Goal: Information Seeking & Learning: Learn about a topic

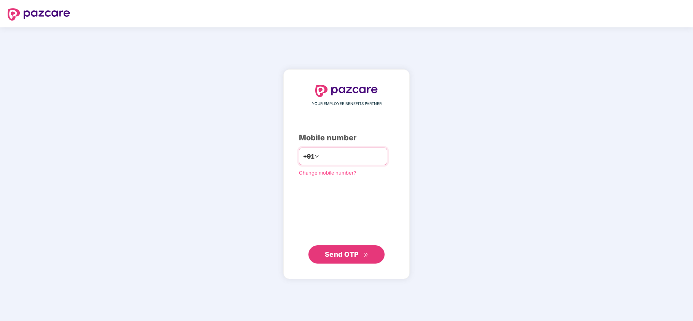
type input "**********"
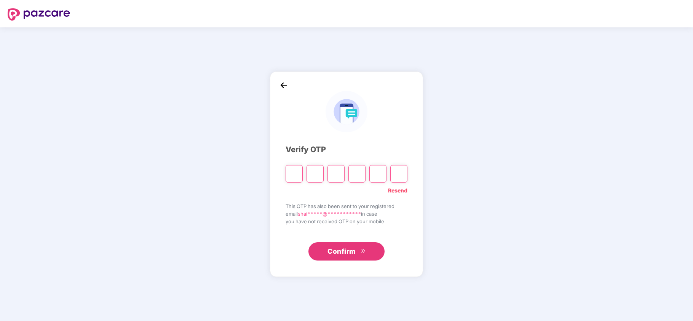
type input "*"
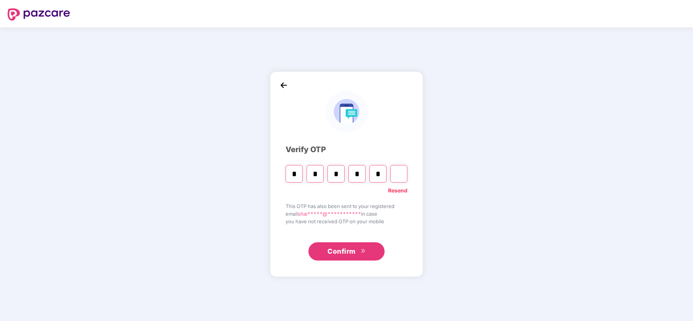
type input "*"
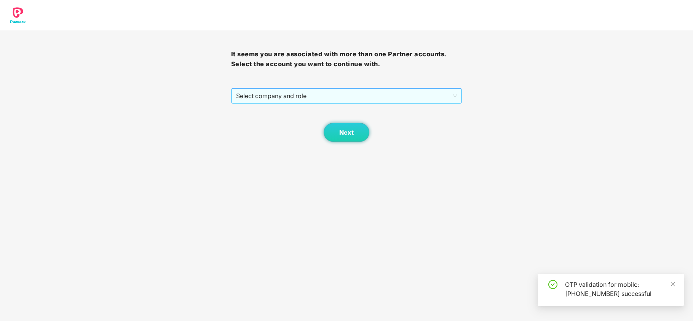
click at [281, 95] on span "Select company and role" at bounding box center [346, 96] width 221 height 14
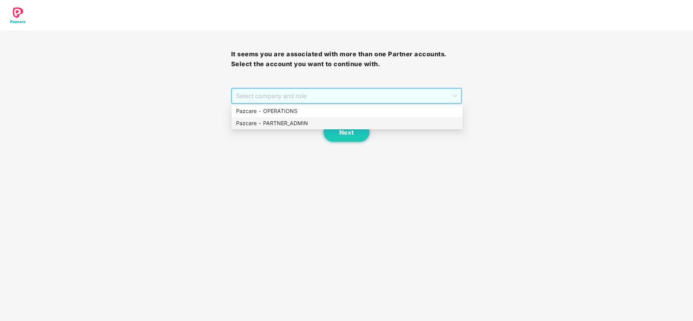
click at [274, 125] on div "Pazcare - PARTNER_ADMIN" at bounding box center [347, 123] width 222 height 8
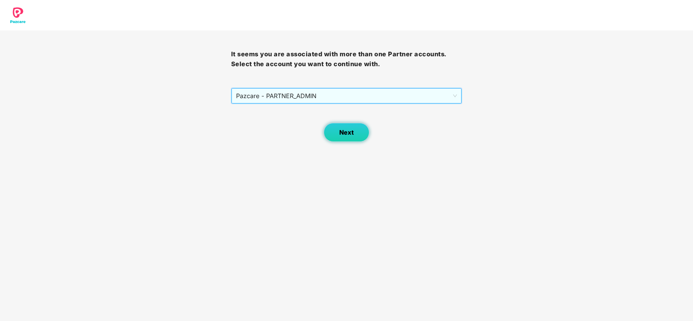
click at [361, 134] on button "Next" at bounding box center [347, 132] width 46 height 19
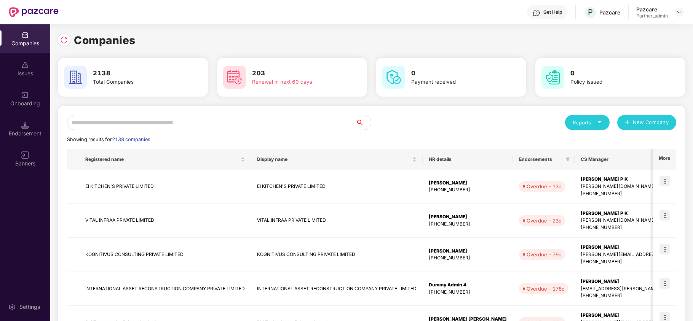
click at [162, 125] on input "text" at bounding box center [211, 122] width 288 height 15
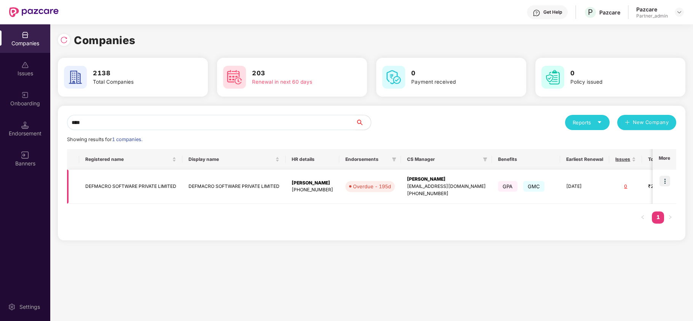
type input "****"
click at [661, 182] on img at bounding box center [664, 181] width 11 height 11
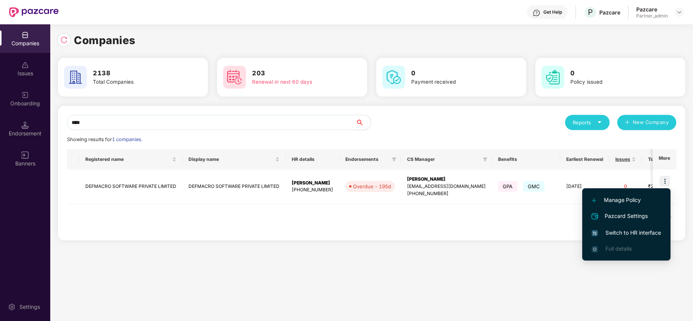
click at [629, 232] on span "Switch to HR interface" at bounding box center [625, 233] width 69 height 8
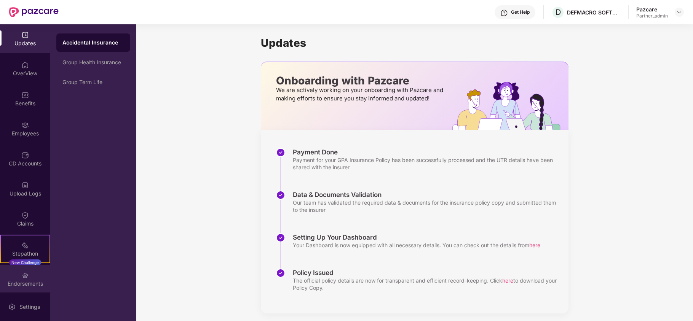
click at [18, 283] on div "Endorsements" at bounding box center [25, 284] width 50 height 8
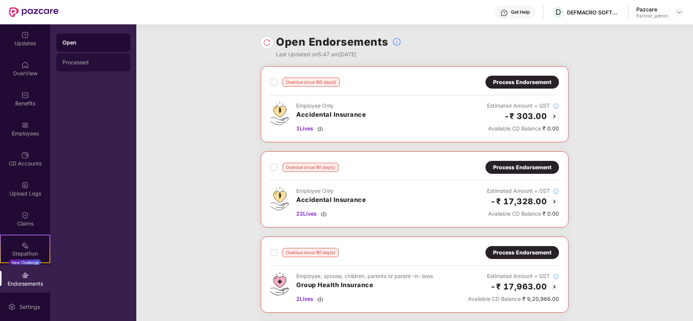
click at [72, 61] on div "Processed" at bounding box center [93, 62] width 62 height 6
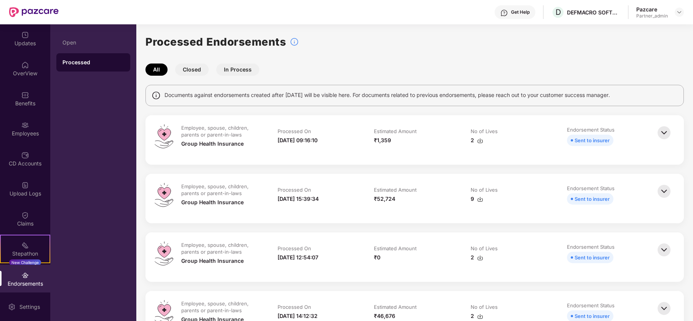
click at [478, 140] on img at bounding box center [480, 141] width 6 height 6
click at [682, 9] on div at bounding box center [678, 12] width 9 height 9
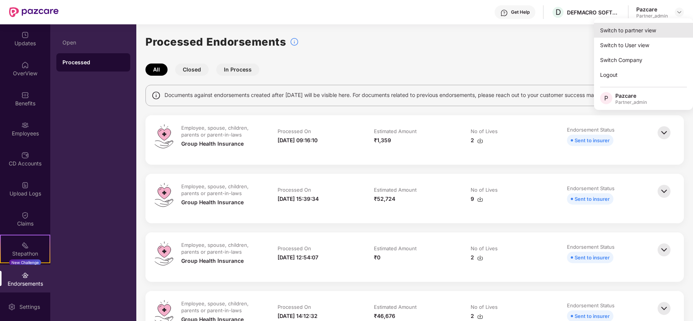
click at [655, 24] on div "Switch to partner view" at bounding box center [643, 30] width 99 height 15
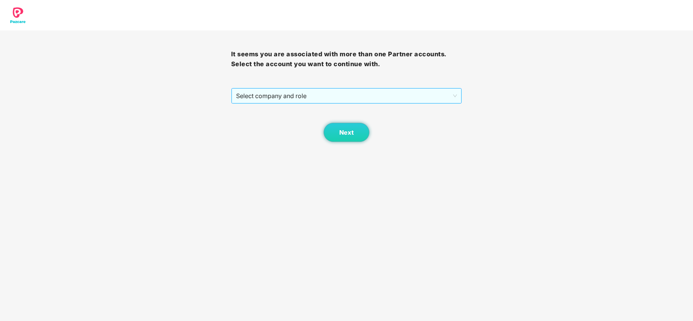
click at [262, 101] on span "Select company and role" at bounding box center [346, 96] width 221 height 14
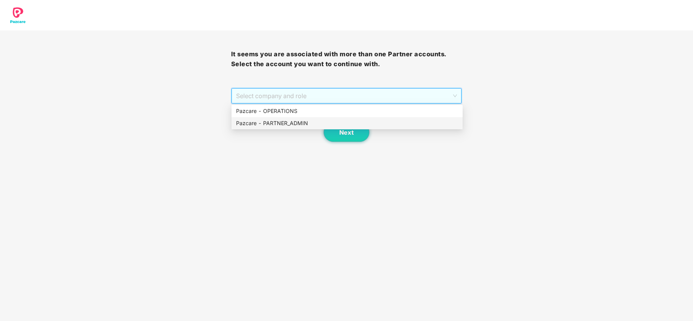
click at [261, 122] on div "Pazcare - PARTNER_ADMIN" at bounding box center [347, 123] width 222 height 8
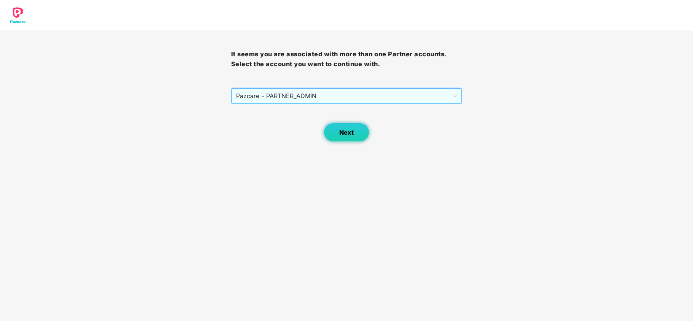
click at [349, 132] on span "Next" at bounding box center [346, 132] width 14 height 7
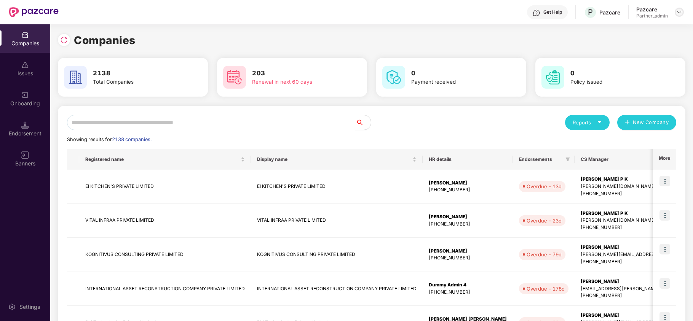
click at [678, 13] on img at bounding box center [679, 12] width 6 height 6
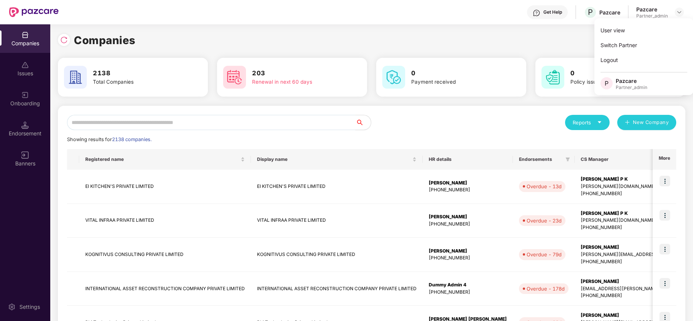
drag, startPoint x: 510, startPoint y: 34, endPoint x: 530, endPoint y: 78, distance: 47.9
click at [510, 35] on div "Companies" at bounding box center [371, 40] width 627 height 17
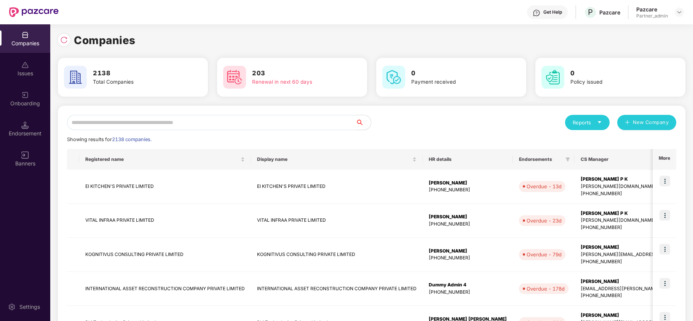
click at [594, 122] on div "Reports" at bounding box center [586, 123] width 29 height 8
click at [579, 141] on div "Companies" at bounding box center [583, 143] width 28 height 8
click at [126, 120] on input "text" at bounding box center [211, 122] width 288 height 15
paste input "********"
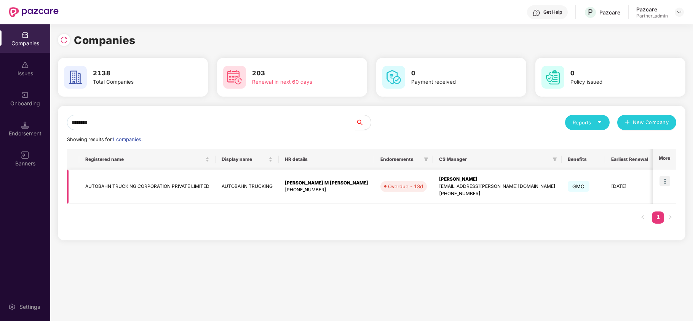
type input "********"
click at [663, 178] on img at bounding box center [664, 181] width 11 height 11
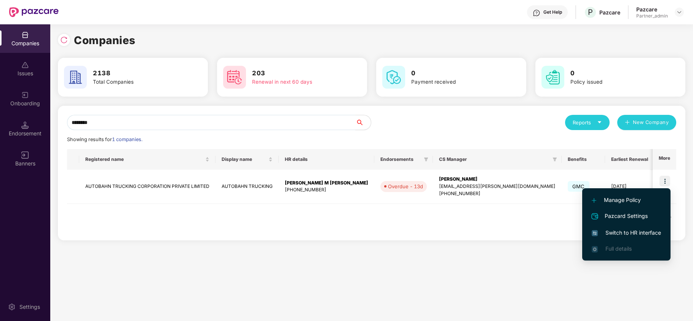
click at [632, 232] on span "Switch to HR interface" at bounding box center [625, 233] width 69 height 8
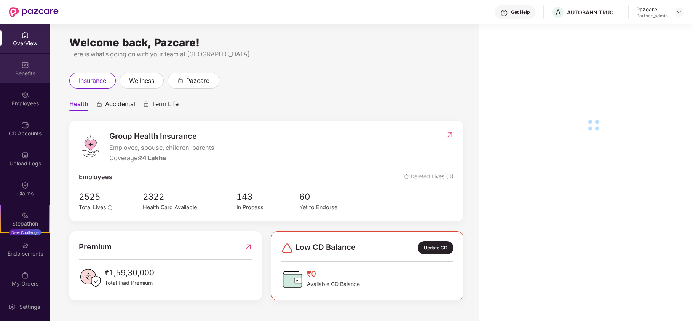
click at [9, 69] on div "Benefits" at bounding box center [25, 68] width 50 height 29
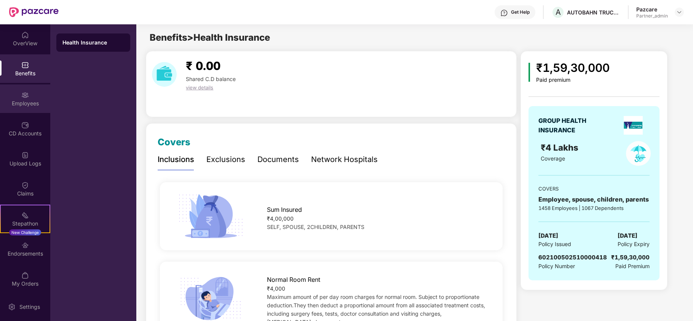
click at [30, 101] on div "Employees" at bounding box center [25, 104] width 50 height 8
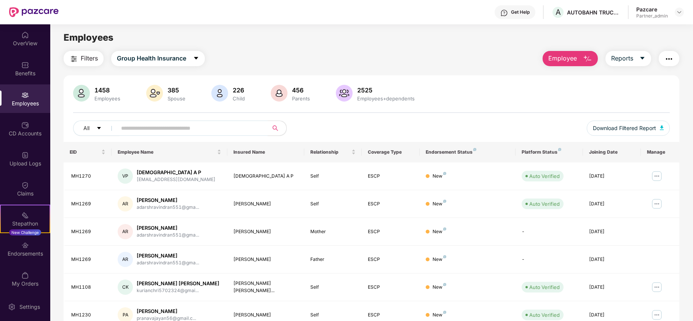
click at [80, 63] on button "Filters" at bounding box center [84, 58] width 40 height 15
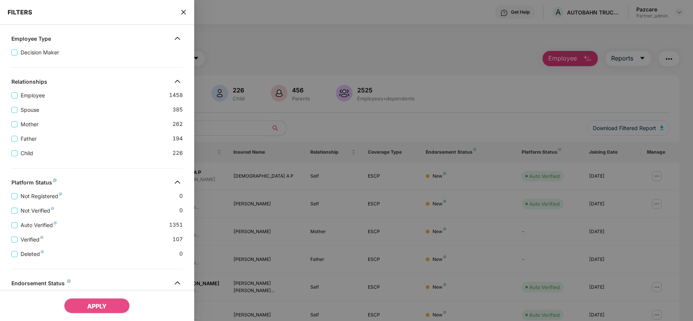
scroll to position [199, 0]
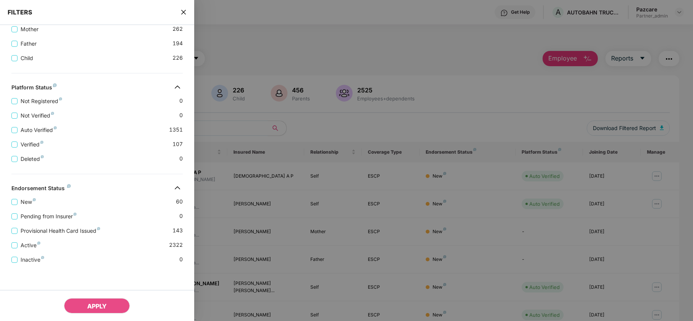
click at [183, 12] on icon "close" at bounding box center [183, 12] width 6 height 6
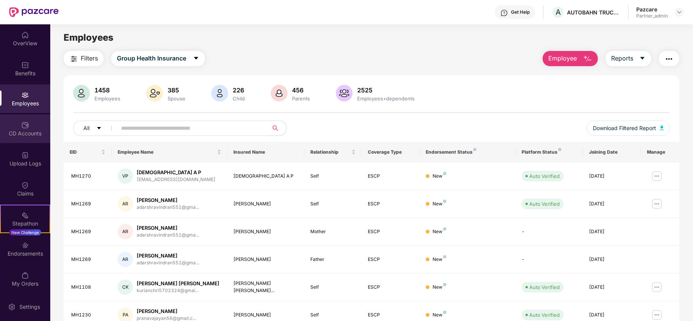
click at [10, 134] on div "CD Accounts" at bounding box center [25, 134] width 50 height 8
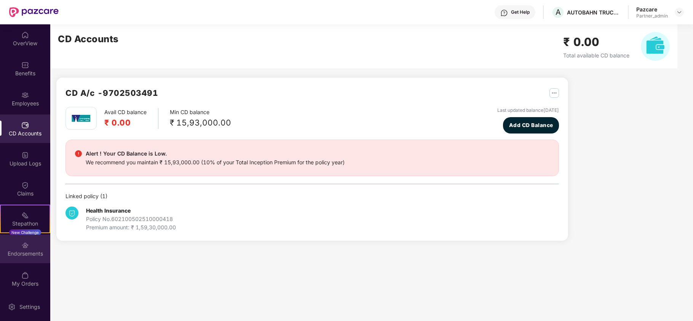
click at [17, 247] on div "Endorsements" at bounding box center [25, 249] width 50 height 29
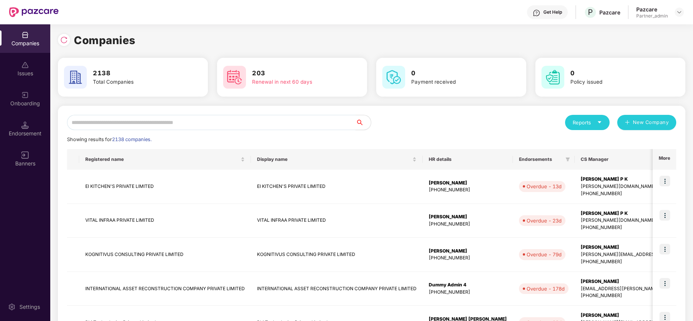
click at [145, 122] on input "text" at bounding box center [211, 122] width 288 height 15
paste input "********"
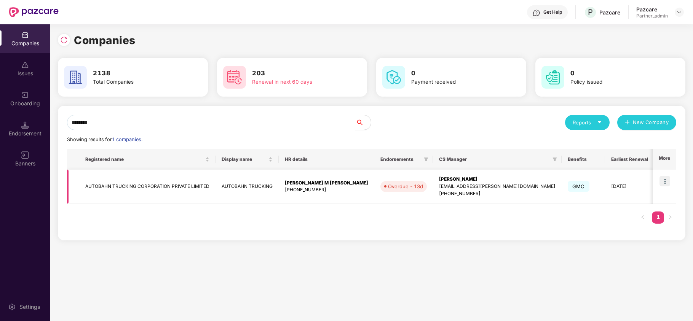
type input "********"
click at [667, 183] on img at bounding box center [664, 181] width 11 height 11
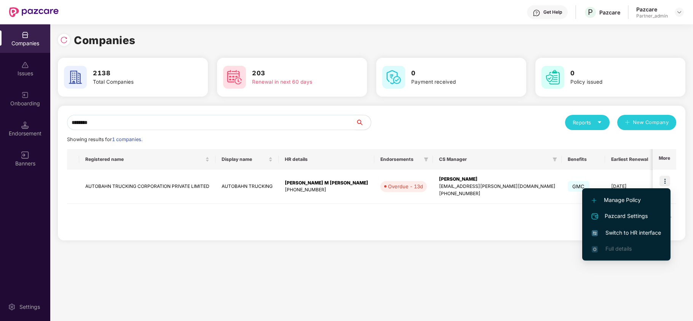
click at [615, 231] on span "Switch to HR interface" at bounding box center [625, 233] width 69 height 8
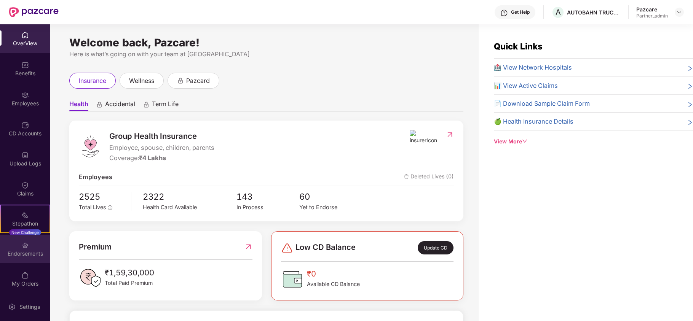
click at [11, 262] on div "Endorsements" at bounding box center [25, 249] width 50 height 29
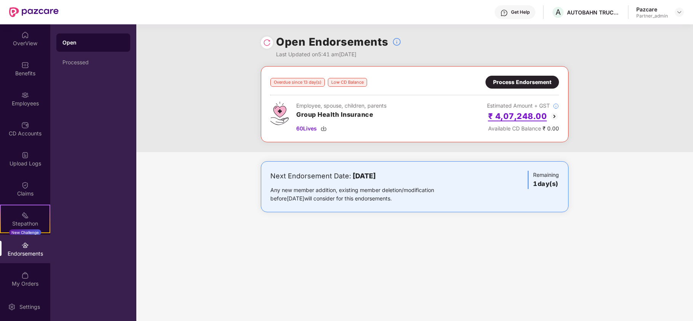
click at [533, 118] on h2 "₹ 4,07,248.00" at bounding box center [517, 116] width 59 height 13
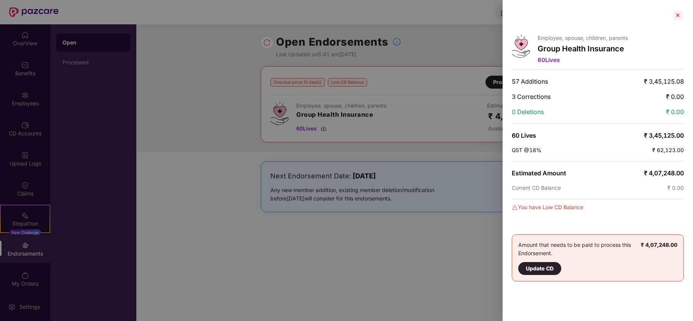
click at [679, 16] on div at bounding box center [677, 15] width 12 height 12
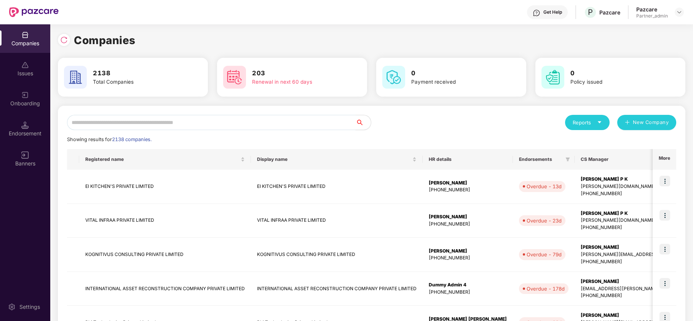
click at [120, 129] on input "text" at bounding box center [211, 122] width 288 height 15
paste input "********"
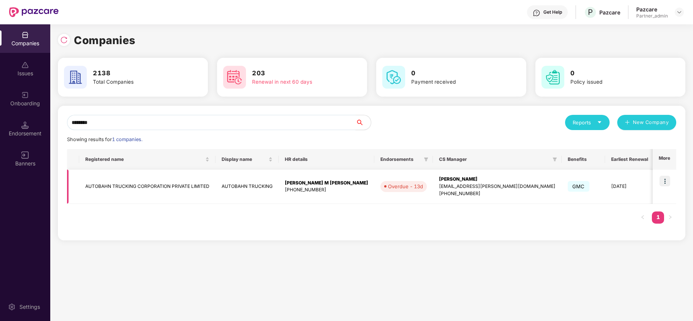
type input "********"
click at [109, 189] on td "AUTOBAHN TRUCKING CORPORATION PRIVATE LIMITED" at bounding box center [147, 187] width 136 height 34
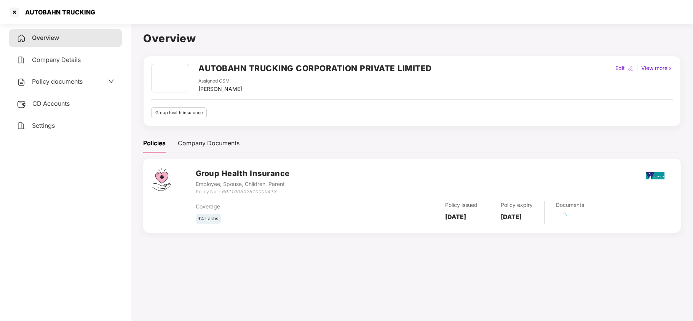
click at [35, 124] on span "Settings" at bounding box center [43, 126] width 23 height 8
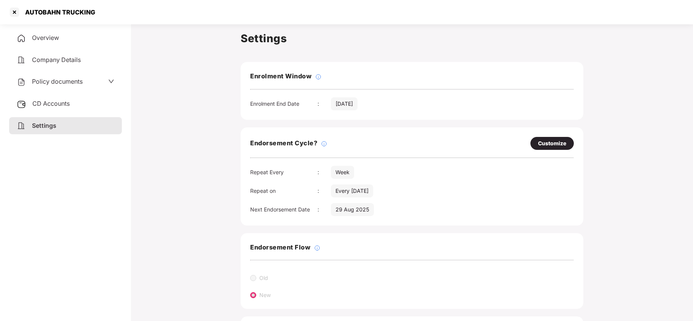
click at [54, 80] on span "Policy documents" at bounding box center [57, 82] width 51 height 8
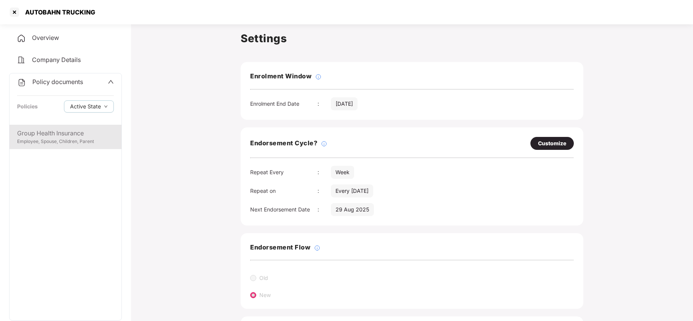
click at [55, 131] on div "Group Health Insurance" at bounding box center [65, 134] width 97 height 10
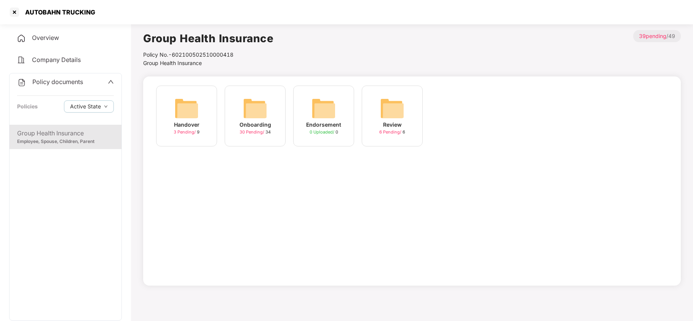
click at [257, 108] on img at bounding box center [255, 108] width 24 height 24
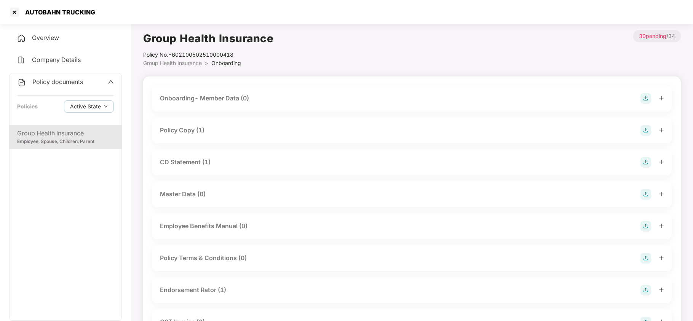
click at [204, 130] on div "Policy Copy (1)" at bounding box center [182, 131] width 45 height 10
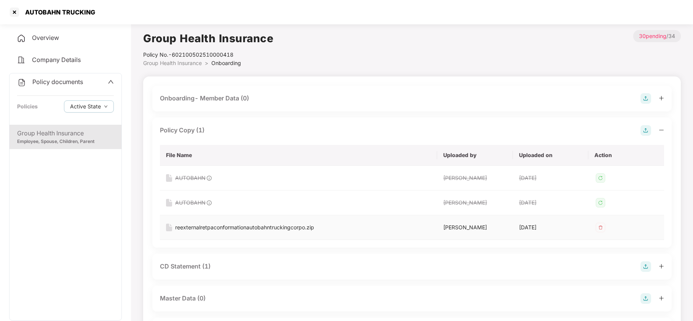
click at [241, 229] on div "reexternalretpaconformationautobahntruckingcorpo.zip" at bounding box center [244, 227] width 139 height 8
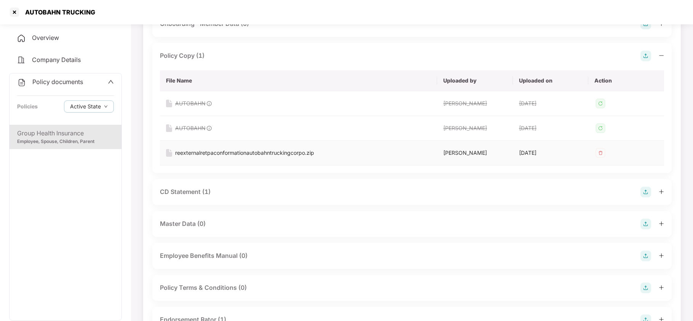
scroll to position [152, 0]
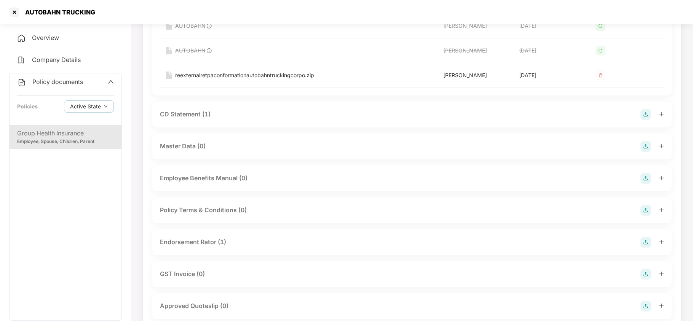
click at [199, 116] on div "CD Statement (1)" at bounding box center [185, 115] width 51 height 10
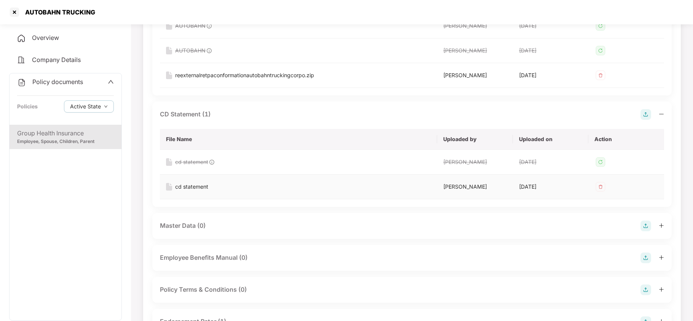
click at [190, 187] on div "cd statement" at bounding box center [191, 187] width 33 height 8
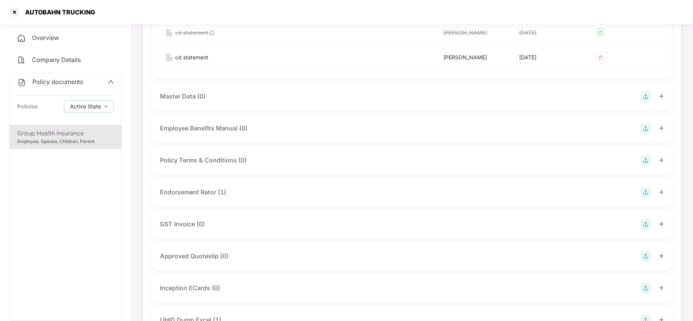
scroll to position [355, 0]
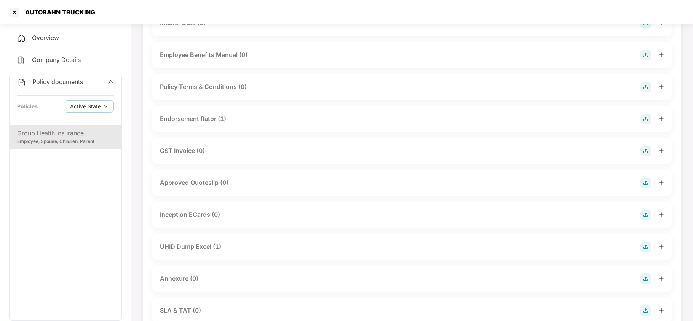
click at [208, 122] on div "Endorsement Rator (1)" at bounding box center [193, 119] width 66 height 10
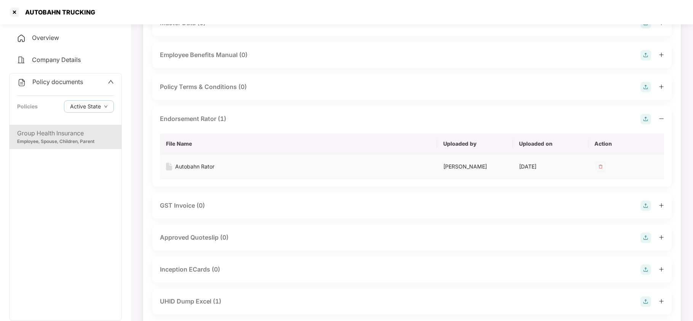
click at [194, 166] on div "Autobahn Rator" at bounding box center [194, 167] width 39 height 8
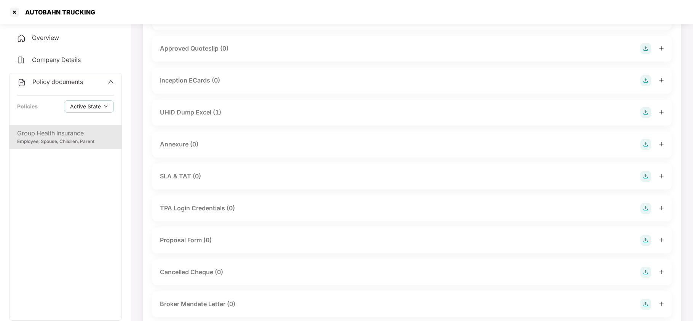
scroll to position [558, 0]
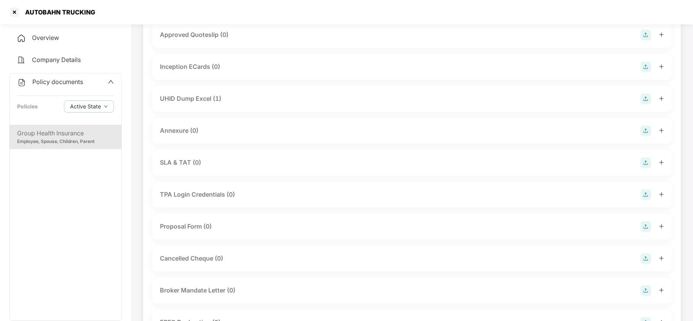
click at [197, 98] on div "UHID Dump Excel (1)" at bounding box center [190, 99] width 61 height 10
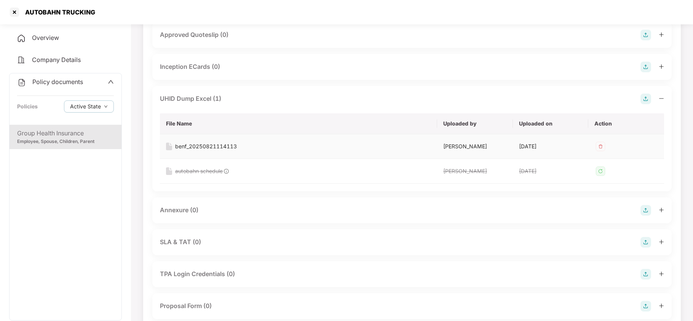
click at [213, 147] on div "benf_20250821114113" at bounding box center [206, 146] width 62 height 8
click at [13, 13] on div at bounding box center [14, 12] width 12 height 12
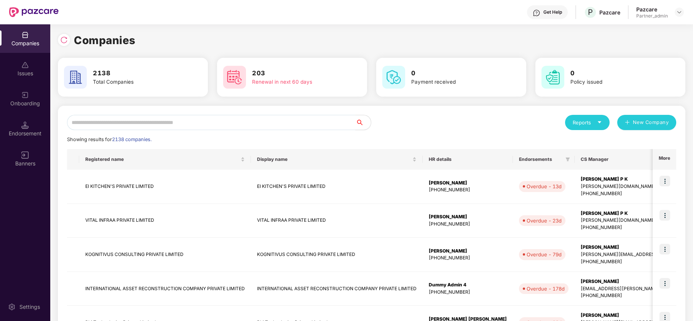
scroll to position [0, 0]
click at [160, 121] on input "text" at bounding box center [211, 122] width 288 height 15
paste input "**********"
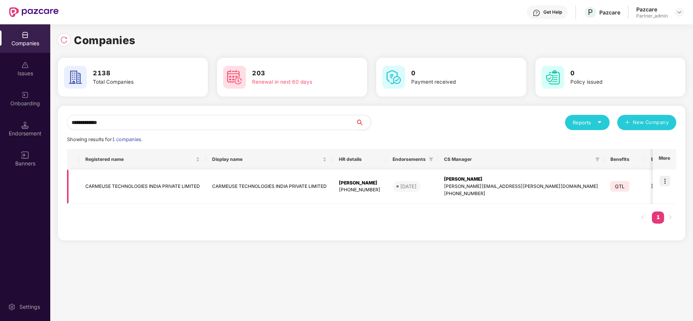
type input "**********"
click at [664, 180] on img at bounding box center [664, 181] width 11 height 11
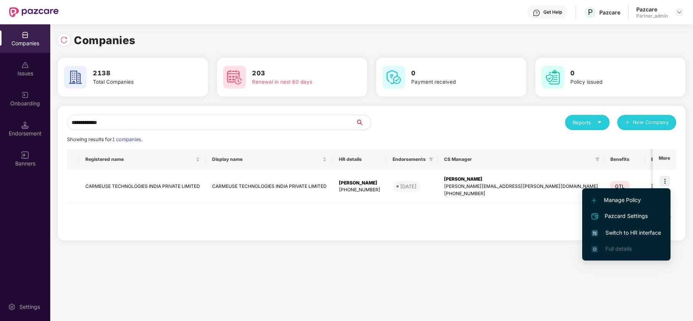
click at [619, 234] on span "Switch to HR interface" at bounding box center [625, 233] width 69 height 8
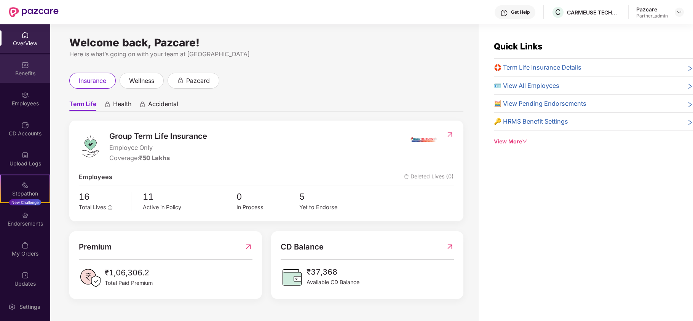
click at [15, 72] on div "Benefits" at bounding box center [25, 74] width 50 height 8
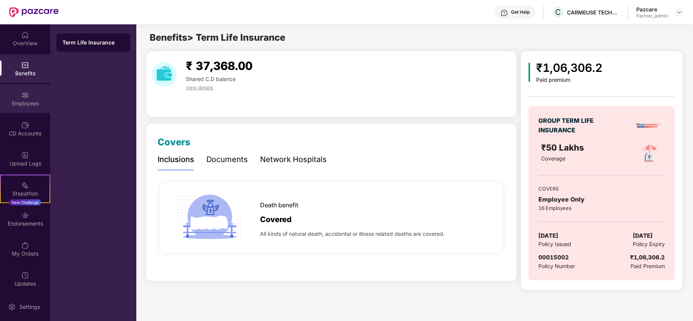
click at [19, 107] on div "Employees" at bounding box center [25, 104] width 50 height 8
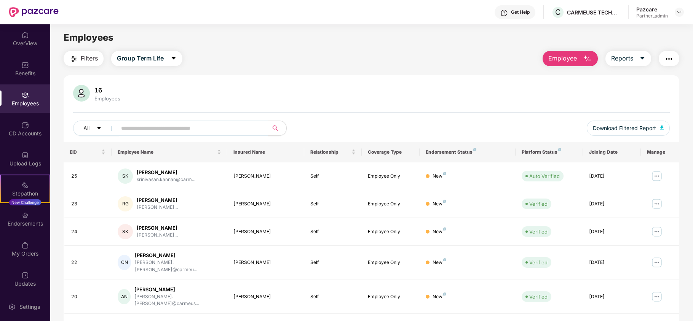
click at [81, 57] on span "Filters" at bounding box center [89, 59] width 17 height 10
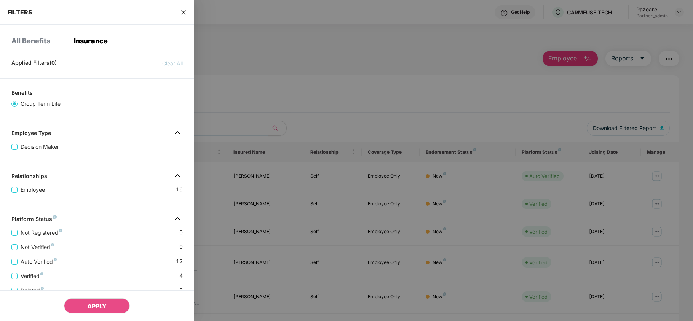
scroll to position [139, 0]
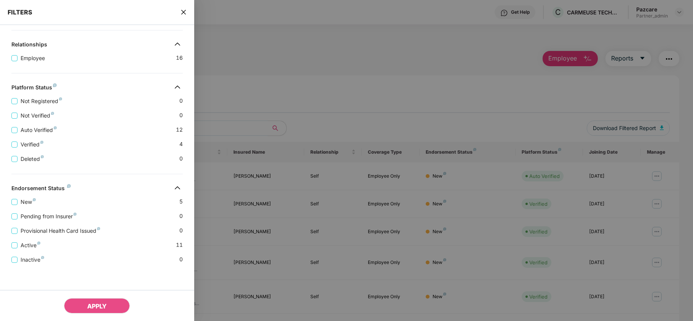
click at [182, 10] on icon "close" at bounding box center [183, 12] width 6 height 6
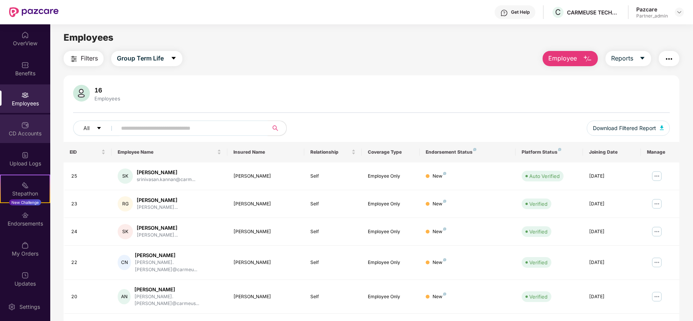
click at [31, 128] on div "CD Accounts" at bounding box center [25, 129] width 50 height 29
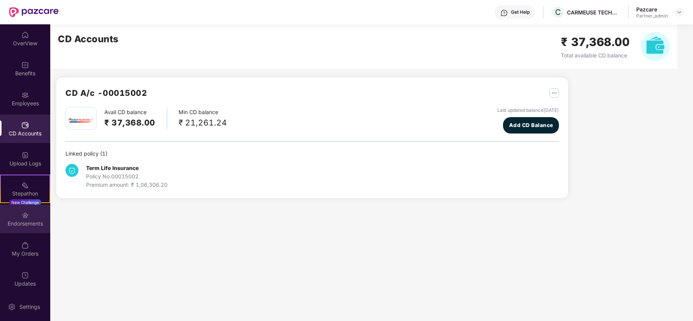
click at [18, 224] on div "Endorsements" at bounding box center [25, 224] width 50 height 8
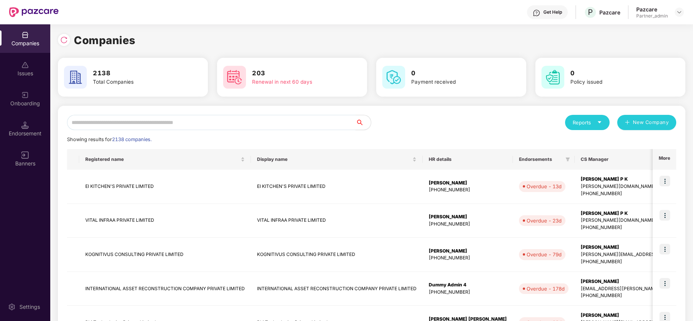
click at [95, 125] on input "text" at bounding box center [211, 122] width 288 height 15
paste input "**********"
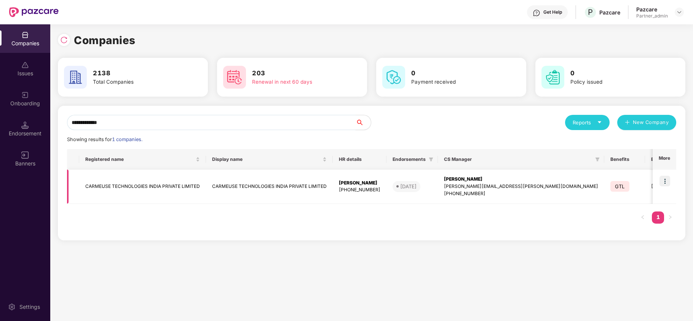
type input "**********"
click at [118, 187] on td "CARMEUSE TECHNOLOGIES INDIA PRIVATE LIMITED" at bounding box center [142, 187] width 127 height 34
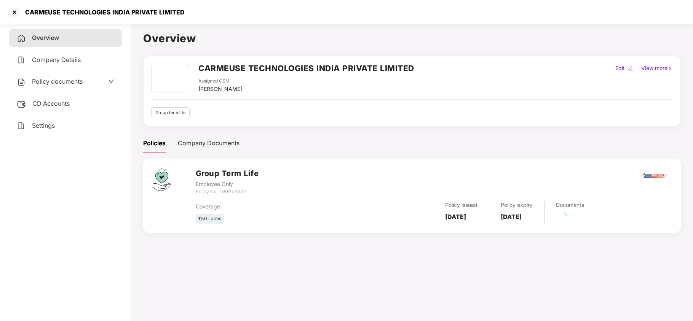
click at [43, 123] on span "Settings" at bounding box center [43, 126] width 23 height 8
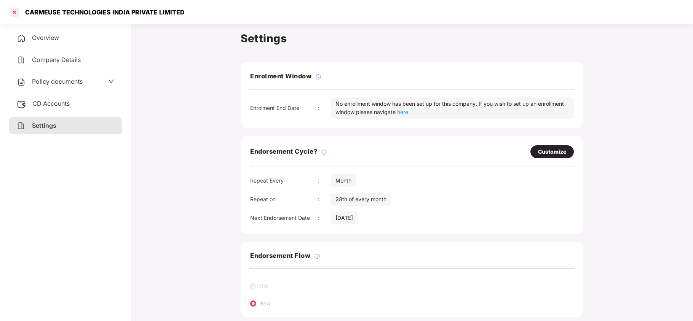
click at [15, 14] on div at bounding box center [14, 12] width 12 height 12
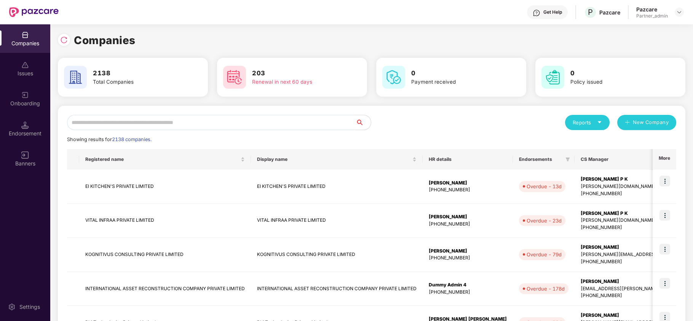
click at [177, 119] on input "text" at bounding box center [211, 122] width 288 height 15
paste input "**********"
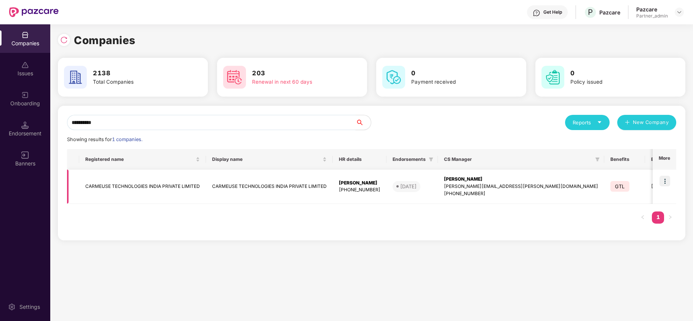
type input "**********"
click at [129, 192] on td "CARMEUSE TECHNOLOGIES INDIA PRIVATE LIMITED" at bounding box center [142, 187] width 127 height 34
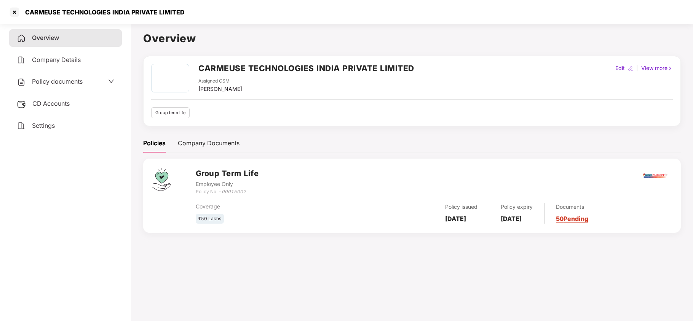
click at [57, 81] on span "Policy documents" at bounding box center [57, 82] width 51 height 8
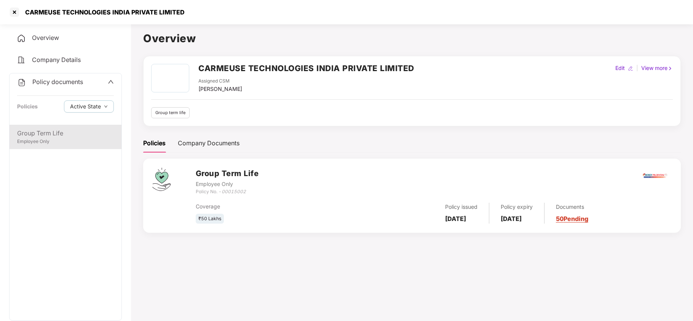
click at [55, 140] on div "Employee Only" at bounding box center [65, 141] width 97 height 7
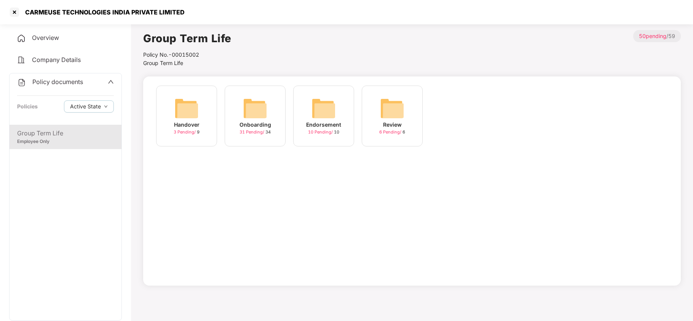
click at [251, 108] on img at bounding box center [255, 108] width 24 height 24
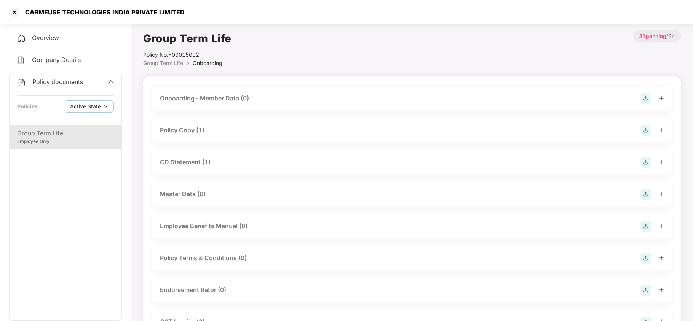
click at [202, 129] on div "Policy Copy (1)" at bounding box center [182, 131] width 45 height 10
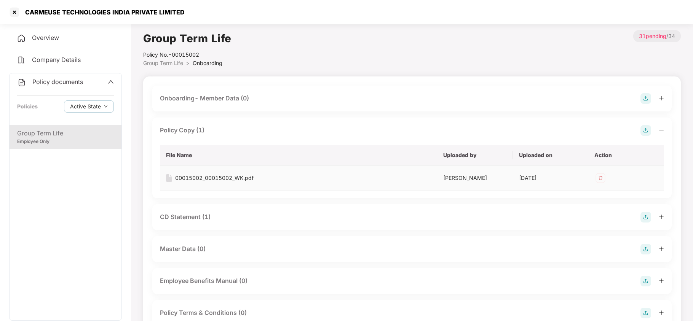
click at [236, 180] on div "00015002_00015002_WK.pdf" at bounding box center [214, 178] width 78 height 8
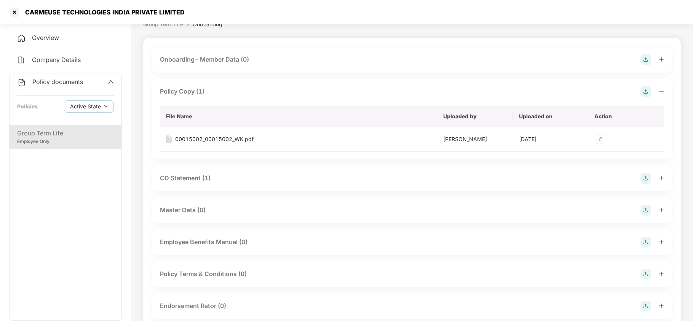
scroll to position [51, 0]
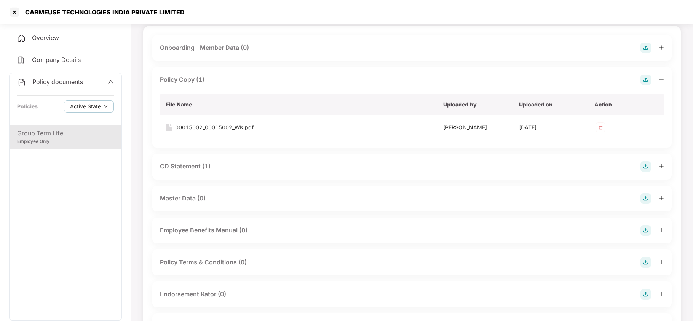
drag, startPoint x: 186, startPoint y: 164, endPoint x: 250, endPoint y: 169, distance: 64.5
click at [186, 166] on div "CD Statement (1)" at bounding box center [185, 167] width 51 height 10
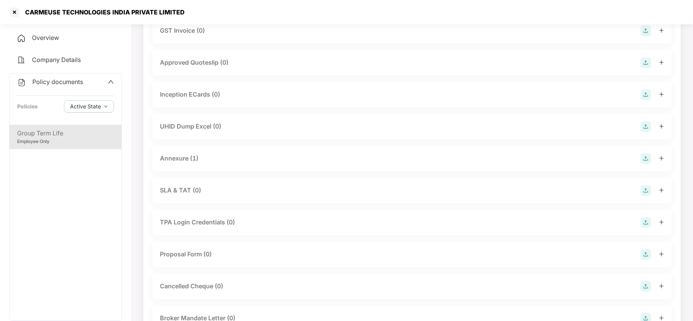
scroll to position [406, 0]
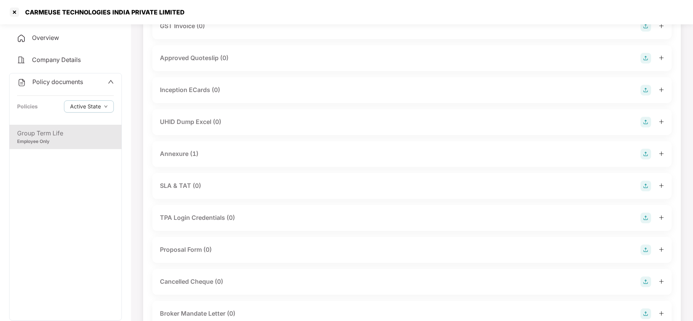
click at [181, 156] on div "Annexure (1)" at bounding box center [179, 154] width 38 height 10
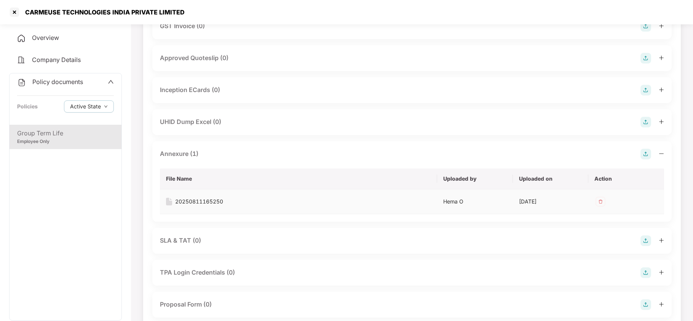
click at [199, 199] on div "20250811165250" at bounding box center [199, 202] width 48 height 8
click at [18, 12] on div at bounding box center [14, 12] width 12 height 12
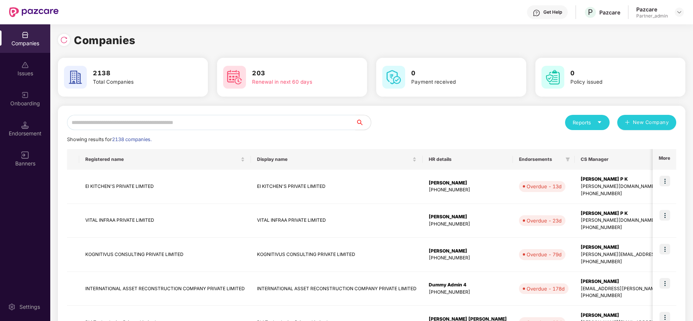
scroll to position [0, 0]
click at [187, 118] on input "text" at bounding box center [211, 122] width 288 height 15
paste input "****"
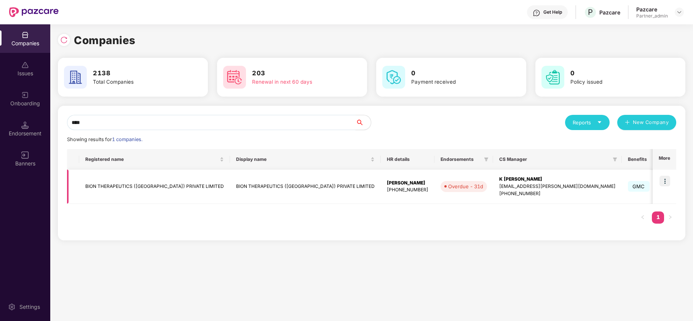
type input "****"
click at [670, 180] on td at bounding box center [664, 187] width 24 height 34
click at [663, 183] on img at bounding box center [664, 181] width 11 height 11
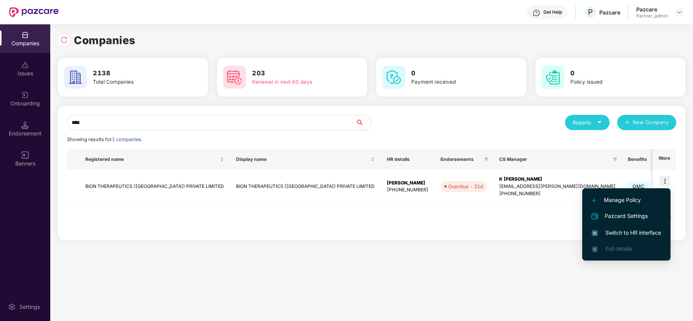
click at [621, 229] on span "Switch to HR interface" at bounding box center [625, 233] width 69 height 8
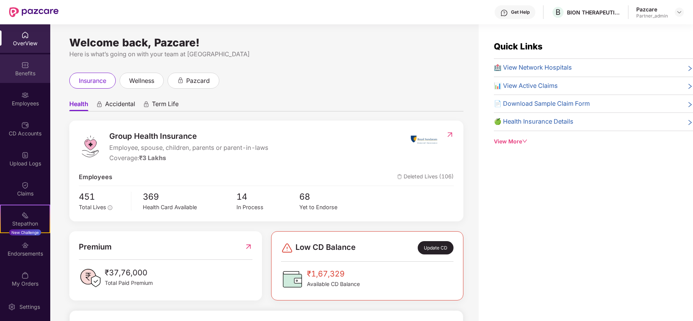
click at [24, 66] on img at bounding box center [25, 65] width 8 height 8
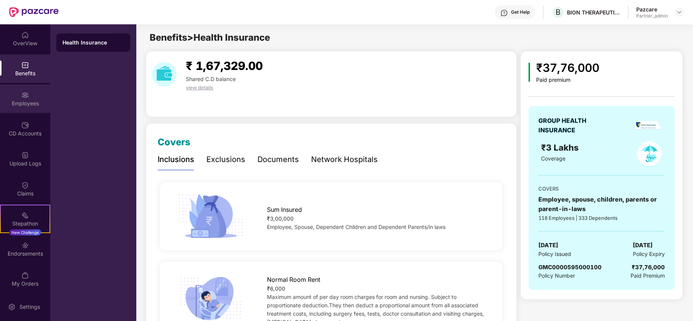
click at [16, 97] on div "Employees" at bounding box center [25, 98] width 50 height 29
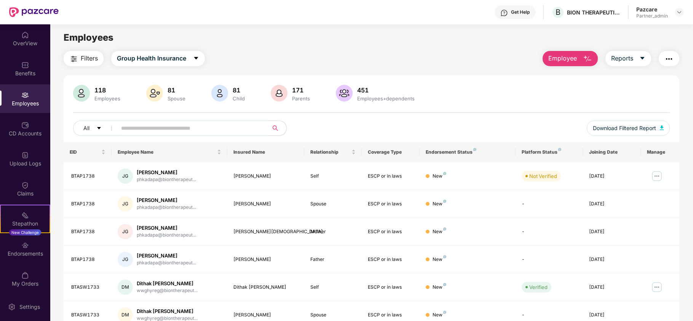
click at [76, 53] on button "Filters" at bounding box center [84, 58] width 40 height 15
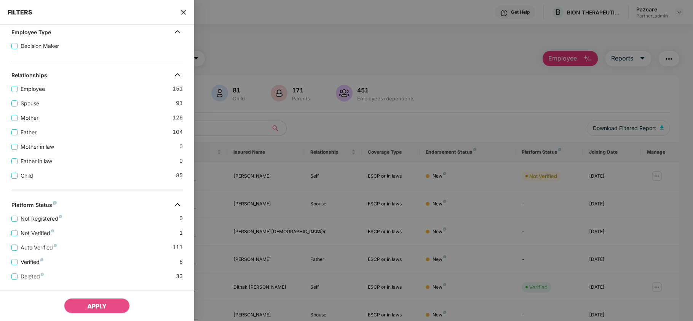
scroll to position [229, 0]
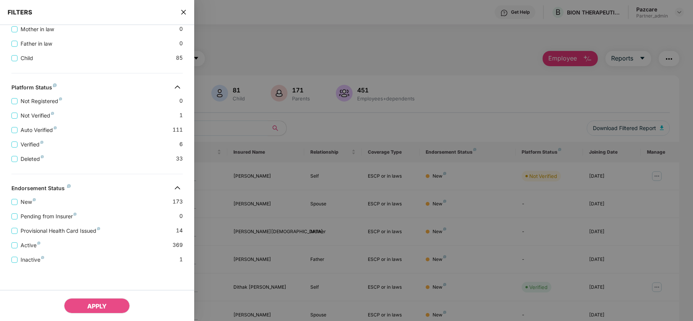
click at [186, 14] on icon "close" at bounding box center [183, 12] width 6 height 6
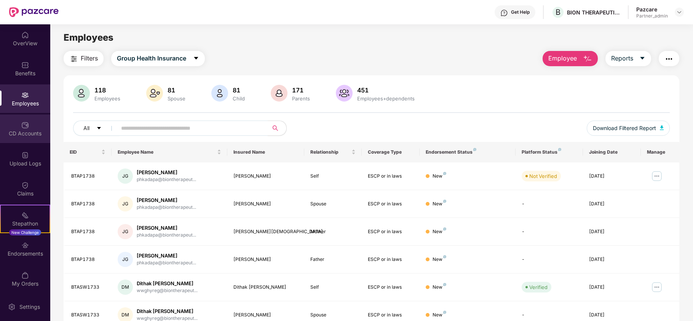
click at [22, 130] on div "CD Accounts" at bounding box center [25, 134] width 50 height 8
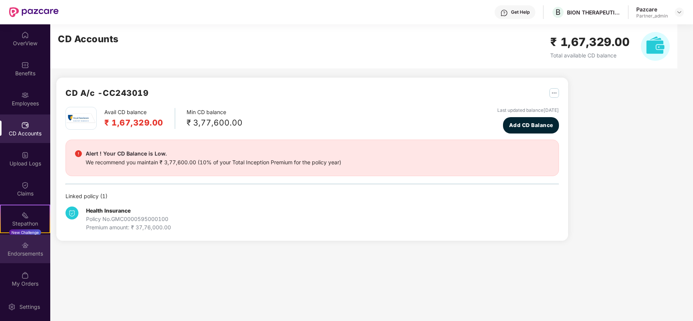
click at [26, 257] on div "Endorsements" at bounding box center [25, 254] width 50 height 8
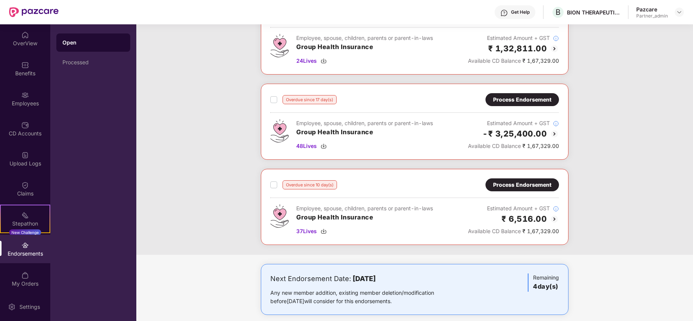
scroll to position [164, 0]
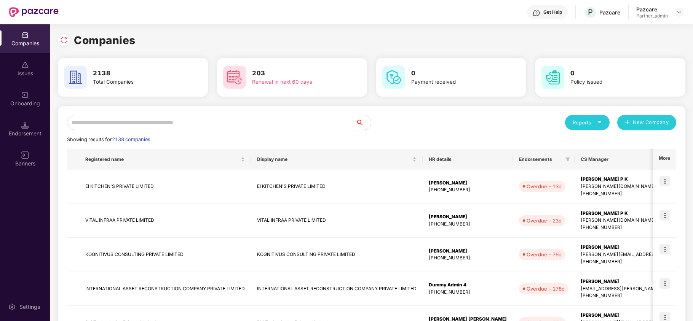
drag, startPoint x: 107, startPoint y: 117, endPoint x: 104, endPoint y: 115, distance: 4.0
click at [104, 115] on input "text" at bounding box center [211, 122] width 288 height 15
paste input "****"
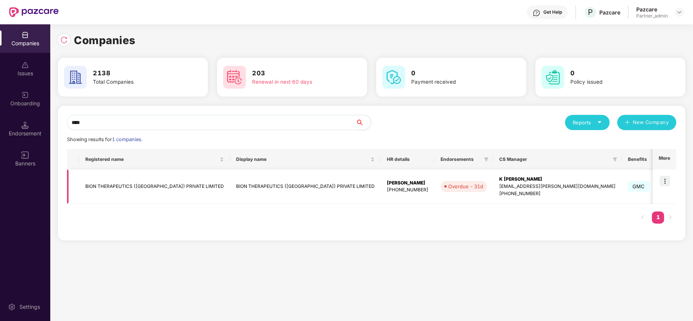
type input "****"
click at [107, 189] on td "BION THERAPEUTICS ([GEOGRAPHIC_DATA]) PRIVATE LIMITED" at bounding box center [154, 187] width 151 height 34
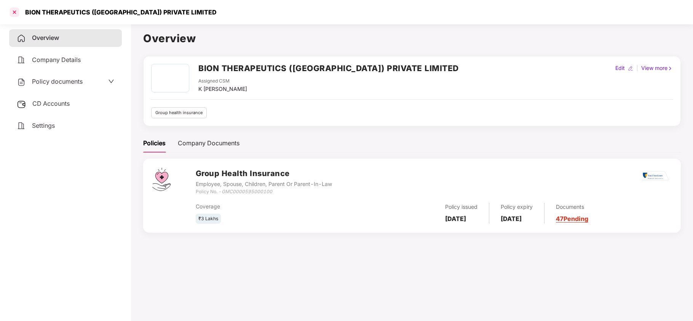
click at [13, 12] on div at bounding box center [14, 12] width 12 height 12
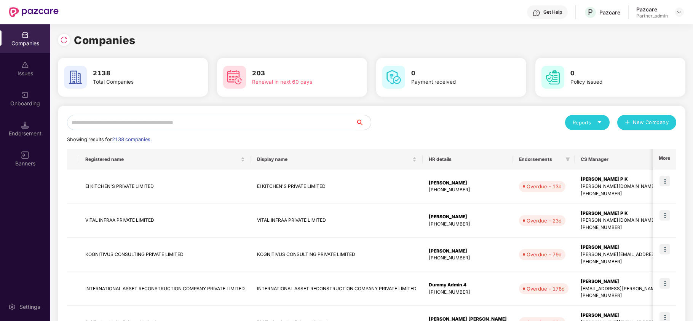
click at [107, 124] on input "text" at bounding box center [211, 122] width 288 height 15
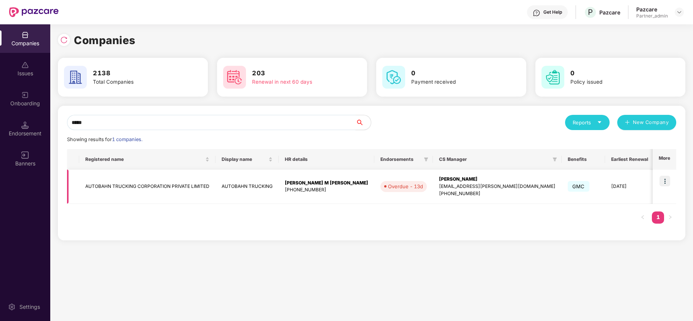
type input "*****"
click at [104, 184] on td "AUTOBAHN TRUCKING CORPORATION PRIVATE LIMITED" at bounding box center [147, 187] width 136 height 34
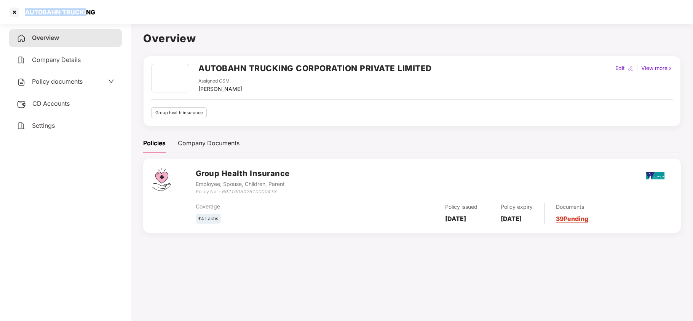
drag, startPoint x: 25, startPoint y: 13, endPoint x: 84, endPoint y: 14, distance: 59.4
click at [84, 14] on div "AUTOBAHN TRUCKING" at bounding box center [58, 12] width 75 height 8
copy div "AUTOBAHN TRUCKI"
click at [14, 11] on div at bounding box center [14, 12] width 12 height 12
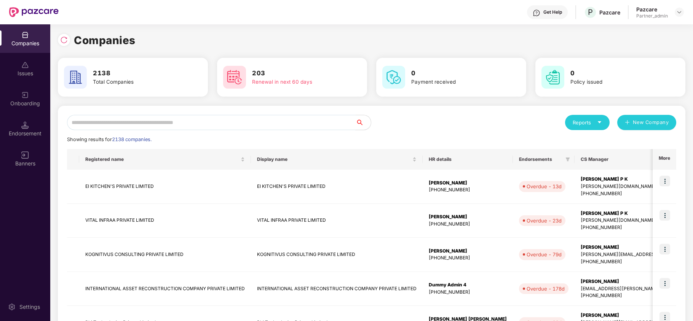
click at [125, 122] on input "text" at bounding box center [211, 122] width 288 height 15
paste input "****"
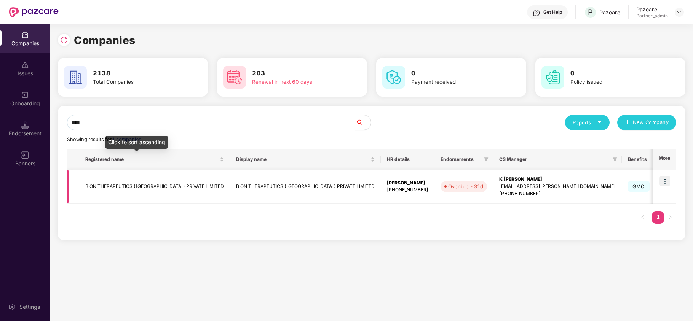
type input "****"
click at [107, 182] on td "BION THERAPEUTICS ([GEOGRAPHIC_DATA]) PRIVATE LIMITED" at bounding box center [154, 187] width 151 height 34
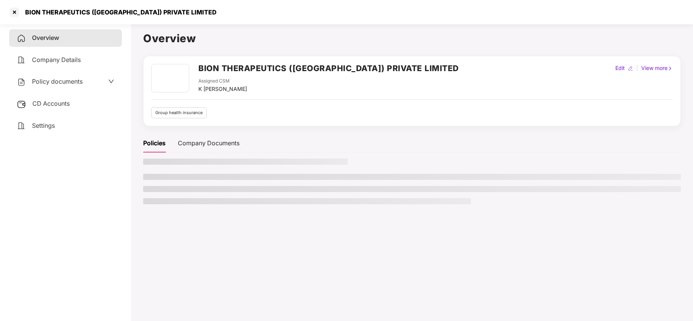
click at [45, 118] on div "Settings" at bounding box center [65, 126] width 113 height 18
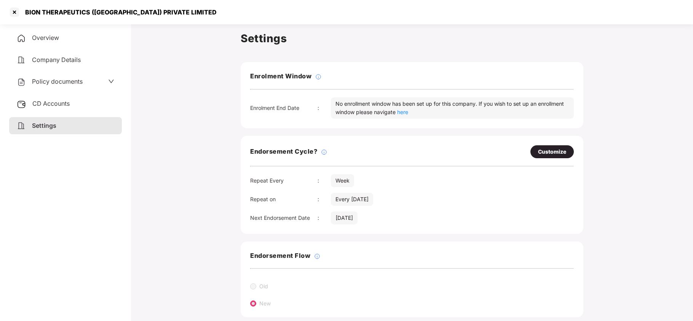
click at [660, 77] on div "Settings Enrolment Window Enrolment End Date : No enrollment window has been se…" at bounding box center [411, 219] width 537 height 379
click at [559, 151] on div "Customize" at bounding box center [552, 152] width 28 height 8
select select "****"
select select "***"
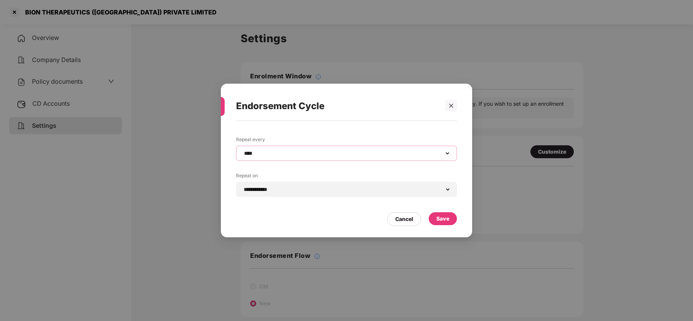
click at [279, 155] on select "**********" at bounding box center [346, 153] width 208 height 6
select select "*********"
click at [242, 150] on select "**********" at bounding box center [346, 153] width 208 height 6
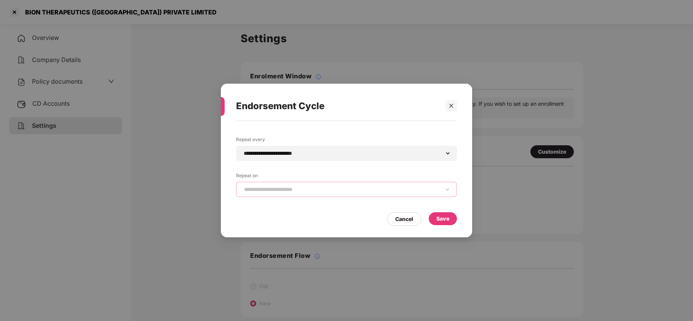
click at [273, 191] on select "**********" at bounding box center [346, 189] width 208 height 6
select select "*****"
click at [242, 186] on select "**********" at bounding box center [346, 189] width 208 height 6
click at [448, 218] on div "Save" at bounding box center [442, 219] width 13 height 8
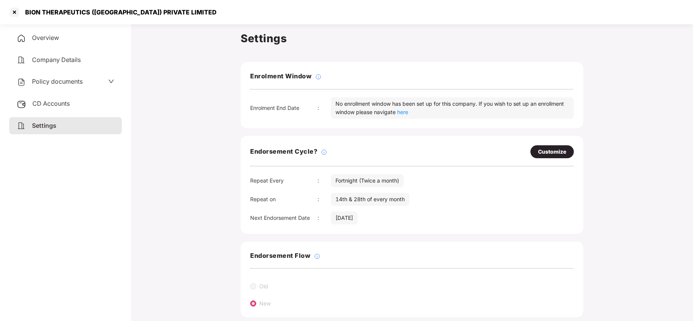
click at [41, 81] on span "Policy documents" at bounding box center [57, 82] width 51 height 8
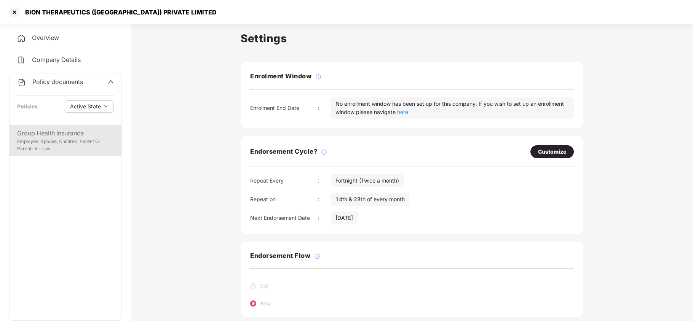
click at [41, 134] on div "Group Health Insurance" at bounding box center [65, 134] width 97 height 10
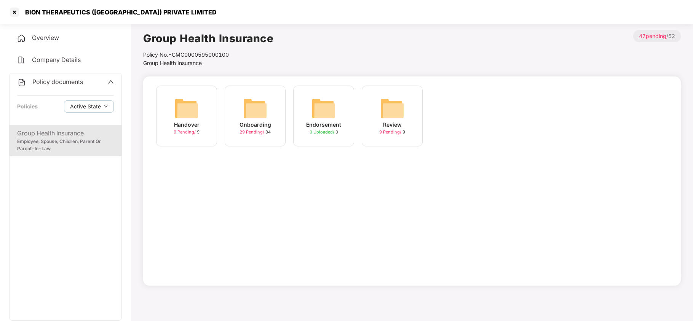
click at [259, 108] on img at bounding box center [255, 108] width 24 height 24
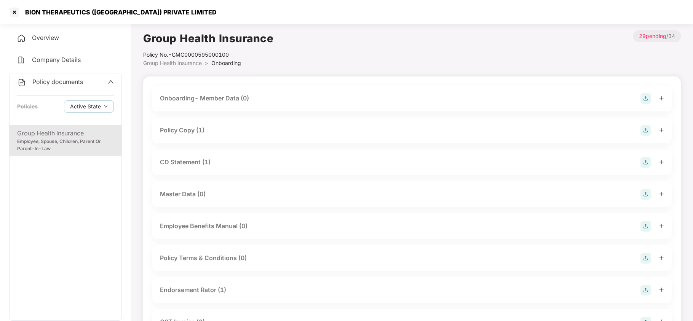
click at [198, 129] on div "Policy Copy (1)" at bounding box center [182, 131] width 45 height 10
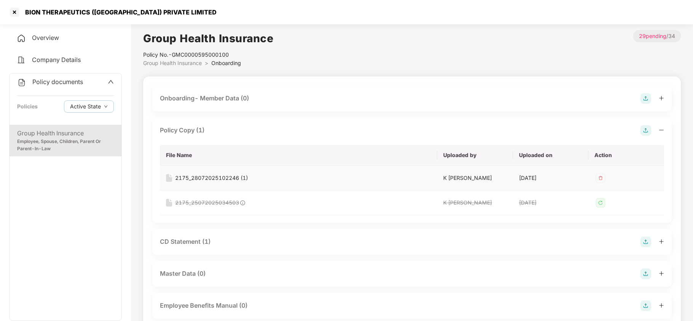
click at [232, 178] on div "2175_28072025102246 (1)" at bounding box center [211, 178] width 73 height 8
click at [203, 238] on div "CD Statement (1)" at bounding box center [185, 242] width 51 height 10
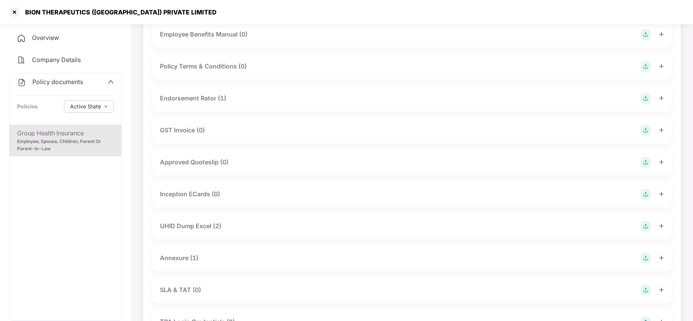
scroll to position [355, 0]
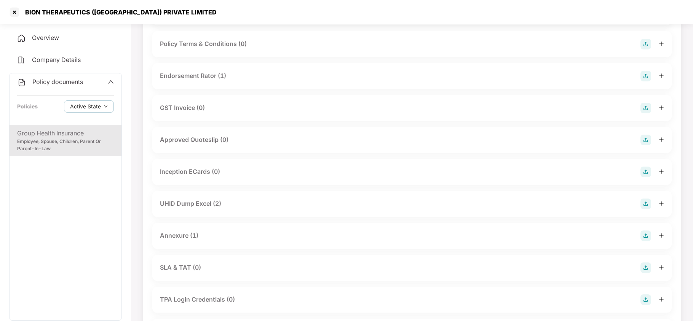
drag, startPoint x: 199, startPoint y: 196, endPoint x: 203, endPoint y: 196, distance: 4.6
click at [200, 199] on div "UHID Dump Excel (2)" at bounding box center [190, 204] width 61 height 10
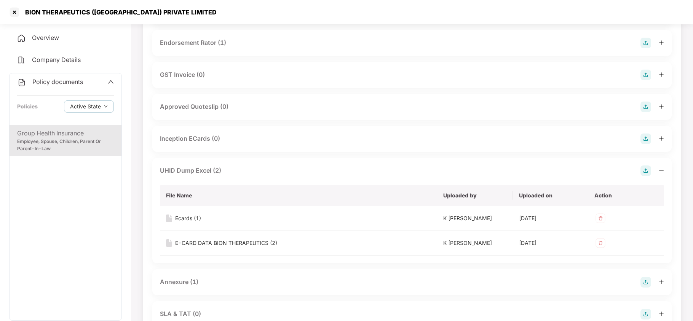
scroll to position [406, 0]
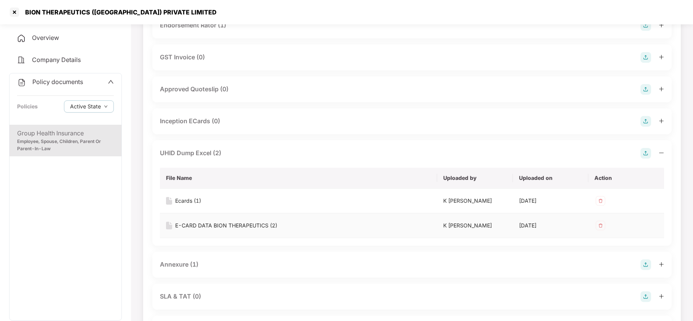
click at [235, 222] on div "E-CARD DATA BION THERAPEUTICS (2)" at bounding box center [226, 226] width 102 height 8
click at [190, 197] on div "Ecards (1)" at bounding box center [188, 201] width 26 height 8
drag, startPoint x: 183, startPoint y: 261, endPoint x: 190, endPoint y: 258, distance: 8.2
click at [183, 261] on div "Annexure (1)" at bounding box center [179, 265] width 38 height 10
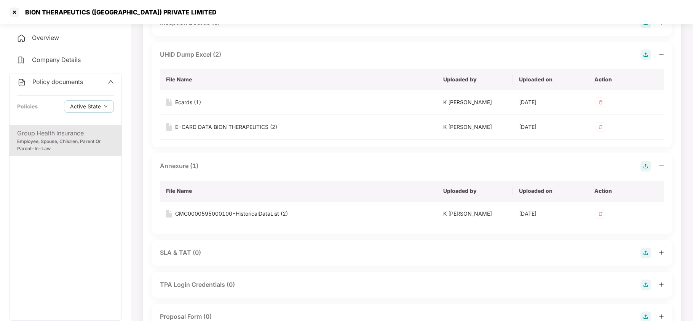
scroll to position [507, 0]
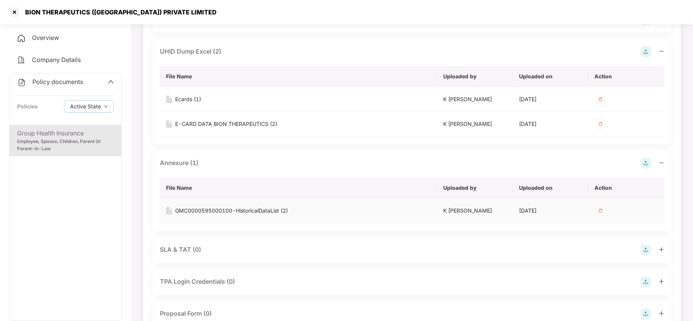
click at [229, 207] on div "GMC0000595000100-HistoricalDataList (2)" at bounding box center [231, 211] width 113 height 8
click at [11, 11] on div at bounding box center [14, 12] width 12 height 12
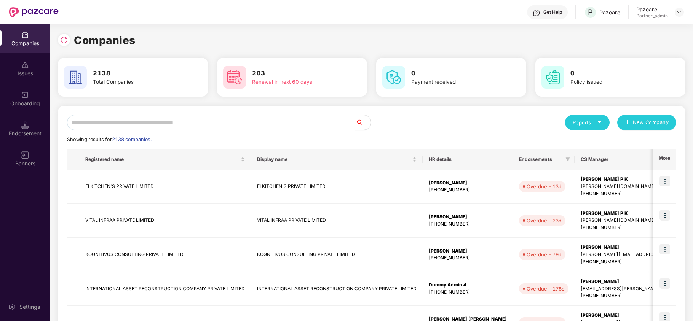
scroll to position [0, 0]
click at [193, 129] on input "text" at bounding box center [211, 122] width 288 height 15
paste input "**********"
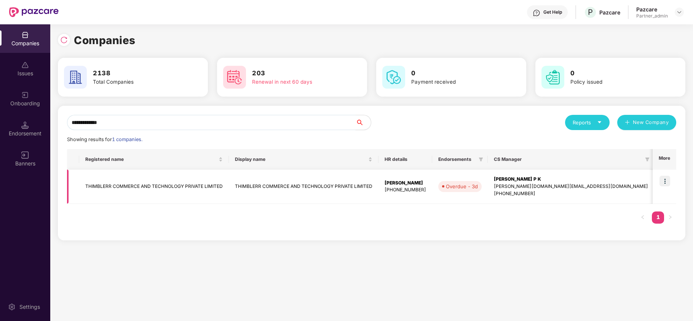
type input "**********"
click at [664, 180] on img at bounding box center [664, 181] width 11 height 11
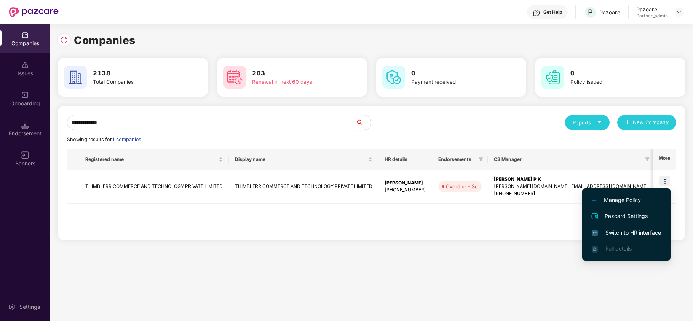
click at [624, 230] on span "Switch to HR interface" at bounding box center [625, 233] width 69 height 8
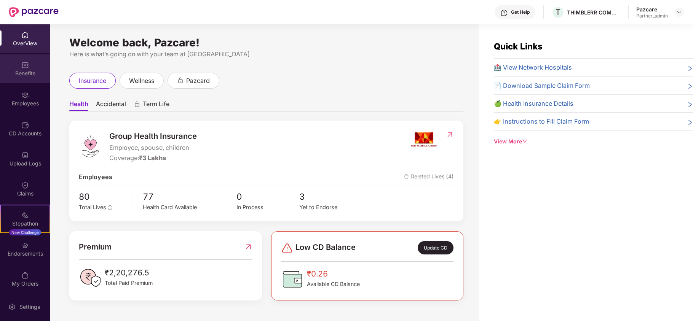
click at [8, 71] on div "Benefits" at bounding box center [25, 74] width 50 height 8
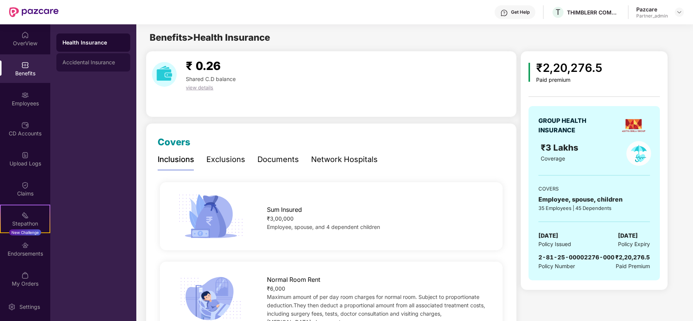
click at [97, 62] on div "Accidental Insurance" at bounding box center [93, 62] width 62 height 6
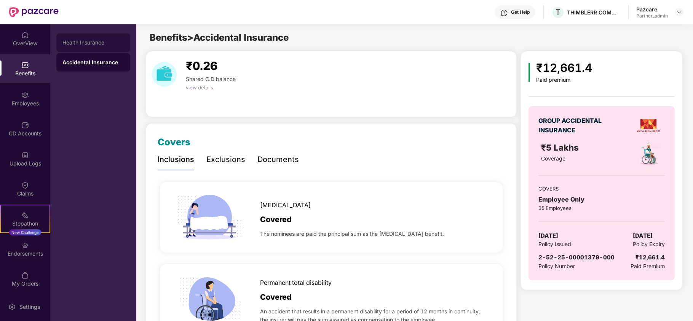
click at [94, 47] on div "Health Insurance" at bounding box center [93, 42] width 74 height 18
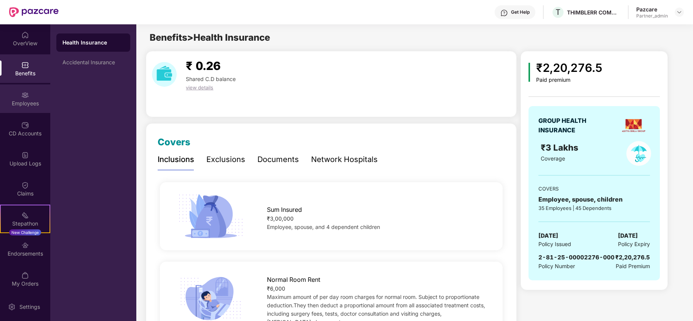
click at [29, 96] on div "Employees" at bounding box center [25, 98] width 50 height 29
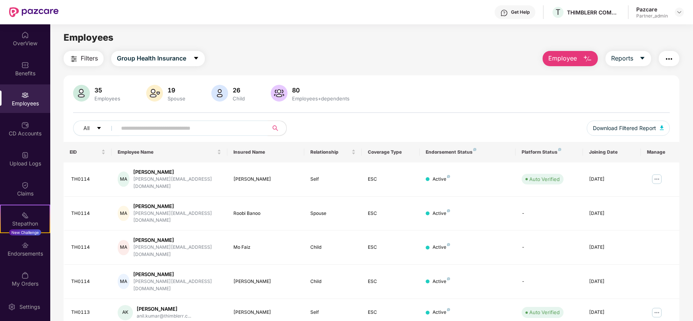
click at [75, 52] on button "Filters" at bounding box center [84, 58] width 40 height 15
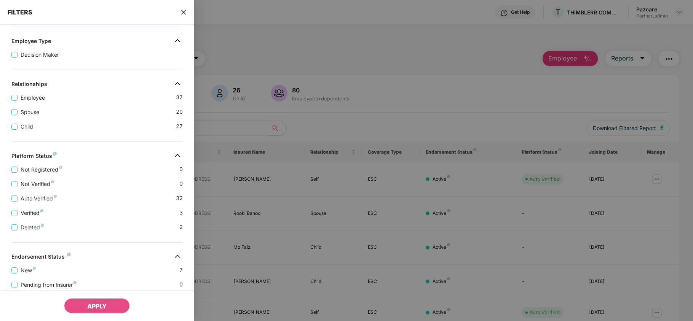
scroll to position [180, 0]
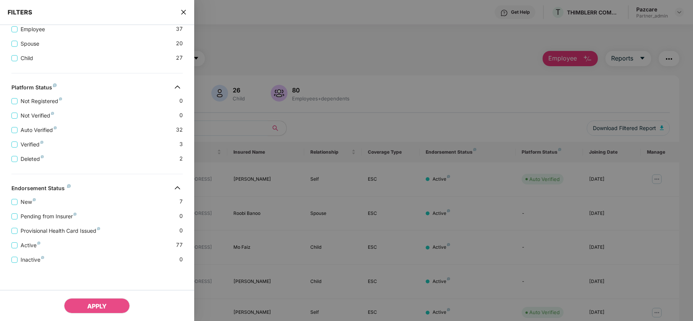
click at [186, 11] on icon "close" at bounding box center [183, 12] width 6 height 6
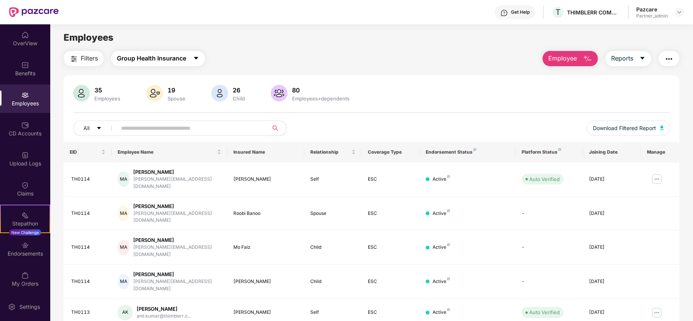
click at [151, 60] on span "Group Health Insurance" at bounding box center [151, 59] width 69 height 10
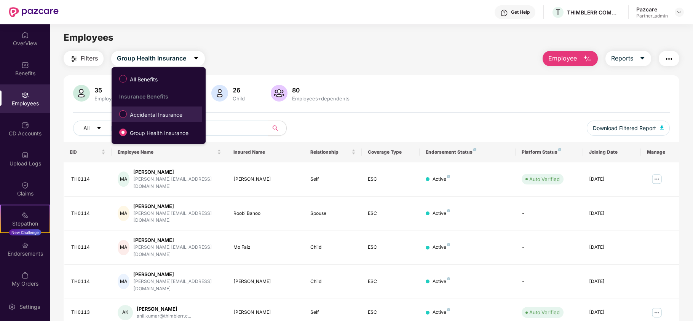
click at [148, 113] on span "Accidental Insurance" at bounding box center [156, 115] width 59 height 8
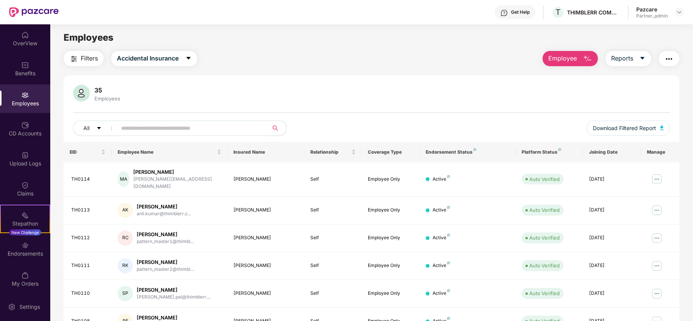
click at [84, 58] on span "Filters" at bounding box center [89, 59] width 17 height 10
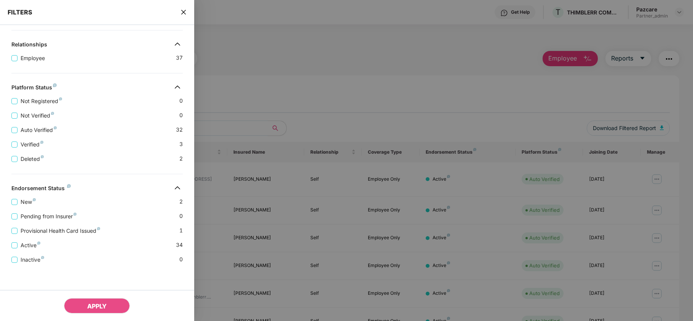
click at [185, 13] on icon "close" at bounding box center [183, 12] width 6 height 6
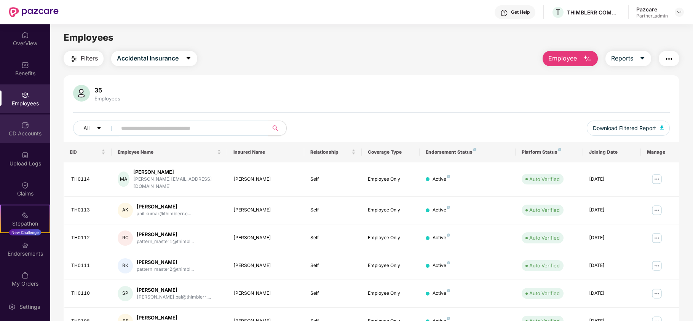
click at [20, 131] on div "CD Accounts" at bounding box center [25, 134] width 50 height 8
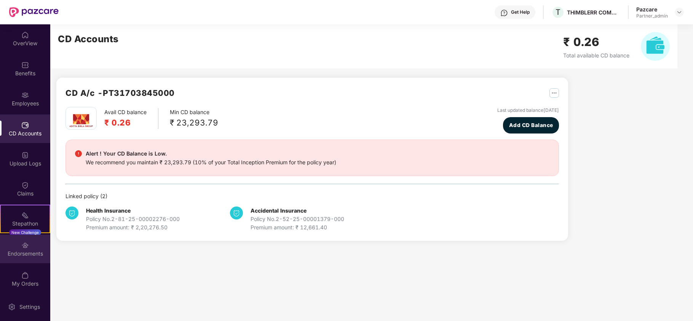
click at [18, 249] on div "Endorsements" at bounding box center [25, 249] width 50 height 29
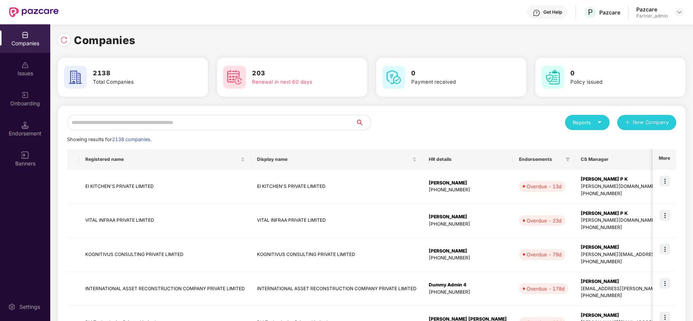
click at [90, 121] on input "text" at bounding box center [211, 122] width 288 height 15
paste input "**********"
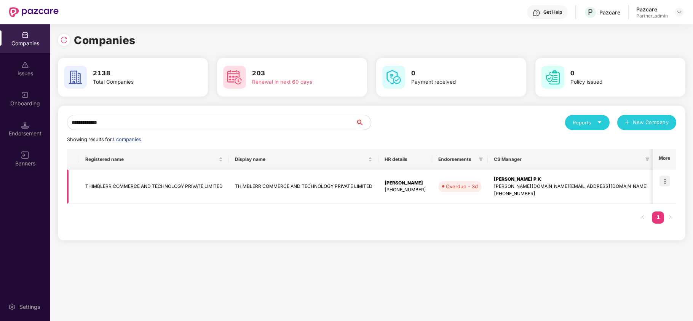
type input "**********"
click at [97, 188] on td "THIMBLERR COMMERCE AND TECHNOLOGY PRIVATE LIMITED" at bounding box center [154, 187] width 150 height 34
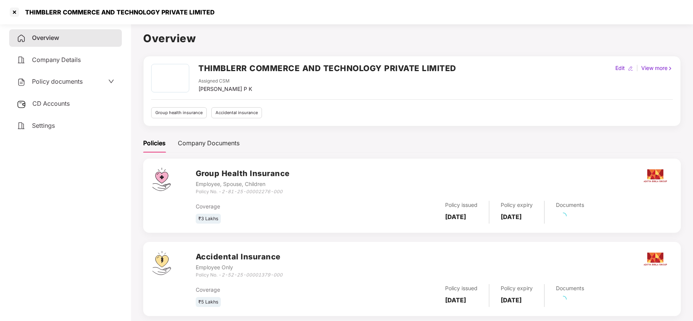
click at [40, 122] on span "Settings" at bounding box center [43, 126] width 23 height 8
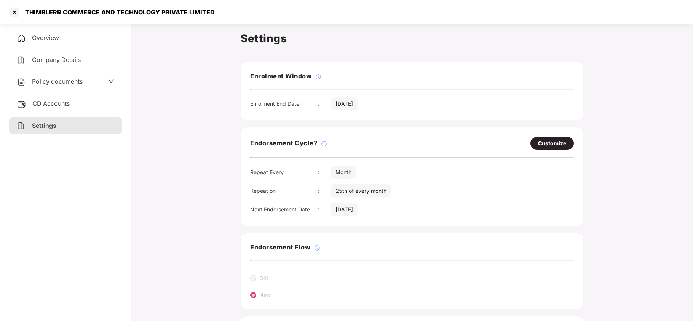
click at [542, 140] on div "Customize" at bounding box center [552, 143] width 28 height 8
select select "*****"
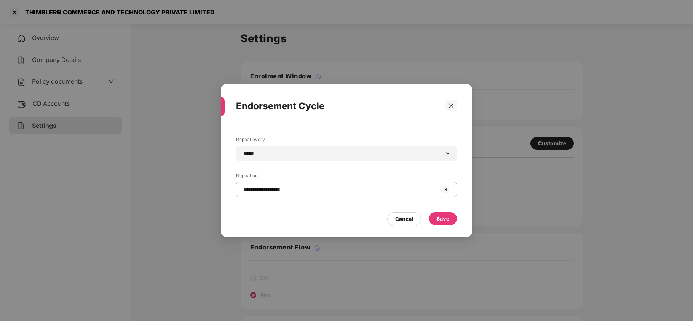
click at [272, 186] on input "**********" at bounding box center [341, 190] width 199 height 8
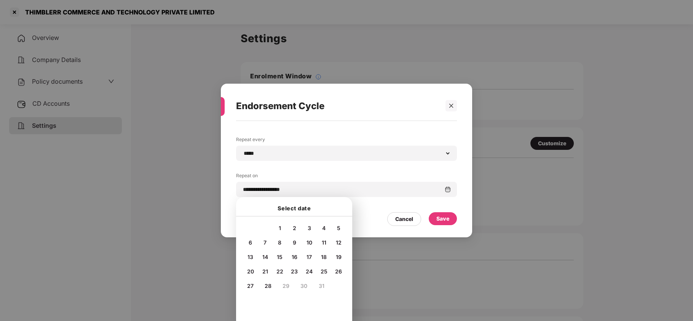
click at [244, 268] on div "20" at bounding box center [250, 271] width 13 height 11
click at [247, 269] on span "20" at bounding box center [250, 271] width 7 height 6
type input "**********"
click at [442, 217] on div "Save" at bounding box center [442, 219] width 13 height 8
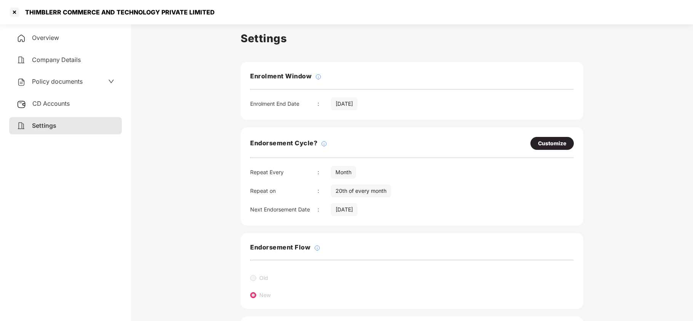
click at [41, 81] on span "Policy documents" at bounding box center [57, 82] width 51 height 8
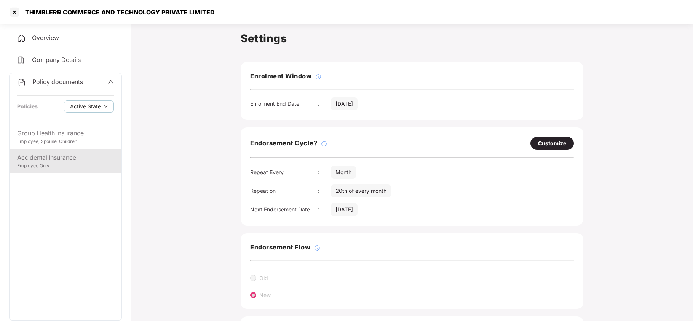
click at [42, 167] on div "Employee Only" at bounding box center [65, 166] width 97 height 7
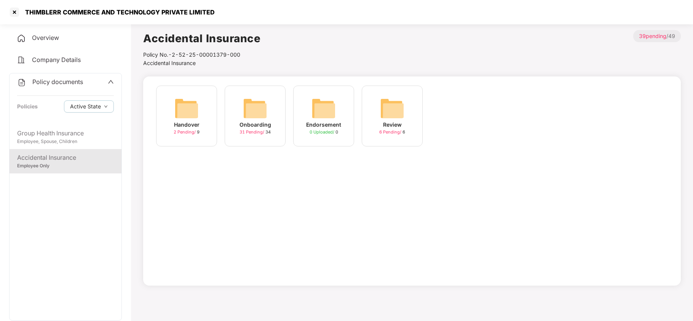
click at [262, 112] on img at bounding box center [255, 108] width 24 height 24
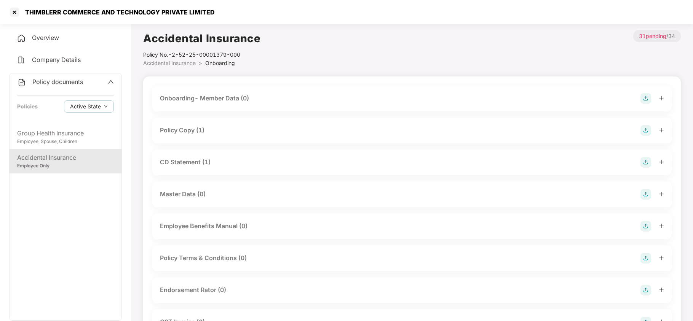
click at [197, 127] on div "Policy Copy (1)" at bounding box center [182, 131] width 45 height 10
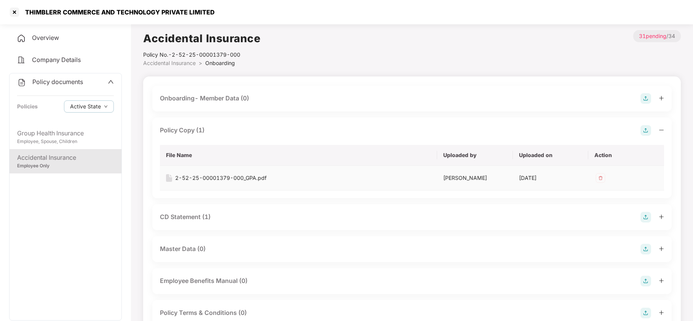
click at [218, 180] on div "2-52-25-00001379-000_GPA.pdf" at bounding box center [220, 178] width 91 height 8
click at [202, 209] on div "CD Statement (1)" at bounding box center [411, 217] width 519 height 26
click at [204, 215] on div "CD Statement (1)" at bounding box center [185, 217] width 51 height 10
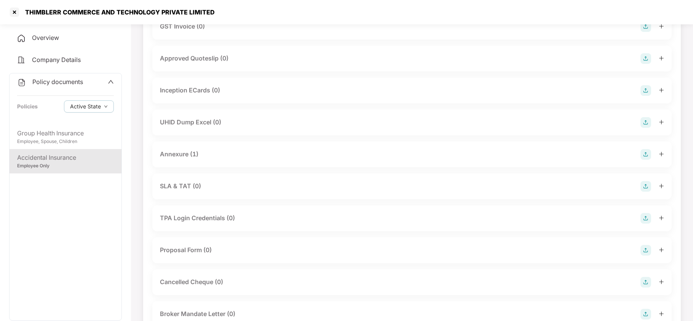
scroll to position [406, 0]
click at [189, 153] on div "Annexure (1)" at bounding box center [179, 154] width 38 height 10
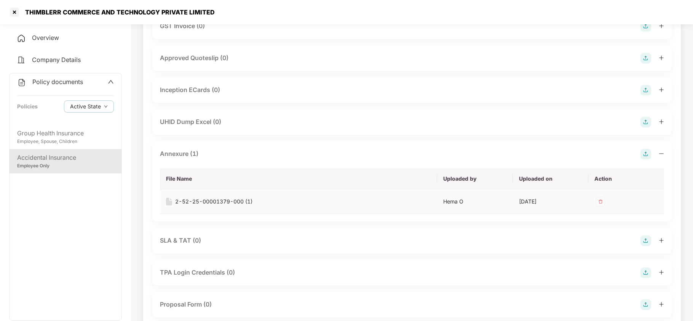
click at [203, 197] on td "2-52-25-00001379-000 (1)" at bounding box center [298, 202] width 277 height 25
click at [205, 202] on div "2-52-25-00001379-000 (1)" at bounding box center [213, 202] width 77 height 8
click at [40, 136] on div "Group Health Insurance" at bounding box center [65, 134] width 97 height 10
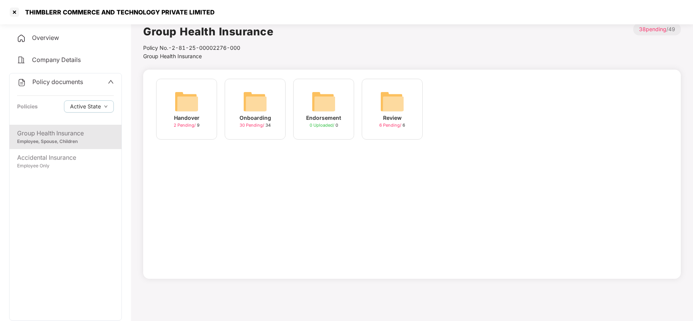
scroll to position [0, 0]
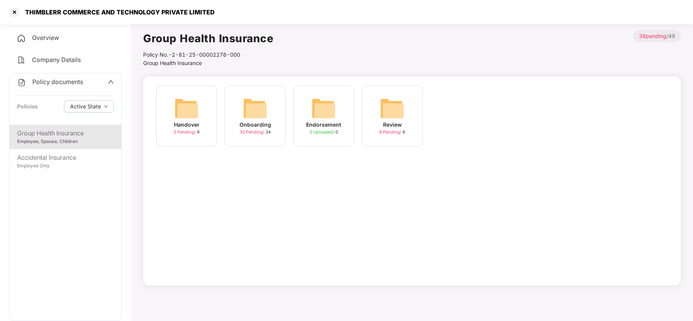
click at [255, 113] on img at bounding box center [255, 108] width 24 height 24
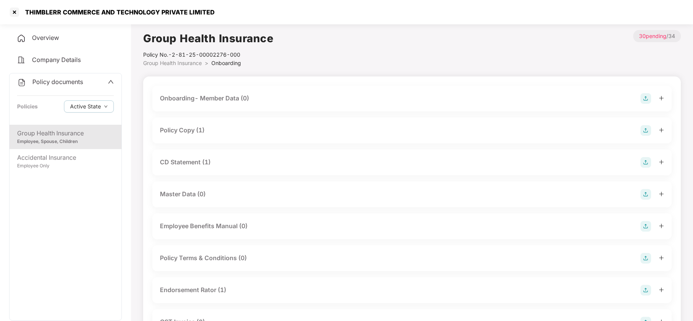
drag, startPoint x: 196, startPoint y: 131, endPoint x: 201, endPoint y: 139, distance: 9.3
click at [196, 132] on div "Policy Copy (1)" at bounding box center [182, 131] width 45 height 10
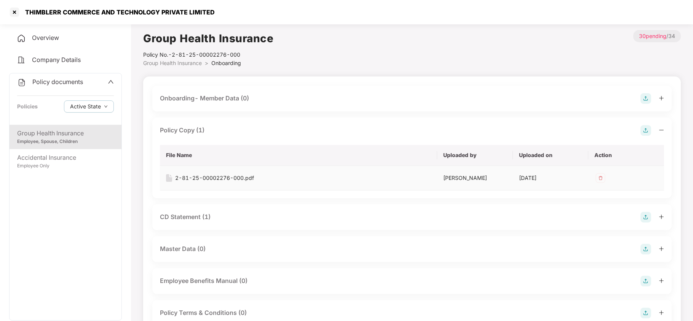
click at [225, 181] on div "2-81-25-00002276-000.pdf" at bounding box center [214, 178] width 79 height 8
click at [195, 214] on div "CD Statement (1)" at bounding box center [185, 217] width 51 height 10
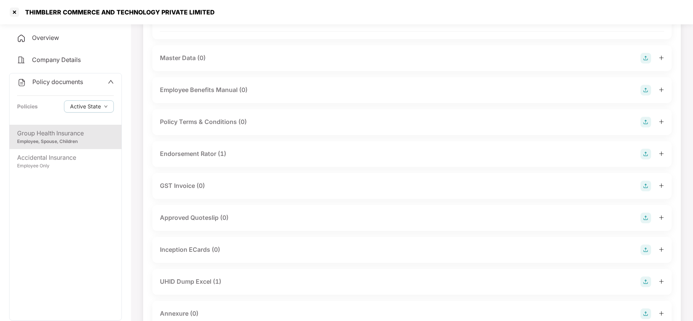
scroll to position [253, 0]
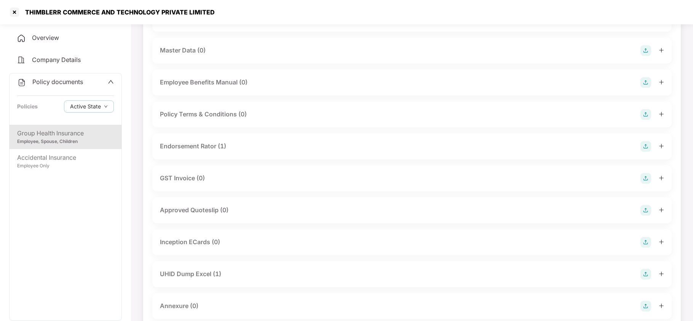
click at [212, 149] on div "Endorsement Rator (1)" at bounding box center [193, 147] width 66 height 10
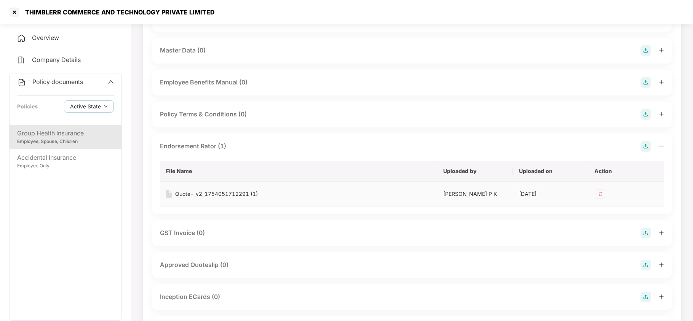
click at [205, 193] on div "Quote-_v2_1754051712291 (1)" at bounding box center [216, 194] width 83 height 8
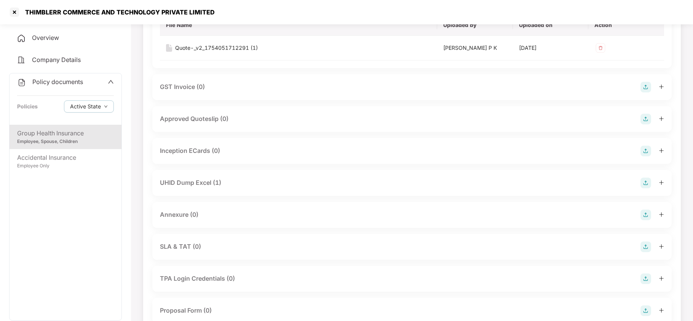
scroll to position [406, 0]
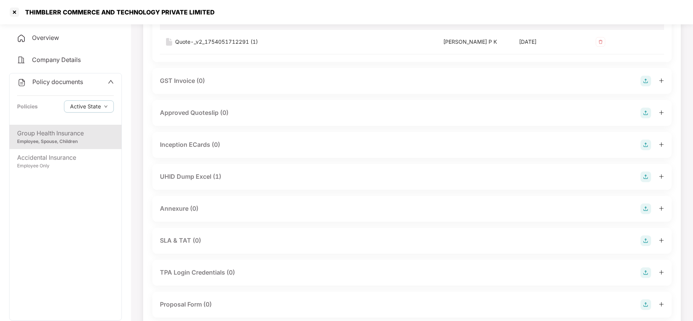
click at [196, 177] on div "UHID Dump Excel (1)" at bounding box center [190, 177] width 61 height 10
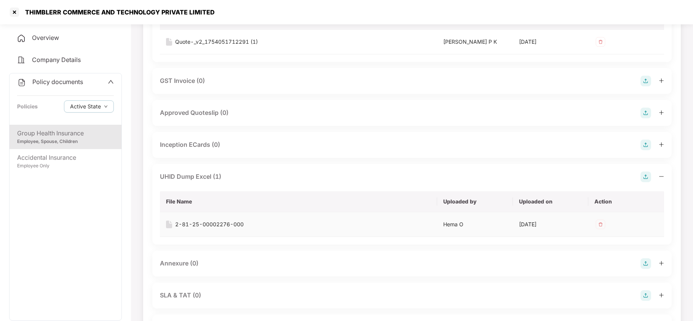
click at [211, 227] on div "2-81-25-00002276-000" at bounding box center [209, 224] width 69 height 8
click at [11, 14] on div at bounding box center [14, 12] width 12 height 12
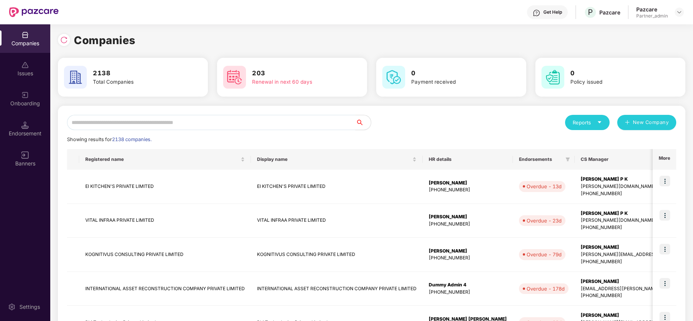
scroll to position [0, 0]
click at [198, 118] on input "text" at bounding box center [211, 122] width 288 height 15
paste input "**********"
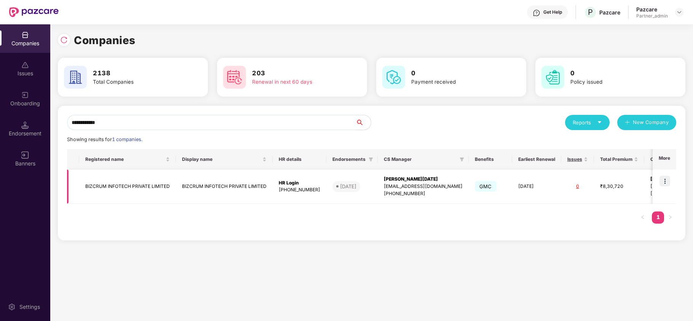
type input "**********"
click at [665, 180] on img at bounding box center [664, 181] width 11 height 11
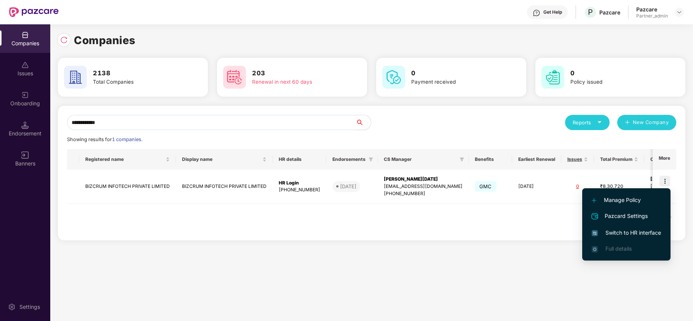
click at [609, 233] on span "Switch to HR interface" at bounding box center [625, 233] width 69 height 8
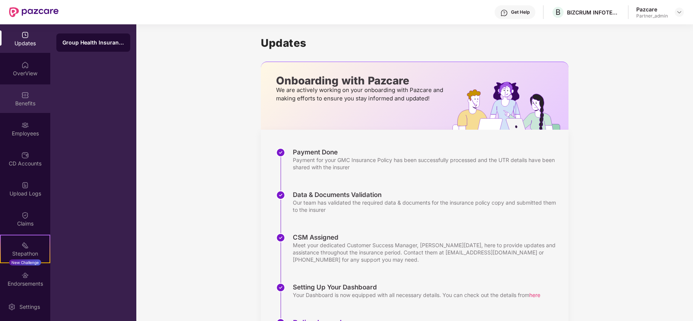
click at [24, 99] on div "Benefits" at bounding box center [25, 98] width 50 height 29
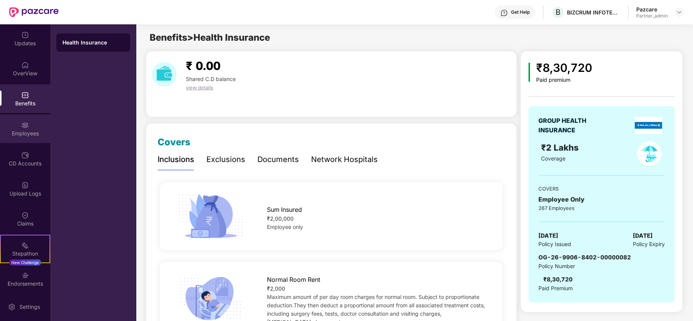
click at [23, 133] on div "Employees" at bounding box center [25, 134] width 50 height 8
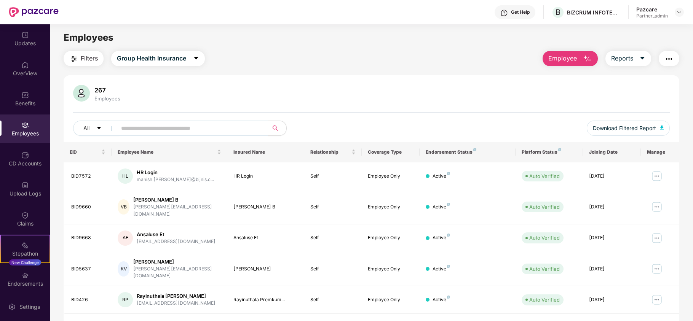
click at [81, 60] on span "Filters" at bounding box center [89, 59] width 17 height 10
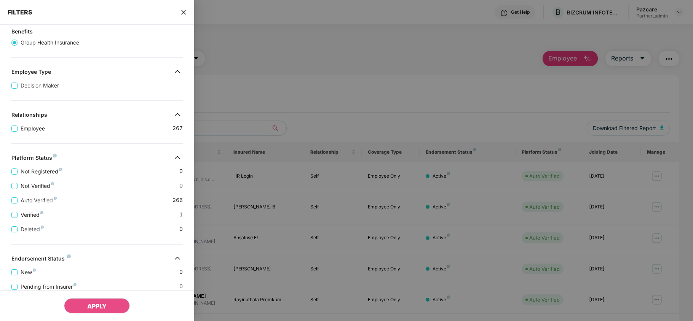
scroll to position [139, 0]
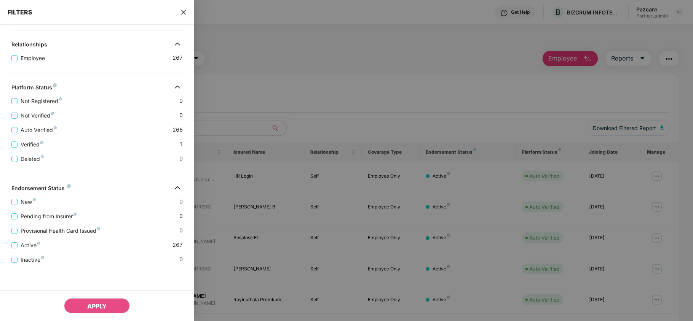
drag, startPoint x: 183, startPoint y: 10, endPoint x: 162, endPoint y: 94, distance: 87.0
click at [183, 11] on icon "close" at bounding box center [183, 12] width 6 height 6
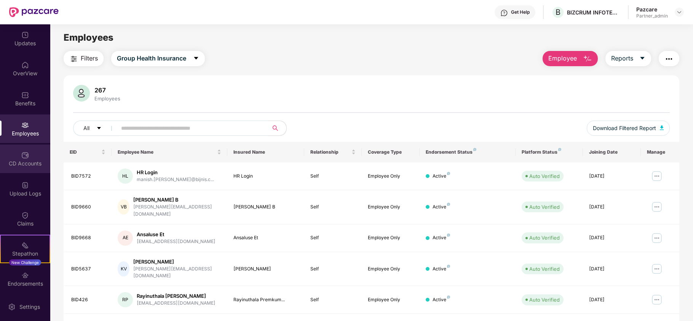
click at [19, 164] on div "CD Accounts" at bounding box center [25, 164] width 50 height 8
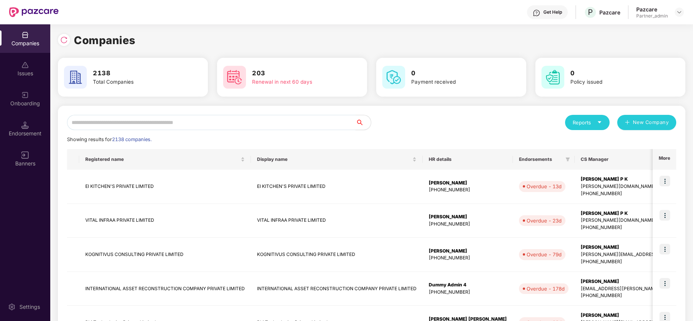
click at [116, 116] on input "text" at bounding box center [211, 122] width 288 height 15
paste input "**********"
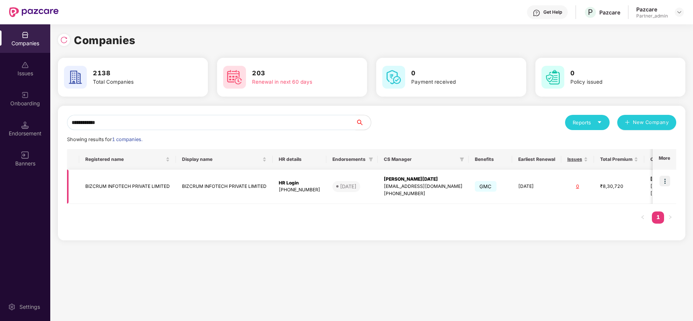
type input "**********"
click at [113, 185] on td "BIZCRUM INFOTECH PRIVATE LIMITED" at bounding box center [127, 187] width 97 height 34
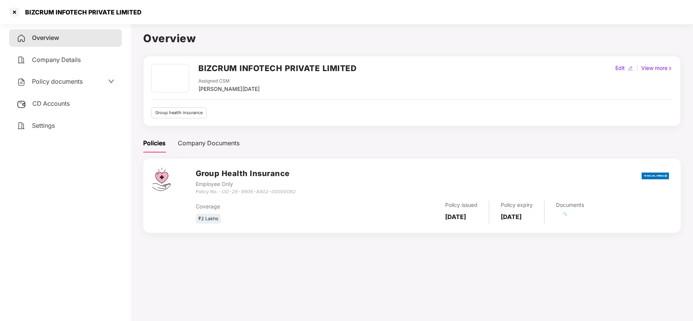
click at [51, 120] on div "Settings" at bounding box center [65, 126] width 113 height 18
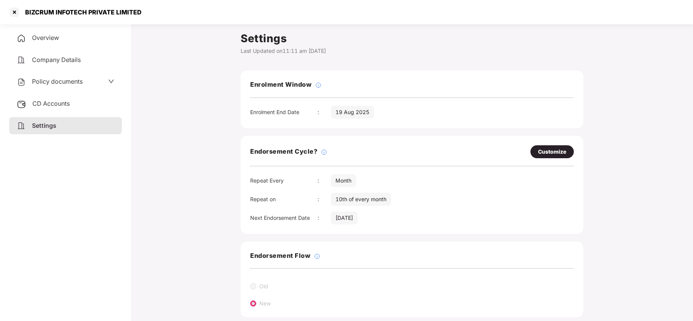
click at [32, 80] on span "Policy documents" at bounding box center [57, 82] width 51 height 8
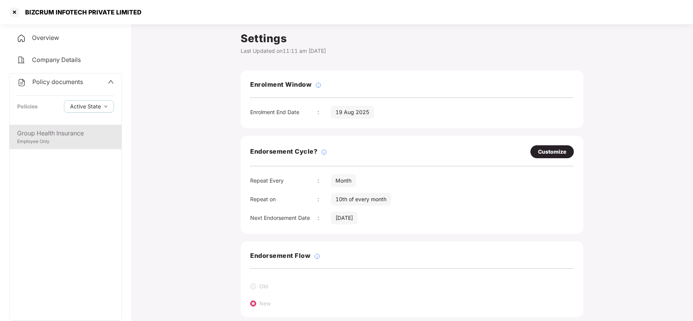
click at [45, 136] on div "Group Health Insurance" at bounding box center [65, 134] width 97 height 10
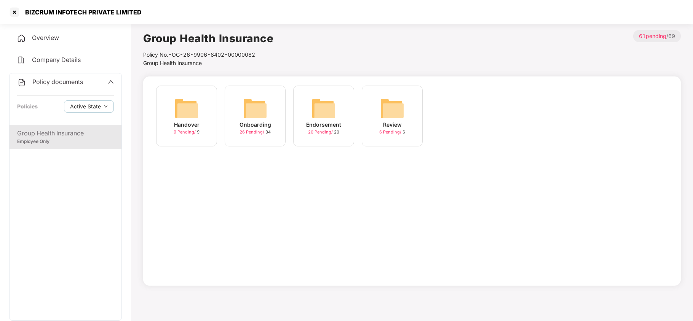
click at [254, 110] on img at bounding box center [255, 108] width 24 height 24
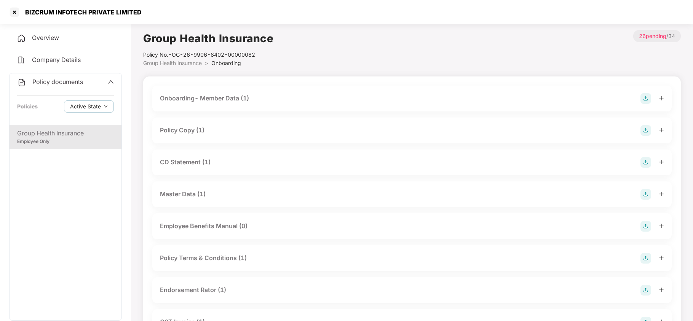
click at [188, 128] on div "Policy Copy (1)" at bounding box center [182, 131] width 45 height 10
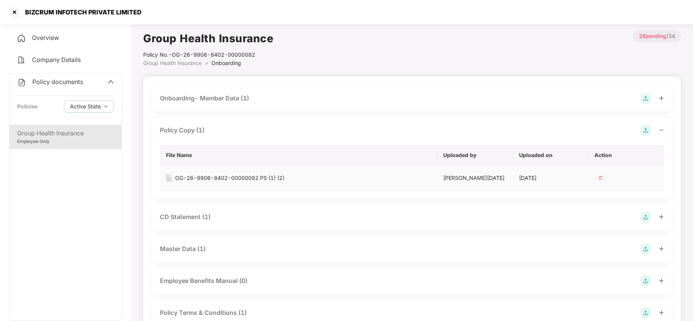
click at [220, 178] on div "OG-26-9906-8402-00000082 PS (1) (2)" at bounding box center [229, 178] width 109 height 8
drag, startPoint x: 189, startPoint y: 215, endPoint x: 267, endPoint y: 210, distance: 78.2
click at [189, 216] on div "CD Statement (1)" at bounding box center [185, 217] width 51 height 10
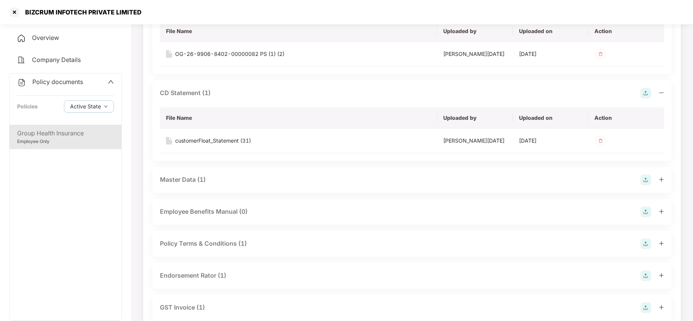
scroll to position [203, 0]
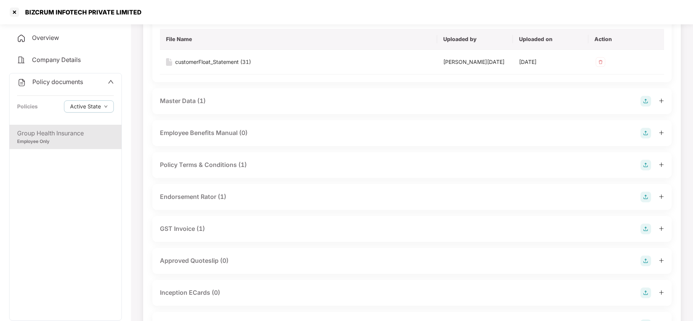
click at [198, 199] on div "Endorsement Rator (1)" at bounding box center [193, 197] width 66 height 10
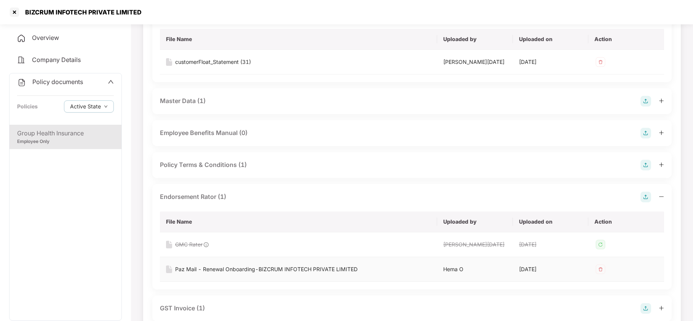
click at [216, 270] on div "Paz Mail - Renewal Onboarding-BIZCRUM INFOTECH PRIVATE LIMITED" at bounding box center [266, 269] width 182 height 8
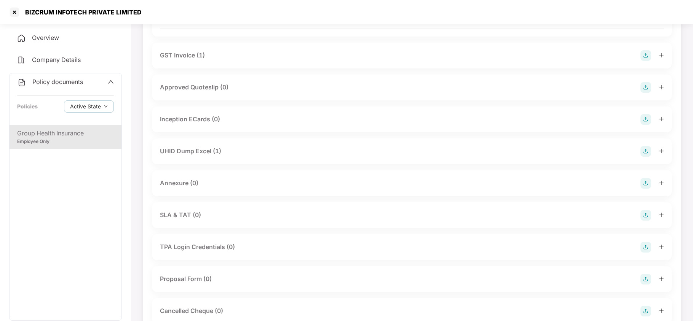
scroll to position [457, 0]
click at [218, 148] on div "UHID Dump Excel (1)" at bounding box center [190, 151] width 61 height 10
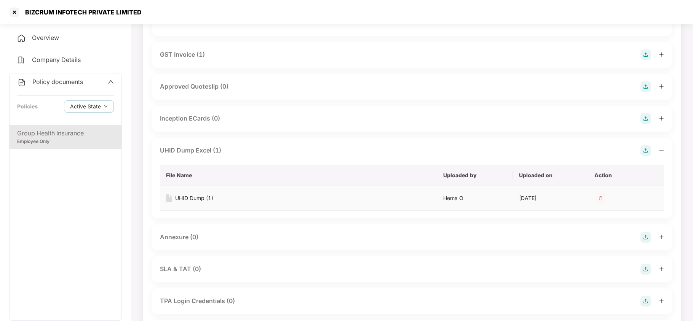
click at [202, 198] on div "UHID Dump (1)" at bounding box center [194, 198] width 38 height 8
click at [17, 13] on div at bounding box center [14, 12] width 12 height 12
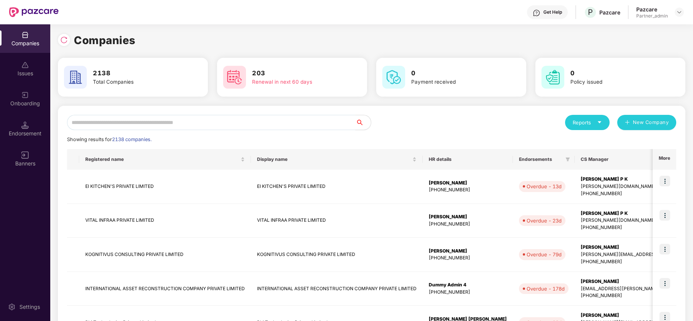
scroll to position [0, 0]
click at [161, 125] on input "text" at bounding box center [211, 122] width 288 height 15
paste input "**********"
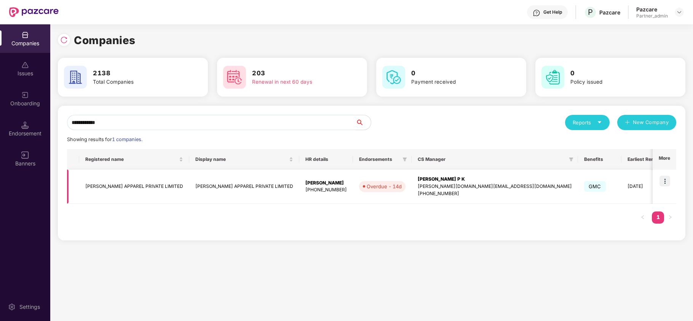
type input "**********"
click at [664, 178] on img at bounding box center [664, 181] width 11 height 11
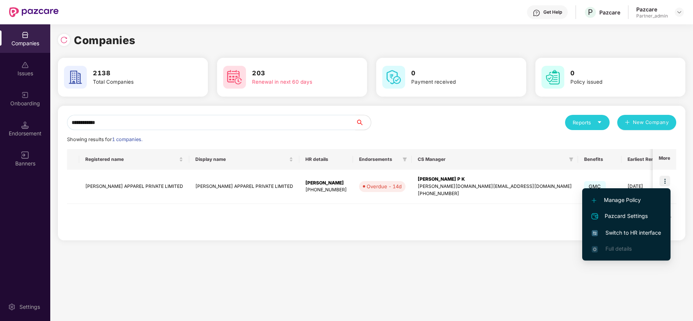
click at [623, 233] on span "Switch to HR interface" at bounding box center [625, 233] width 69 height 8
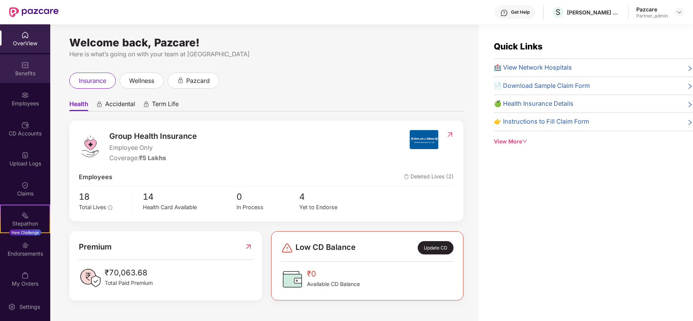
click at [21, 71] on div "Benefits" at bounding box center [25, 74] width 50 height 8
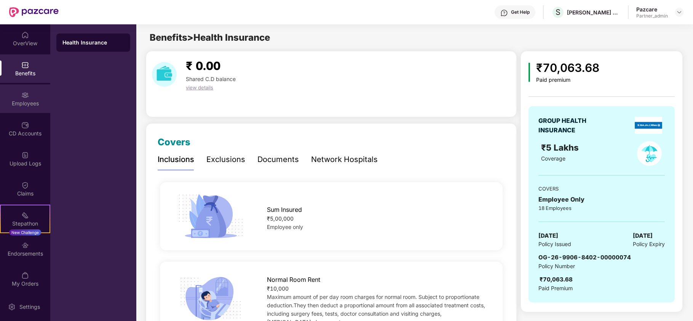
click at [29, 107] on div "Employees" at bounding box center [25, 104] width 50 height 8
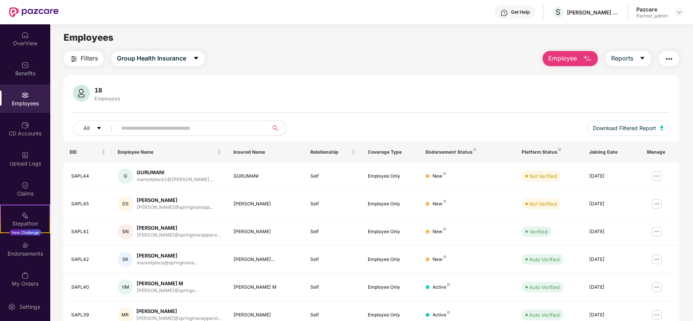
click at [73, 55] on img "button" at bounding box center [73, 58] width 9 height 9
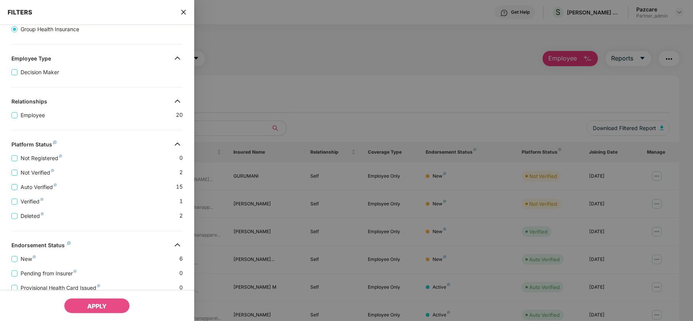
scroll to position [139, 0]
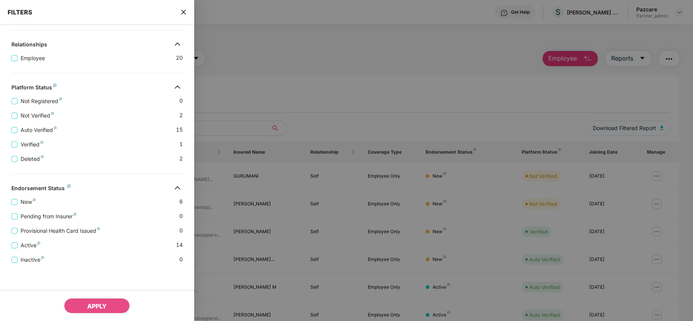
click at [184, 12] on icon "close" at bounding box center [183, 12] width 6 height 6
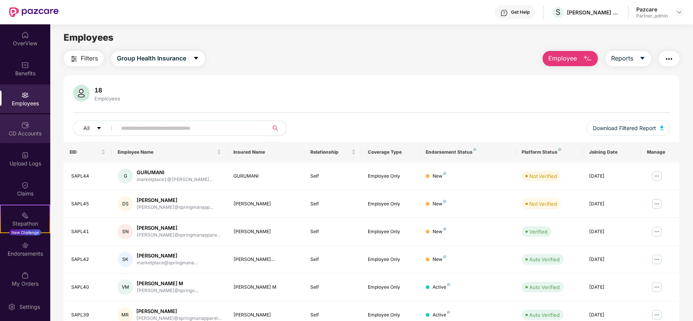
click at [8, 131] on div "CD Accounts" at bounding box center [25, 134] width 50 height 8
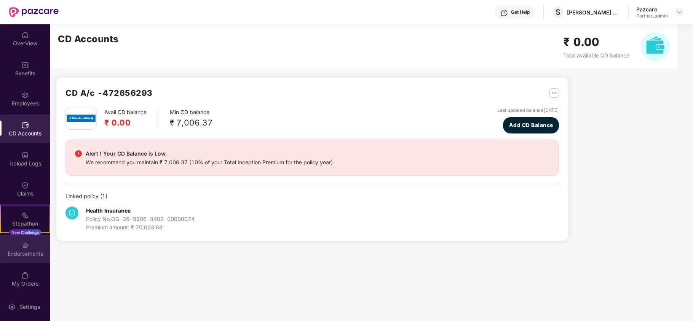
click at [26, 262] on div "Endorsements" at bounding box center [25, 249] width 50 height 29
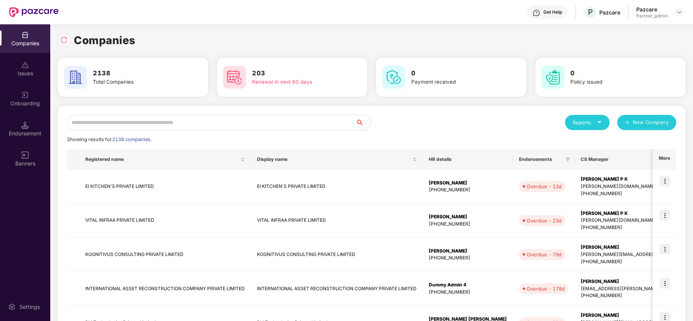
click at [102, 122] on input "text" at bounding box center [211, 122] width 288 height 15
paste input "**********"
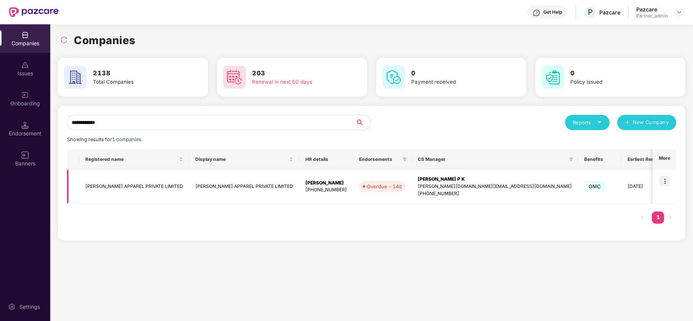
type input "**********"
click at [102, 185] on td "[PERSON_NAME] APPAREL PRIVATE LIMITED" at bounding box center [134, 187] width 110 height 34
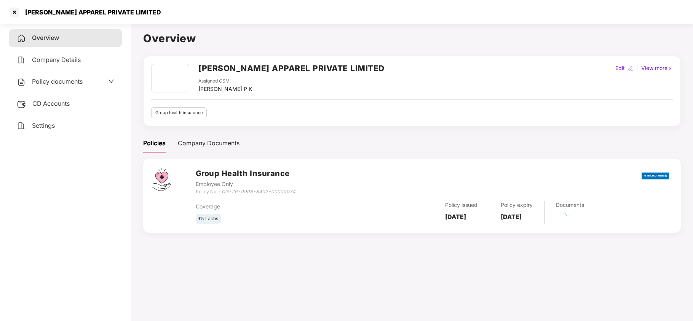
click at [46, 131] on div "Settings" at bounding box center [65, 126] width 113 height 18
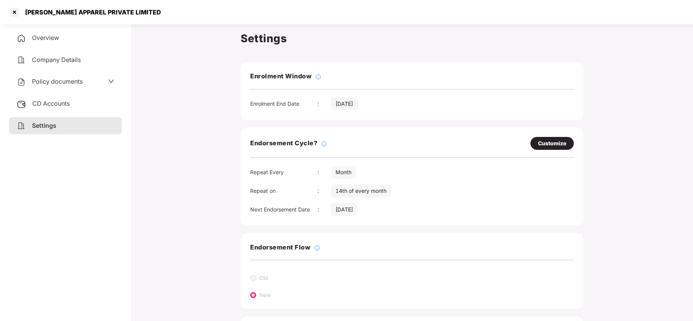
click at [549, 146] on div "Customize" at bounding box center [552, 143] width 28 height 8
select select "*****"
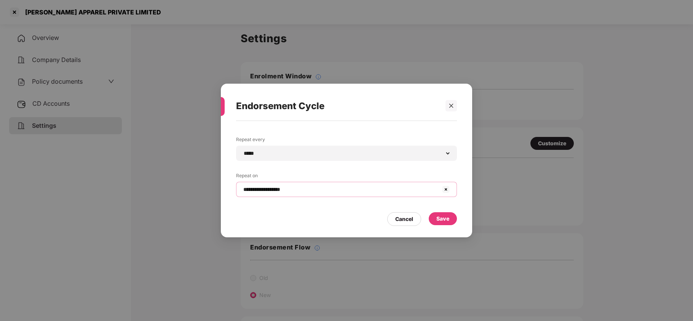
click at [323, 192] on input "**********" at bounding box center [341, 190] width 199 height 8
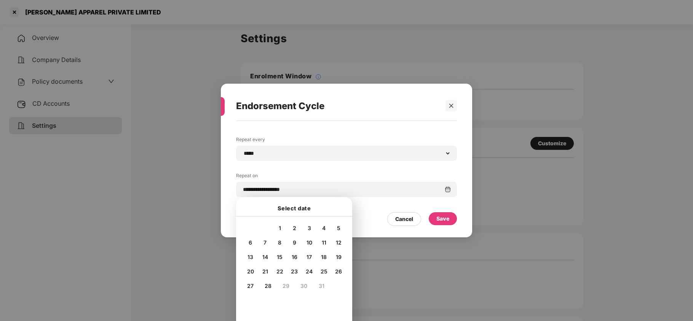
click at [250, 267] on div "20" at bounding box center [250, 271] width 11 height 11
type input "**********"
click at [435, 218] on div "Save" at bounding box center [443, 218] width 28 height 13
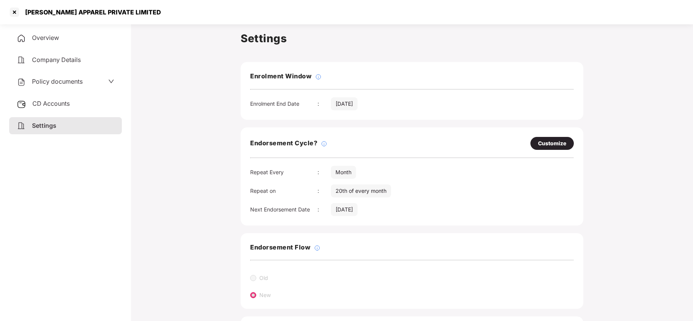
drag, startPoint x: 54, startPoint y: 81, endPoint x: 78, endPoint y: 115, distance: 41.7
click at [55, 81] on span "Policy documents" at bounding box center [57, 82] width 51 height 8
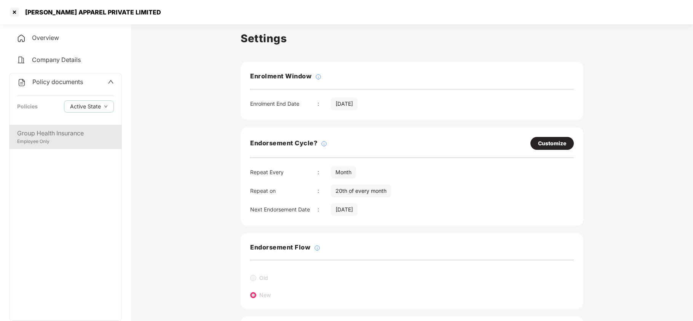
click at [72, 130] on div "Group Health Insurance" at bounding box center [65, 134] width 97 height 10
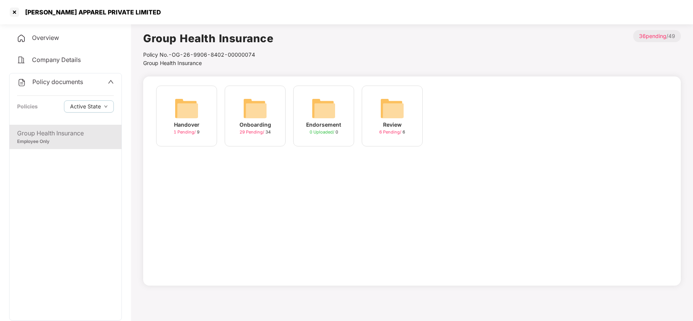
click at [250, 108] on img at bounding box center [255, 108] width 24 height 24
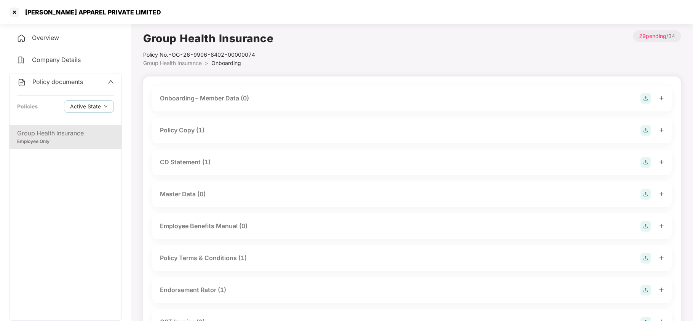
click at [193, 123] on div "Policy Copy (1)" at bounding box center [411, 131] width 519 height 26
click at [193, 127] on div "Policy Copy (1)" at bounding box center [182, 131] width 45 height 10
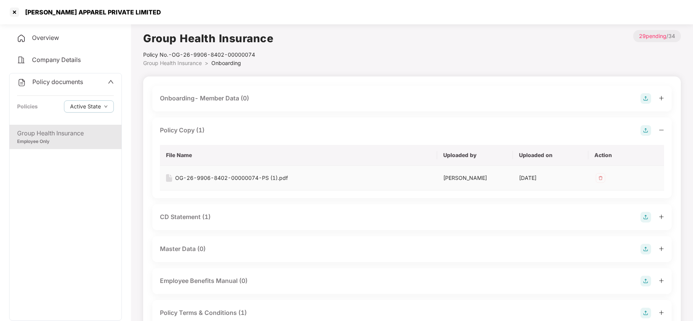
click at [223, 175] on div "OG-26-9906-8402-00000074-PS (1).pdf" at bounding box center [231, 178] width 113 height 8
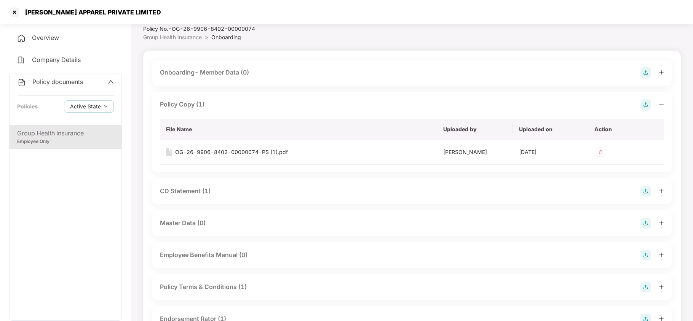
scroll to position [51, 0]
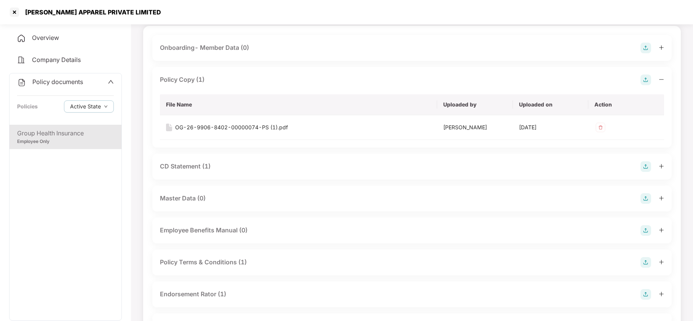
click at [199, 166] on div "CD Statement (1)" at bounding box center [185, 167] width 51 height 10
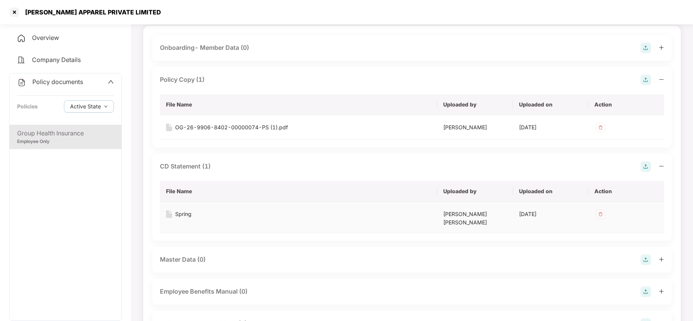
click at [186, 212] on div "Spring" at bounding box center [183, 214] width 16 height 8
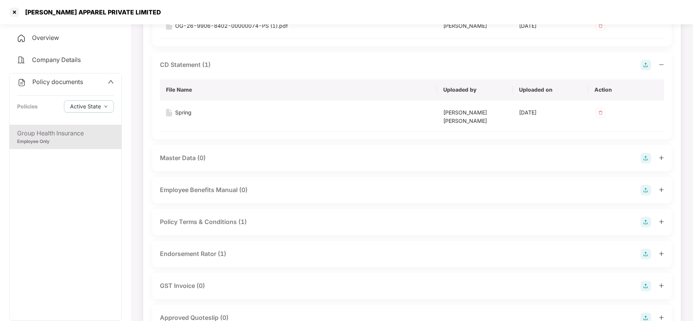
click at [209, 250] on div "Endorsement Rator (1)" at bounding box center [193, 254] width 66 height 10
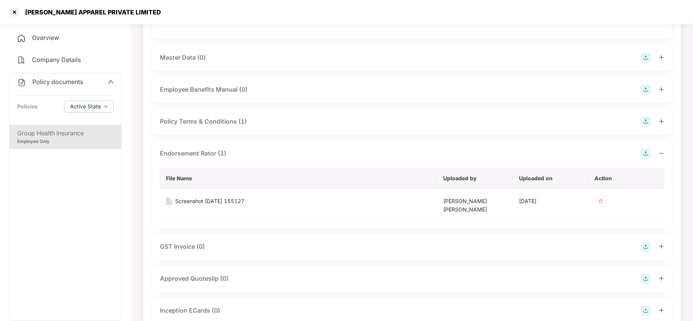
scroll to position [253, 0]
click at [209, 196] on div "Screenshot [DATE] 155127" at bounding box center [209, 200] width 69 height 8
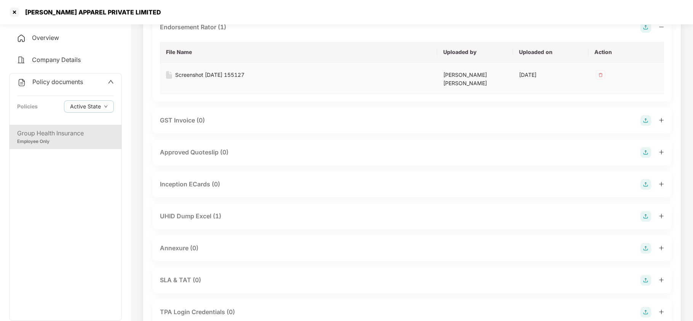
scroll to position [406, 0]
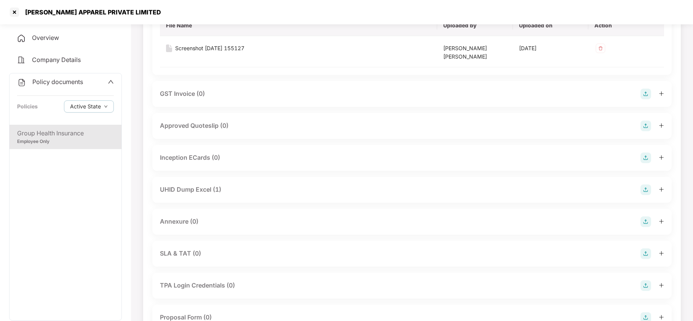
click at [198, 185] on div "UHID Dump Excel (1)" at bounding box center [190, 190] width 61 height 10
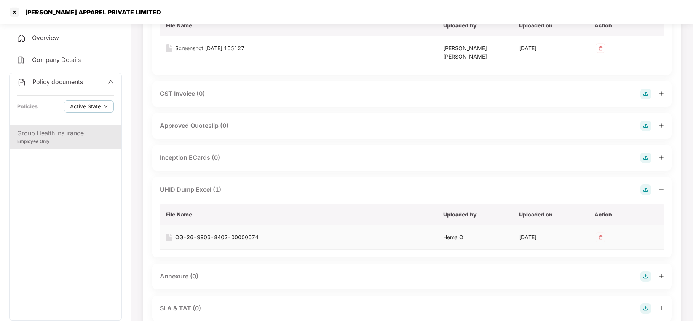
click at [226, 233] on div "OG-26-9906-8402-00000074" at bounding box center [216, 237] width 83 height 8
click at [16, 13] on div at bounding box center [14, 12] width 12 height 12
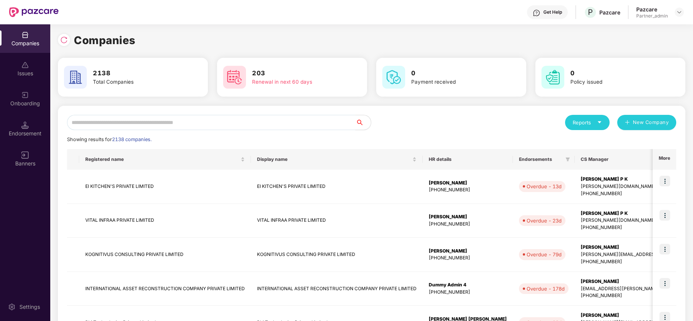
scroll to position [0, 0]
click at [186, 118] on input "text" at bounding box center [211, 122] width 288 height 15
paste input "**********"
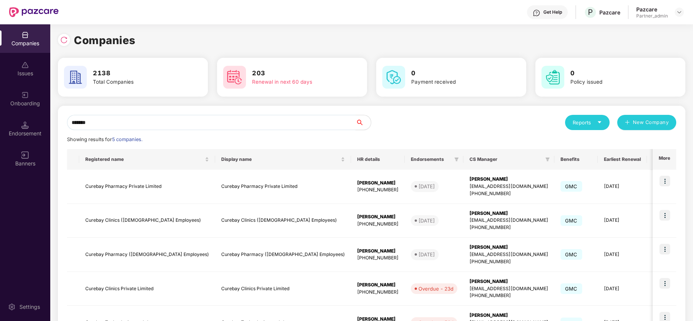
paste input "**********"
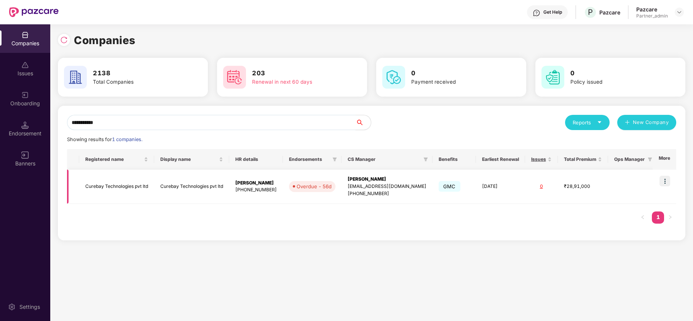
type input "**********"
click at [667, 181] on img at bounding box center [664, 181] width 11 height 11
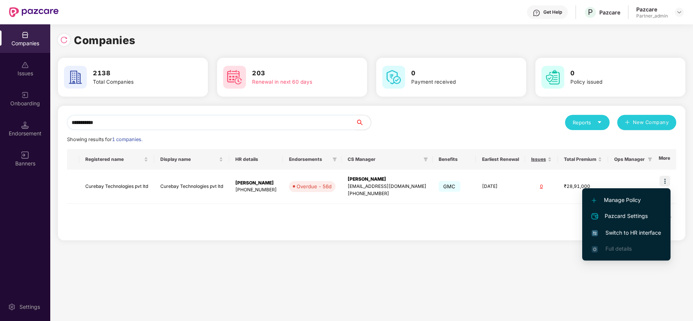
click at [624, 232] on span "Switch to HR interface" at bounding box center [625, 233] width 69 height 8
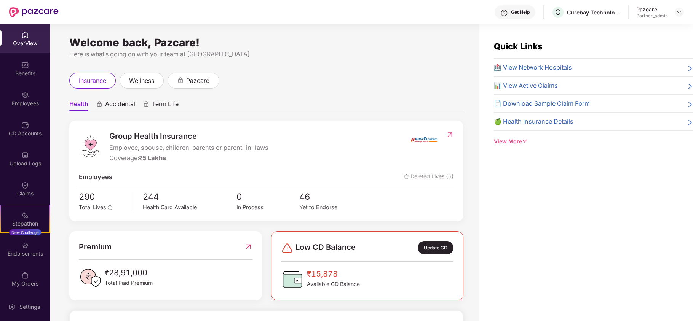
click at [23, 79] on div "Benefits" at bounding box center [25, 68] width 50 height 29
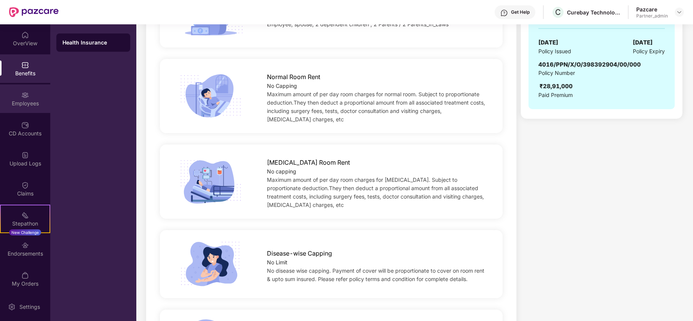
click at [6, 101] on div "Employees" at bounding box center [25, 104] width 50 height 8
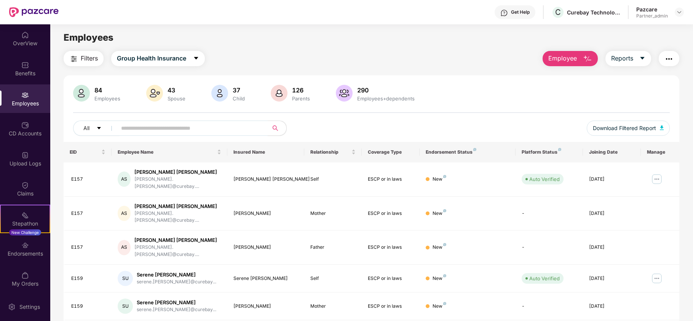
click at [92, 60] on span "Filters" at bounding box center [89, 59] width 17 height 10
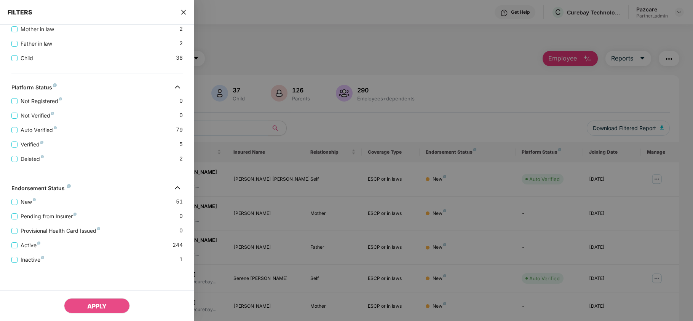
scroll to position [229, 0]
click at [182, 14] on icon "close" at bounding box center [183, 12] width 6 height 6
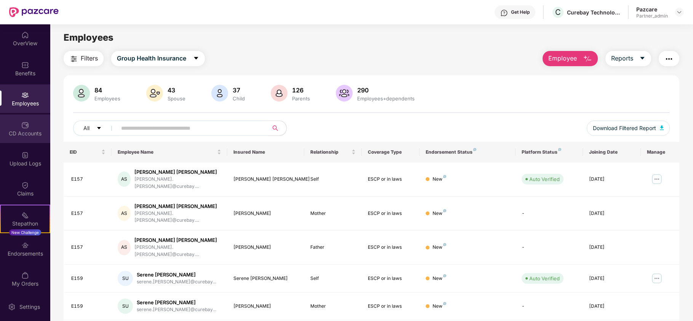
click at [23, 128] on img at bounding box center [25, 125] width 8 height 8
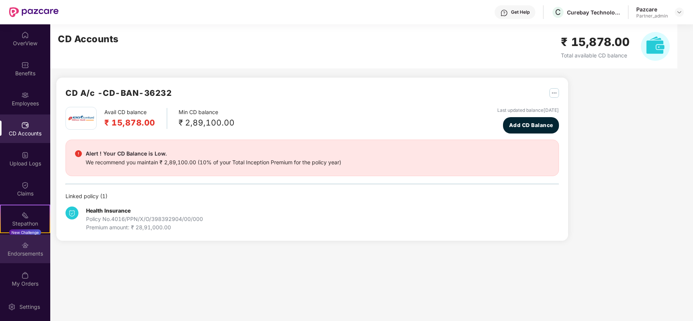
click at [21, 254] on div "Endorsements" at bounding box center [25, 254] width 50 height 8
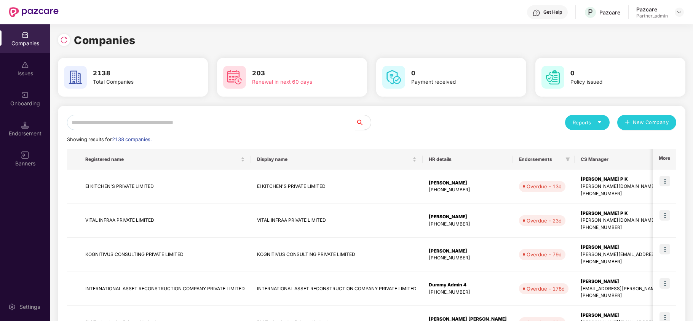
click at [113, 121] on input "text" at bounding box center [211, 122] width 288 height 15
paste input "**********"
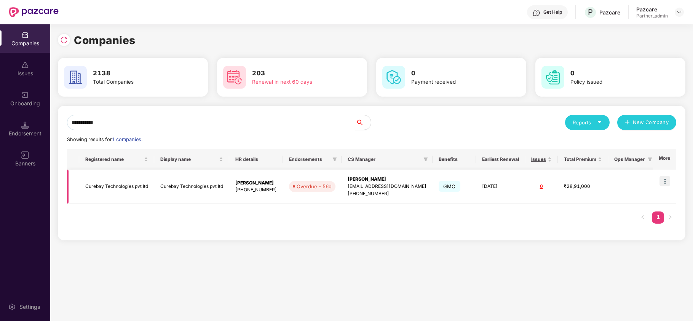
type input "**********"
click at [95, 188] on td "Curebay Technologies pvt ltd" at bounding box center [116, 187] width 75 height 34
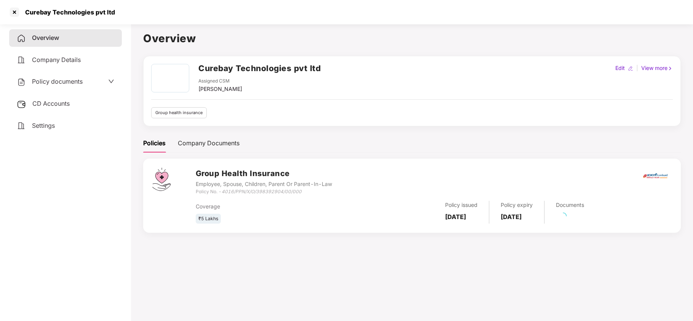
click at [40, 125] on span "Settings" at bounding box center [43, 126] width 23 height 8
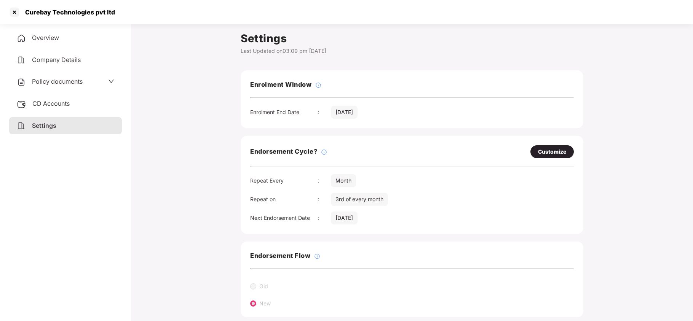
click at [46, 81] on span "Policy documents" at bounding box center [57, 82] width 51 height 8
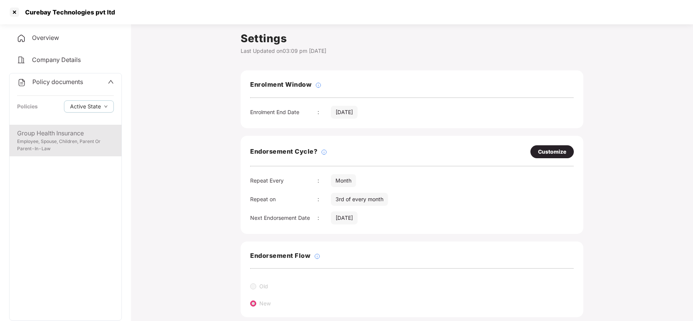
click at [47, 131] on div "Group Health Insurance" at bounding box center [65, 134] width 97 height 10
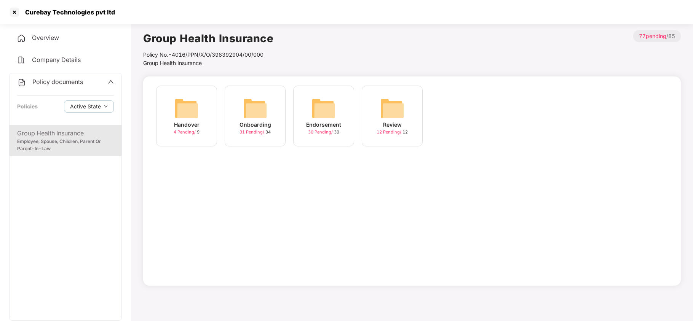
drag, startPoint x: 266, startPoint y: 110, endPoint x: 255, endPoint y: 116, distance: 13.1
click at [266, 110] on img at bounding box center [255, 108] width 24 height 24
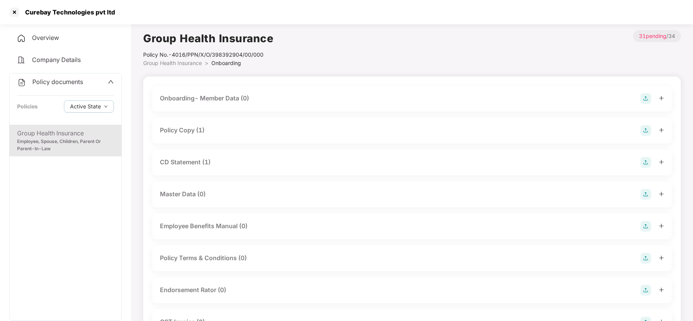
click at [182, 130] on div "Policy Copy (1)" at bounding box center [182, 131] width 45 height 10
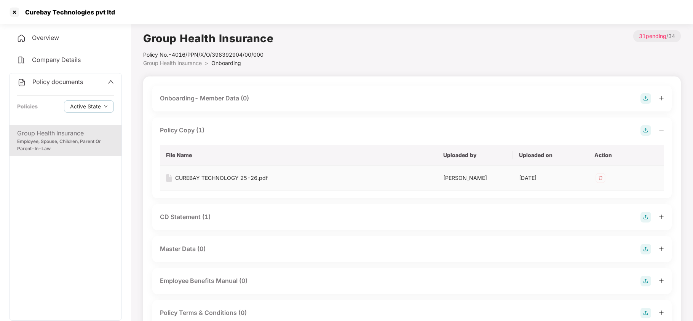
click at [212, 174] on div "CUREBAY TECHNOLOGY 25-26.pdf" at bounding box center [221, 178] width 92 height 8
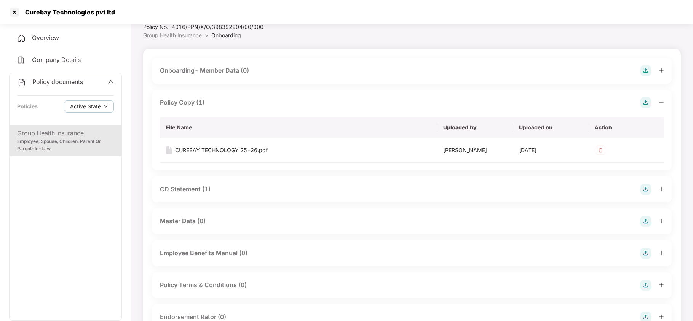
scroll to position [51, 0]
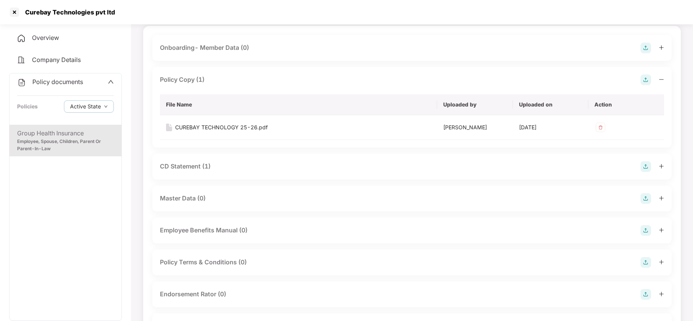
click at [189, 171] on div "CD Statement (1)" at bounding box center [185, 167] width 51 height 10
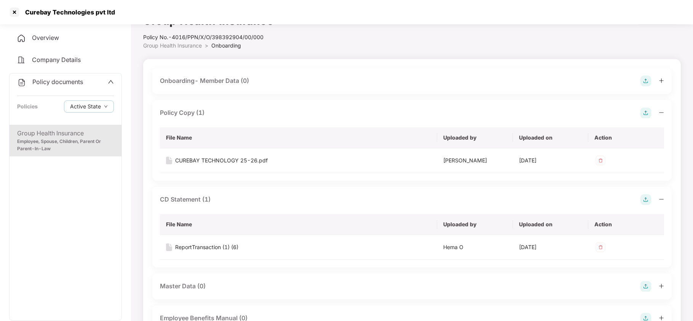
scroll to position [0, 0]
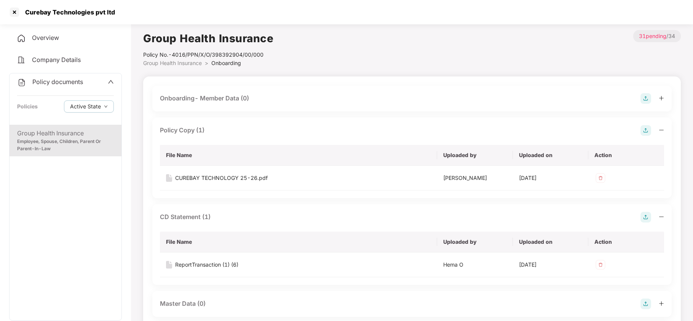
click at [248, 129] on div "Policy Copy (1)" at bounding box center [412, 130] width 504 height 11
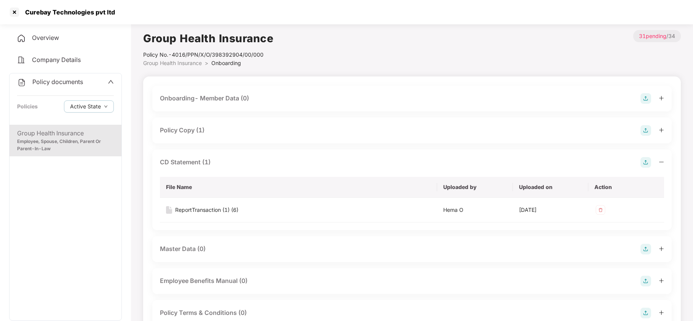
click at [222, 186] on th "File Name" at bounding box center [298, 187] width 277 height 21
click at [193, 186] on th "File Name" at bounding box center [298, 187] width 277 height 21
click at [181, 160] on div "CD Statement (1)" at bounding box center [185, 163] width 51 height 10
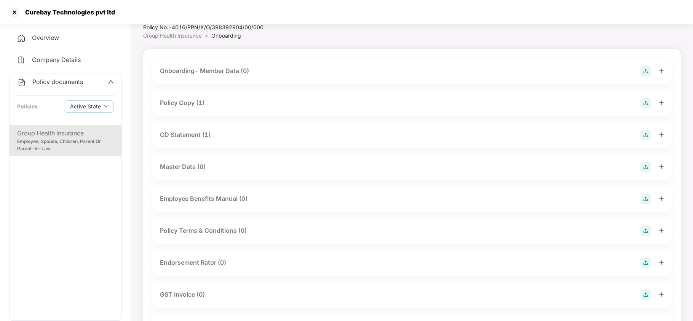
scroll to position [51, 0]
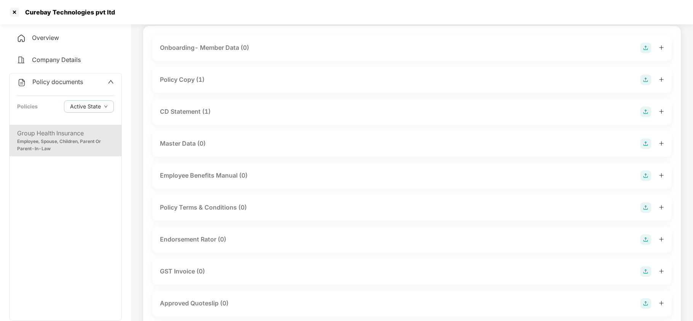
click at [57, 135] on div "Group Health Insurance" at bounding box center [65, 134] width 97 height 10
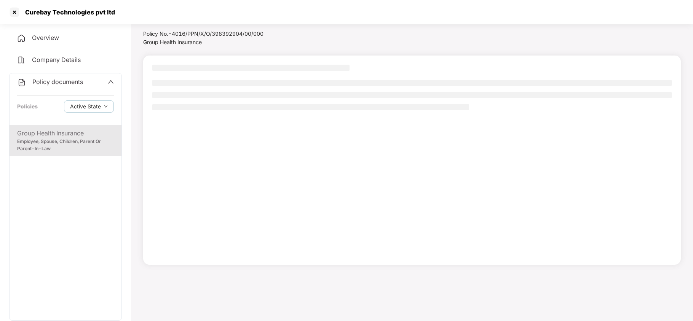
scroll to position [21, 0]
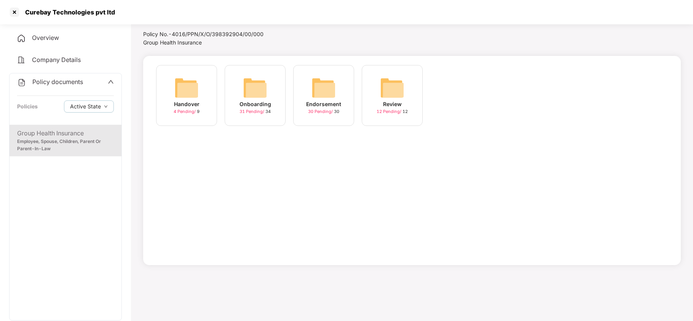
click at [247, 101] on div "Onboarding" at bounding box center [255, 104] width 32 height 8
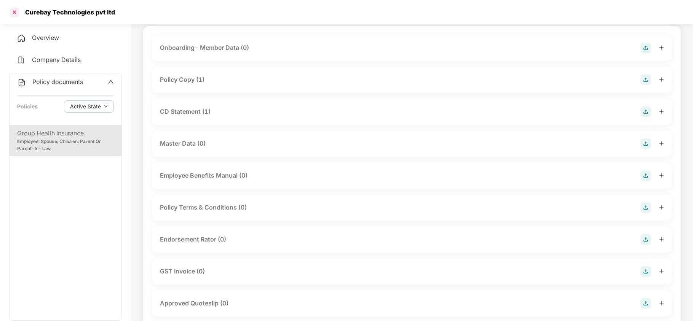
click at [14, 11] on div at bounding box center [14, 12] width 12 height 12
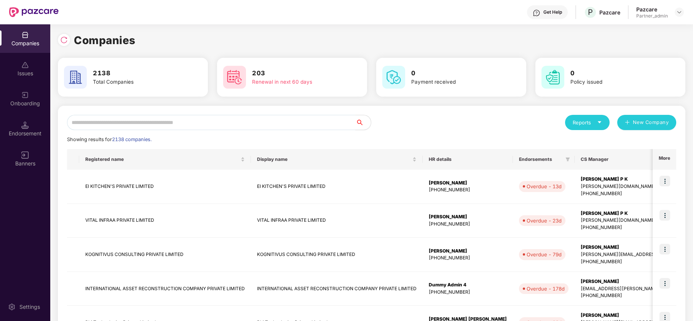
scroll to position [0, 0]
click at [118, 119] on input "text" at bounding box center [211, 122] width 288 height 15
paste input "*********"
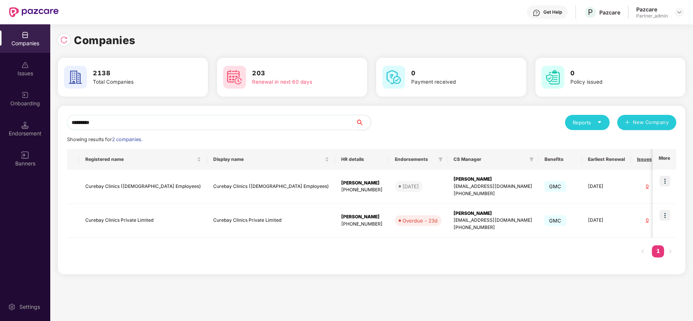
type input "*********"
click at [107, 220] on td "Curebay Clinics Private Limited" at bounding box center [143, 221] width 128 height 34
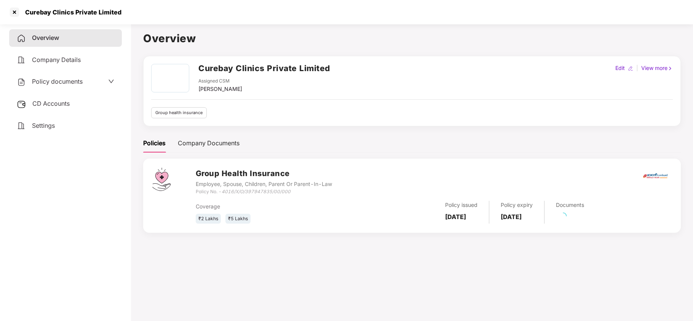
click at [57, 78] on span "Policy documents" at bounding box center [57, 82] width 51 height 8
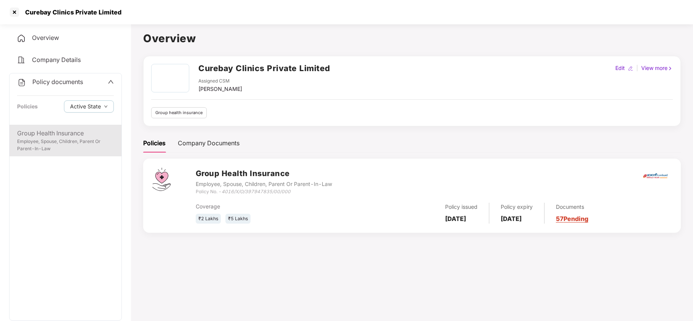
drag, startPoint x: 43, startPoint y: 136, endPoint x: 49, endPoint y: 131, distance: 8.7
click at [43, 136] on div "Group Health Insurance" at bounding box center [65, 134] width 97 height 10
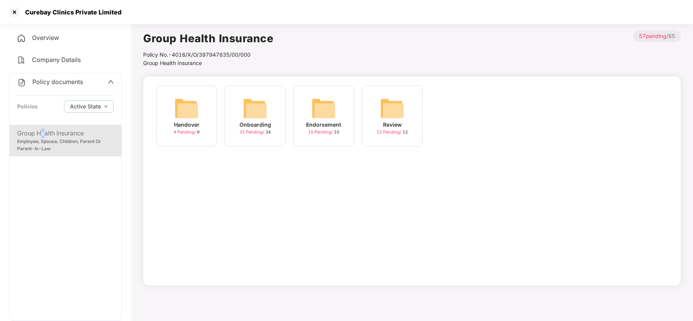
click at [250, 110] on img at bounding box center [255, 108] width 24 height 24
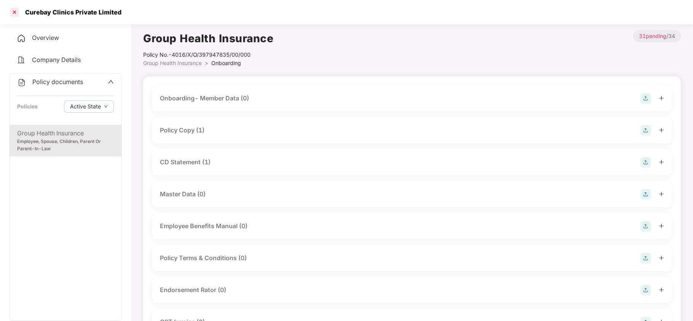
click at [10, 14] on div at bounding box center [14, 12] width 12 height 12
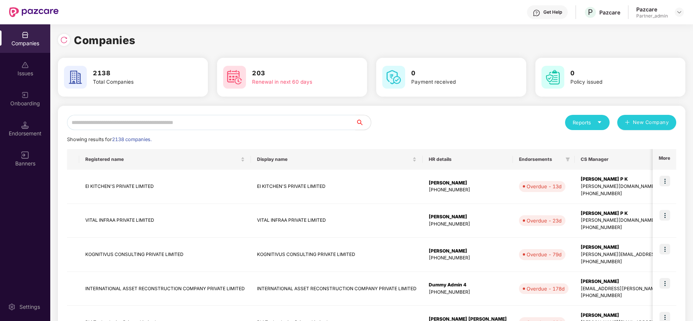
click at [134, 114] on div "Reports New Company Showing results for 2138 companies. Registered name Display…" at bounding box center [371, 326] width 627 height 441
click at [147, 116] on input "text" at bounding box center [211, 122] width 288 height 15
paste input "**********"
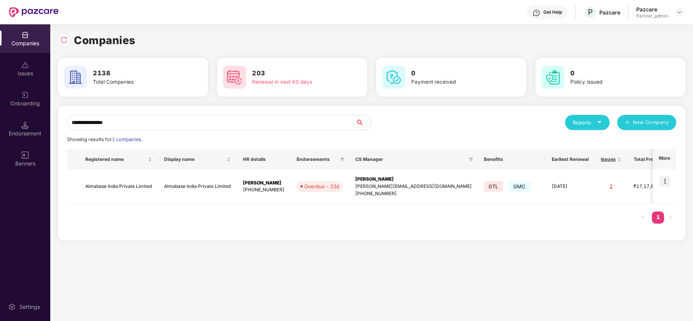
paste input "text"
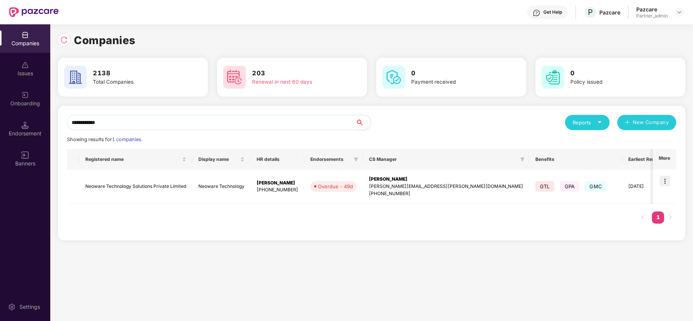
paste input "*"
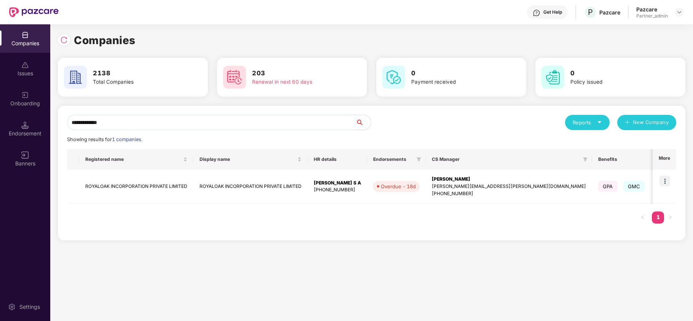
paste input "text"
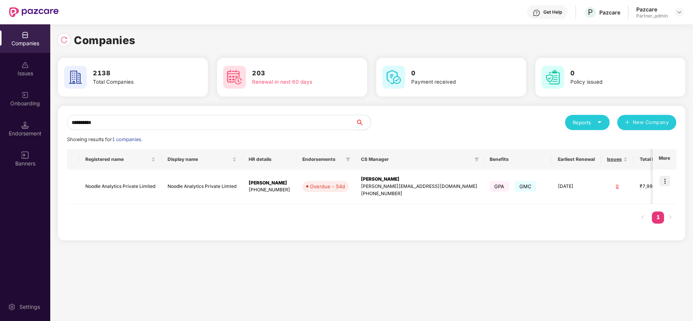
paste input "text"
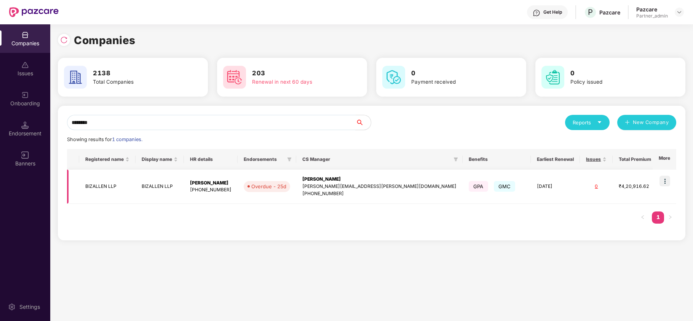
type input "********"
click at [666, 185] on img at bounding box center [664, 181] width 11 height 11
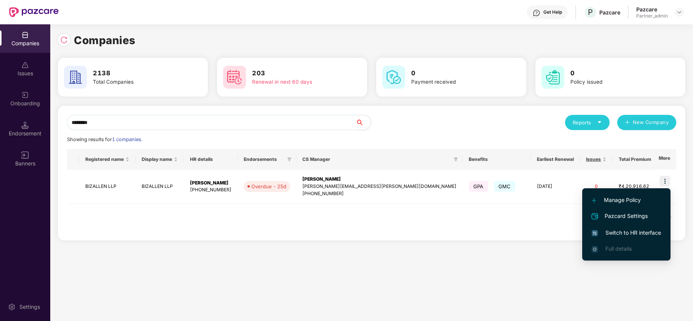
click at [629, 231] on span "Switch to HR interface" at bounding box center [625, 233] width 69 height 8
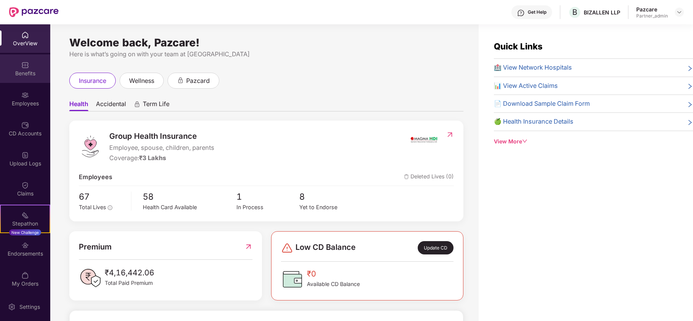
click at [20, 70] on div "Benefits" at bounding box center [25, 74] width 50 height 8
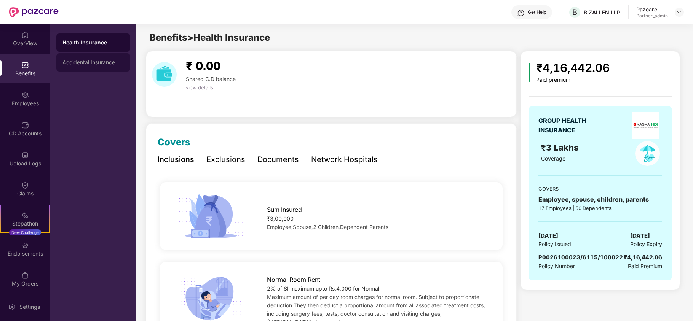
click at [110, 63] on div "Accidental Insurance" at bounding box center [93, 62] width 62 height 6
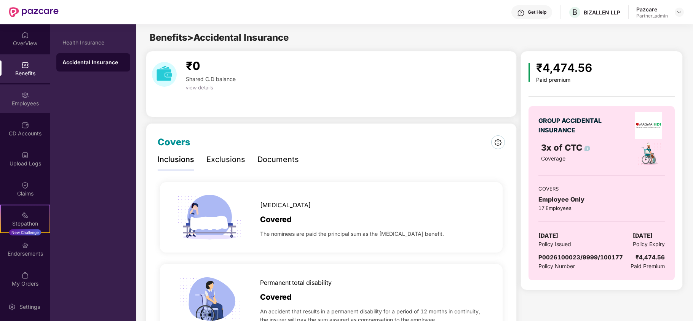
click at [6, 102] on div "Employees" at bounding box center [25, 104] width 50 height 8
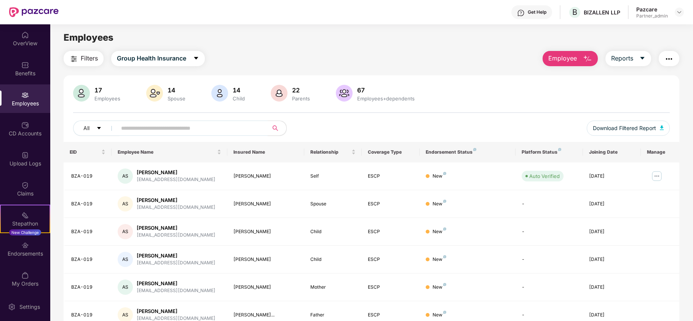
click at [78, 54] on img "button" at bounding box center [73, 58] width 9 height 9
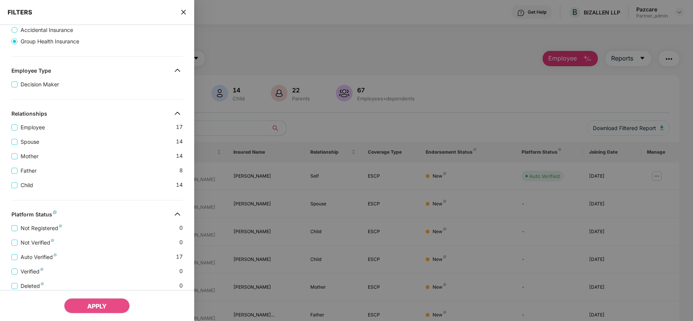
scroll to position [210, 0]
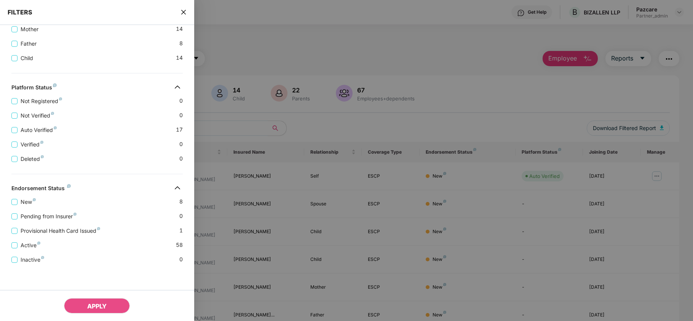
click at [184, 11] on icon "close" at bounding box center [183, 12] width 5 height 5
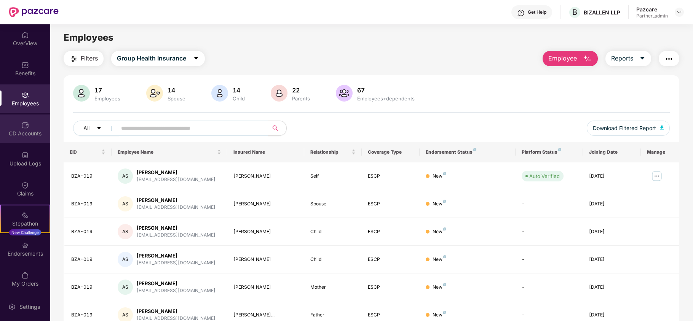
click at [20, 134] on div "CD Accounts" at bounding box center [25, 134] width 50 height 8
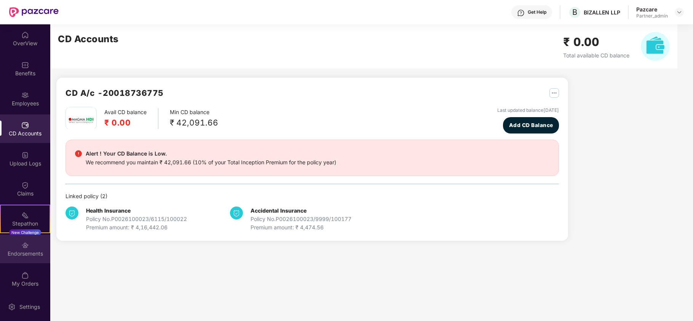
click at [15, 256] on div "Endorsements" at bounding box center [25, 254] width 50 height 8
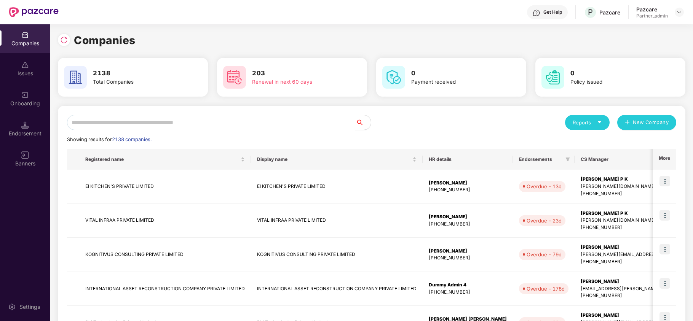
click at [117, 129] on input "text" at bounding box center [211, 122] width 288 height 15
paste input "********"
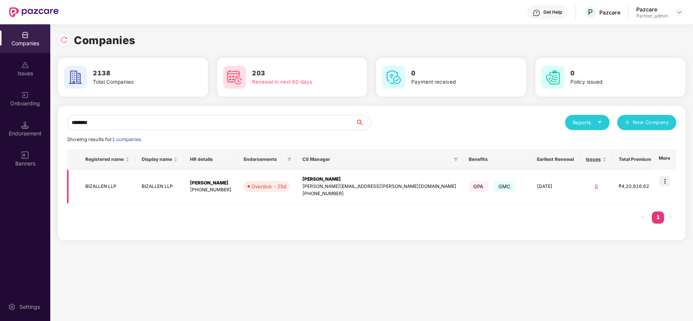
type input "********"
click at [93, 181] on td "BIZALLEN LLP" at bounding box center [107, 187] width 56 height 34
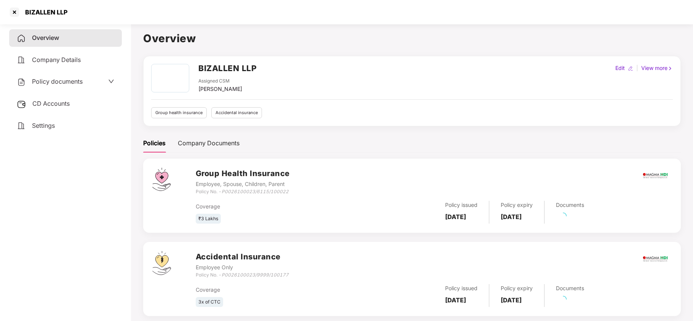
click at [41, 127] on span "Settings" at bounding box center [43, 126] width 23 height 8
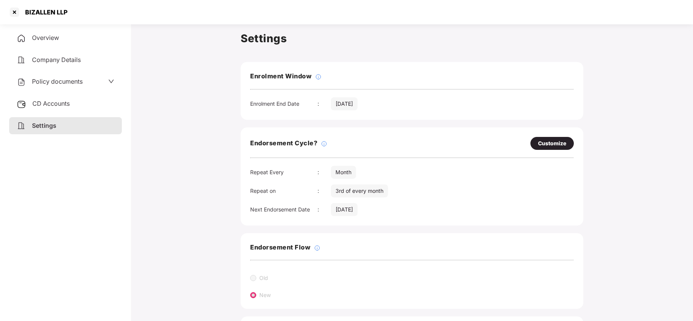
drag, startPoint x: 42, startPoint y: 79, endPoint x: 44, endPoint y: 87, distance: 7.9
click at [43, 83] on span "Policy documents" at bounding box center [57, 82] width 51 height 8
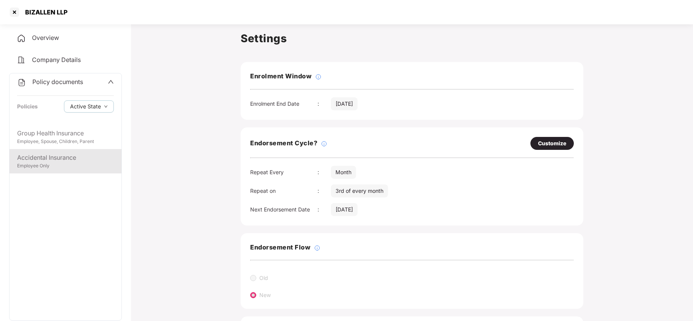
click at [53, 160] on div "Accidental Insurance" at bounding box center [65, 158] width 97 height 10
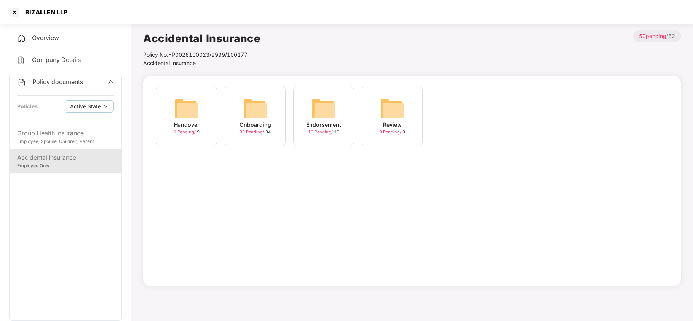
click at [255, 123] on div "Onboarding" at bounding box center [255, 125] width 32 height 8
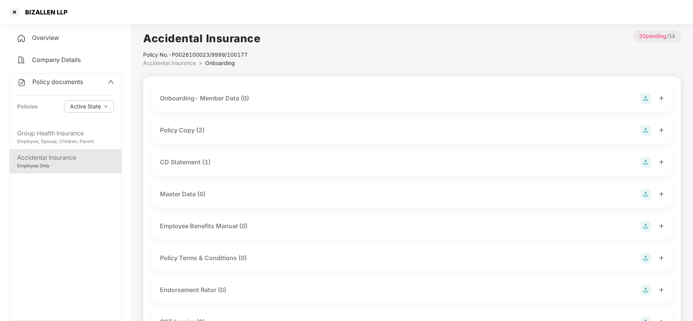
click at [200, 132] on div "Policy Copy (2)" at bounding box center [182, 131] width 45 height 10
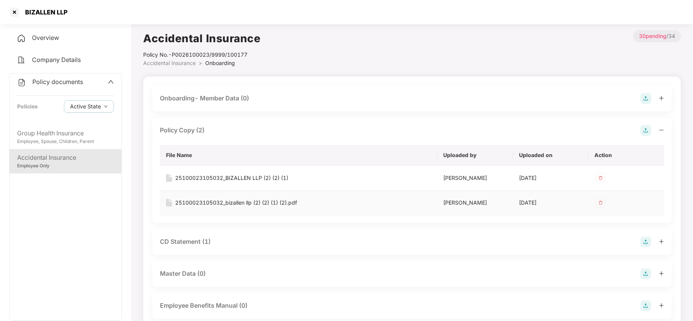
click at [230, 205] on div "25100023105032_bizallen llp (2) (2) (1) (2).pdf" at bounding box center [236, 203] width 122 height 8
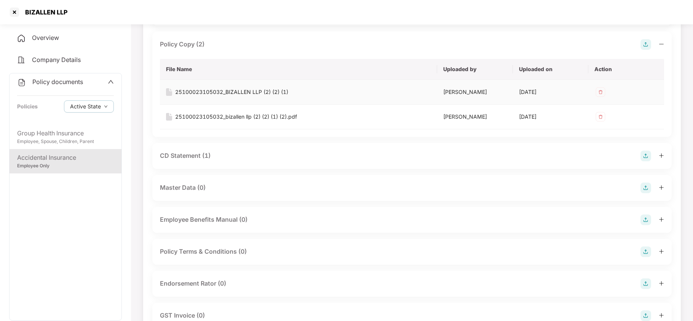
scroll to position [101, 0]
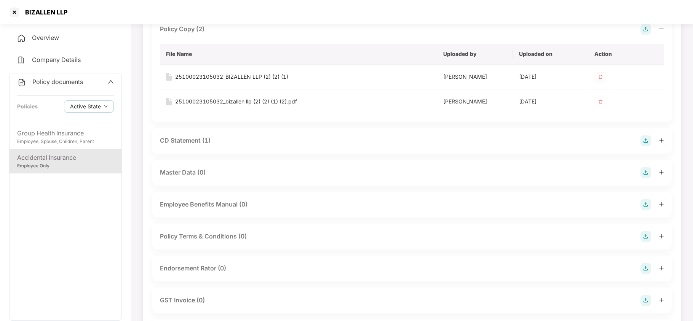
click at [181, 136] on div "CD Statement (1)" at bounding box center [185, 141] width 51 height 10
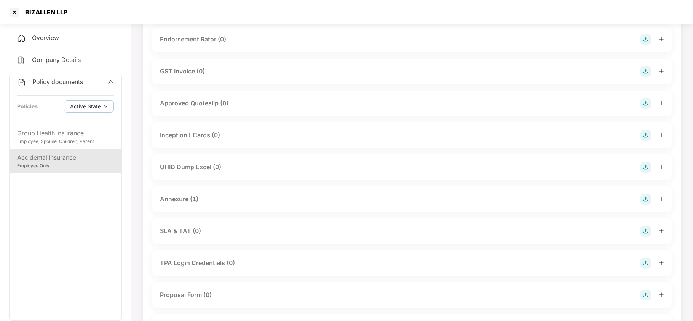
scroll to position [406, 0]
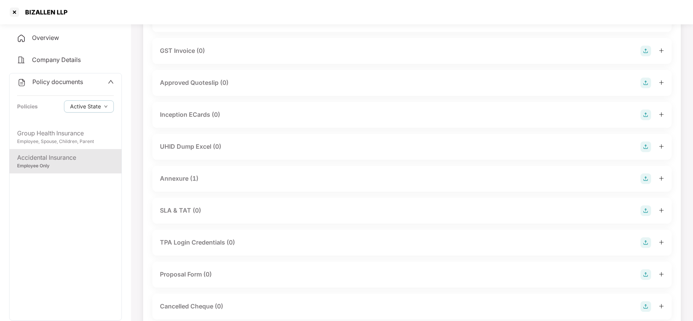
click at [178, 175] on div "Annexure (1)" at bounding box center [179, 179] width 38 height 10
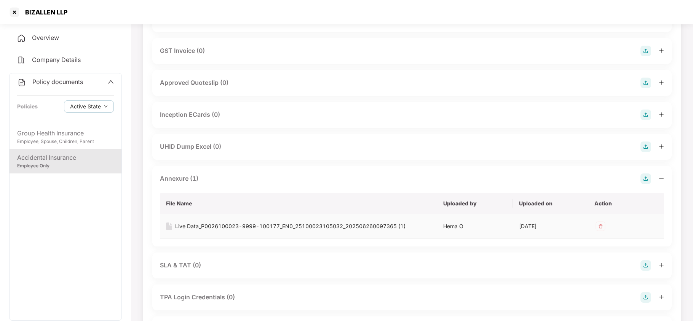
click at [203, 227] on div "Live Data_P0026100023-9999-100177_EN0_25100023105032_202506260097365 (1)" at bounding box center [290, 226] width 230 height 8
click at [81, 140] on div "Employee, Spouse, Children, Parent" at bounding box center [65, 141] width 97 height 7
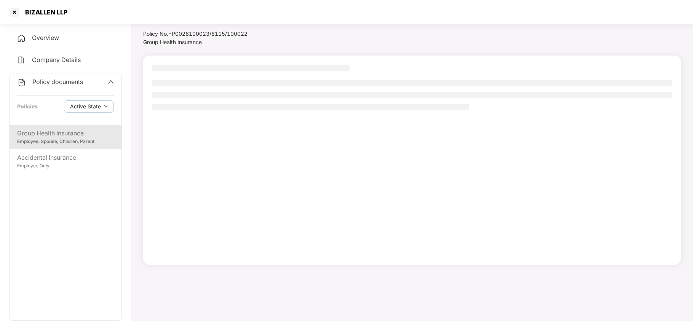
scroll to position [21, 0]
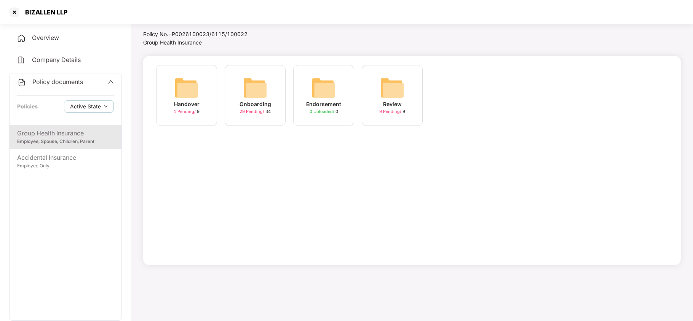
click at [256, 97] on img at bounding box center [255, 88] width 24 height 24
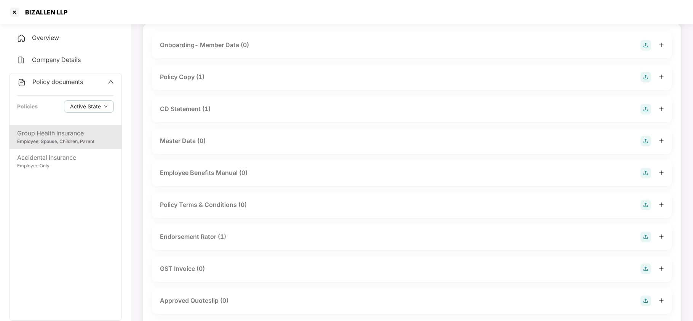
scroll to position [0, 0]
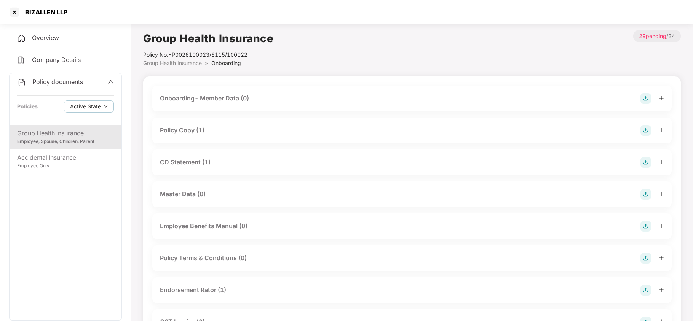
click at [193, 131] on div "Policy Copy (1)" at bounding box center [182, 131] width 45 height 10
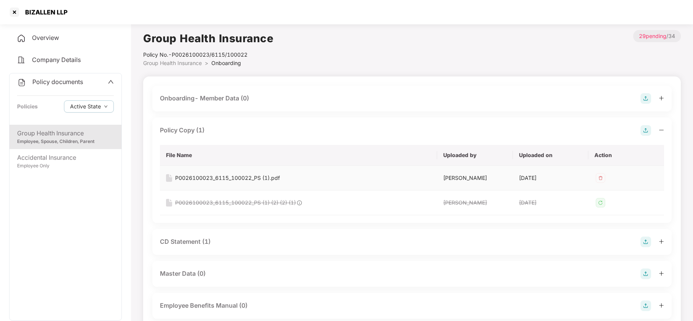
click at [206, 175] on div "P0026100023_6115_100022_PS (1).pdf" at bounding box center [227, 178] width 105 height 8
drag, startPoint x: 198, startPoint y: 241, endPoint x: 293, endPoint y: 171, distance: 117.6
click at [200, 239] on div "CD Statement (1)" at bounding box center [185, 242] width 51 height 10
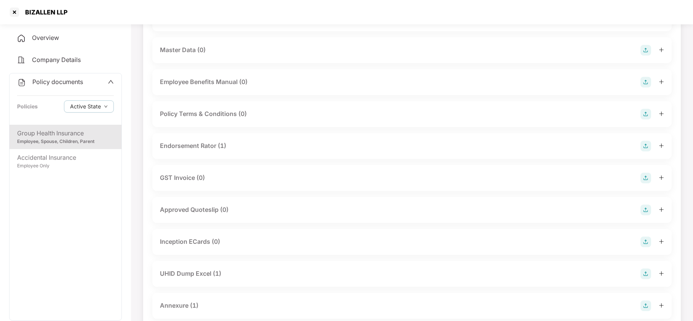
scroll to position [304, 0]
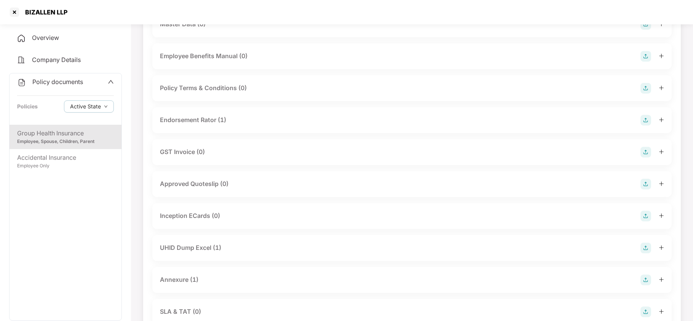
click at [212, 115] on div "Endorsement Rator (1)" at bounding box center [412, 120] width 504 height 11
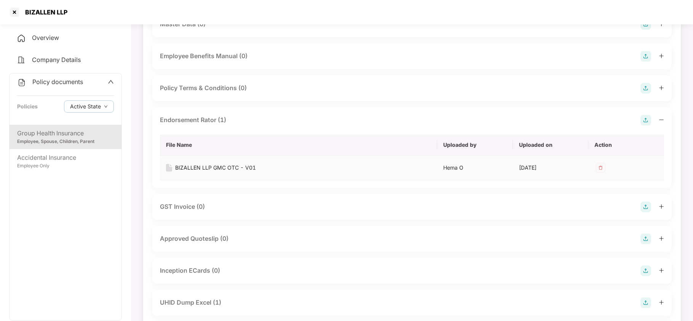
click at [218, 172] on div "BIZALLEN LLP GMC OTC - V01" at bounding box center [215, 168] width 81 height 8
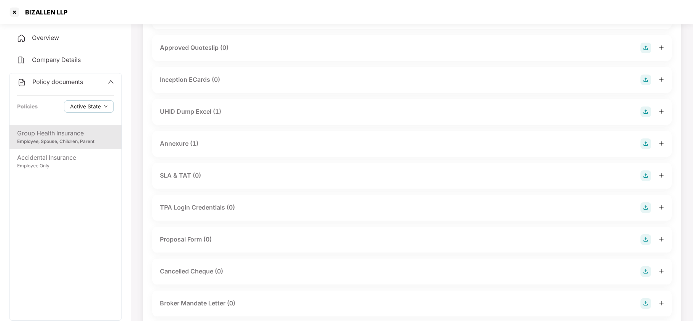
scroll to position [507, 0]
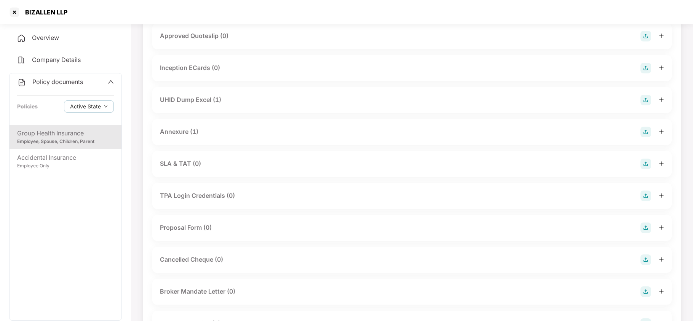
click at [174, 132] on div "Annexure (1)" at bounding box center [179, 132] width 38 height 10
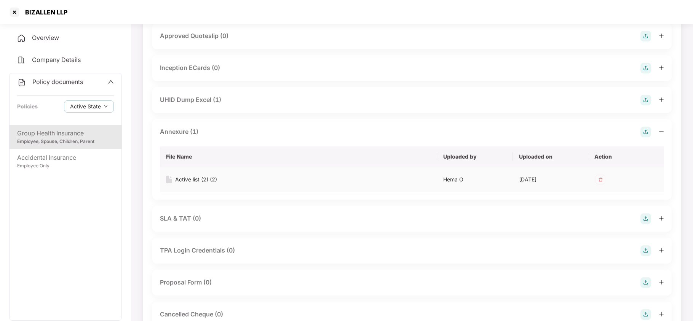
click at [199, 182] on div "Active list (2) (2)" at bounding box center [196, 179] width 42 height 8
click at [204, 100] on div "UHID Dump Excel (1)" at bounding box center [190, 100] width 61 height 10
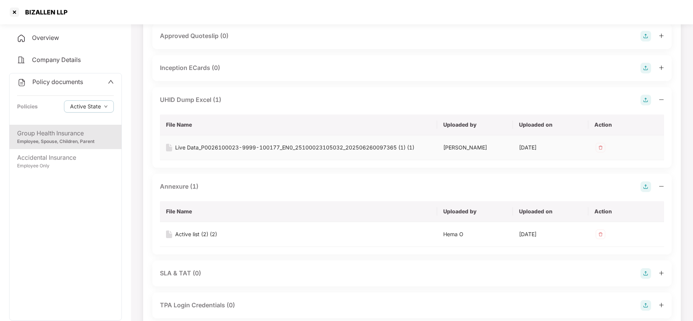
click at [215, 148] on div "Live Data_P0026100023-9999-100177_EN0_25100023105032_202506260097365 (1) (1)" at bounding box center [294, 147] width 239 height 8
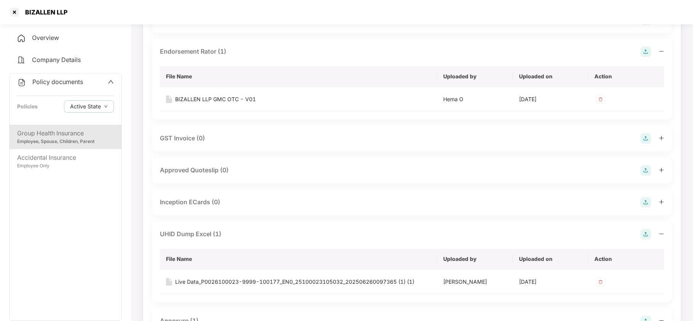
scroll to position [355, 0]
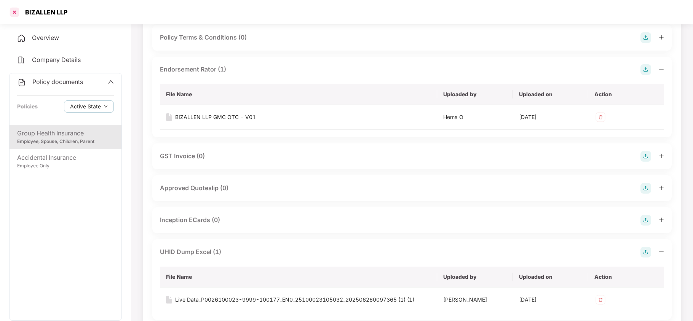
click at [14, 13] on div at bounding box center [14, 12] width 12 height 12
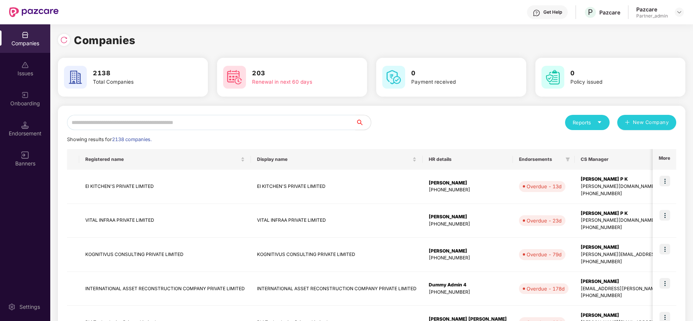
scroll to position [0, 0]
click at [162, 120] on input "text" at bounding box center [211, 122] width 288 height 15
paste input "**********"
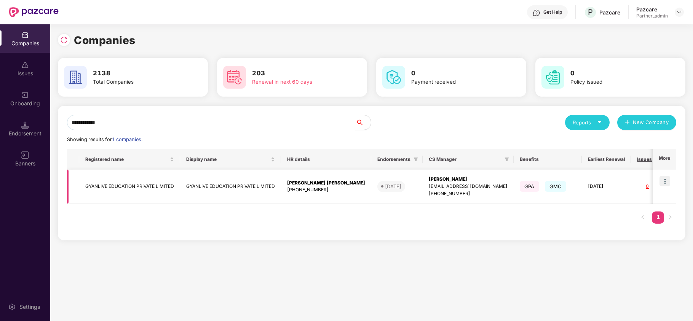
type input "**********"
click at [663, 183] on img at bounding box center [664, 181] width 11 height 11
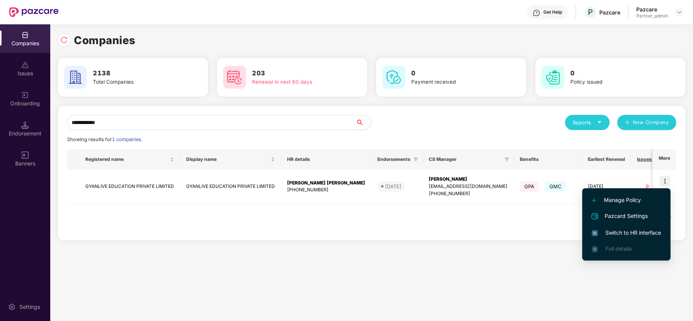
click at [634, 234] on span "Switch to HR interface" at bounding box center [625, 233] width 69 height 8
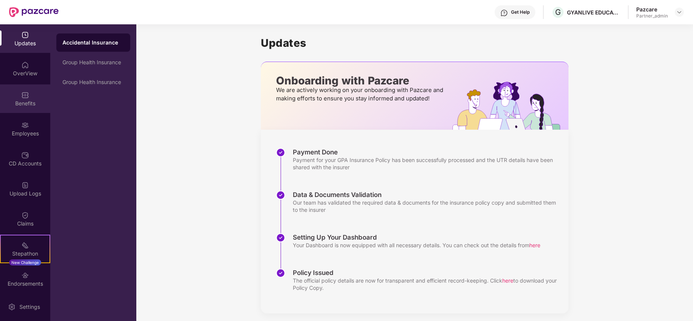
click at [14, 95] on div "Benefits" at bounding box center [25, 98] width 50 height 29
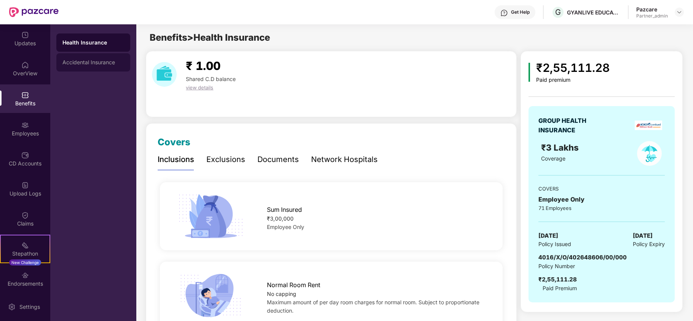
click at [104, 59] on div "Accidental Insurance" at bounding box center [93, 62] width 62 height 6
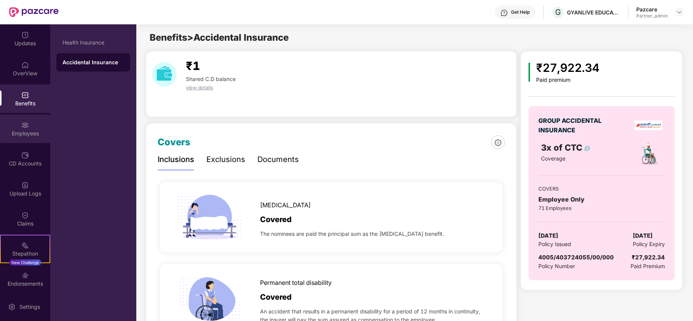
click at [28, 130] on div "Employees" at bounding box center [25, 134] width 50 height 8
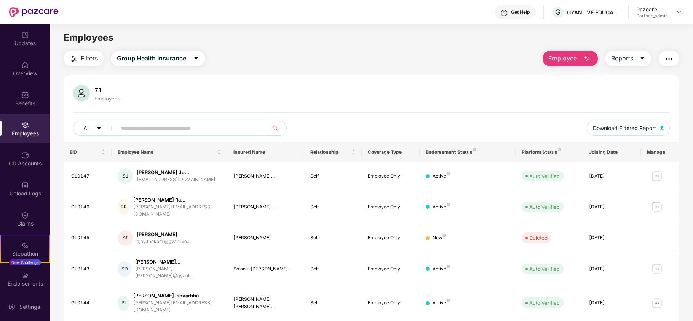
click at [86, 57] on span "Filters" at bounding box center [89, 59] width 17 height 10
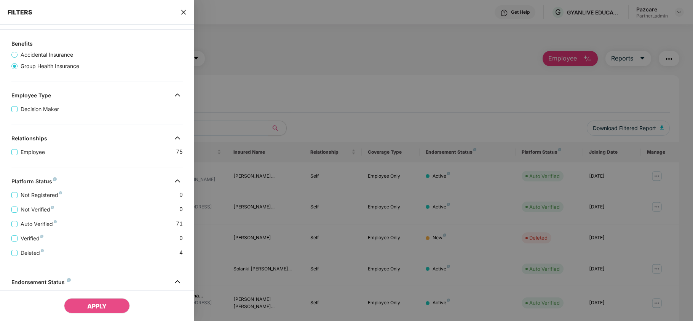
scroll to position [151, 0]
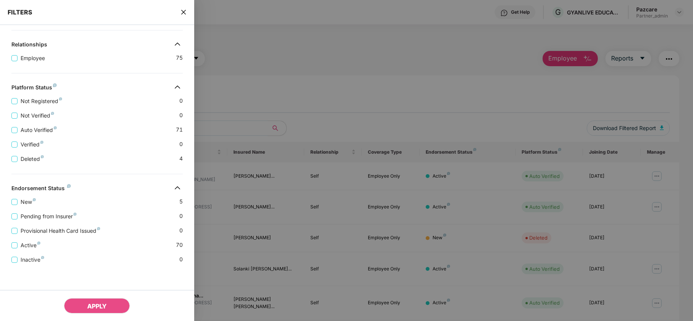
click at [183, 11] on icon "close" at bounding box center [183, 12] width 6 height 6
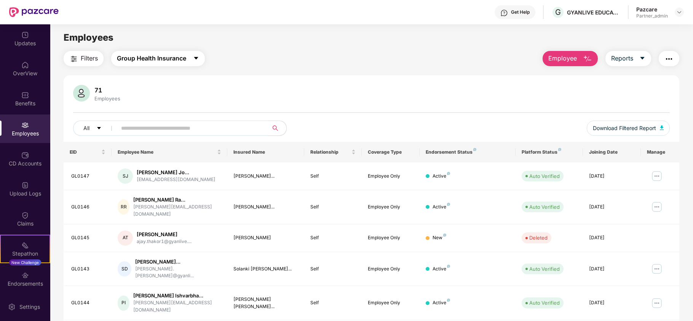
click at [168, 59] on span "Group Health Insurance" at bounding box center [151, 59] width 69 height 10
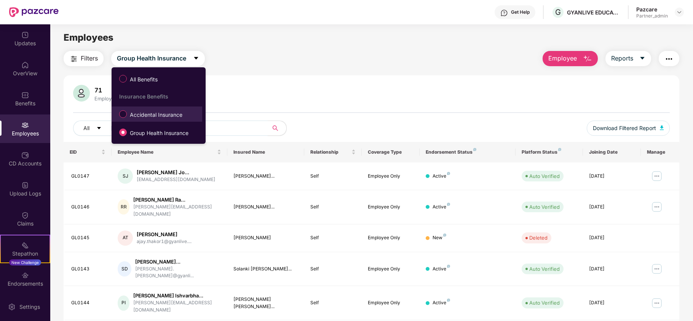
click at [149, 115] on span "Accidental Insurance" at bounding box center [156, 115] width 59 height 8
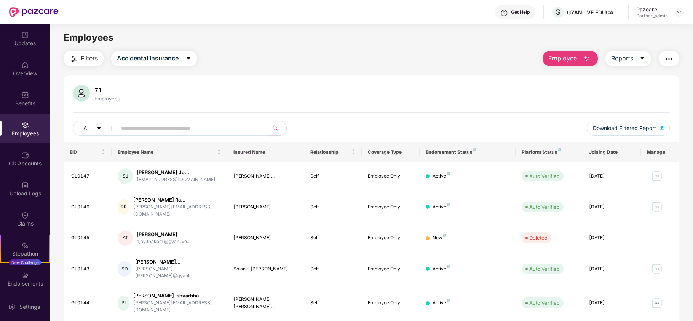
click at [78, 58] on img "button" at bounding box center [73, 58] width 9 height 9
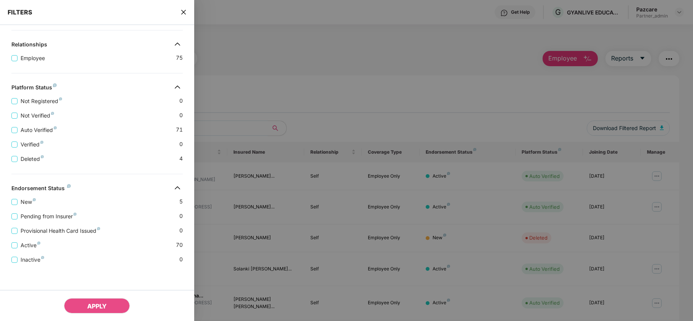
click at [181, 13] on icon "close" at bounding box center [183, 12] width 6 height 6
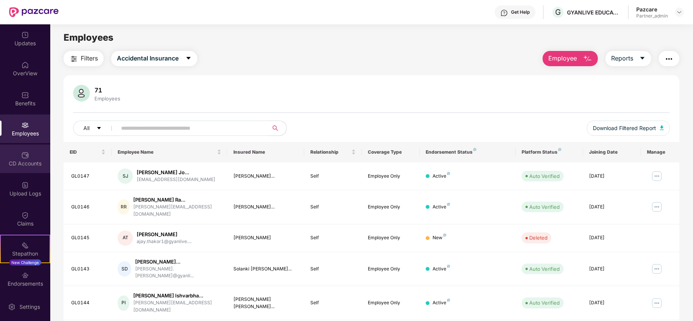
click at [18, 160] on div "CD Accounts" at bounding box center [25, 164] width 50 height 8
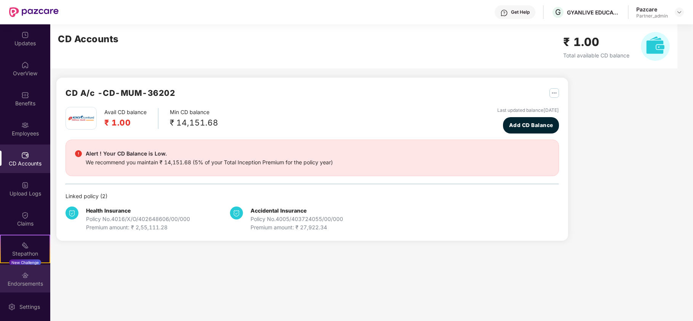
click at [15, 272] on div "Endorsements" at bounding box center [25, 279] width 50 height 29
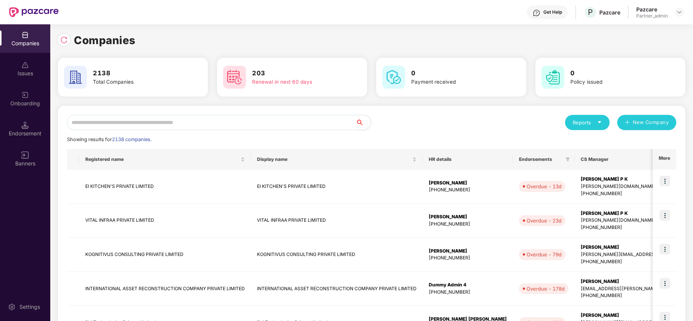
click at [86, 122] on input "text" at bounding box center [211, 122] width 288 height 15
paste input "**********"
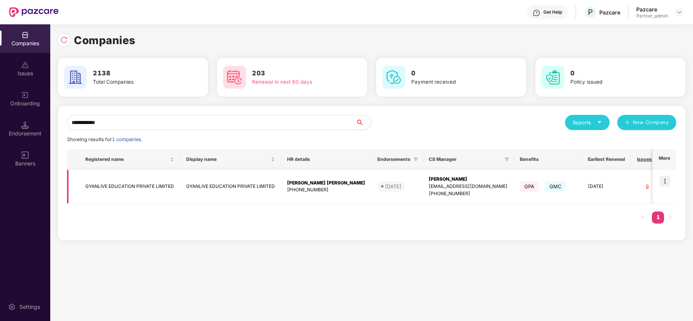
type input "**********"
click at [118, 186] on td "GYANLIVE EDUCATION PRIVATE LIMITED" at bounding box center [129, 187] width 101 height 34
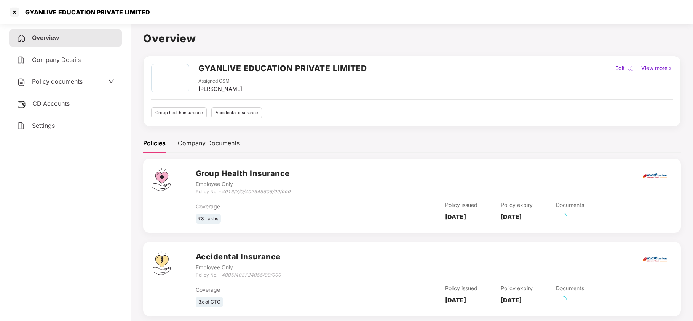
click at [43, 125] on span "Settings" at bounding box center [43, 126] width 23 height 8
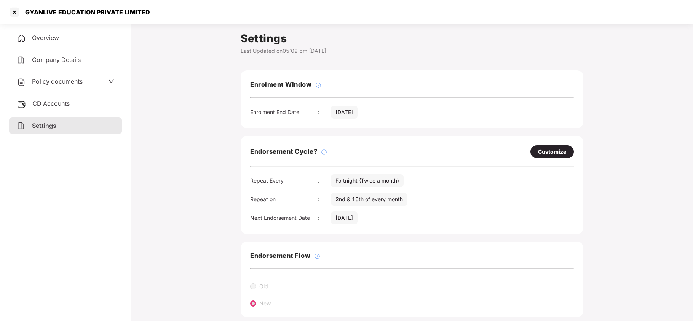
click at [547, 151] on div "Customize" at bounding box center [552, 152] width 28 height 8
select select "*********"
select select "****"
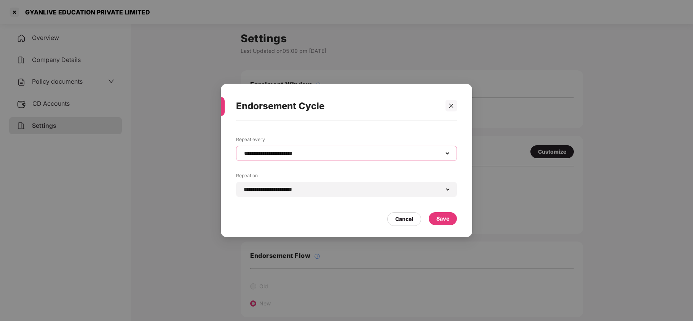
click at [328, 155] on select "**********" at bounding box center [346, 153] width 208 height 6
select select "*****"
click at [242, 150] on select "**********" at bounding box center [346, 153] width 208 height 6
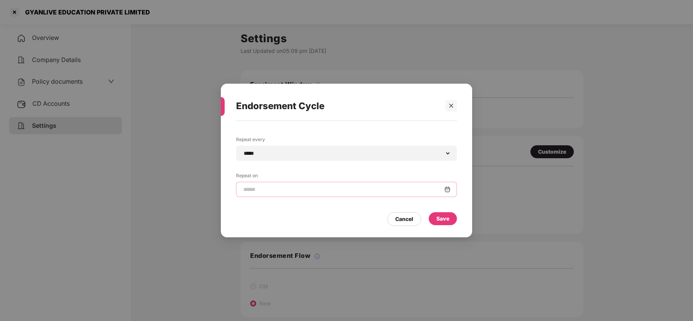
click at [272, 191] on input at bounding box center [343, 190] width 202 height 8
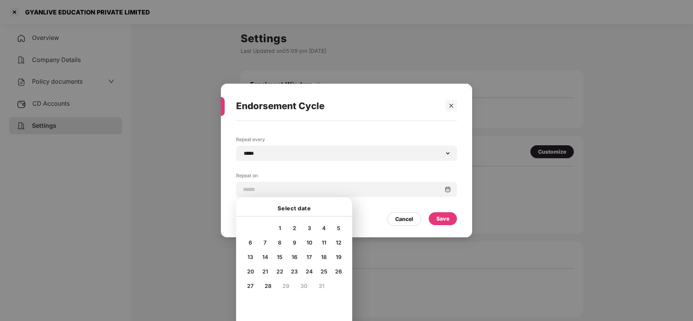
click at [324, 271] on span "25" at bounding box center [323, 271] width 7 height 6
type input "**********"
click at [451, 219] on div "Save" at bounding box center [443, 218] width 28 height 13
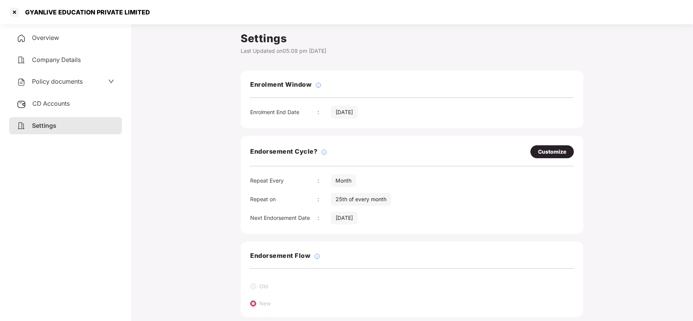
click at [56, 81] on span "Policy documents" at bounding box center [57, 82] width 51 height 8
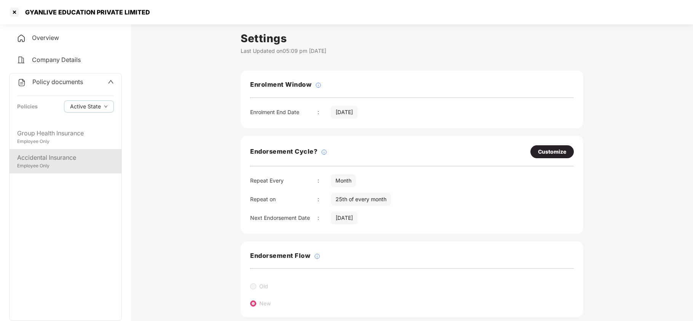
click at [44, 165] on div "Employee Only" at bounding box center [65, 166] width 97 height 7
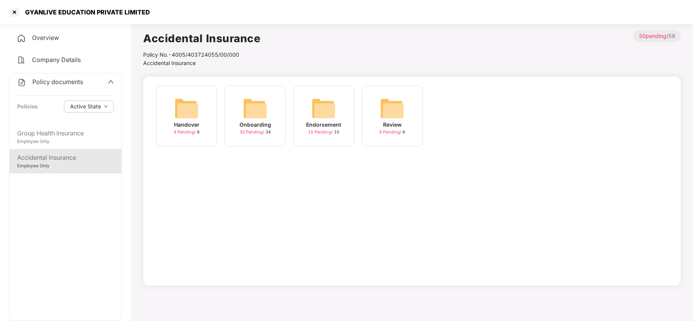
click at [244, 108] on img at bounding box center [255, 108] width 24 height 24
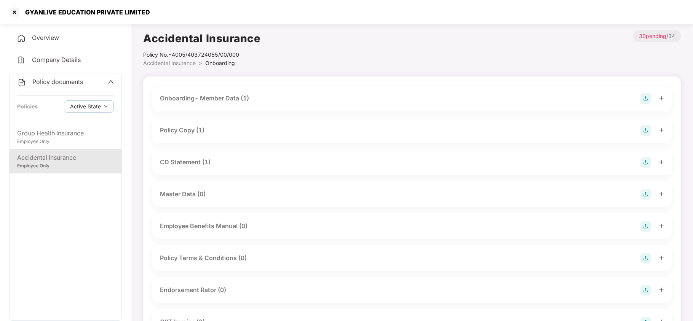
click at [213, 131] on div "Policy Copy (1)" at bounding box center [412, 130] width 504 height 11
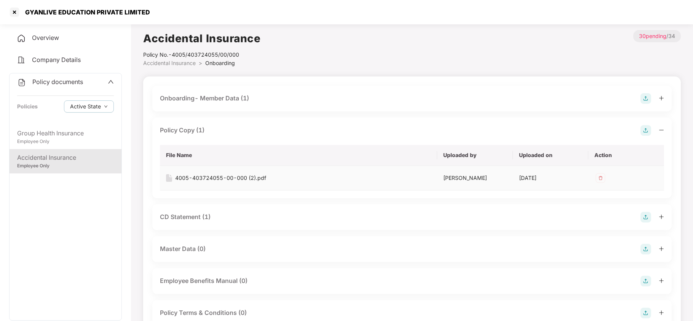
click at [227, 176] on div "4005-403724055-00-000 (2).pdf" at bounding box center [220, 178] width 91 height 8
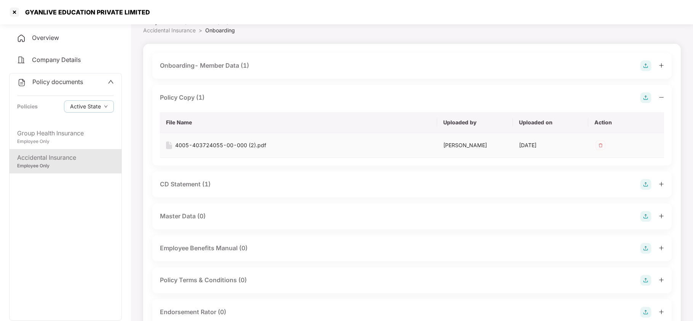
scroll to position [51, 0]
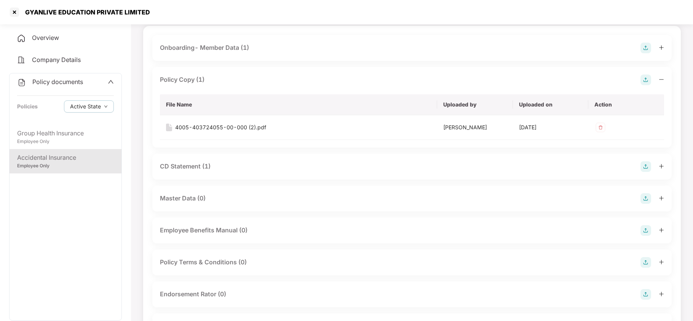
drag, startPoint x: 191, startPoint y: 162, endPoint x: 196, endPoint y: 164, distance: 5.2
click at [191, 162] on div "CD Statement (1)" at bounding box center [185, 167] width 51 height 10
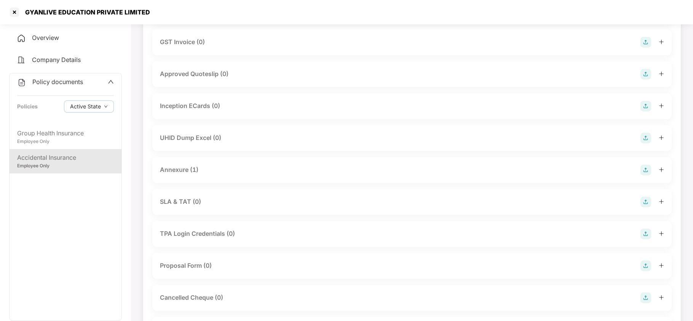
scroll to position [406, 0]
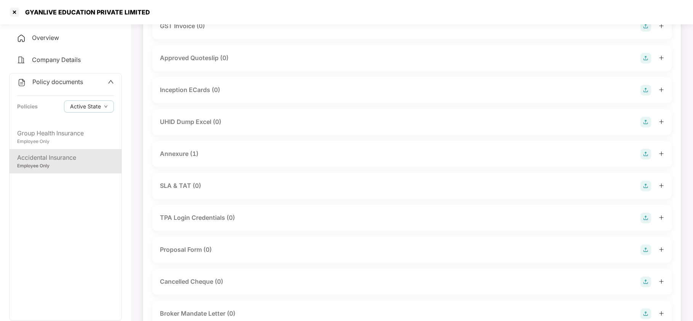
click at [185, 155] on div "Annexure (1)" at bounding box center [179, 154] width 38 height 10
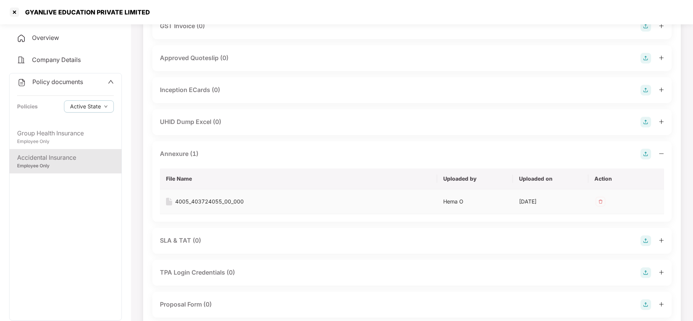
click at [214, 201] on div "4005_403724055_00_000" at bounding box center [209, 202] width 69 height 8
click at [80, 142] on div "Employee Only" at bounding box center [65, 141] width 97 height 7
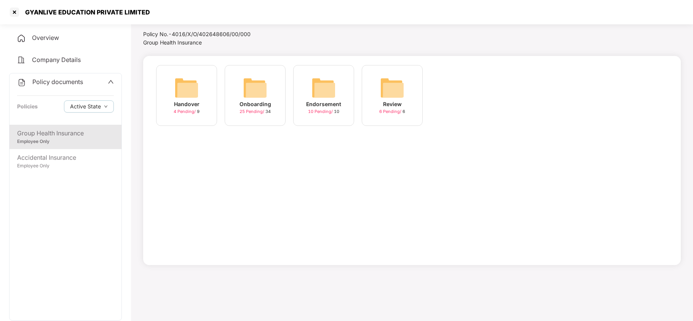
click at [253, 102] on div "Onboarding" at bounding box center [255, 104] width 32 height 8
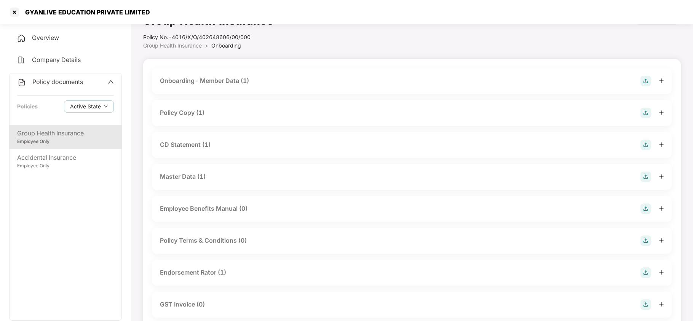
scroll to position [0, 0]
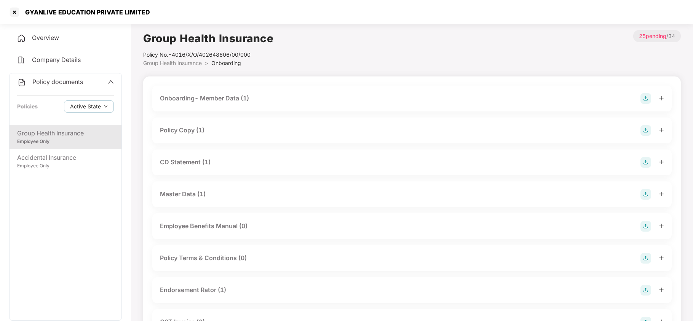
click at [186, 129] on div "Policy Copy (1)" at bounding box center [182, 131] width 45 height 10
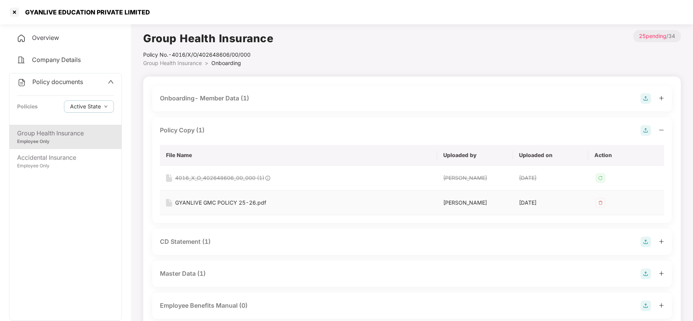
click at [245, 202] on div "GYANLIVE GMC POLICY 25-26.pdf" at bounding box center [220, 203] width 91 height 8
click at [201, 245] on div "CD Statement (1)" at bounding box center [185, 242] width 51 height 10
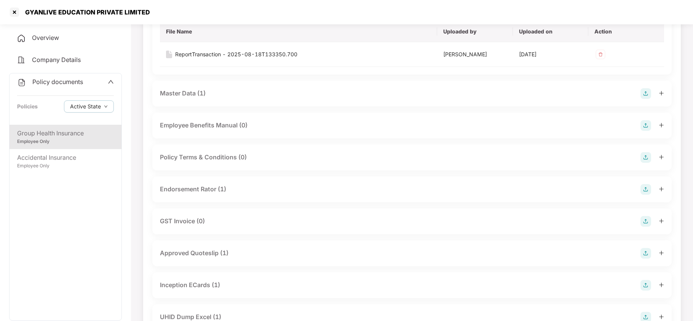
scroll to position [253, 0]
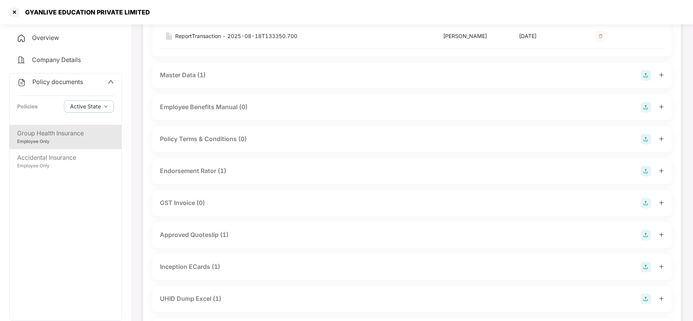
click at [206, 170] on div "Endorsement Rator (1)" at bounding box center [193, 171] width 66 height 10
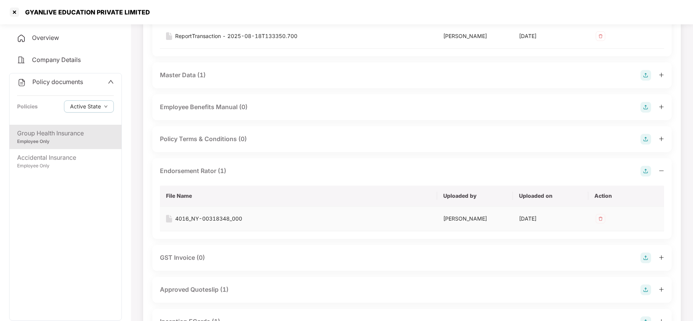
click at [224, 219] on div "4016_NY-00318348_000" at bounding box center [208, 219] width 67 height 8
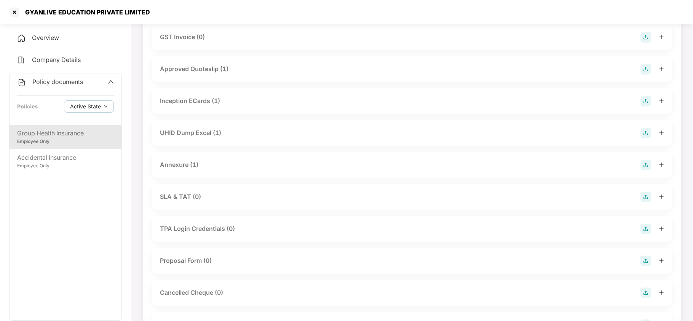
scroll to position [507, 0]
click at [197, 132] on div "Annexure (1)" at bounding box center [179, 132] width 38 height 10
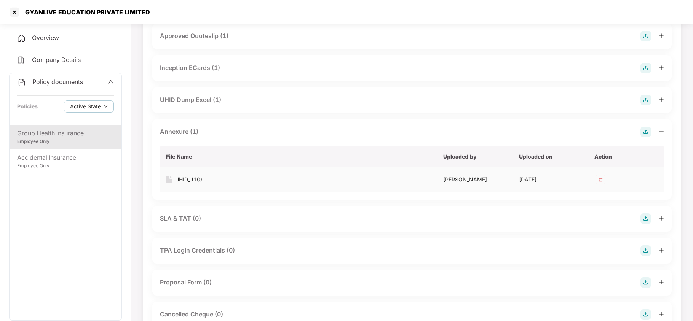
click at [183, 181] on div "UHID_ (10)" at bounding box center [188, 179] width 27 height 8
click at [14, 11] on div at bounding box center [14, 12] width 12 height 12
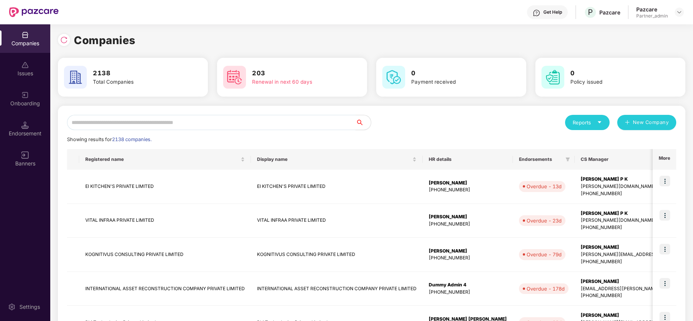
scroll to position [0, 0]
click at [194, 123] on input "text" at bounding box center [211, 122] width 288 height 15
paste input "********"
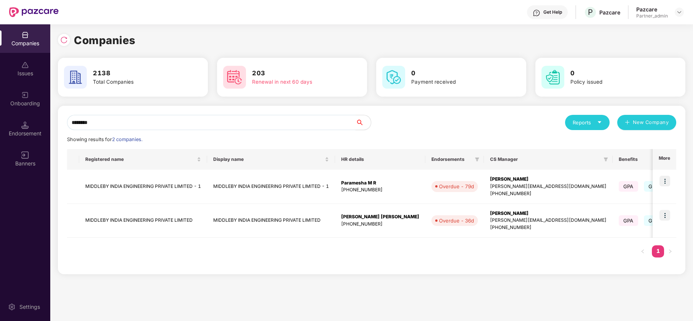
type input "********"
click at [665, 215] on img at bounding box center [664, 215] width 11 height 11
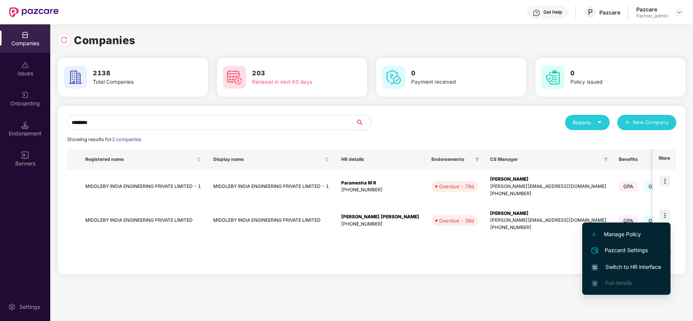
click at [642, 271] on span "Switch to HR interface" at bounding box center [625, 267] width 69 height 8
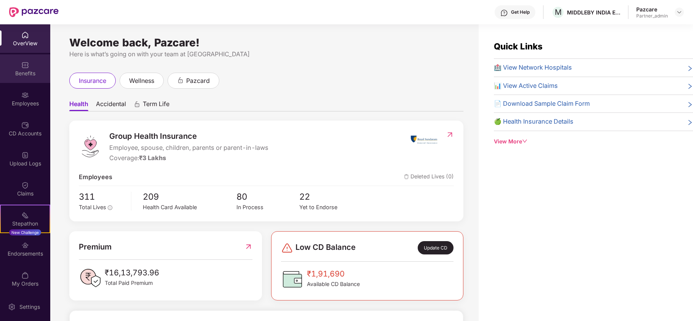
click at [17, 72] on div "Benefits" at bounding box center [25, 74] width 50 height 8
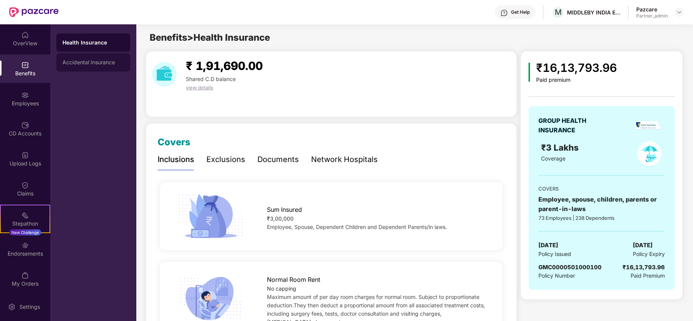
click at [89, 63] on div "Accidental Insurance" at bounding box center [93, 62] width 62 height 6
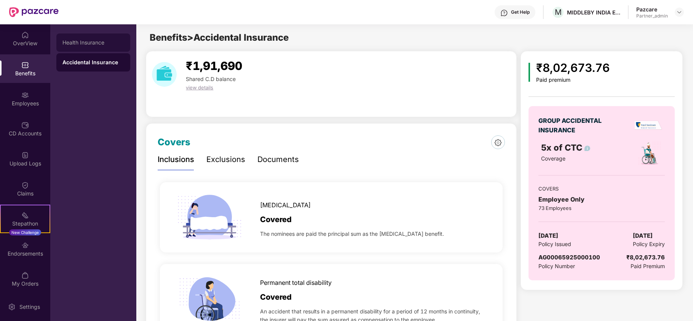
click at [90, 42] on div "Health Insurance" at bounding box center [93, 43] width 62 height 6
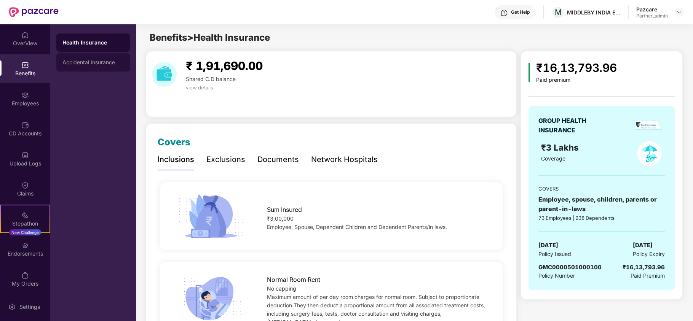
click at [83, 63] on div "Accidental Insurance" at bounding box center [93, 62] width 62 height 6
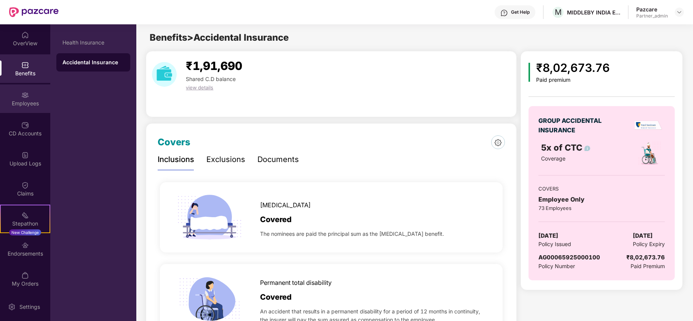
click at [26, 98] on img at bounding box center [25, 95] width 8 height 8
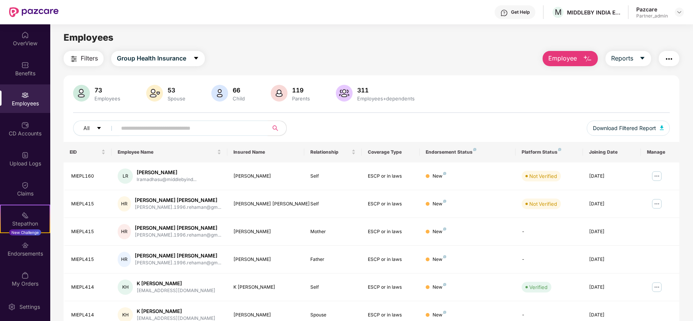
click at [71, 59] on img "button" at bounding box center [73, 58] width 9 height 9
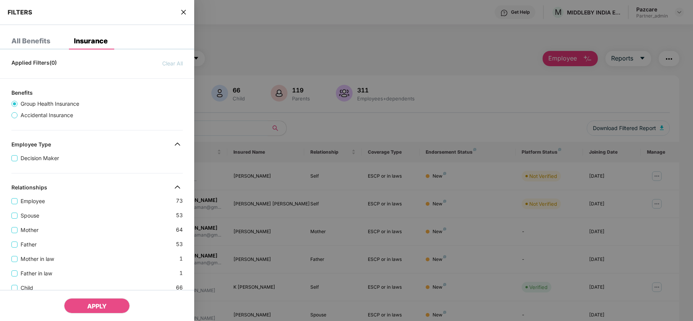
scroll to position [241, 0]
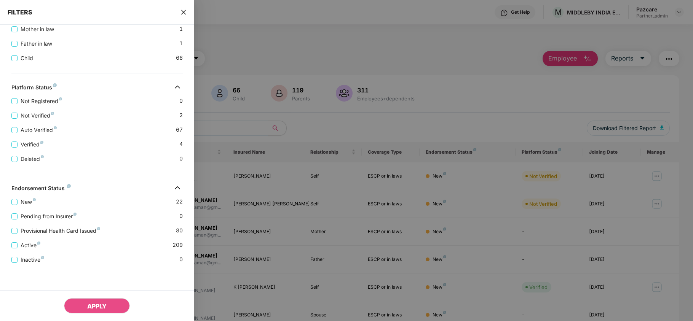
click at [186, 8] on span "close" at bounding box center [183, 12] width 6 height 8
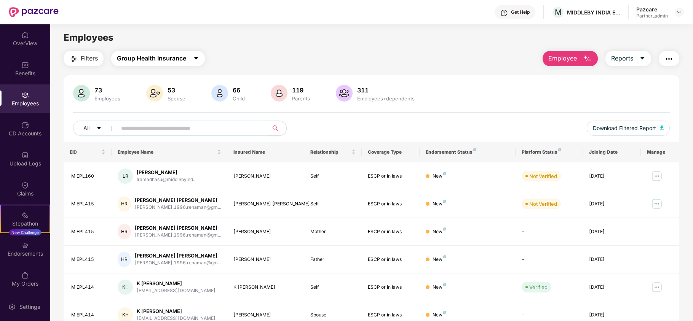
click at [167, 60] on span "Group Health Insurance" at bounding box center [151, 59] width 69 height 10
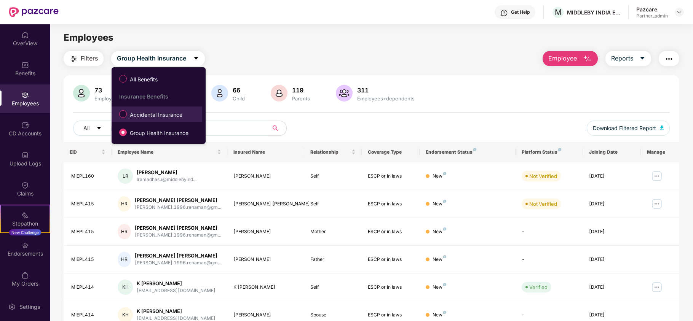
click at [139, 121] on label "Accidental Insurance" at bounding box center [152, 114] width 74 height 13
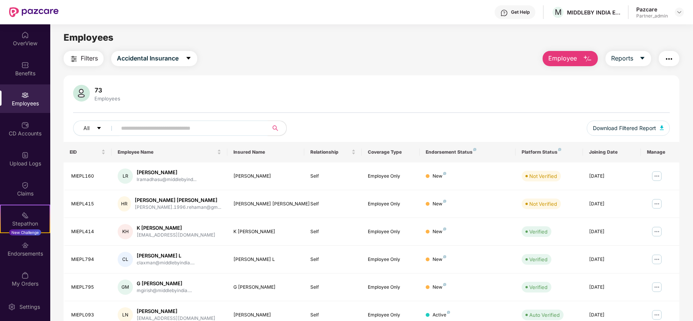
click at [83, 63] on span "Filters" at bounding box center [89, 59] width 17 height 10
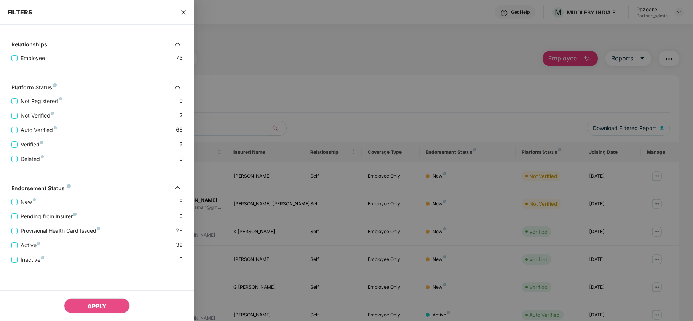
click at [183, 9] on icon "close" at bounding box center [183, 12] width 6 height 6
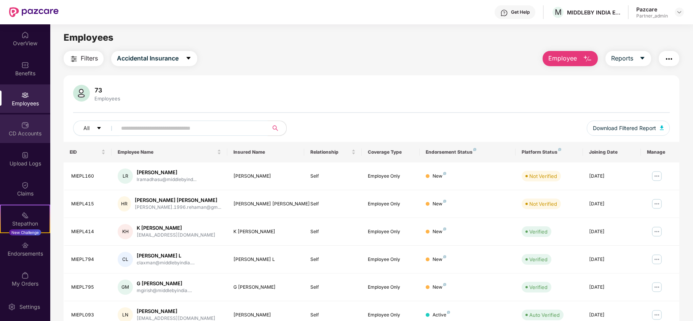
click at [11, 132] on div "CD Accounts" at bounding box center [25, 134] width 50 height 8
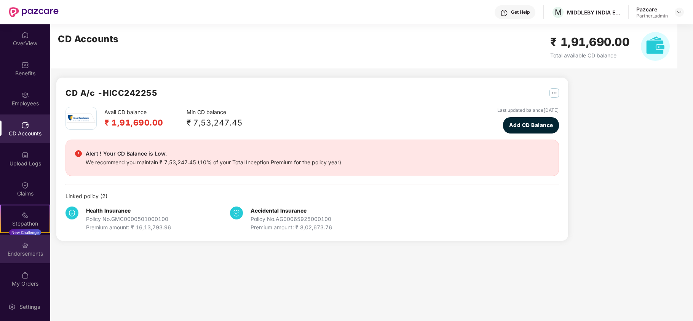
click at [30, 253] on div "Endorsements" at bounding box center [25, 254] width 50 height 8
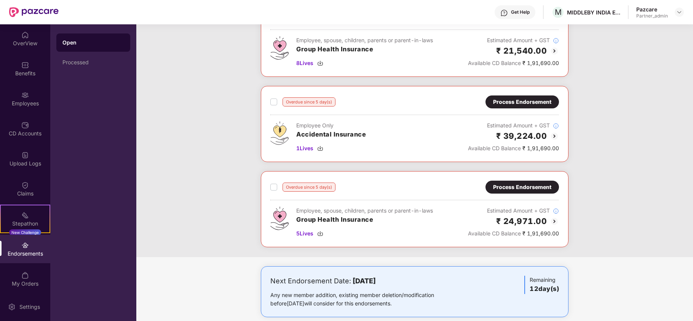
scroll to position [250, 0]
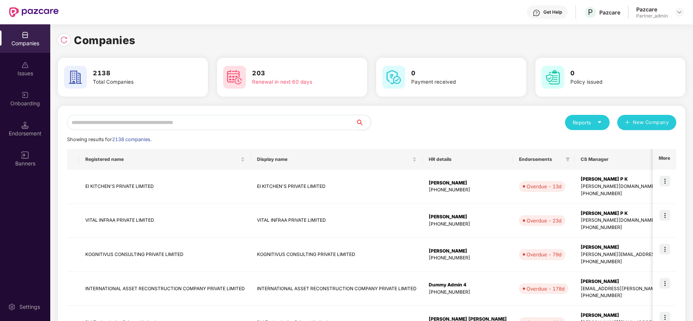
click at [93, 116] on input "text" at bounding box center [211, 122] width 288 height 15
paste input "********"
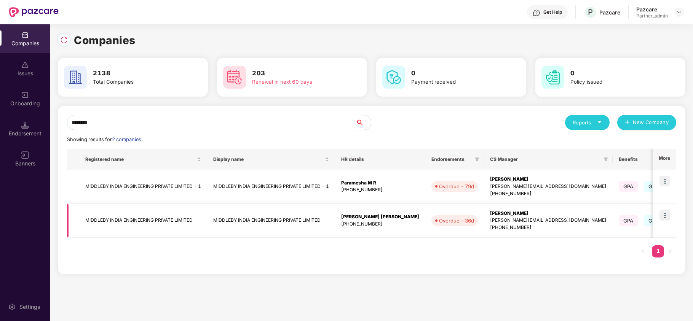
type input "********"
click at [117, 217] on td "MIDDLEBY INDIA ENGINEERING PRIVATE LIMITED" at bounding box center [143, 221] width 128 height 34
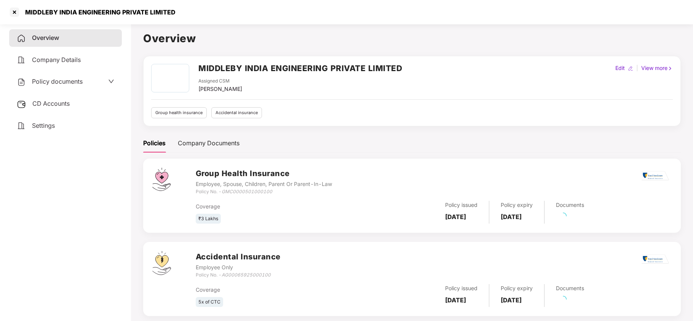
click at [44, 129] on div "Settings" at bounding box center [65, 126] width 113 height 18
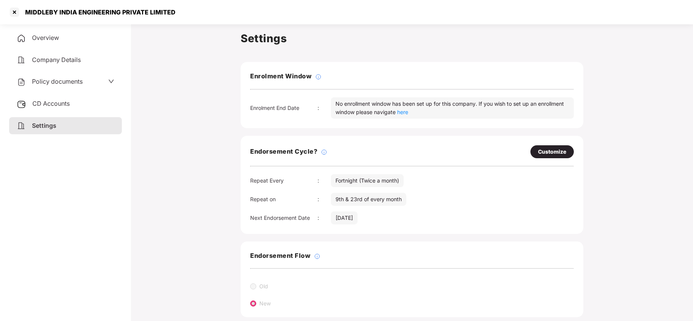
click at [553, 150] on div "Customize" at bounding box center [552, 152] width 28 height 8
select select "*********"
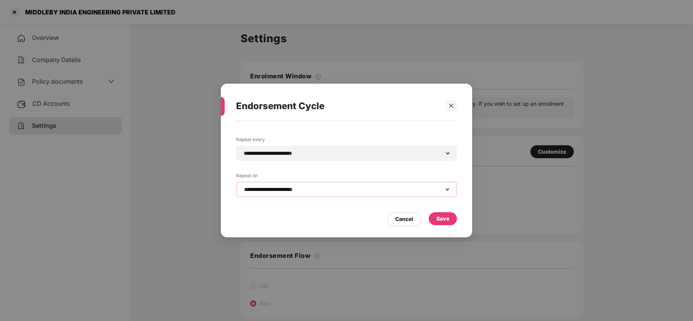
click at [298, 191] on select "**********" at bounding box center [346, 189] width 208 height 6
select select "*****"
click at [242, 186] on select "**********" at bounding box center [346, 189] width 208 height 6
click at [445, 215] on div "Save" at bounding box center [442, 219] width 13 height 8
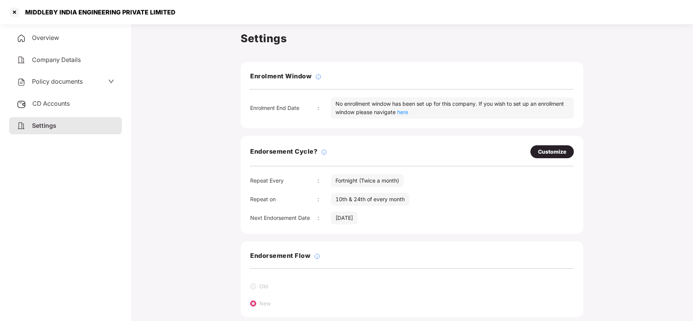
click at [59, 84] on span "Policy documents" at bounding box center [57, 82] width 51 height 8
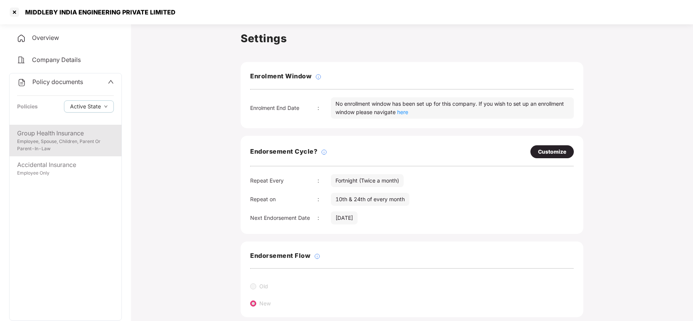
click at [59, 134] on div "Group Health Insurance" at bounding box center [65, 134] width 97 height 10
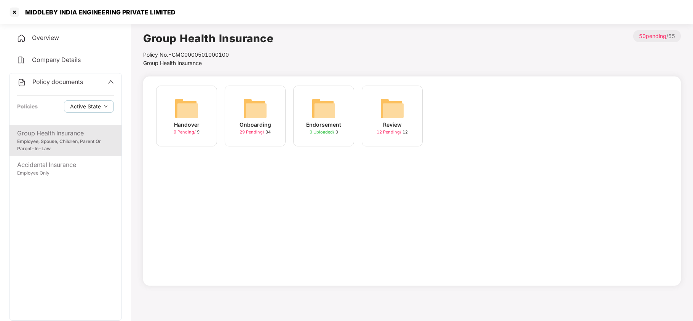
click at [250, 107] on img at bounding box center [255, 108] width 24 height 24
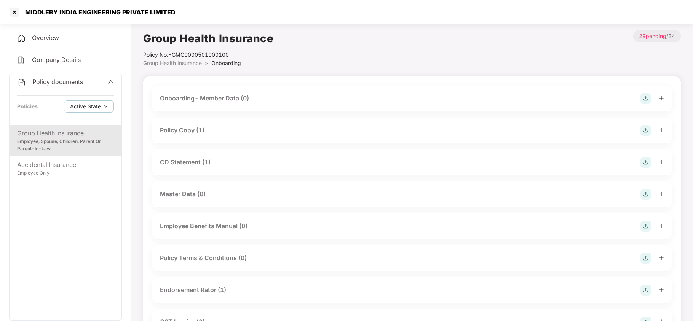
click at [196, 124] on div "Policy Copy (1)" at bounding box center [411, 131] width 519 height 26
click at [200, 131] on div "Policy Copy (1)" at bounding box center [182, 131] width 45 height 10
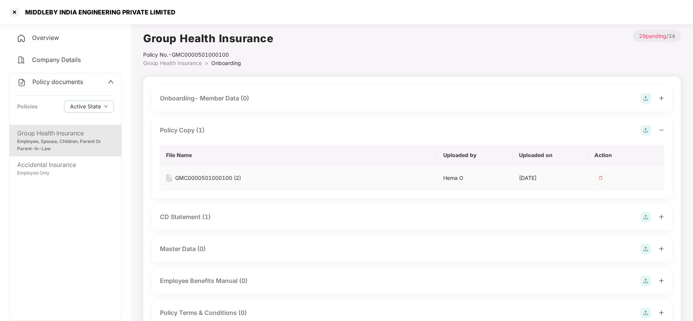
click at [227, 175] on div "GMC0000501000100 (2)" at bounding box center [208, 178] width 66 height 8
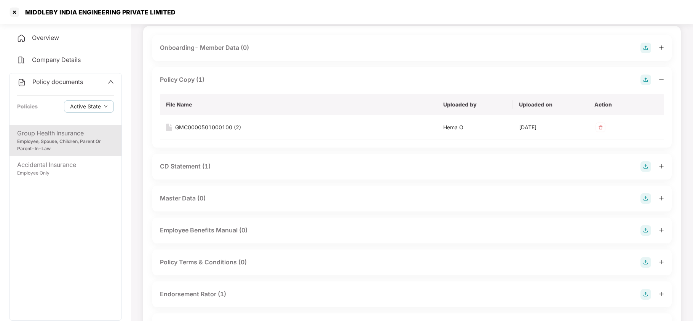
click at [203, 167] on div "CD Statement (1)" at bounding box center [185, 167] width 51 height 10
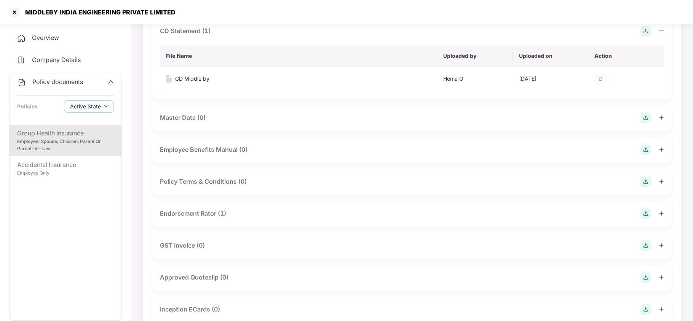
scroll to position [203, 0]
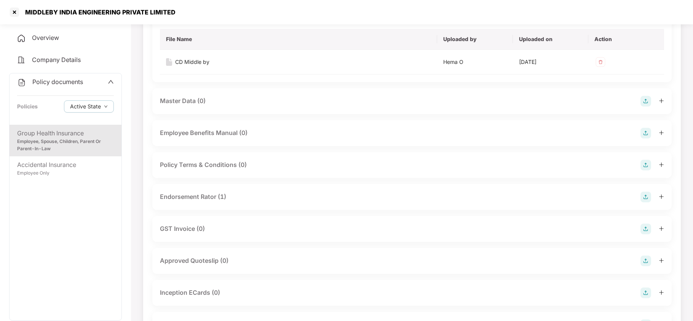
drag, startPoint x: 218, startPoint y: 197, endPoint x: 225, endPoint y: 209, distance: 14.3
click at [218, 197] on div "Endorsement Rator (1)" at bounding box center [193, 197] width 66 height 10
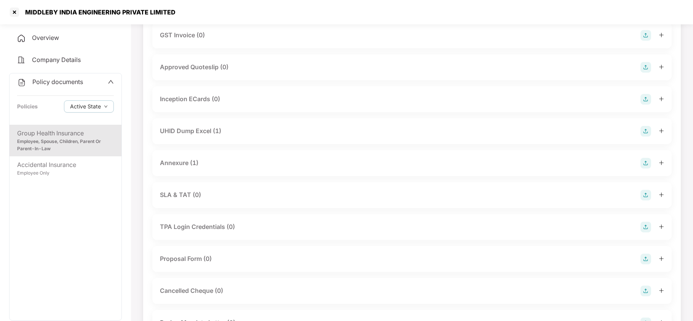
scroll to position [457, 0]
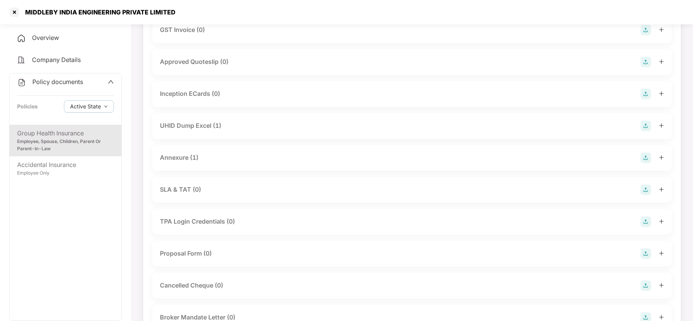
click at [183, 131] on div "UHID Dump Excel (1)" at bounding box center [190, 126] width 61 height 10
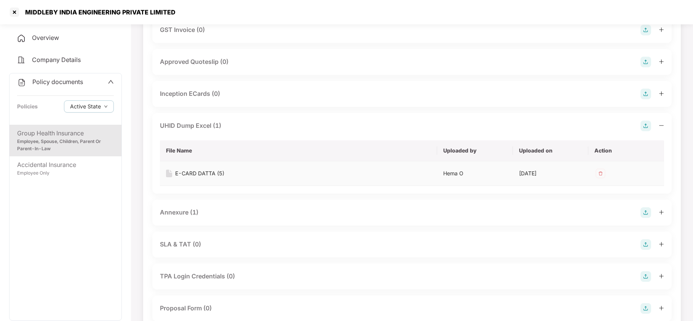
click at [196, 178] on div "E-CARD DATTA (5)" at bounding box center [199, 173] width 49 height 8
click at [172, 217] on div "Annexure (1)" at bounding box center [179, 213] width 38 height 10
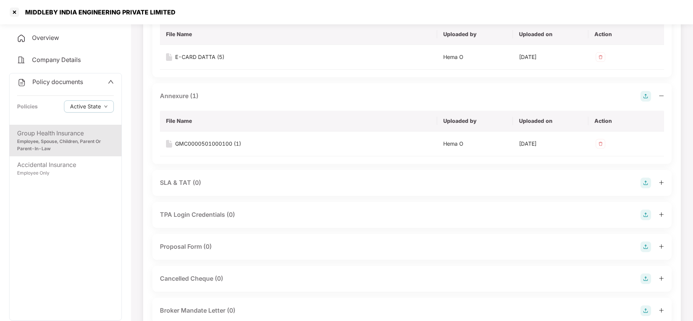
scroll to position [609, 0]
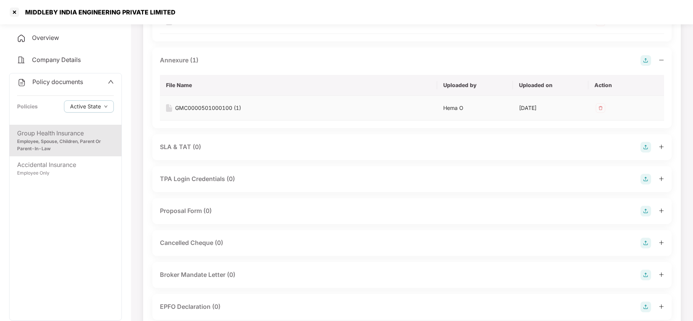
click at [212, 112] on div "GMC0000501000100 (1)" at bounding box center [208, 108] width 66 height 8
click at [57, 164] on div "Accidental Insurance" at bounding box center [65, 165] width 97 height 10
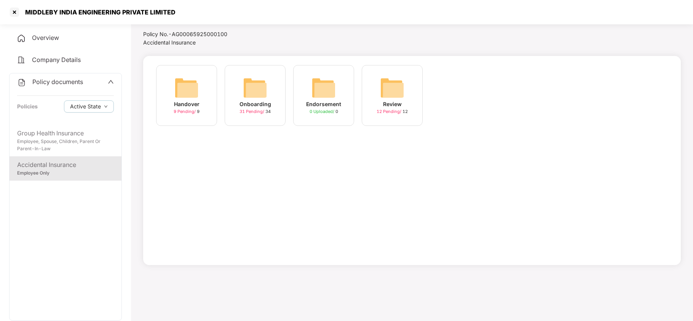
drag, startPoint x: 245, startPoint y: 90, endPoint x: 251, endPoint y: 113, distance: 23.5
click at [245, 91] on img at bounding box center [255, 88] width 24 height 24
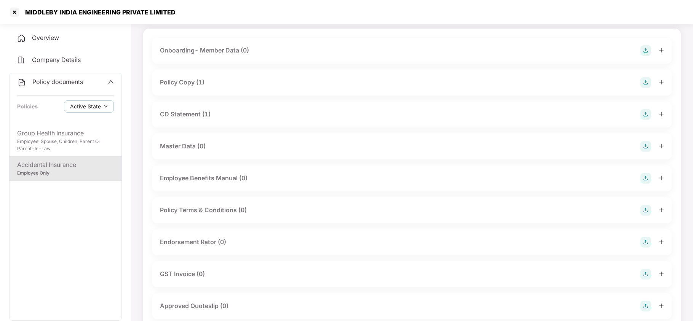
scroll to position [0, 0]
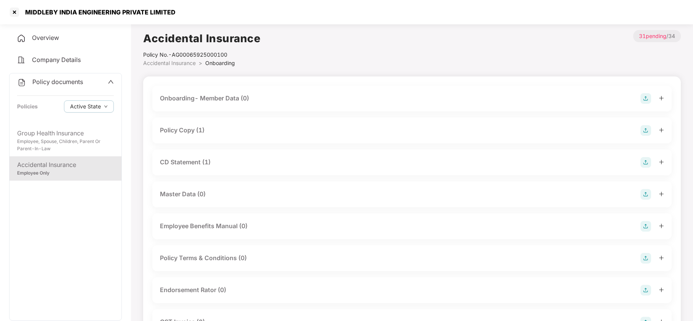
click at [191, 130] on div "Policy Copy (1)" at bounding box center [182, 131] width 45 height 10
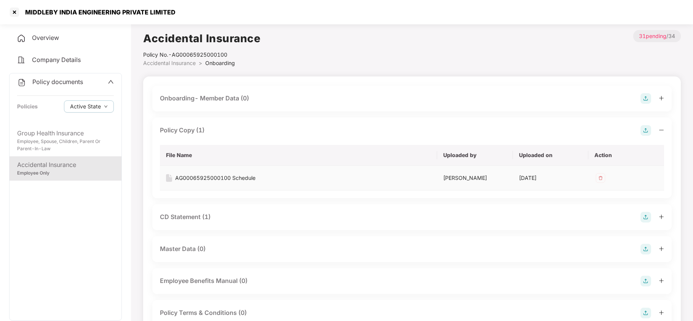
click at [218, 180] on div "AG00065925000100 Schedule" at bounding box center [215, 178] width 80 height 8
drag, startPoint x: 204, startPoint y: 223, endPoint x: 236, endPoint y: 234, distance: 33.7
click at [206, 222] on div "CD Statement (1)" at bounding box center [185, 217] width 51 height 10
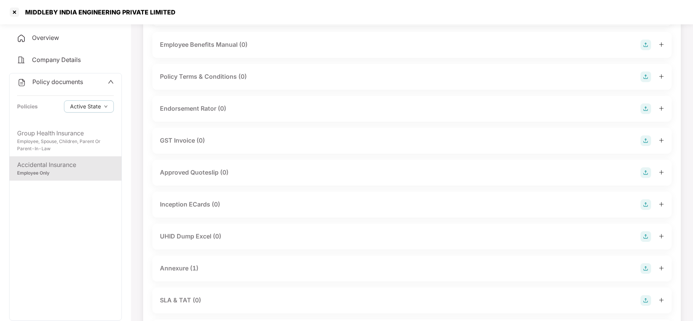
scroll to position [355, 0]
click at [175, 209] on div "Annexure (1)" at bounding box center [179, 205] width 38 height 10
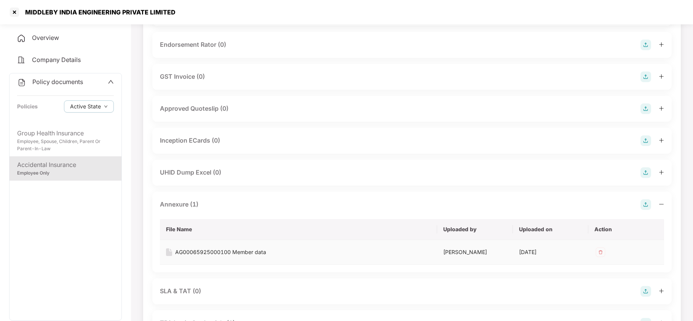
click at [210, 257] on div "AG00065925000100 Member data" at bounding box center [220, 252] width 91 height 8
click at [11, 12] on div at bounding box center [14, 12] width 12 height 12
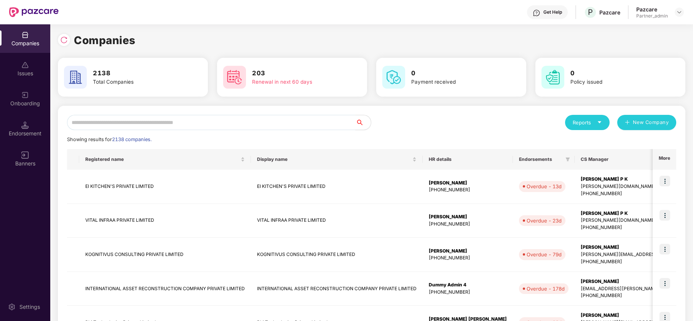
scroll to position [0, 0]
click at [143, 120] on input "text" at bounding box center [211, 122] width 288 height 15
paste input "**********"
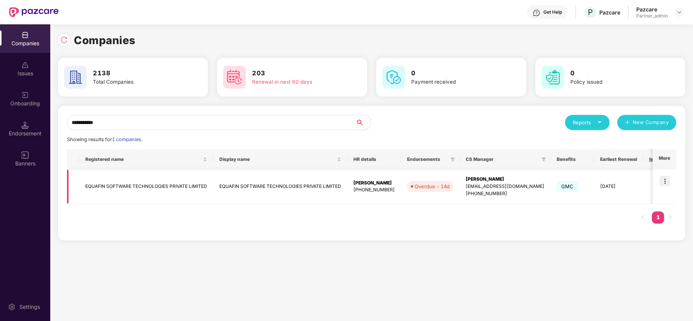
type input "**********"
click at [666, 180] on img at bounding box center [664, 181] width 11 height 11
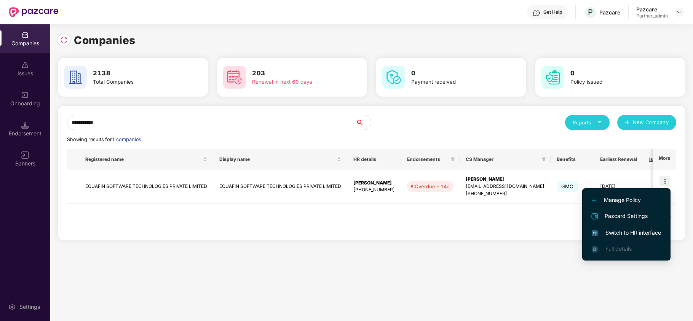
click at [617, 231] on span "Switch to HR interface" at bounding box center [625, 233] width 69 height 8
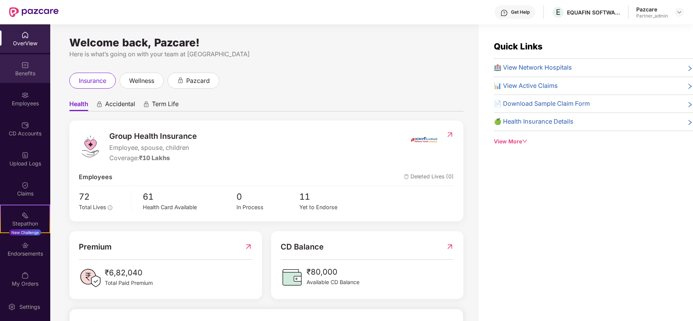
click at [16, 76] on div "Benefits" at bounding box center [25, 74] width 50 height 8
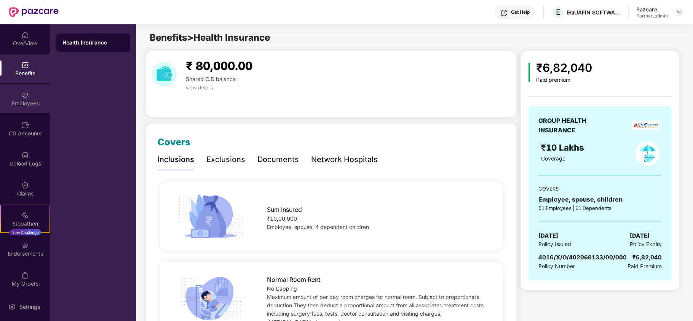
click at [8, 101] on div "Employees" at bounding box center [25, 104] width 50 height 8
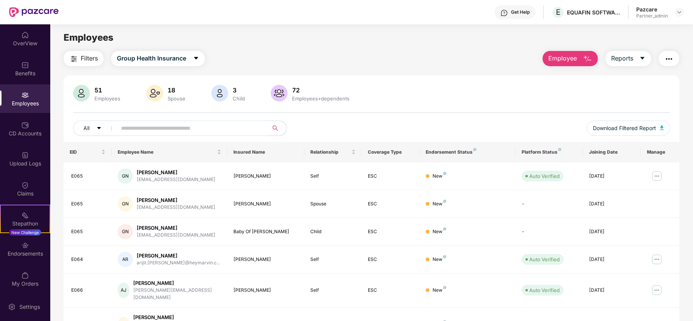
click at [82, 59] on span "Filters" at bounding box center [89, 59] width 17 height 10
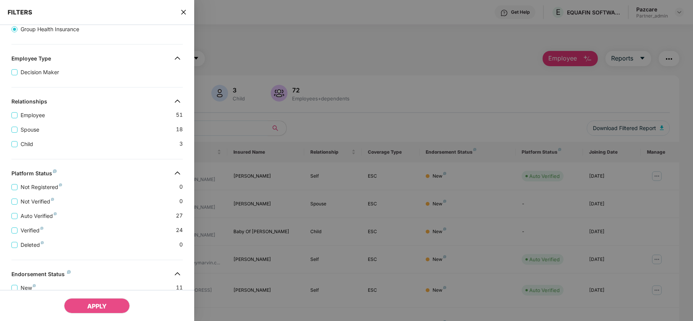
scroll to position [169, 0]
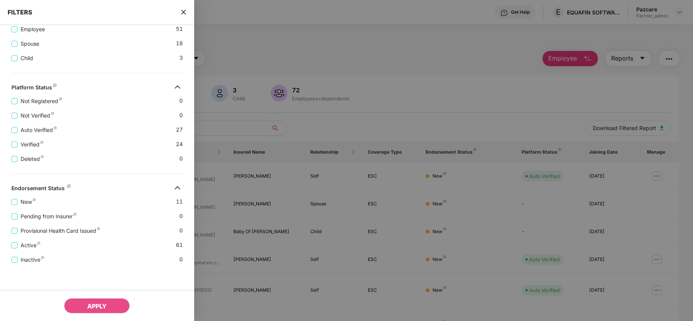
click at [182, 13] on icon "close" at bounding box center [183, 12] width 6 height 6
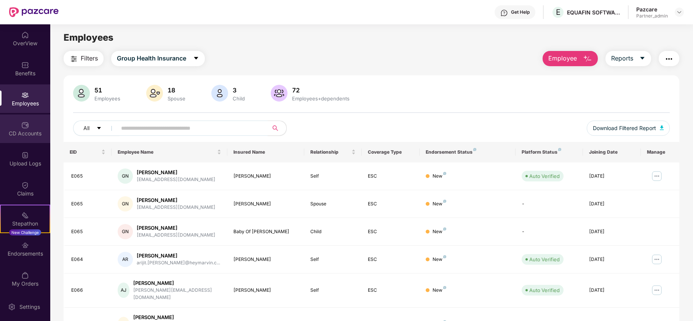
click at [32, 130] on div "CD Accounts" at bounding box center [25, 134] width 50 height 8
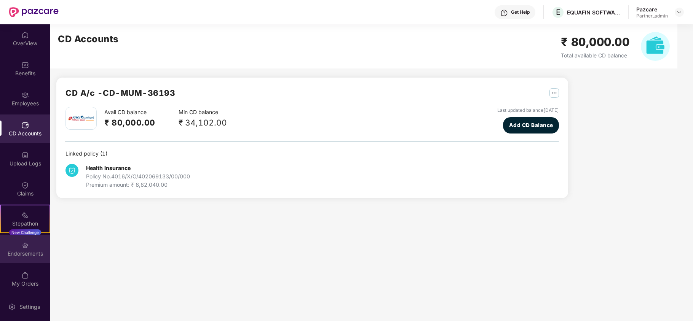
click at [19, 253] on div "Endorsements" at bounding box center [25, 254] width 50 height 8
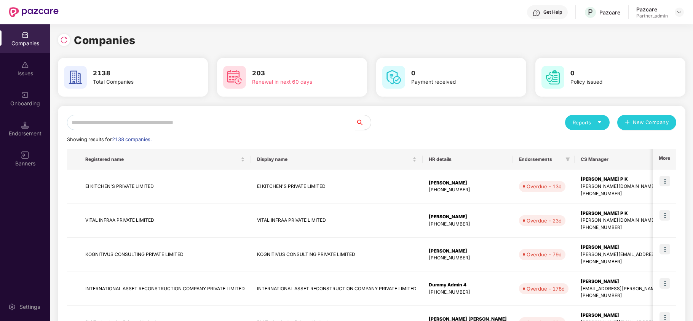
click at [119, 125] on input "text" at bounding box center [211, 122] width 288 height 15
paste input "**********"
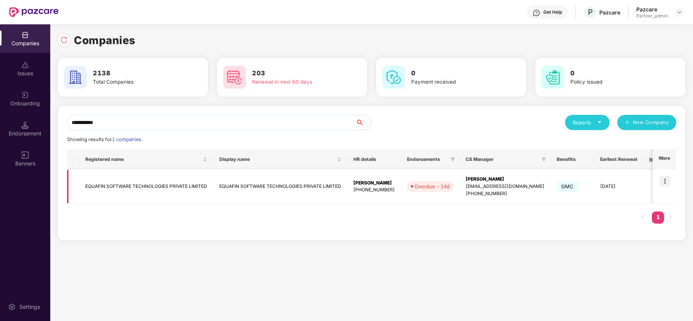
type input "**********"
click at [97, 188] on td "EQUAFIN SOFTWARE TECHNOLOGIES PRIVATE LIMITED" at bounding box center [146, 187] width 134 height 34
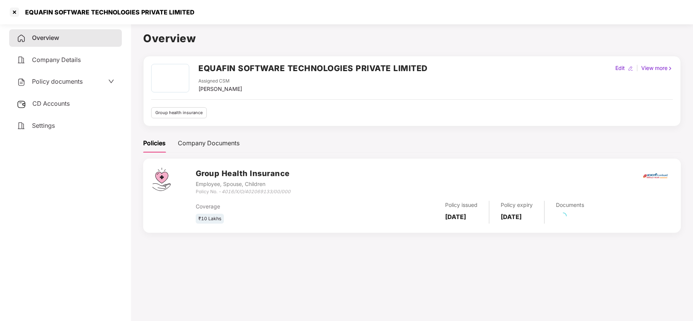
click at [37, 125] on span "Settings" at bounding box center [43, 126] width 23 height 8
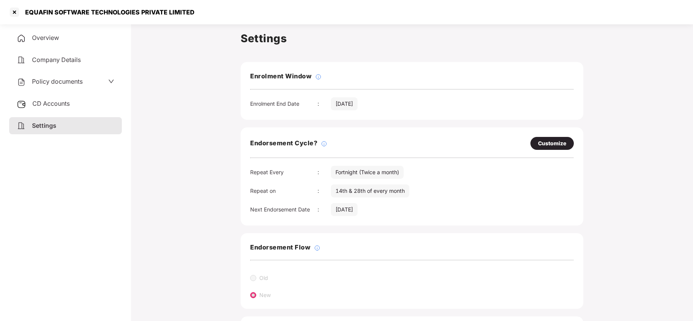
click at [548, 141] on div "Customize" at bounding box center [552, 143] width 28 height 8
select select "*********"
select select "*****"
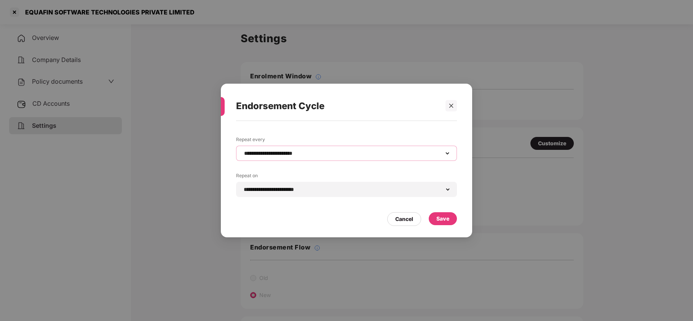
click at [298, 151] on select "**********" at bounding box center [346, 153] width 208 height 6
select select "*****"
click at [242, 150] on select "**********" at bounding box center [346, 153] width 208 height 6
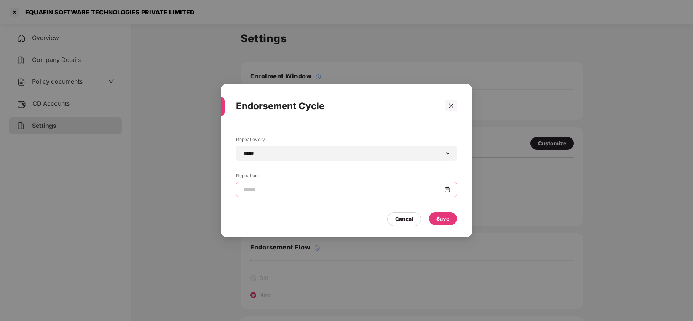
click at [266, 190] on input at bounding box center [343, 190] width 202 height 8
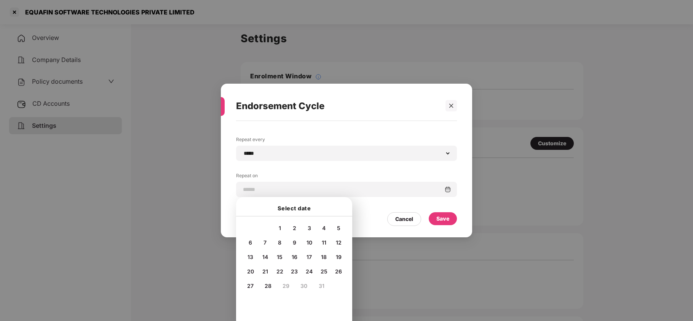
click at [322, 269] on span "25" at bounding box center [323, 271] width 7 height 6
type input "**********"
click at [448, 218] on div "Save" at bounding box center [442, 219] width 13 height 8
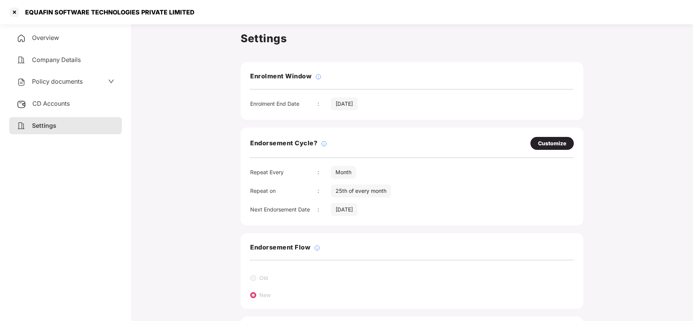
click at [80, 81] on span "Policy documents" at bounding box center [57, 82] width 51 height 8
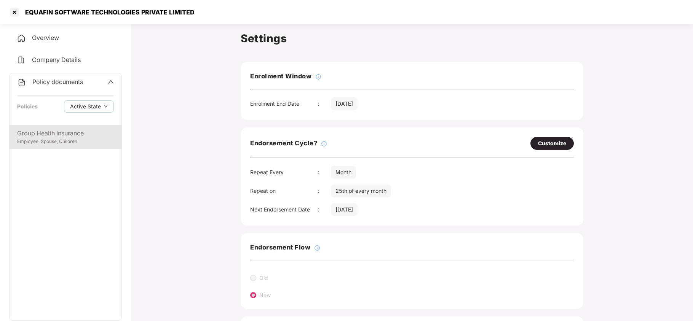
click at [65, 132] on div "Group Health Insurance" at bounding box center [65, 134] width 97 height 10
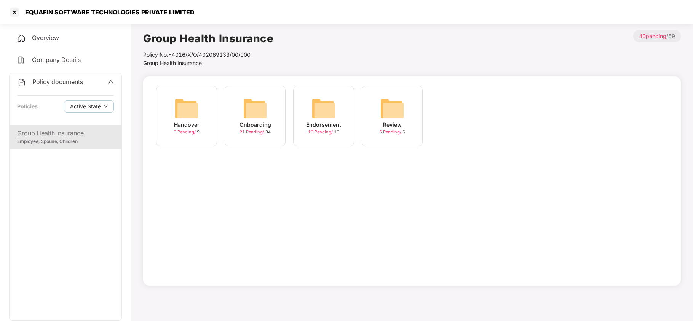
click at [247, 119] on img at bounding box center [255, 108] width 24 height 24
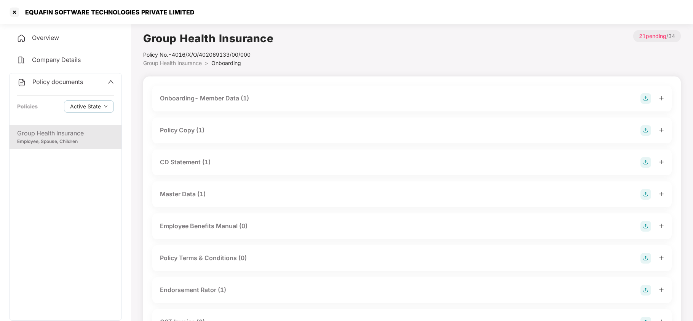
click at [195, 129] on div "Policy Copy (1)" at bounding box center [182, 131] width 45 height 10
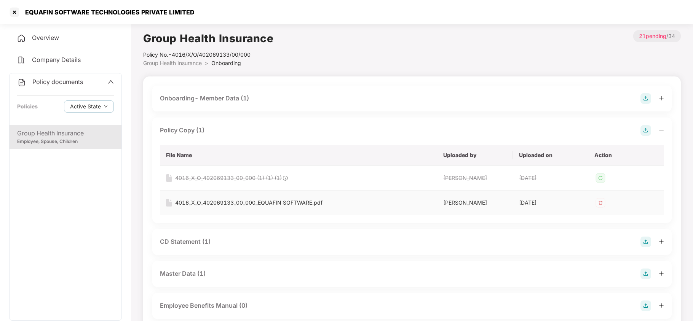
click at [212, 205] on div "4016_X_O_402069133_00_000_EQUAFIN SOFTWARE.pdf" at bounding box center [248, 203] width 147 height 8
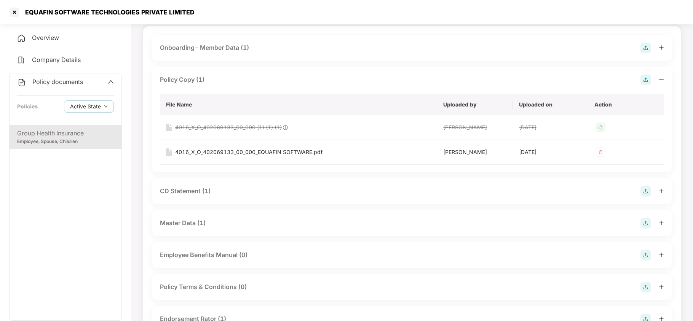
click at [206, 191] on div "CD Statement (1)" at bounding box center [185, 191] width 51 height 10
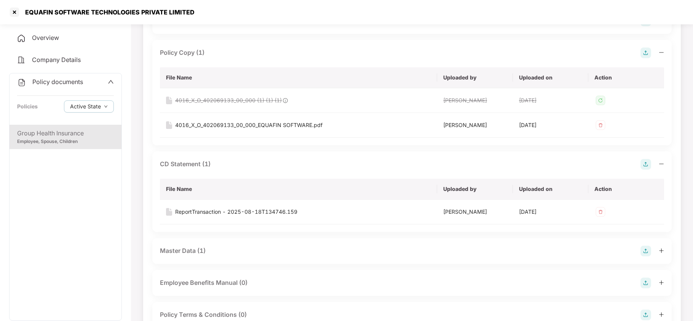
scroll to position [152, 0]
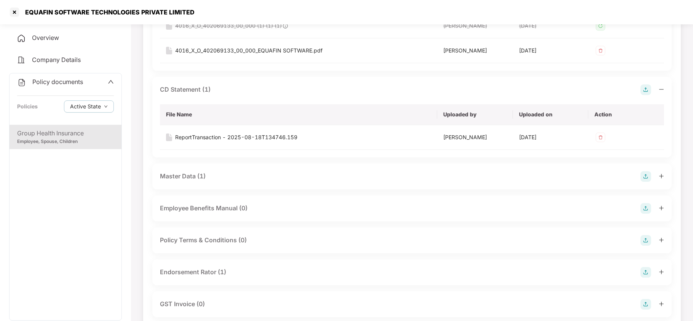
click at [186, 174] on div "Master Data (1)" at bounding box center [183, 177] width 46 height 10
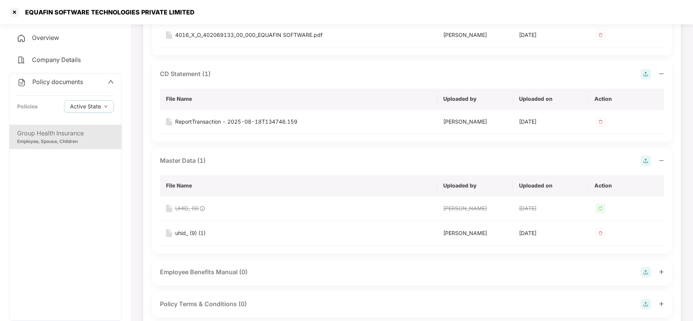
scroll to position [304, 0]
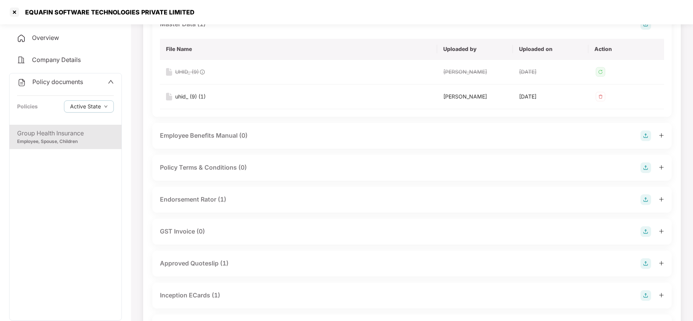
click at [218, 199] on div "Endorsement Rator (1)" at bounding box center [193, 200] width 66 height 10
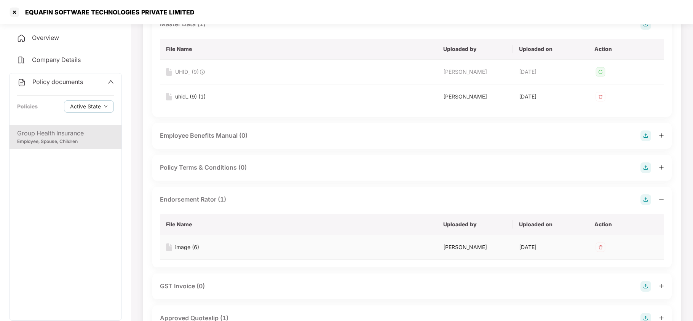
click at [186, 245] on div "image (6)" at bounding box center [187, 247] width 24 height 8
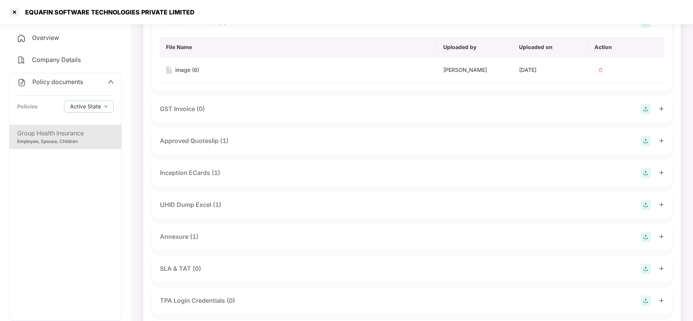
scroll to position [507, 0]
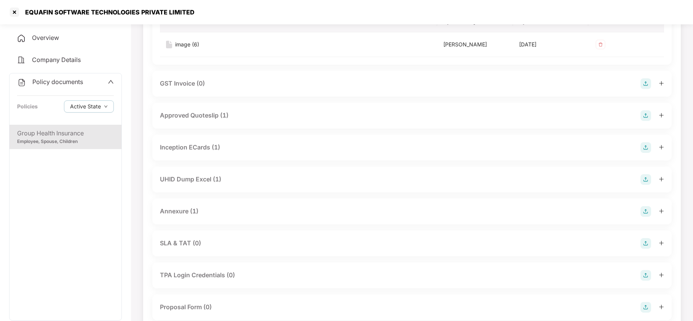
click at [177, 212] on div "Annexure (1)" at bounding box center [179, 212] width 38 height 10
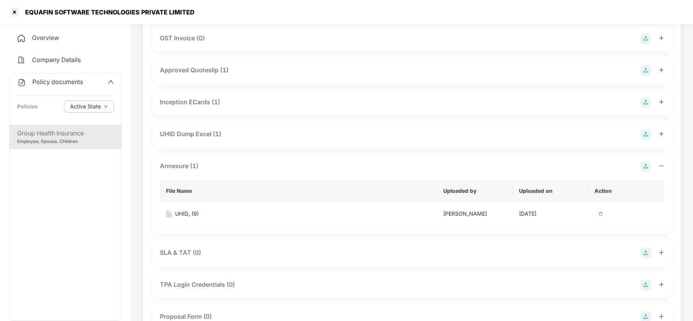
scroll to position [558, 0]
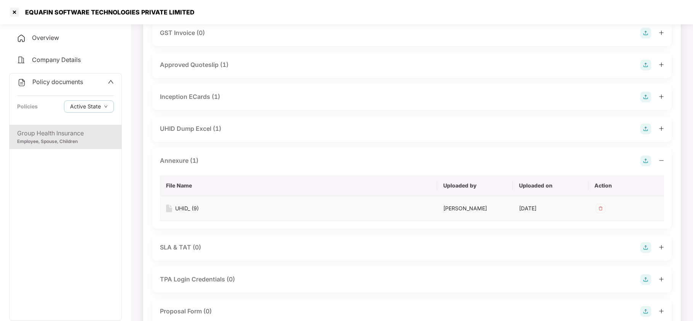
click at [181, 210] on div "UHID_ (9)" at bounding box center [187, 208] width 24 height 8
click at [14, 12] on div at bounding box center [14, 12] width 12 height 12
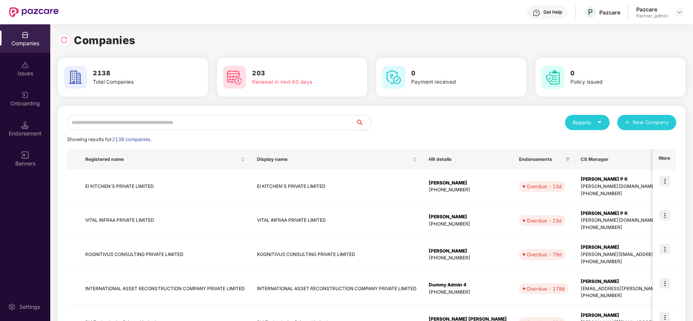
scroll to position [0, 0]
click at [156, 124] on input "text" at bounding box center [211, 122] width 288 height 15
paste input "**********"
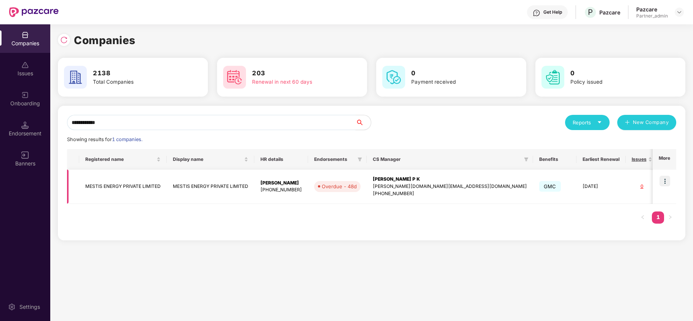
type input "**********"
click at [664, 178] on img at bounding box center [664, 181] width 11 height 11
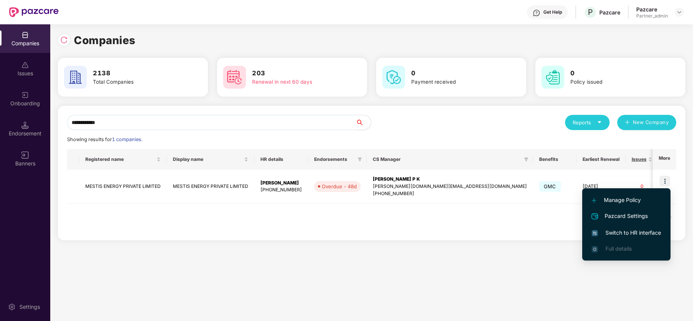
click at [631, 229] on span "Switch to HR interface" at bounding box center [625, 233] width 69 height 8
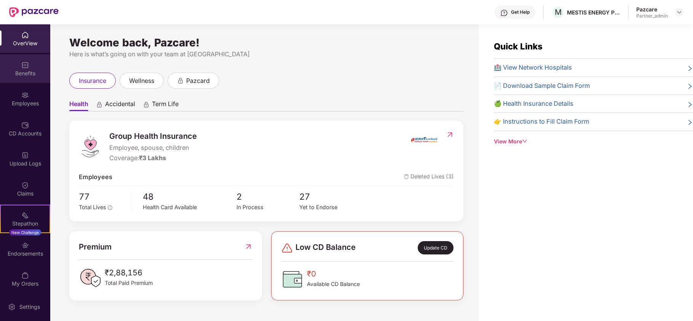
click at [24, 74] on div "Benefits" at bounding box center [25, 74] width 50 height 8
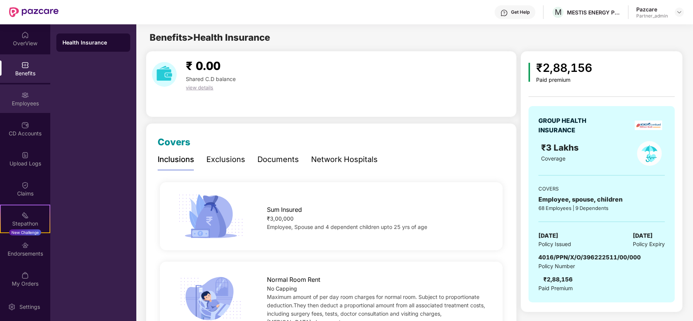
click at [17, 102] on div "Employees" at bounding box center [25, 104] width 50 height 8
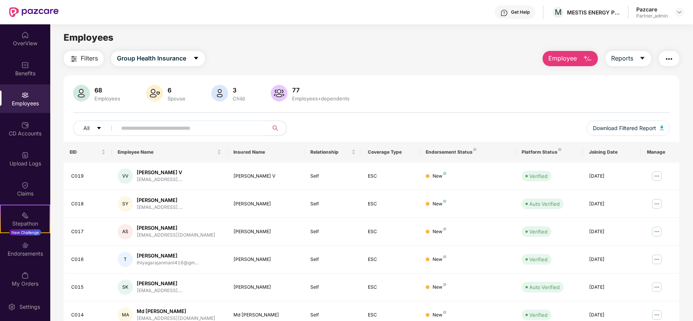
click at [91, 56] on span "Filters" at bounding box center [89, 59] width 17 height 10
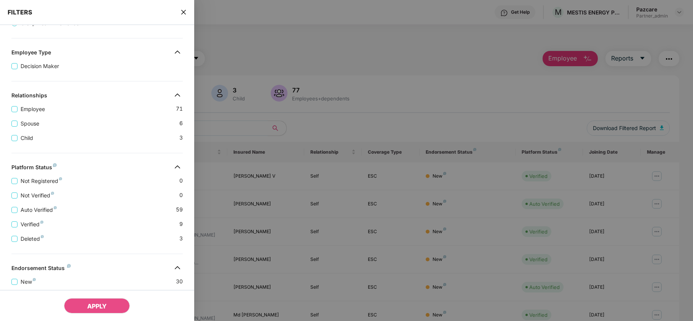
scroll to position [169, 0]
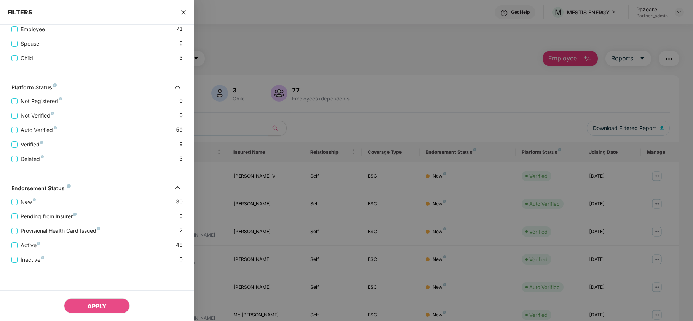
click at [182, 9] on icon "close" at bounding box center [183, 12] width 6 height 6
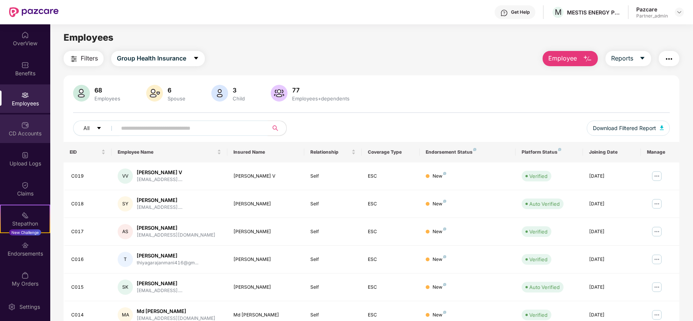
click at [26, 134] on div "CD Accounts" at bounding box center [25, 134] width 50 height 8
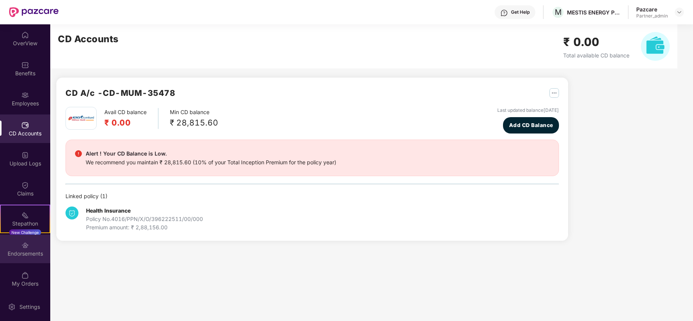
click at [10, 257] on div "Endorsements" at bounding box center [25, 254] width 50 height 8
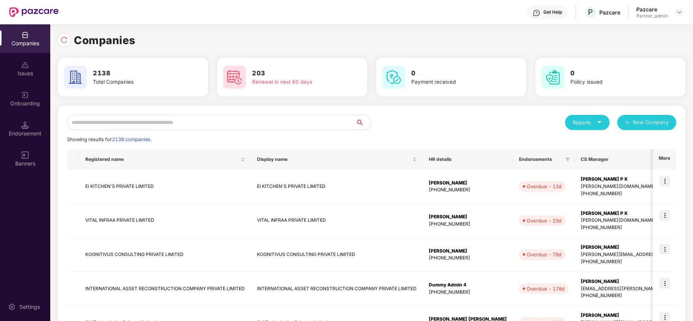
click at [145, 121] on input "text" at bounding box center [211, 122] width 288 height 15
paste input "**********"
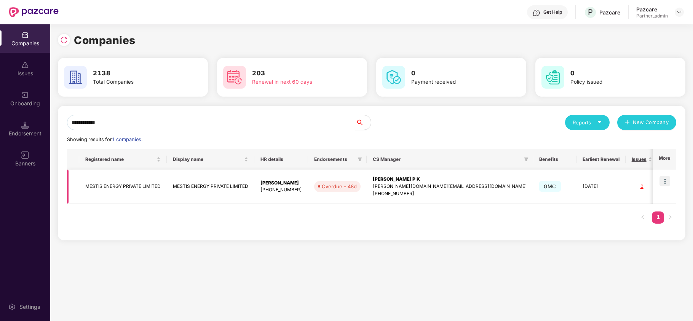
type input "**********"
click at [101, 189] on td "MESTIS ENERGY PRIVATE LIMITED" at bounding box center [123, 187] width 88 height 34
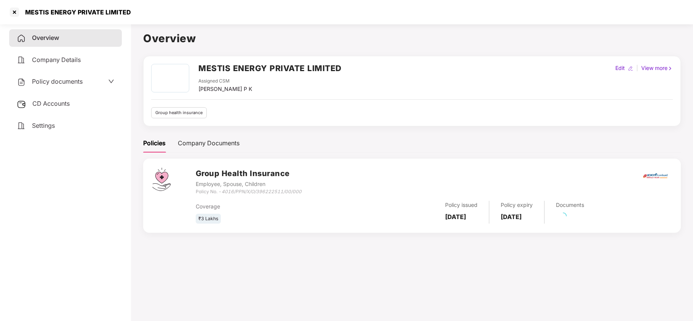
click at [49, 124] on span "Settings" at bounding box center [43, 126] width 23 height 8
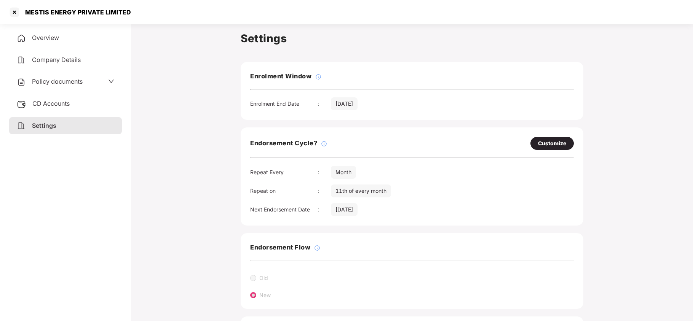
click at [550, 139] on div "Customize" at bounding box center [552, 143] width 28 height 8
select select "*****"
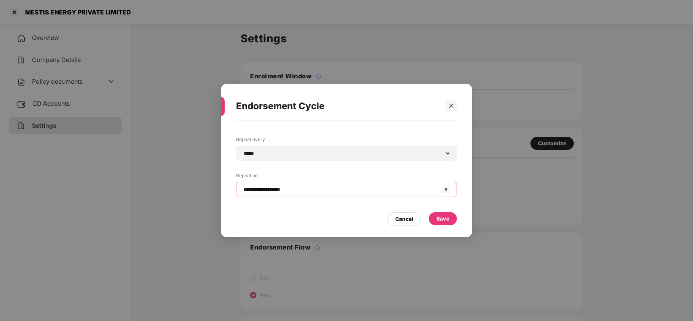
click at [359, 192] on input "**********" at bounding box center [341, 190] width 199 height 8
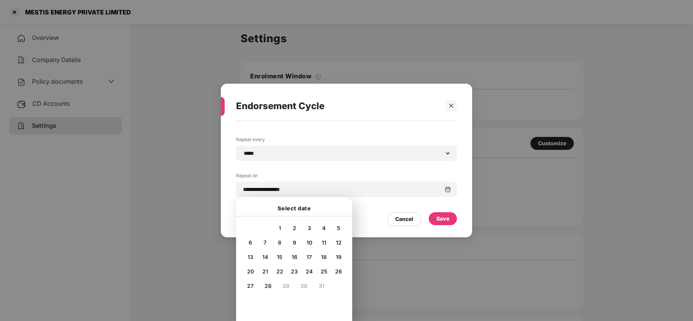
click at [247, 271] on span "20" at bounding box center [250, 271] width 7 height 6
type input "**********"
click at [443, 216] on div "Save" at bounding box center [442, 219] width 13 height 8
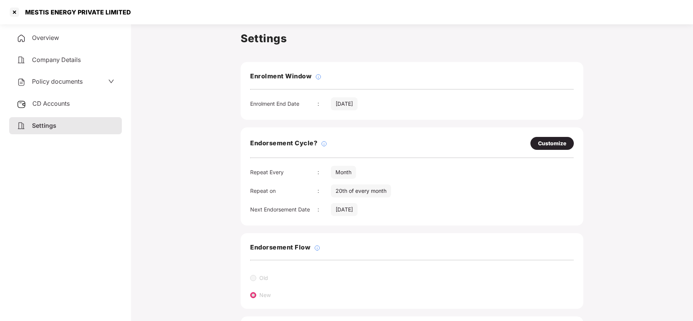
click at [66, 81] on span "Policy documents" at bounding box center [57, 82] width 51 height 8
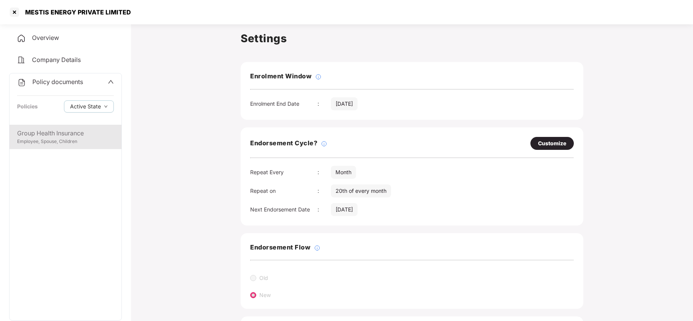
drag, startPoint x: 58, startPoint y: 136, endPoint x: 66, endPoint y: 133, distance: 8.7
click at [58, 135] on div "Group Health Insurance" at bounding box center [65, 134] width 97 height 10
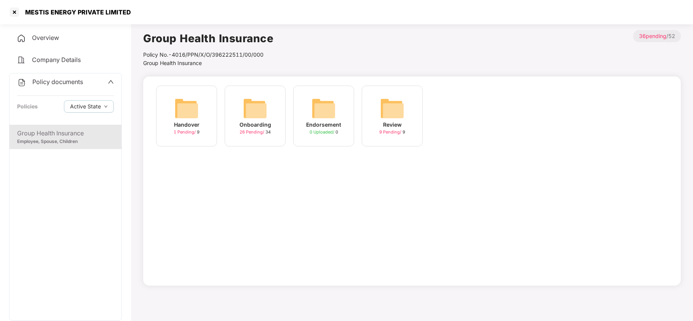
click at [253, 119] on img at bounding box center [255, 108] width 24 height 24
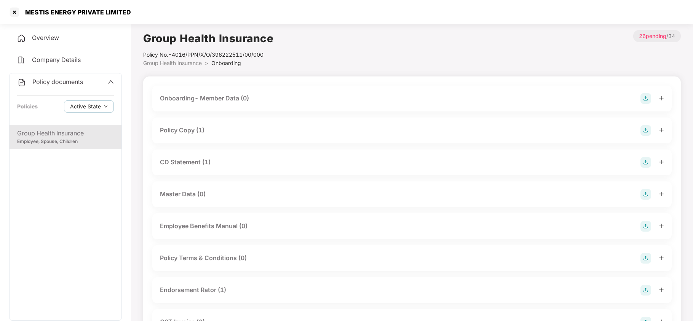
click at [197, 129] on div "Policy Copy (1)" at bounding box center [182, 131] width 45 height 10
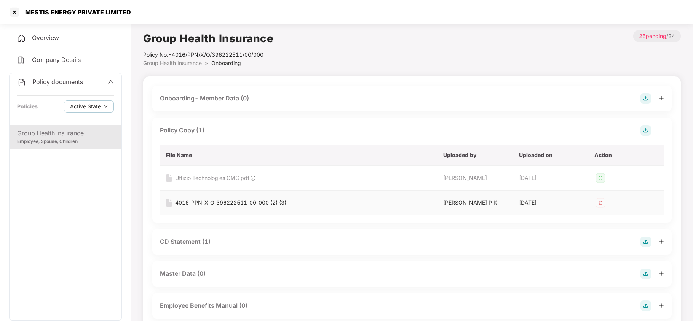
click at [221, 204] on div "4016_PPN_X_O_396222511_00_000 (2) (3)" at bounding box center [230, 203] width 111 height 8
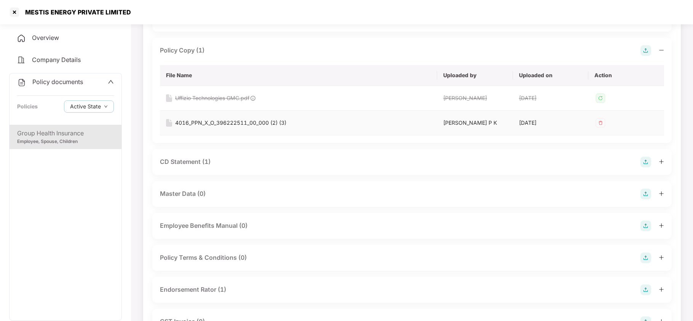
scroll to position [101, 0]
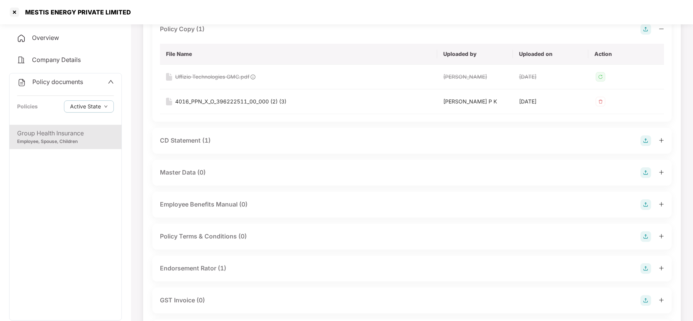
drag, startPoint x: 199, startPoint y: 140, endPoint x: 231, endPoint y: 151, distance: 33.9
click at [199, 140] on div "CD Statement (1)" at bounding box center [185, 141] width 51 height 10
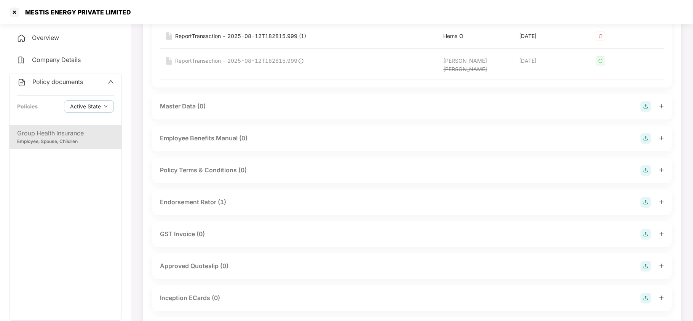
click at [214, 198] on div "Endorsement Rator (1)" at bounding box center [193, 203] width 66 height 10
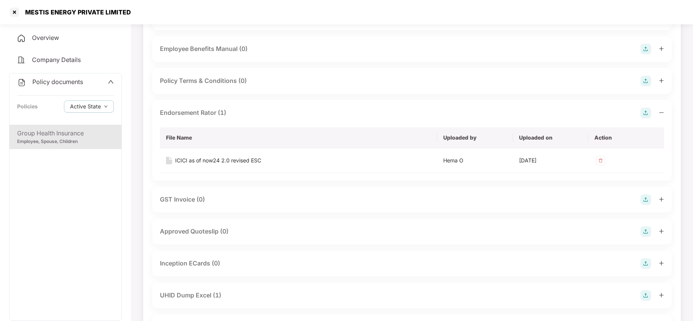
scroll to position [355, 0]
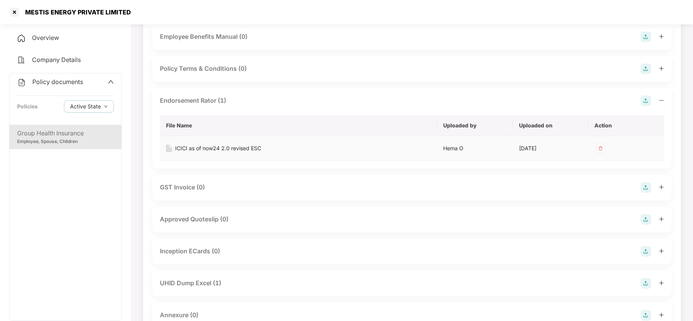
click at [230, 144] on div "ICICI as of now24 2.0 revised ESC" at bounding box center [218, 148] width 86 height 8
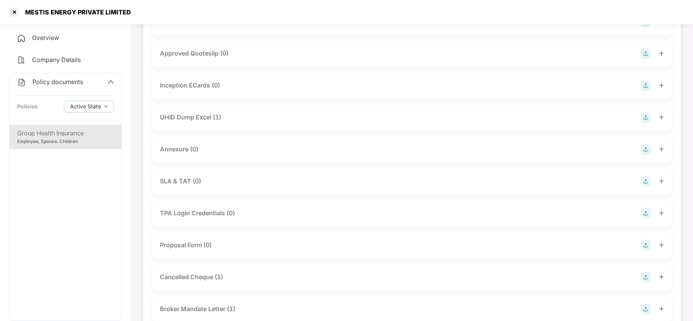
scroll to position [507, 0]
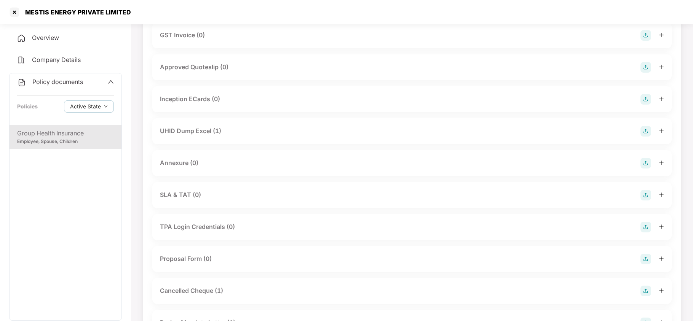
click at [209, 126] on div "UHID Dump Excel (1)" at bounding box center [190, 131] width 61 height 10
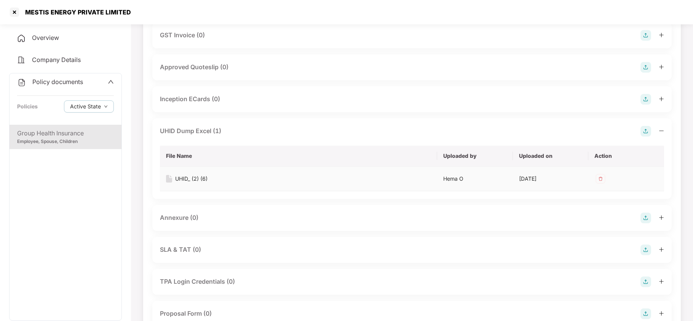
click at [186, 175] on div "UHID_ (2) (6)" at bounding box center [191, 179] width 32 height 8
click at [17, 12] on div at bounding box center [14, 12] width 12 height 12
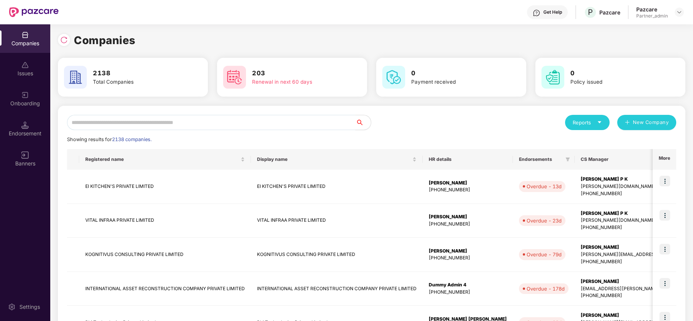
scroll to position [0, 0]
click at [146, 124] on input "text" at bounding box center [211, 122] width 288 height 15
paste input "**********"
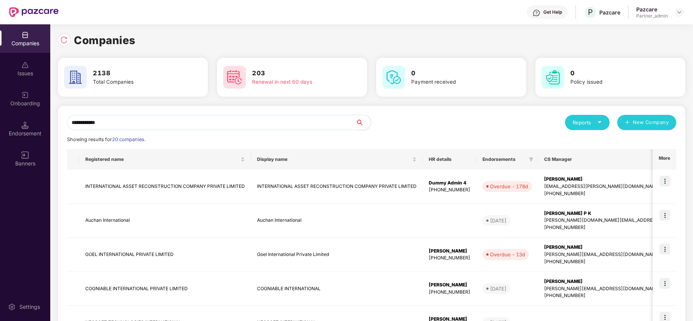
paste input "**********"
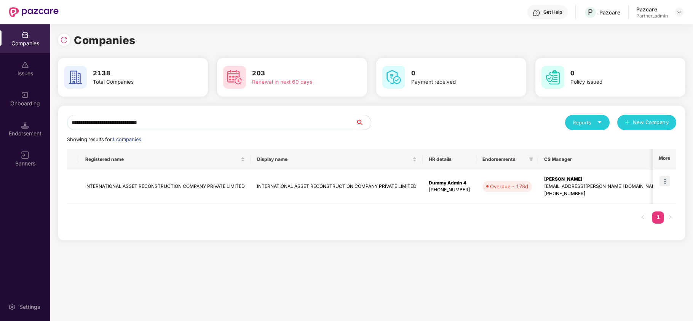
paste input "text"
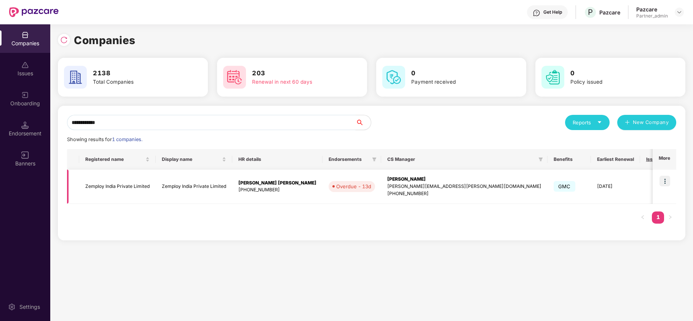
type input "**********"
click at [664, 178] on img at bounding box center [664, 181] width 11 height 11
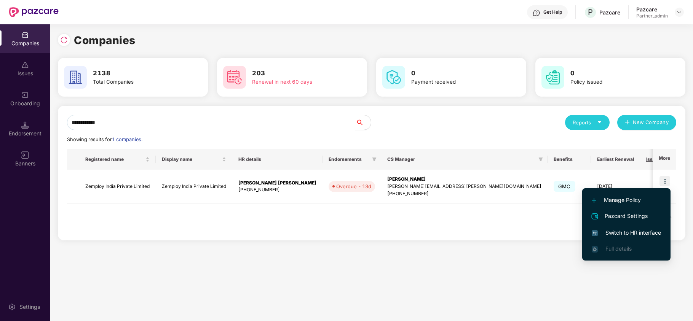
click at [630, 234] on span "Switch to HR interface" at bounding box center [625, 233] width 69 height 8
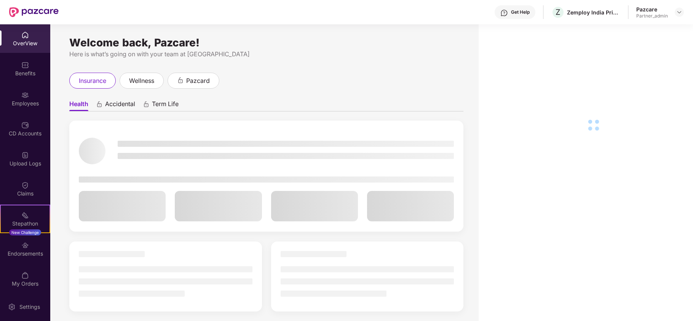
click at [33, 76] on div "Benefits" at bounding box center [25, 74] width 50 height 8
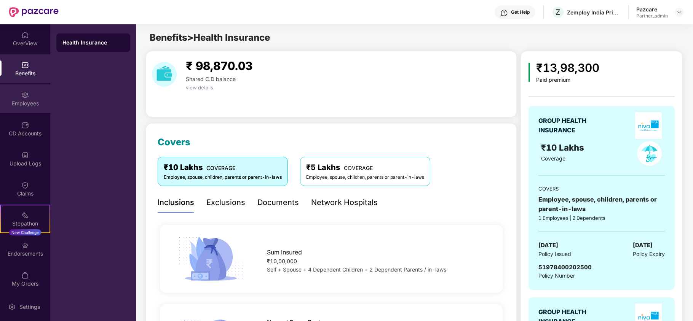
click at [22, 101] on div "Employees" at bounding box center [25, 104] width 50 height 8
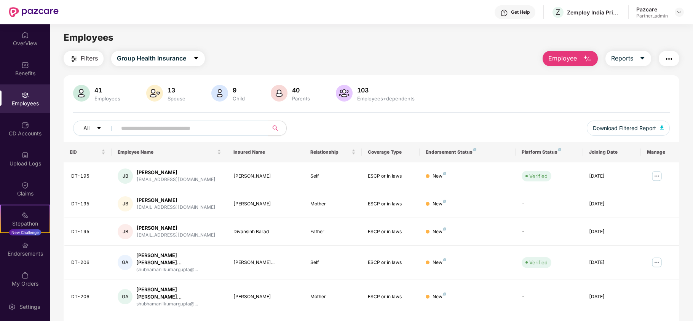
click at [83, 58] on span "Filters" at bounding box center [89, 59] width 17 height 10
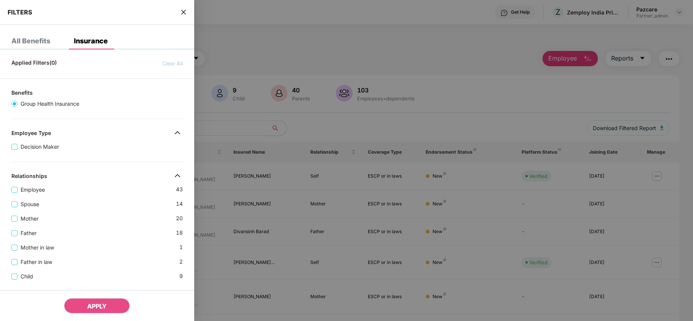
scroll to position [229, 0]
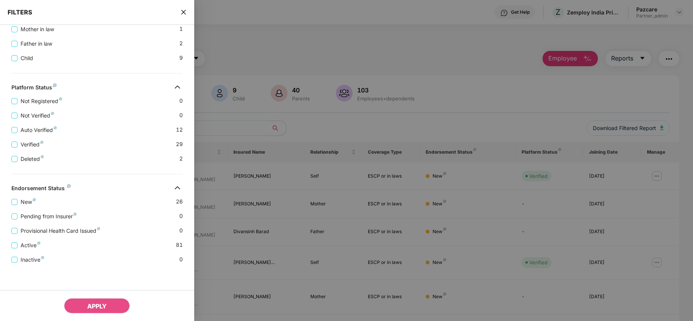
click at [182, 13] on icon "close" at bounding box center [183, 12] width 6 height 6
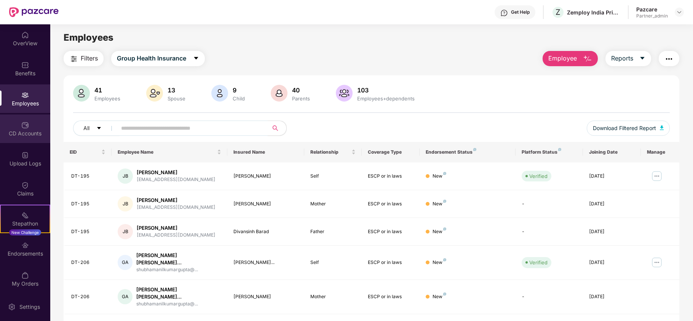
click at [0, 127] on div "CD Accounts" at bounding box center [25, 129] width 50 height 29
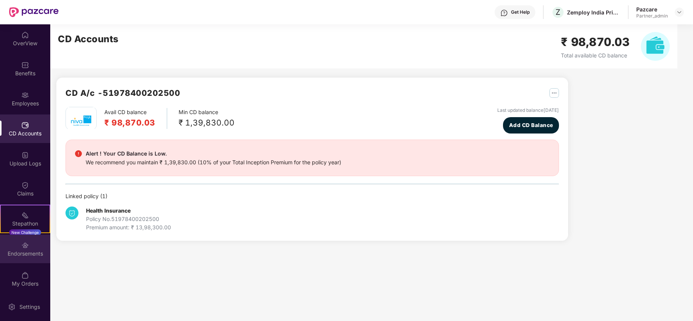
click at [33, 253] on div "Endorsements" at bounding box center [25, 254] width 50 height 8
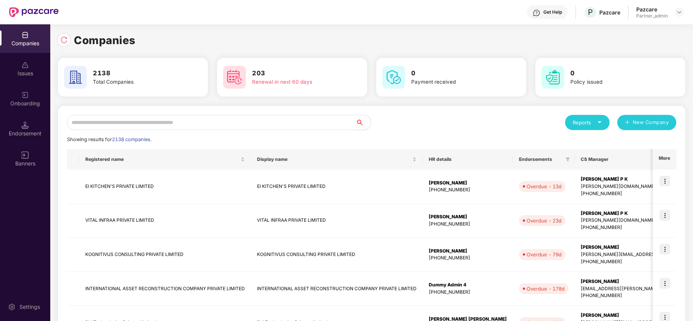
click at [110, 121] on input "text" at bounding box center [211, 122] width 288 height 15
paste input "**********"
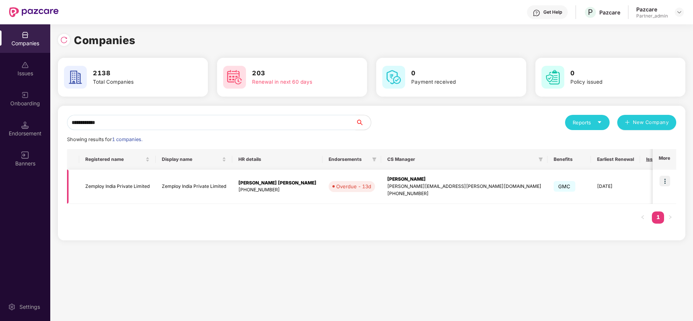
type input "**********"
click at [115, 186] on td "Zemploy India Private Limited" at bounding box center [117, 187] width 76 height 34
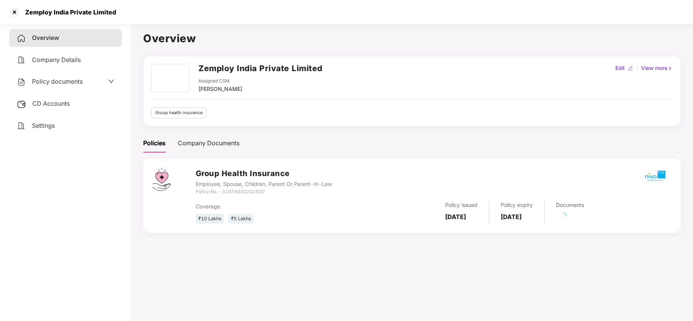
click at [51, 123] on span "Settings" at bounding box center [43, 126] width 23 height 8
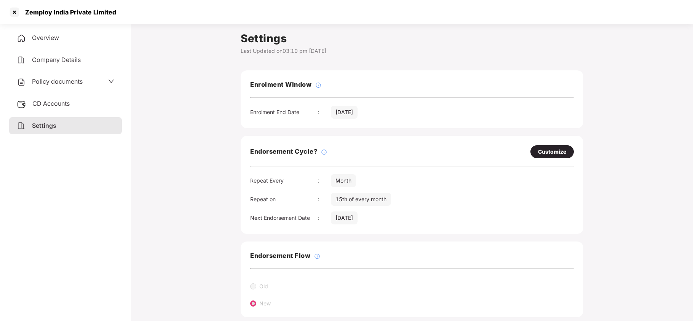
click at [553, 148] on div "Customize" at bounding box center [551, 151] width 43 height 13
select select "*****"
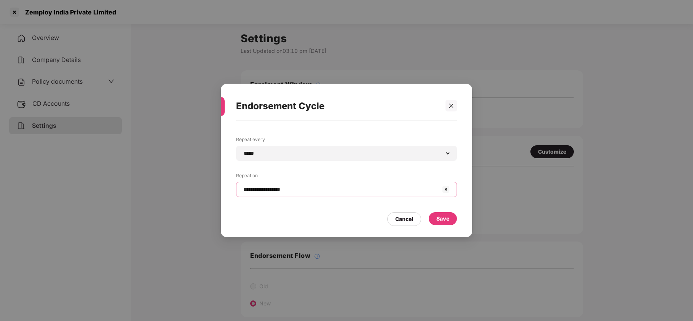
click at [320, 188] on input "**********" at bounding box center [341, 190] width 199 height 8
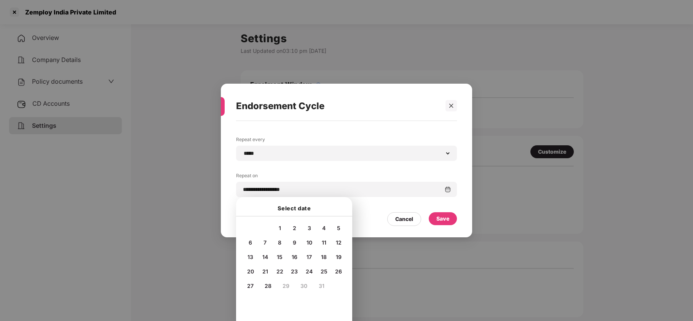
click at [307, 241] on span "10" at bounding box center [309, 242] width 6 height 6
type input "**********"
click at [446, 219] on div "Save" at bounding box center [442, 219] width 13 height 8
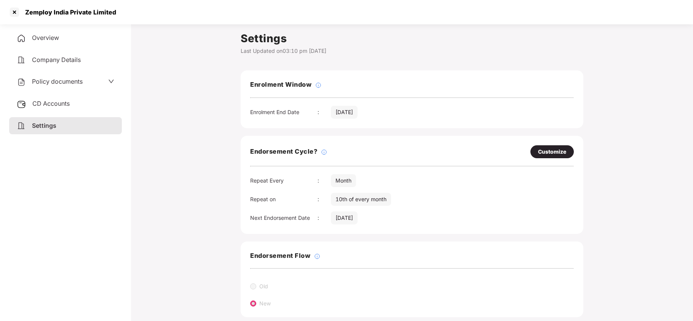
click at [52, 81] on span "Policy documents" at bounding box center [57, 82] width 51 height 8
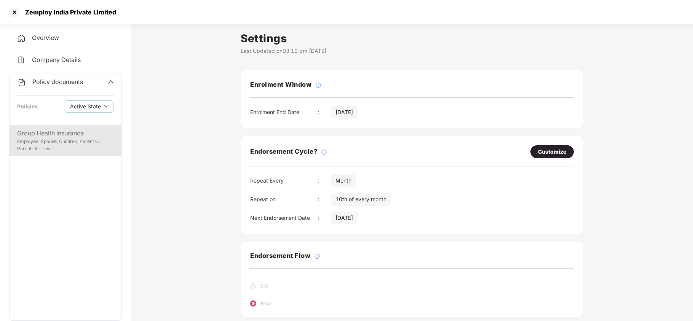
click at [58, 139] on div "Employee, Spouse, Children, Parent Or Parent-In-Law" at bounding box center [65, 145] width 97 height 14
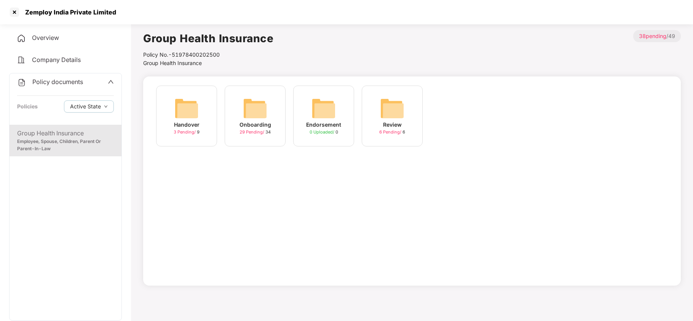
click at [263, 105] on img at bounding box center [255, 108] width 24 height 24
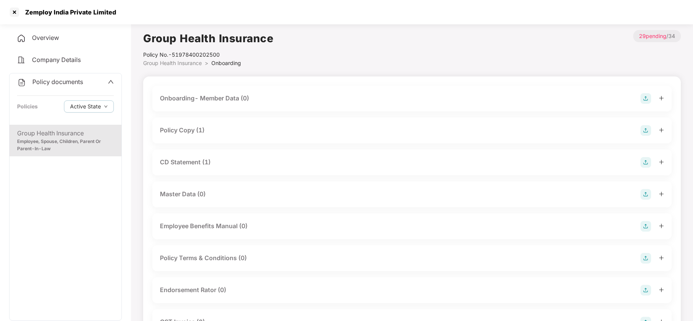
click at [204, 130] on div "Policy Copy (1)" at bounding box center [182, 131] width 45 height 10
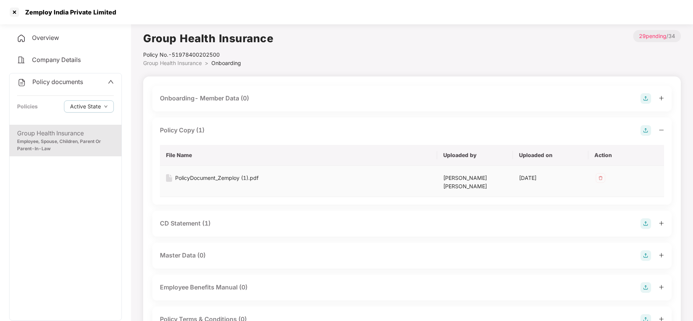
click at [218, 177] on div "PolicyDocument_Zemploy (1).pdf" at bounding box center [216, 178] width 83 height 8
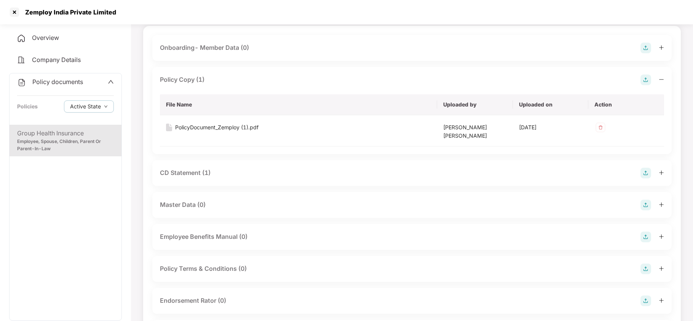
click at [212, 168] on div "CD Statement (1)" at bounding box center [412, 173] width 504 height 11
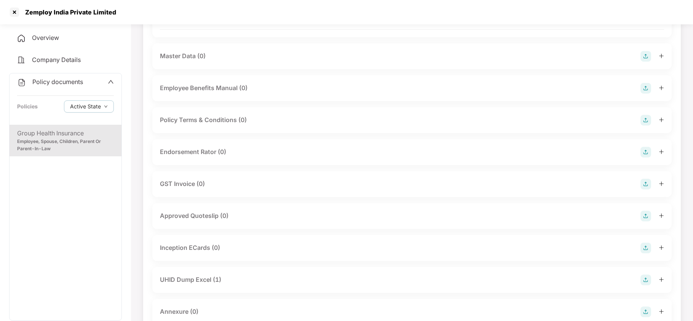
scroll to position [355, 0]
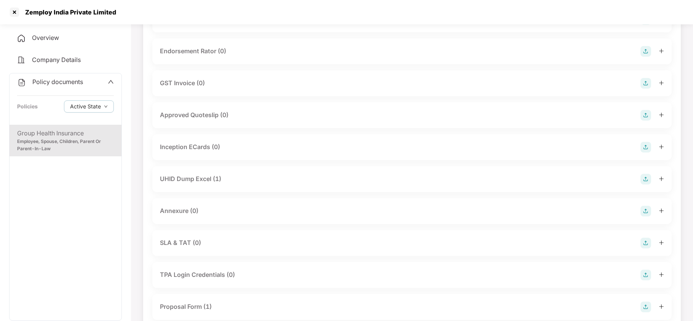
click at [189, 174] on div "UHID Dump Excel (1)" at bounding box center [190, 179] width 61 height 10
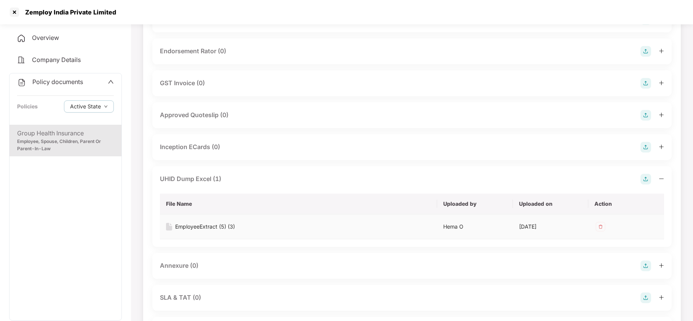
click at [207, 223] on div "EmployeeExtract (5) (3)" at bounding box center [205, 227] width 60 height 8
click at [14, 11] on div at bounding box center [14, 12] width 12 height 12
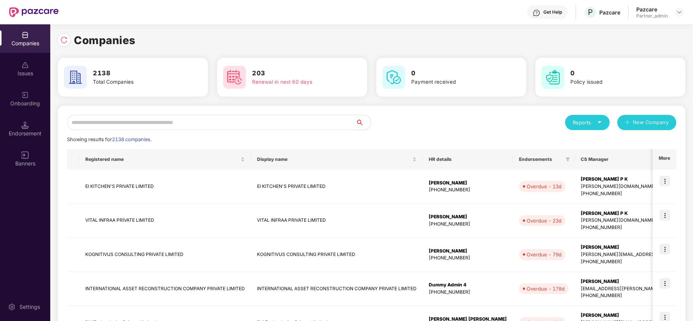
scroll to position [0, 0]
click at [160, 112] on div "Reports New Company Showing results for 2138 companies. Registered name Display…" at bounding box center [371, 326] width 627 height 441
click at [160, 113] on div "Reports New Company Showing results for 2138 companies. Registered name Display…" at bounding box center [371, 326] width 627 height 441
click at [164, 121] on input "text" at bounding box center [211, 122] width 288 height 15
paste input "**********"
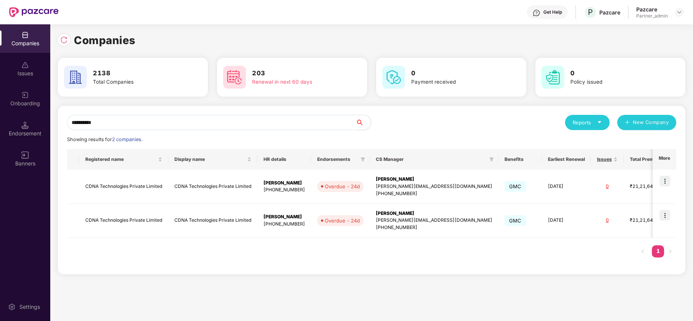
type input "**********"
click at [666, 180] on img at bounding box center [664, 181] width 11 height 11
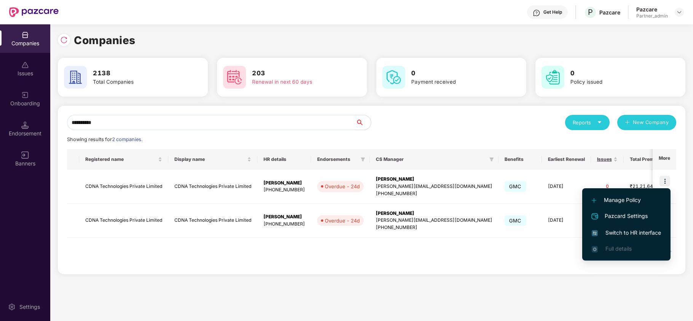
click at [634, 233] on span "Switch to HR interface" at bounding box center [625, 233] width 69 height 8
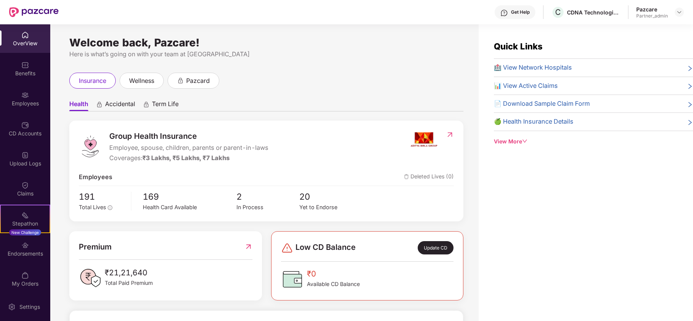
click at [22, 75] on div "Benefits" at bounding box center [25, 74] width 50 height 8
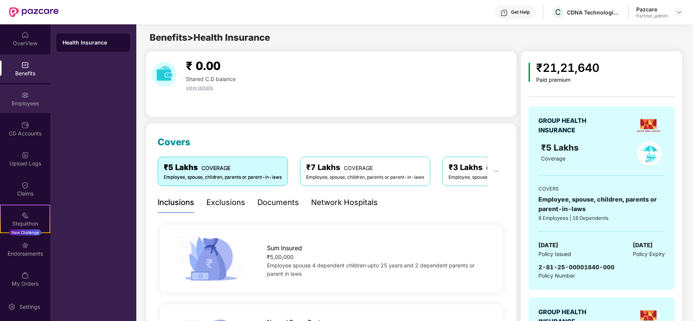
click at [21, 97] on img at bounding box center [25, 95] width 8 height 8
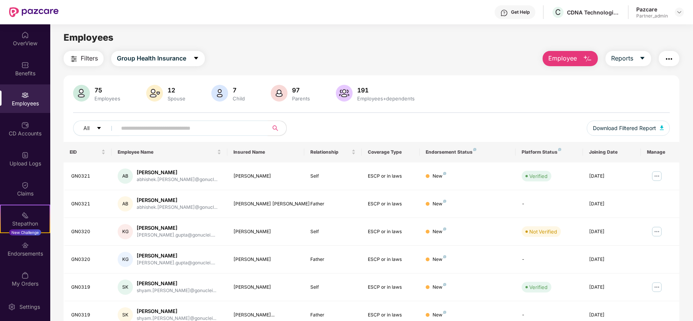
click at [76, 58] on img "button" at bounding box center [73, 58] width 9 height 9
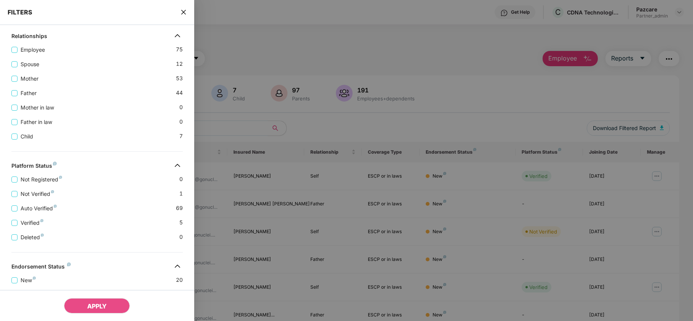
scroll to position [229, 0]
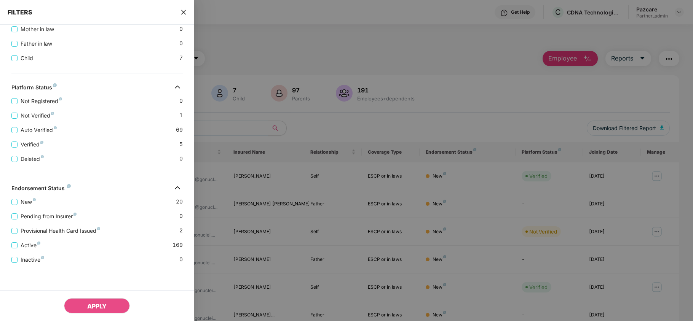
click at [183, 11] on icon "close" at bounding box center [183, 12] width 6 height 6
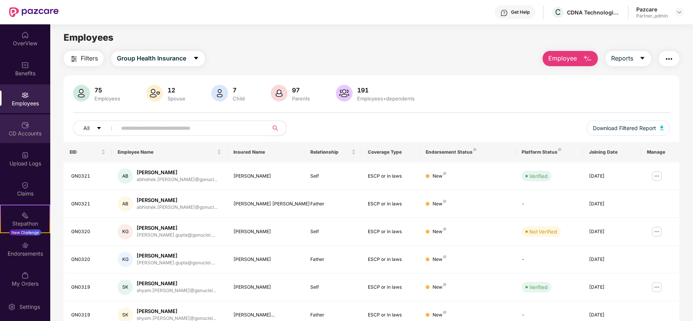
click at [8, 132] on div "CD Accounts" at bounding box center [25, 134] width 50 height 8
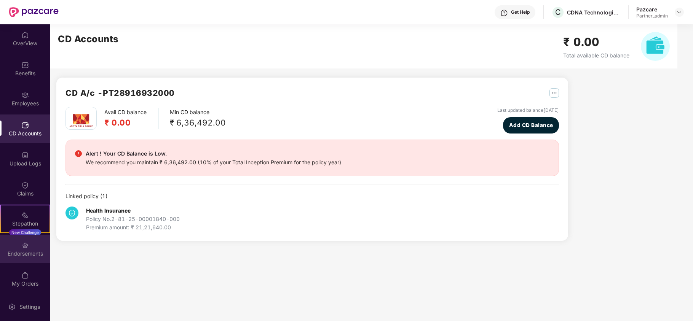
click at [20, 250] on div "Endorsements" at bounding box center [25, 254] width 50 height 8
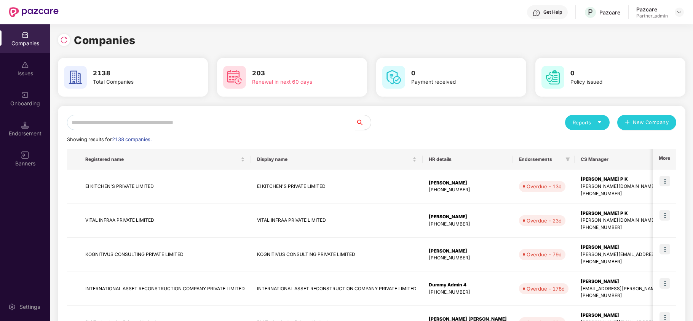
click at [88, 123] on input "text" at bounding box center [211, 122] width 288 height 15
paste input "**********"
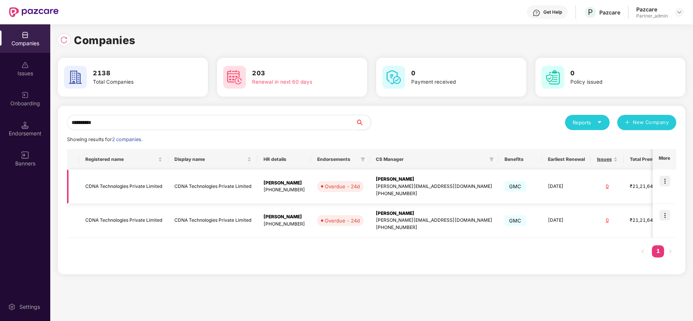
type input "**********"
click at [98, 185] on td "CDNA Technologies Private Limited" at bounding box center [123, 187] width 89 height 34
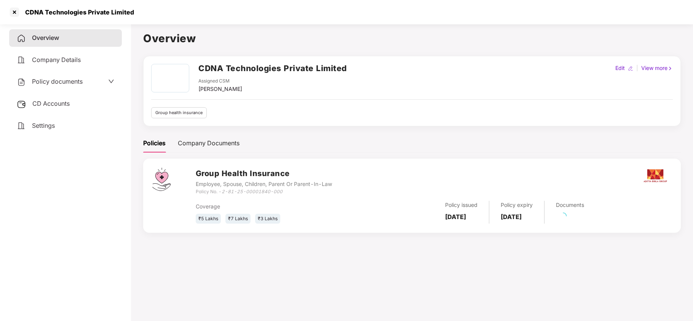
click at [47, 124] on span "Settings" at bounding box center [43, 126] width 23 height 8
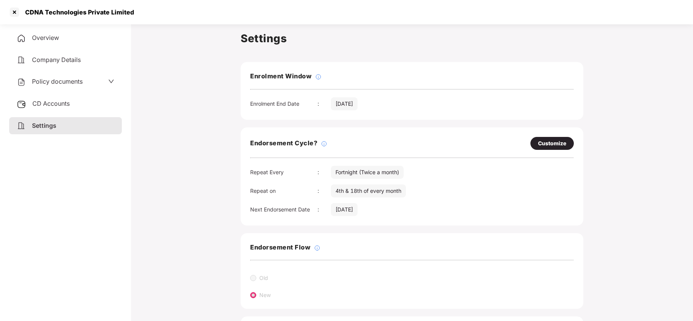
click at [543, 142] on div "Customize" at bounding box center [552, 143] width 28 height 8
select select "*********"
select select "****"
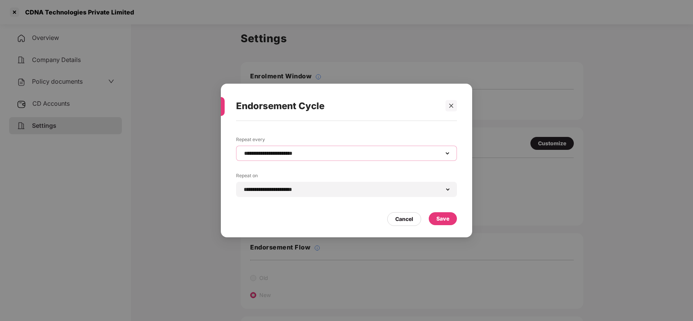
click at [292, 153] on select "**********" at bounding box center [346, 153] width 208 height 6
select select "*****"
click at [242, 150] on select "**********" at bounding box center [346, 153] width 208 height 6
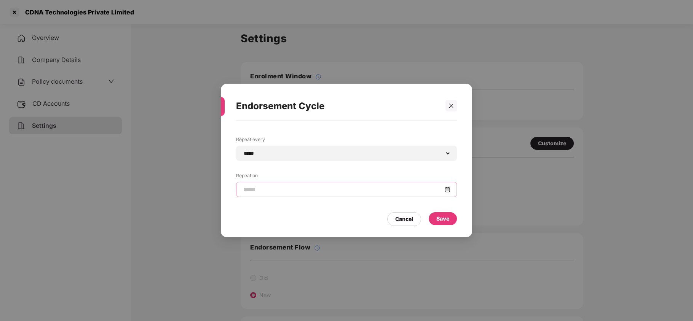
click at [268, 191] on input at bounding box center [343, 190] width 202 height 8
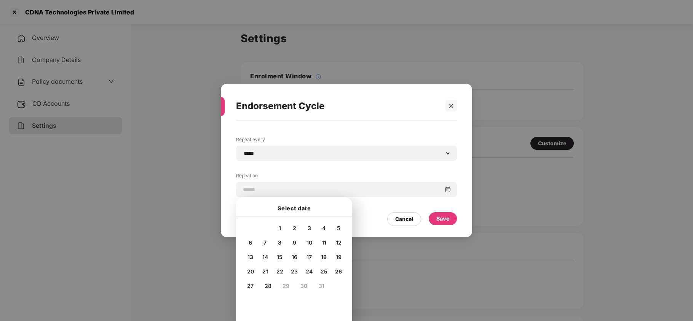
click at [279, 256] on span "15" at bounding box center [280, 257] width 6 height 6
type input "**********"
drag, startPoint x: 447, startPoint y: 214, endPoint x: 286, endPoint y: 196, distance: 161.6
click at [447, 214] on div "Save" at bounding box center [443, 218] width 28 height 13
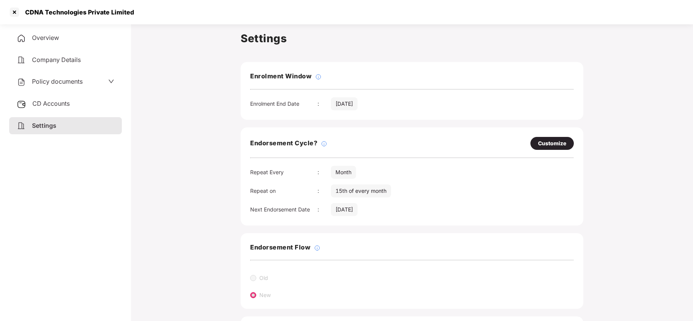
click at [57, 81] on span "Policy documents" at bounding box center [57, 82] width 51 height 8
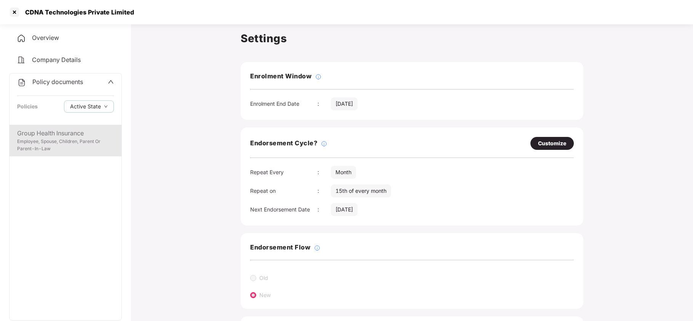
click at [52, 142] on div "Employee, Spouse, Children, Parent Or Parent-In-Law" at bounding box center [65, 145] width 97 height 14
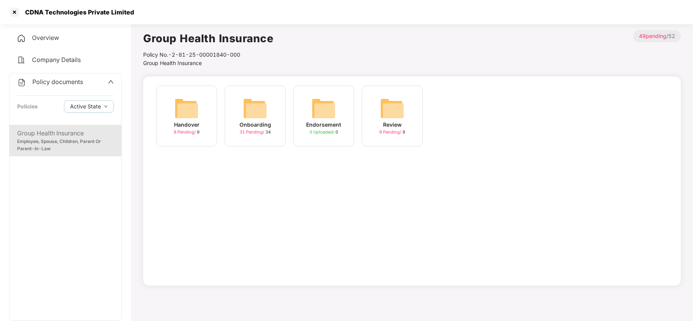
click at [259, 116] on img at bounding box center [255, 108] width 24 height 24
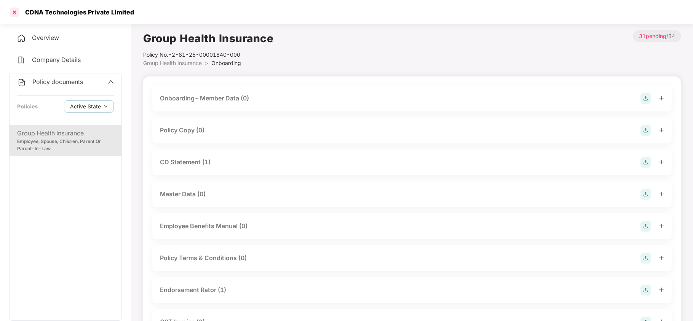
click at [15, 10] on div at bounding box center [14, 12] width 12 height 12
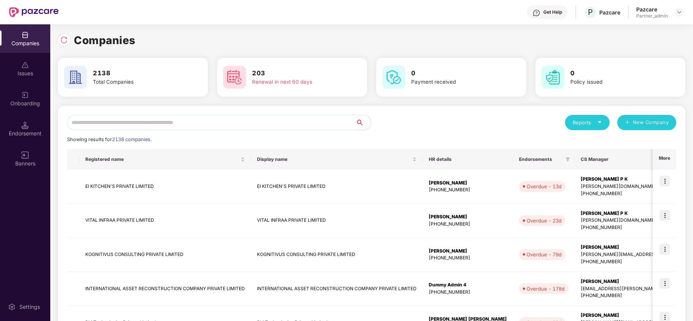
click at [136, 120] on input "text" at bounding box center [211, 122] width 288 height 15
paste input "******"
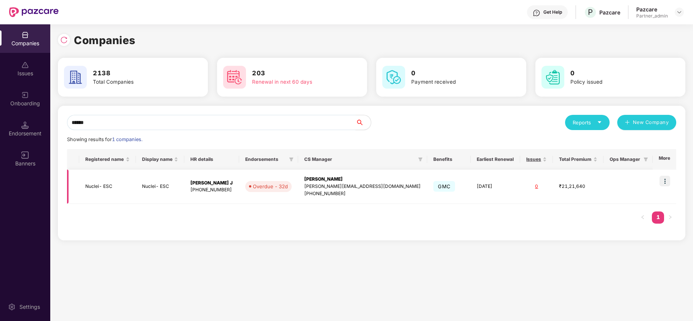
type input "******"
click at [101, 185] on td "Nuclei- ESC" at bounding box center [107, 187] width 57 height 34
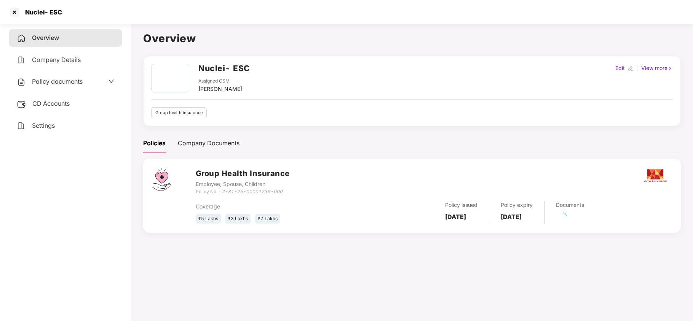
click at [51, 78] on span "Policy documents" at bounding box center [57, 82] width 51 height 8
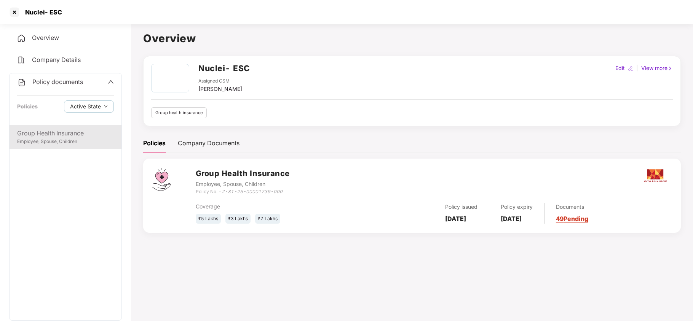
drag, startPoint x: 52, startPoint y: 138, endPoint x: 61, endPoint y: 133, distance: 10.6
click at [53, 136] on div "Group Health Insurance Employee, Spouse, Children" at bounding box center [66, 137] width 112 height 24
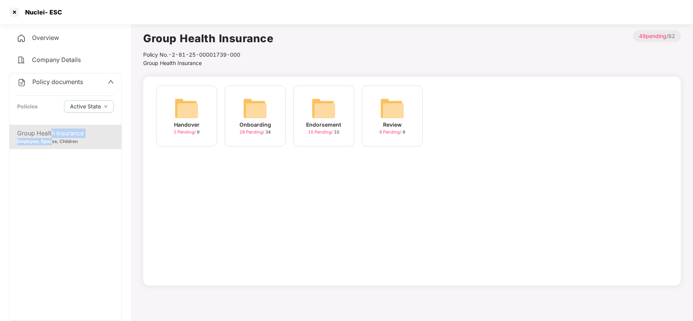
click at [259, 110] on img at bounding box center [255, 108] width 24 height 24
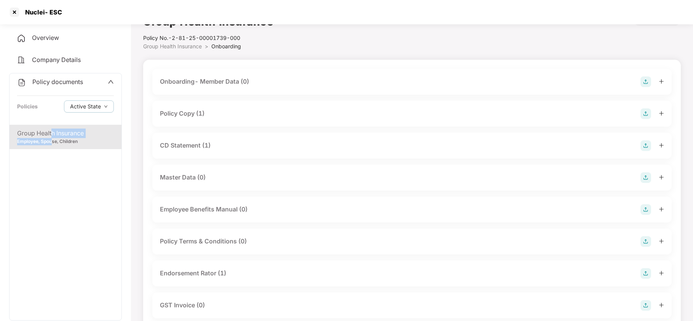
scroll to position [0, 0]
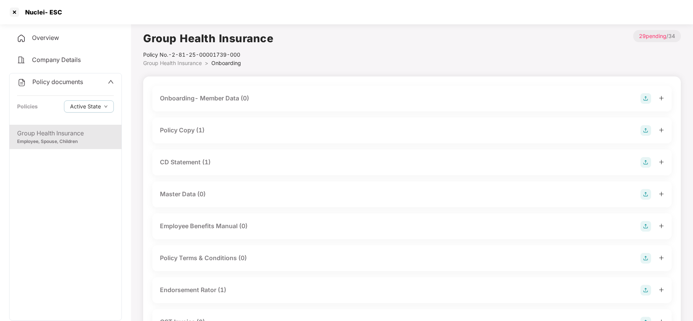
click at [189, 132] on div "Policy Copy (1)" at bounding box center [182, 131] width 45 height 10
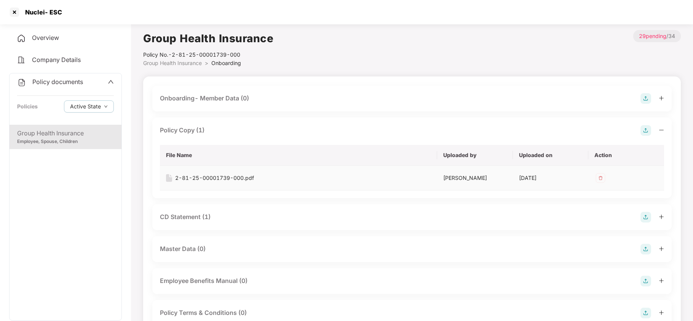
click at [217, 177] on div "2-81-25-00001739-000.pdf" at bounding box center [214, 178] width 79 height 8
click at [207, 218] on div "CD Statement (1)" at bounding box center [185, 217] width 51 height 10
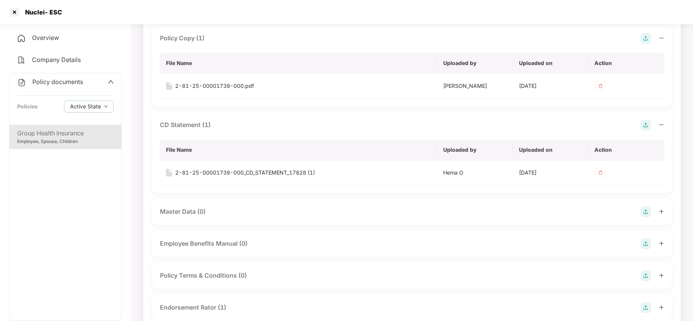
scroll to position [101, 0]
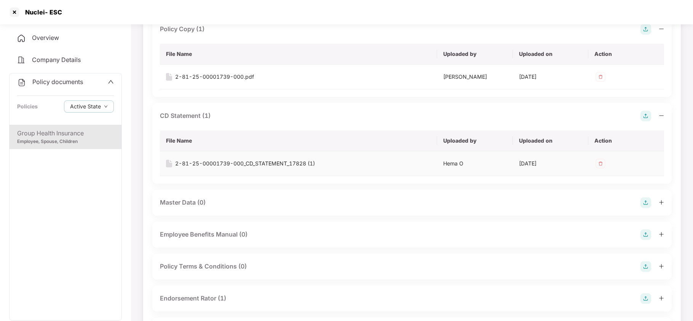
click at [293, 165] on div "2-81-25-00001739-000_CD_STATEMENT_17828 (1)" at bounding box center [245, 163] width 140 height 8
click at [12, 15] on div at bounding box center [14, 12] width 12 height 12
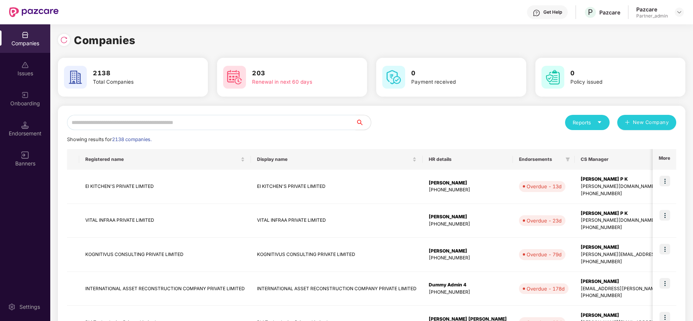
click at [218, 120] on input "text" at bounding box center [211, 122] width 288 height 15
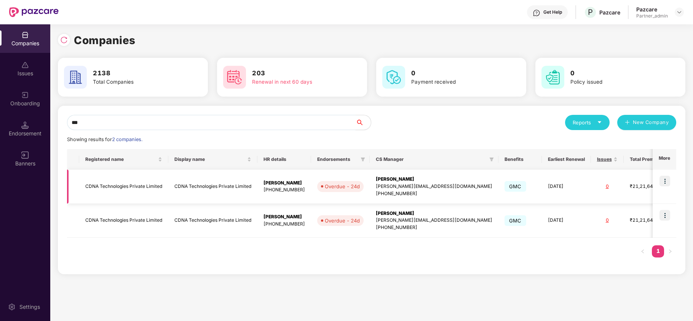
type input "***"
click at [116, 188] on td "CDNA Technologies Private Limited" at bounding box center [123, 187] width 89 height 34
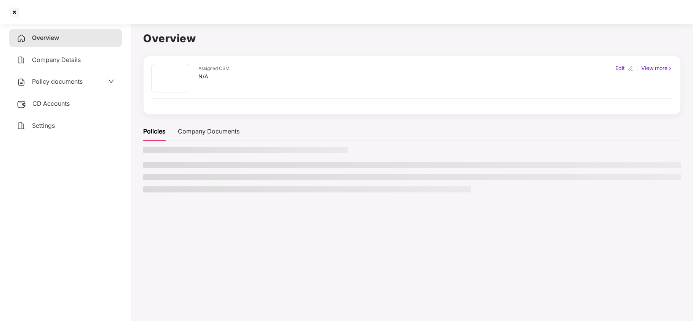
click at [52, 81] on span "Policy documents" at bounding box center [57, 82] width 51 height 8
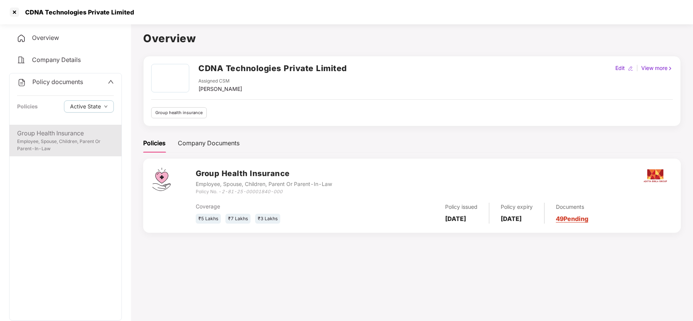
click at [55, 139] on div "Employee, Spouse, Children, Parent Or Parent-In-Law" at bounding box center [65, 145] width 97 height 14
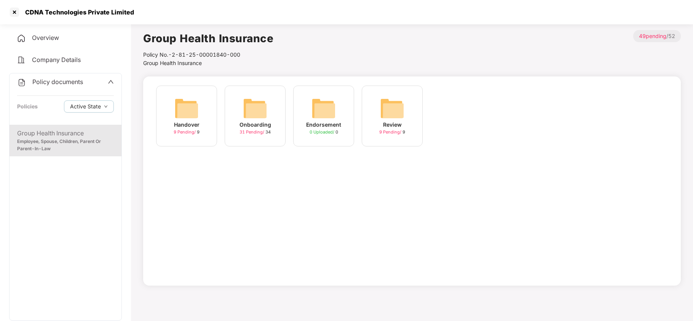
click at [256, 109] on img at bounding box center [255, 108] width 24 height 24
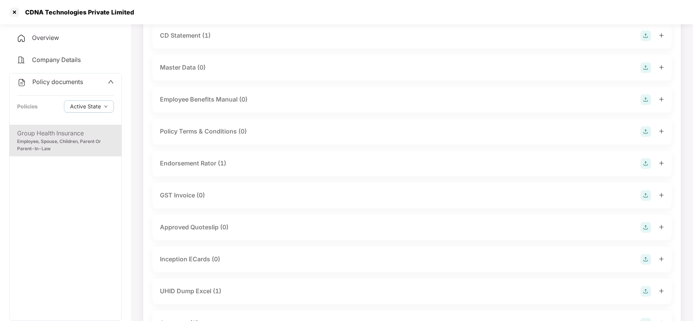
scroll to position [152, 0]
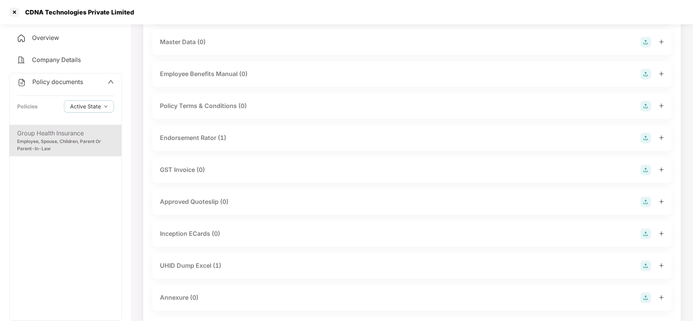
click at [209, 138] on div "Endorsement Rator (1)" at bounding box center [193, 138] width 66 height 10
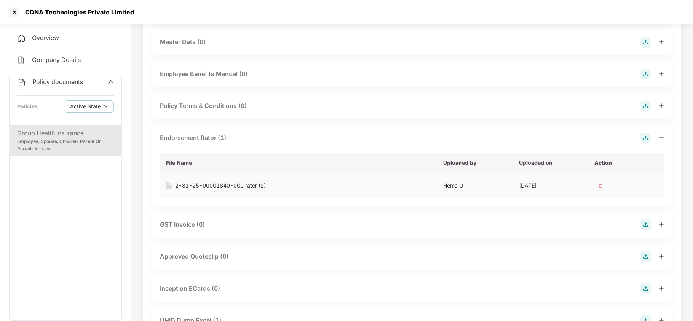
click at [214, 186] on div "2-81-25-00001840-000 rater (2)" at bounding box center [220, 186] width 91 height 8
click at [13, 8] on div at bounding box center [14, 12] width 12 height 12
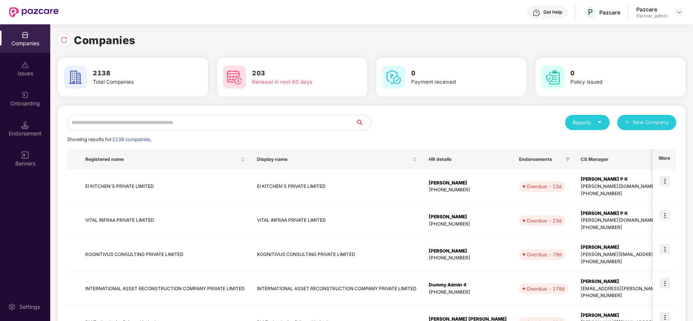
scroll to position [0, 0]
click at [118, 124] on input "text" at bounding box center [211, 122] width 288 height 15
paste input "**********"
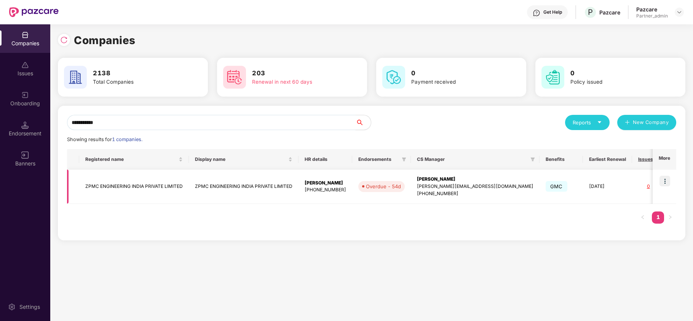
type input "**********"
click at [668, 182] on img at bounding box center [664, 181] width 11 height 11
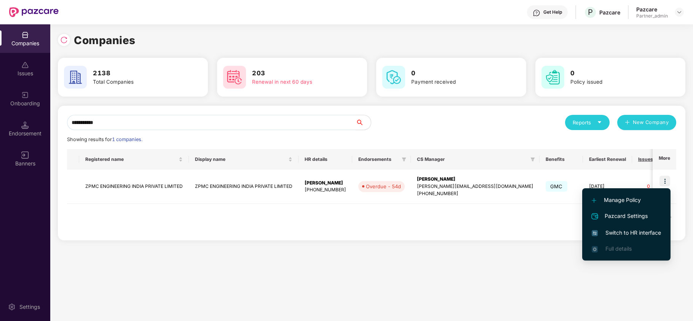
click at [620, 234] on span "Switch to HR interface" at bounding box center [625, 233] width 69 height 8
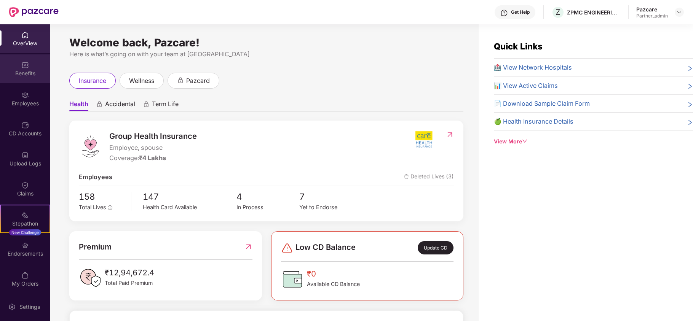
click at [14, 76] on div "Benefits" at bounding box center [25, 74] width 50 height 8
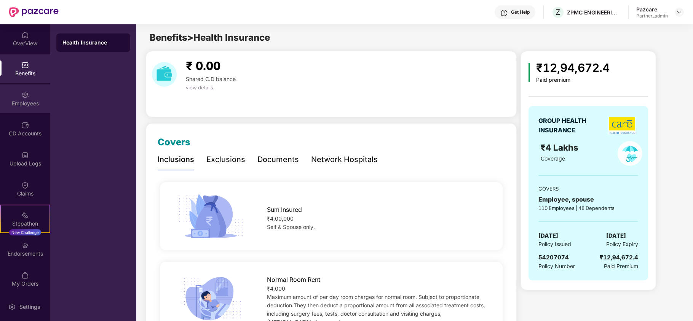
click at [25, 96] on img at bounding box center [25, 95] width 8 height 8
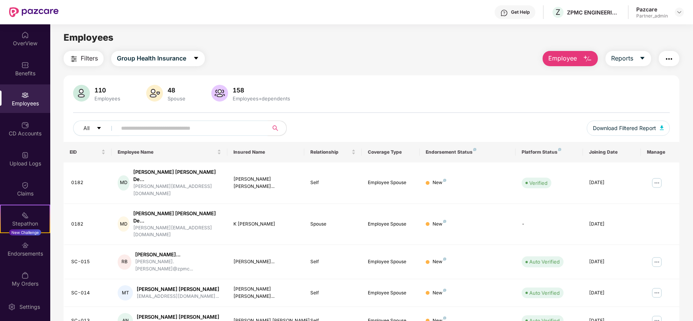
click at [83, 59] on span "Filters" at bounding box center [89, 59] width 17 height 10
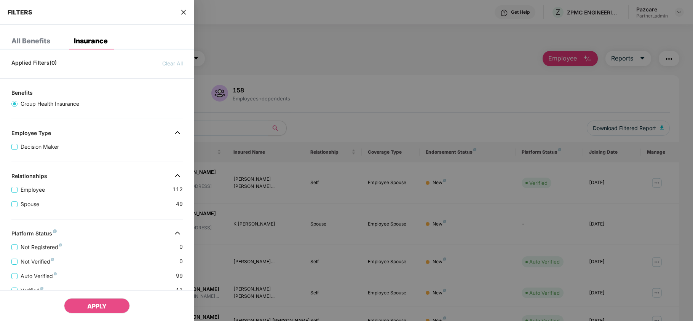
scroll to position [154, 0]
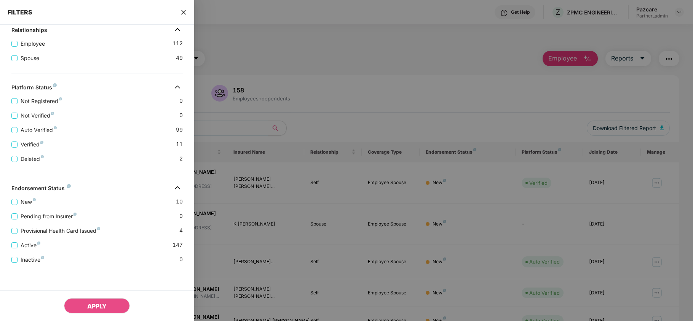
click at [184, 11] on icon "close" at bounding box center [183, 12] width 5 height 5
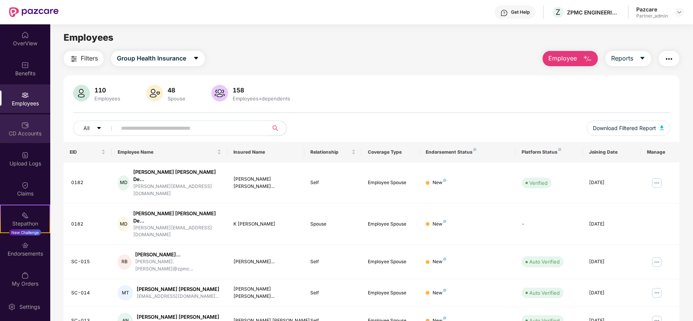
click at [14, 127] on div "CD Accounts" at bounding box center [25, 129] width 50 height 29
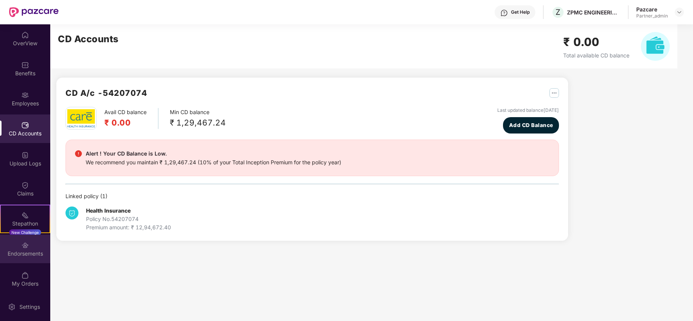
click at [28, 258] on div "Endorsements" at bounding box center [25, 249] width 50 height 29
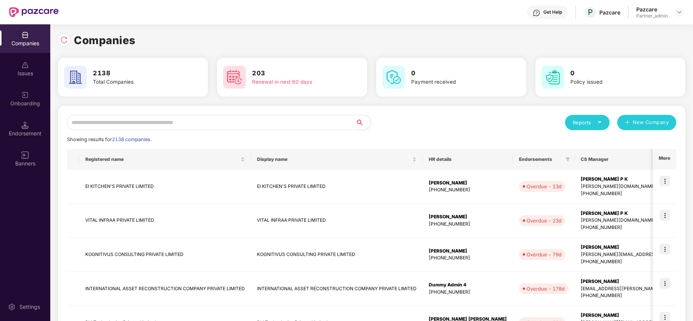
click at [142, 125] on input "text" at bounding box center [211, 122] width 288 height 15
paste input "**********"
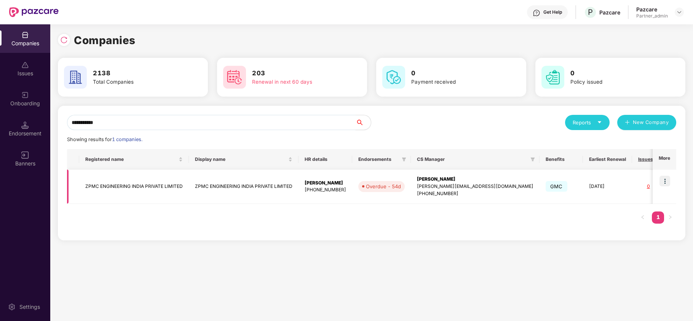
type input "**********"
click at [112, 187] on td "ZPMC ENGINEERING INDIA PRIVATE LIMITED" at bounding box center [134, 187] width 110 height 34
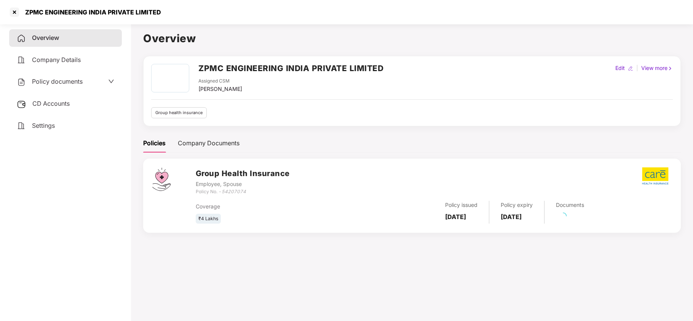
click at [40, 122] on span "Settings" at bounding box center [43, 126] width 23 height 8
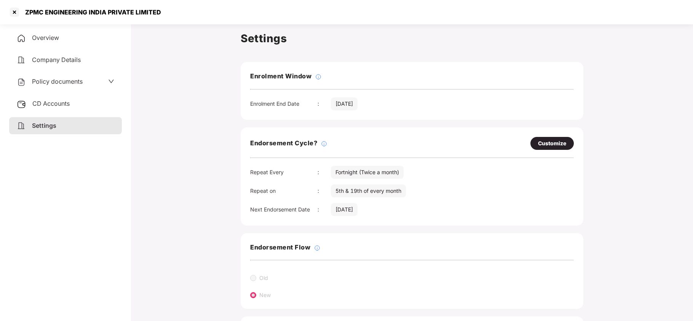
click at [538, 142] on div "Customize" at bounding box center [552, 143] width 28 height 8
select select "*********"
select select "****"
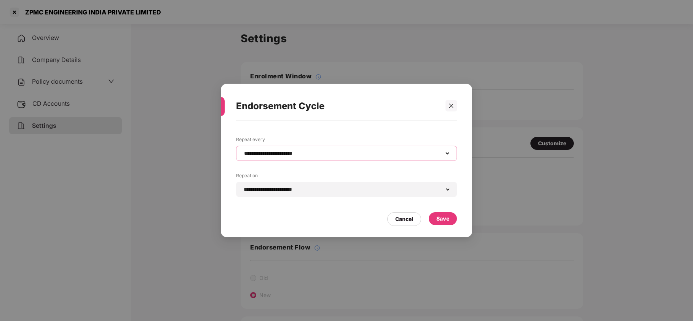
drag, startPoint x: 284, startPoint y: 151, endPoint x: 282, endPoint y: 156, distance: 5.2
click at [284, 151] on select "**********" at bounding box center [346, 153] width 208 height 6
select select "*****"
click at [242, 150] on select "**********" at bounding box center [346, 153] width 208 height 6
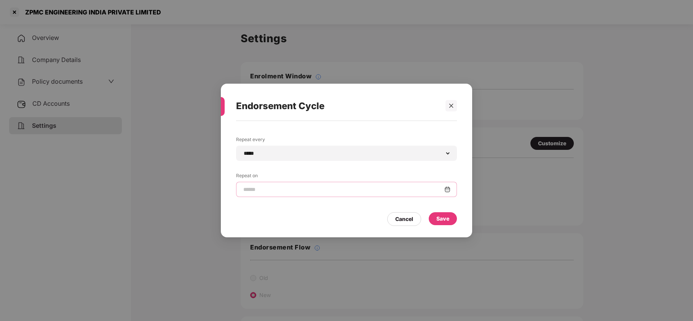
click at [282, 188] on input at bounding box center [343, 190] width 202 height 8
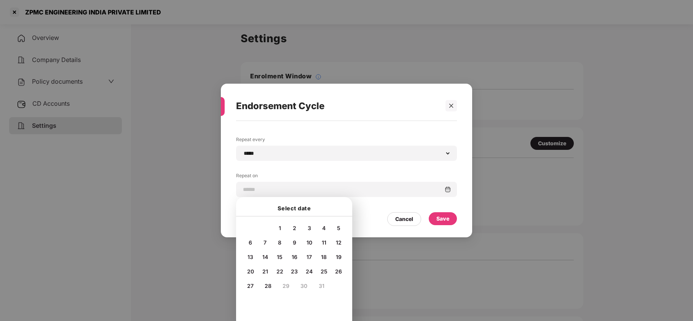
click at [323, 255] on span "18" at bounding box center [324, 257] width 6 height 6
type input "**********"
click at [435, 221] on div "Save" at bounding box center [443, 218] width 28 height 13
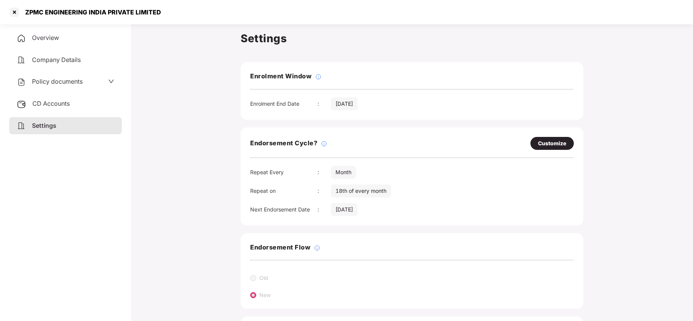
click at [56, 81] on span "Policy documents" at bounding box center [57, 82] width 51 height 8
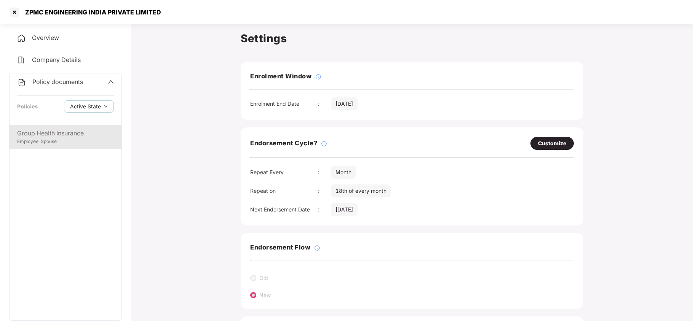
click at [64, 139] on div "Employee, Spouse" at bounding box center [65, 141] width 97 height 7
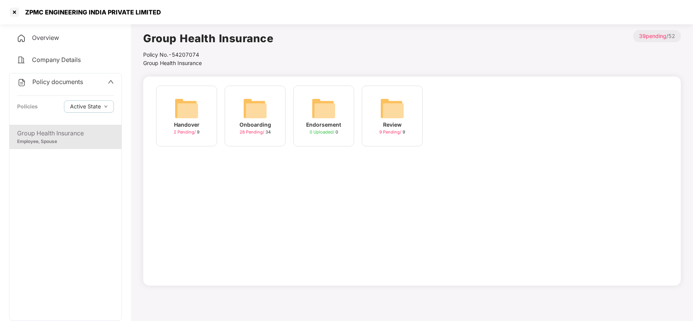
click at [245, 112] on img at bounding box center [255, 108] width 24 height 24
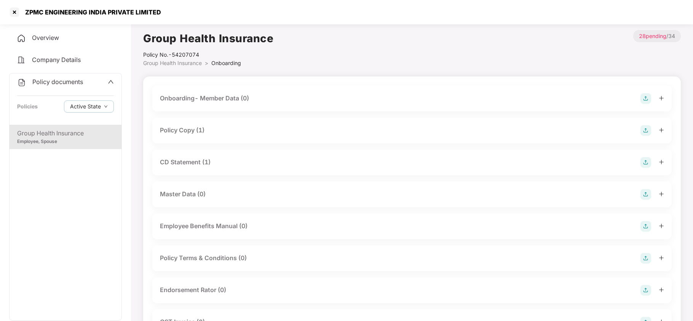
click at [195, 129] on div "Policy Copy (1)" at bounding box center [182, 131] width 45 height 10
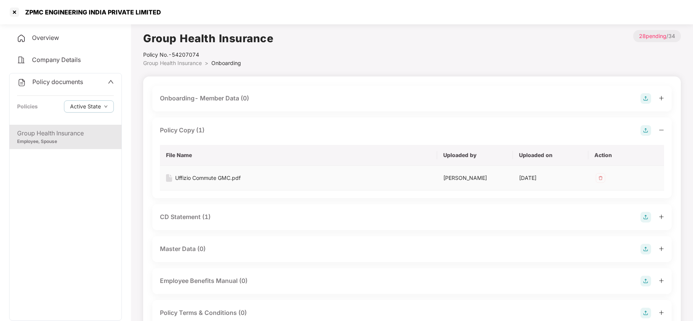
click at [215, 174] on td "Uffizio Commute GMC.pdf" at bounding box center [298, 178] width 277 height 25
click at [215, 177] on div "Uffizio Commute GMC.pdf" at bounding box center [207, 178] width 65 height 8
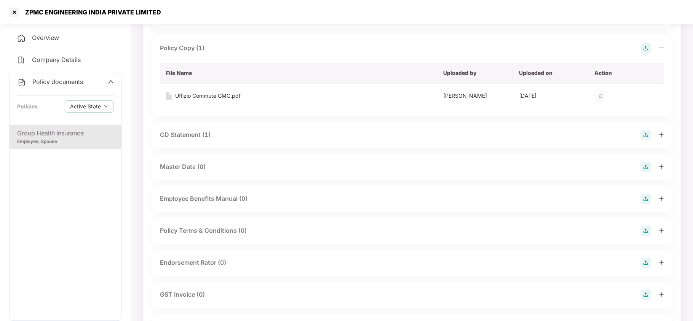
scroll to position [101, 0]
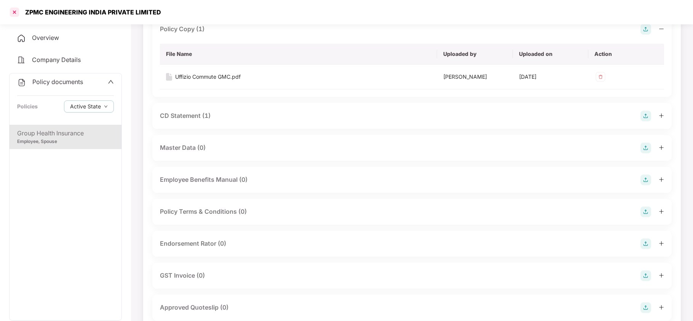
click at [16, 11] on div at bounding box center [14, 12] width 12 height 12
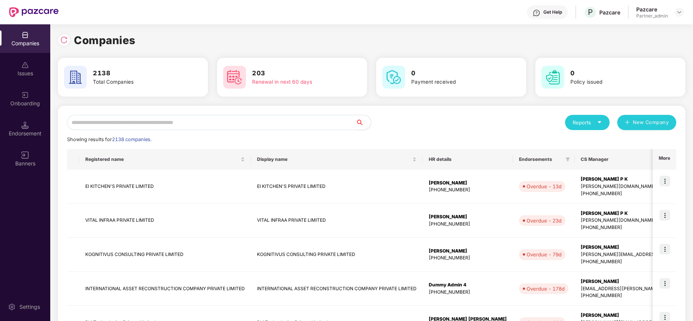
click at [210, 123] on input "text" at bounding box center [211, 122] width 288 height 15
paste input "*******"
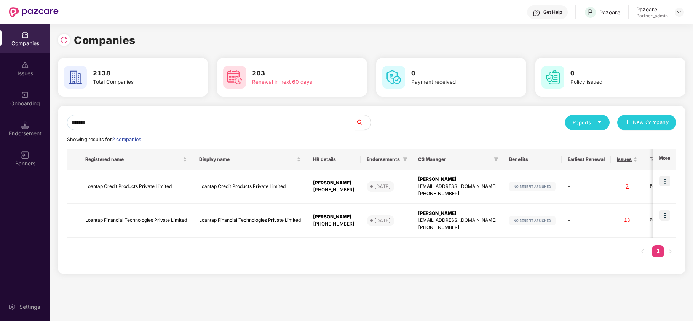
paste input "********"
type input "*******"
click at [524, 189] on img at bounding box center [532, 186] width 46 height 9
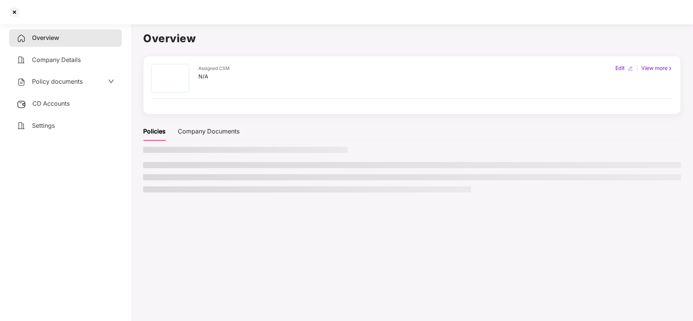
click at [524, 189] on ul at bounding box center [411, 177] width 537 height 30
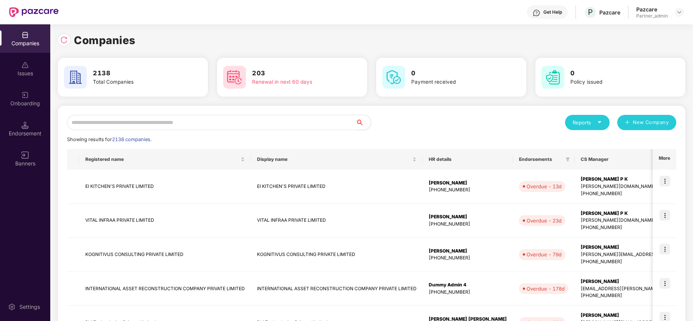
click at [164, 122] on input "text" at bounding box center [211, 122] width 288 height 15
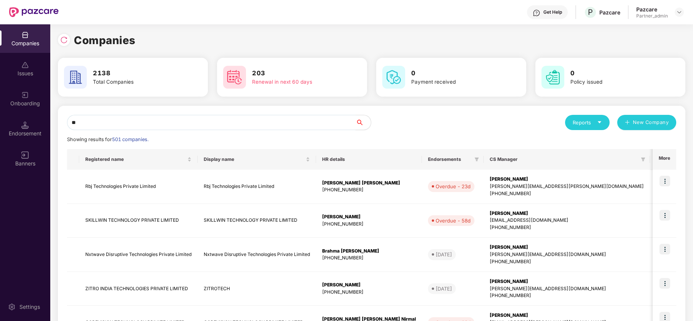
type input "*"
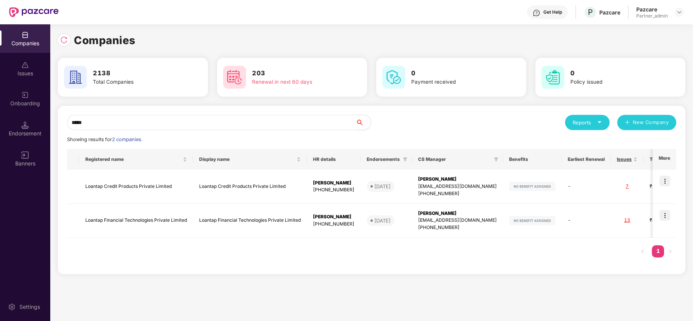
paste input "*******"
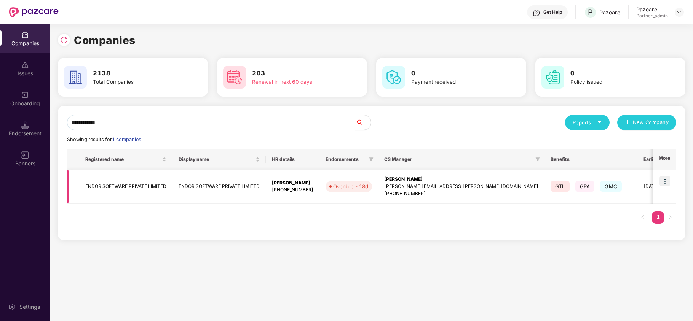
type input "**********"
click at [664, 180] on img at bounding box center [664, 181] width 11 height 11
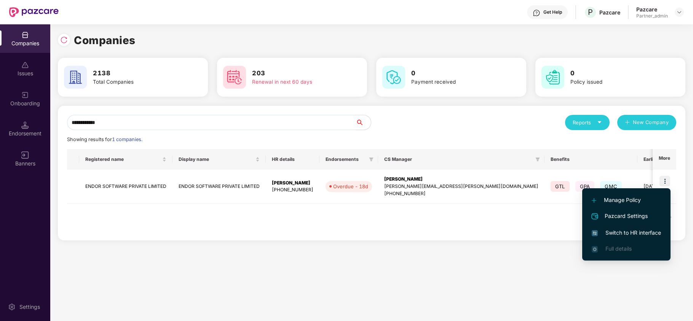
click at [629, 233] on span "Switch to HR interface" at bounding box center [625, 233] width 69 height 8
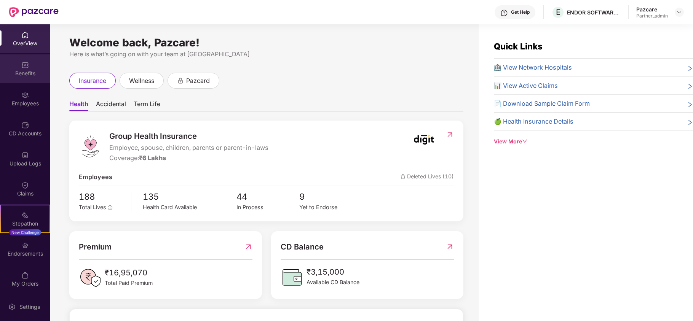
click at [24, 74] on div "Benefits" at bounding box center [25, 74] width 50 height 8
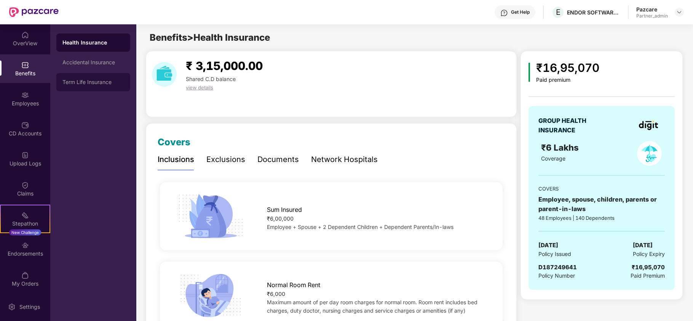
click at [90, 81] on div "Term Life Insurance" at bounding box center [93, 82] width 62 height 6
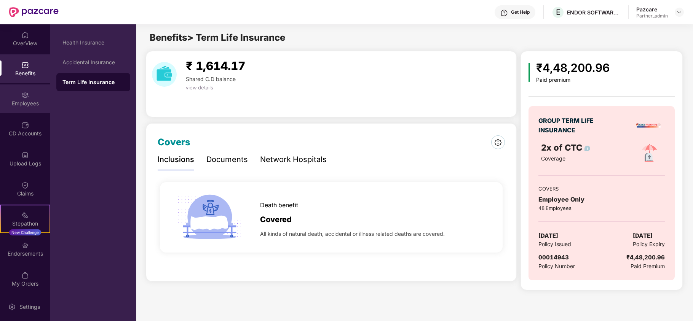
click at [16, 104] on div "Employees" at bounding box center [25, 104] width 50 height 8
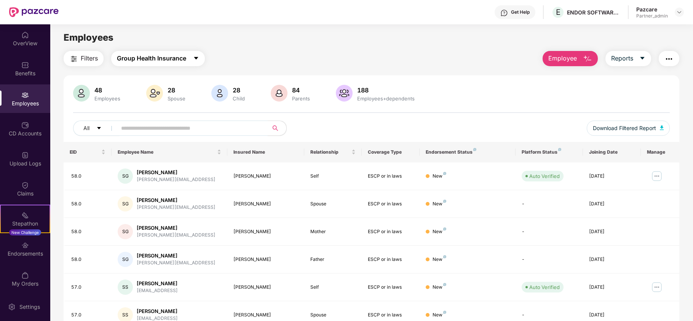
click at [162, 58] on span "Group Health Insurance" at bounding box center [151, 59] width 69 height 10
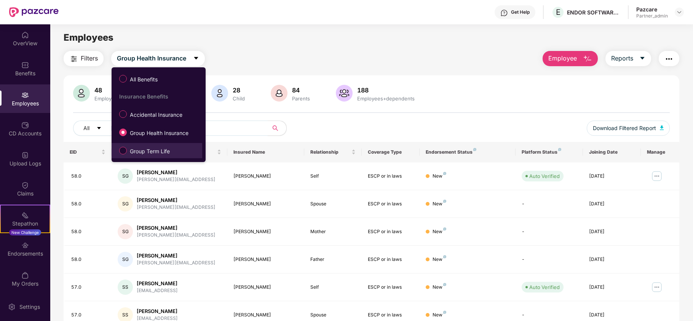
click at [149, 150] on span "Group Term Life" at bounding box center [150, 151] width 46 height 8
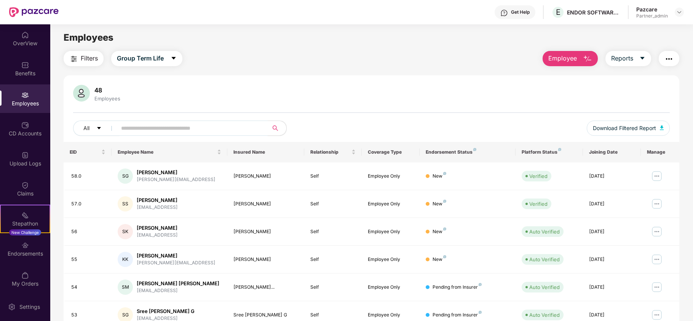
click at [78, 54] on img "button" at bounding box center [73, 58] width 9 height 9
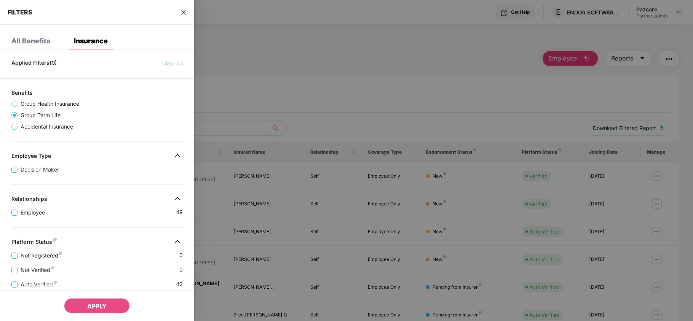
scroll to position [163, 0]
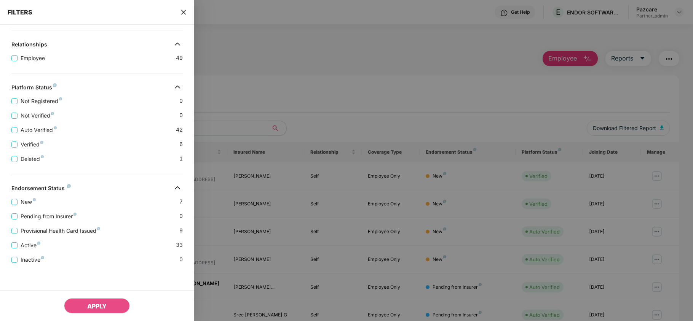
click at [185, 12] on icon "close" at bounding box center [183, 12] width 6 height 6
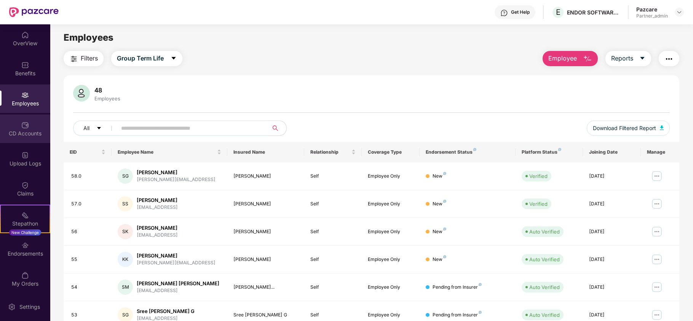
click at [22, 136] on div "CD Accounts" at bounding box center [25, 134] width 50 height 8
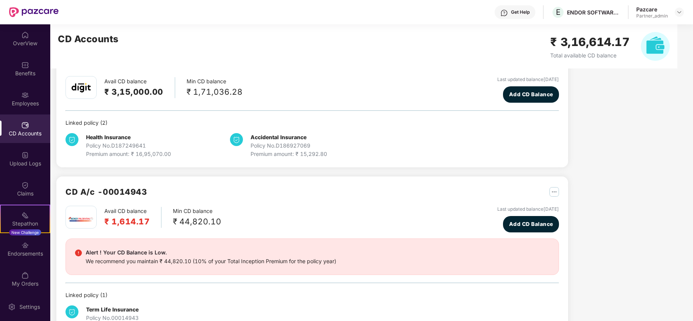
scroll to position [59, 0]
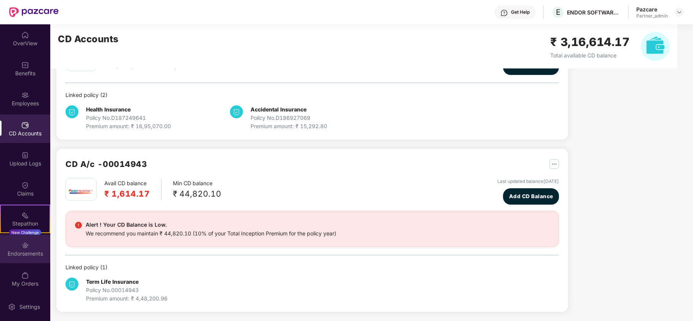
click at [41, 244] on div "Endorsements" at bounding box center [25, 249] width 50 height 29
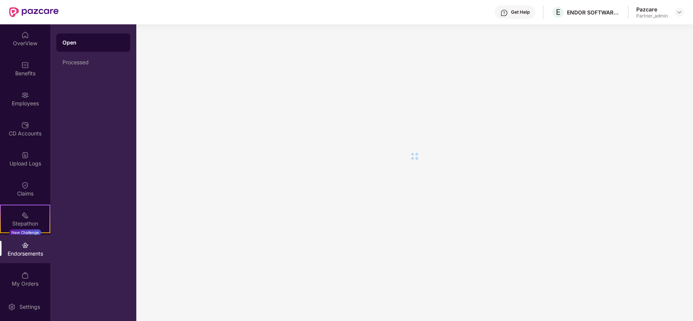
scroll to position [0, 0]
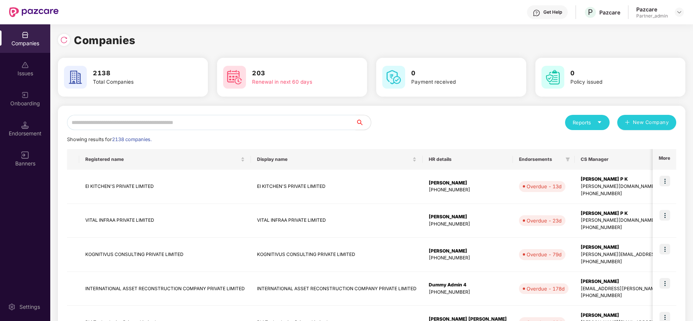
click at [89, 124] on input "text" at bounding box center [211, 122] width 288 height 15
paste input "**********"
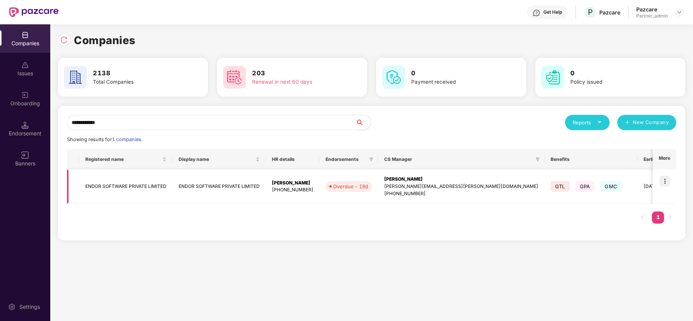
type input "**********"
click at [104, 183] on td "ENDOR SOFTWARE PRIVATE LIMITED" at bounding box center [125, 187] width 93 height 34
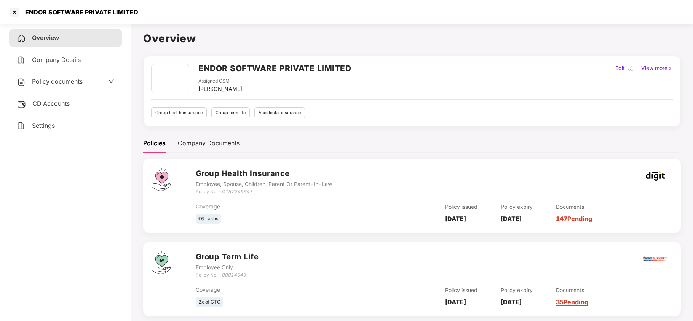
click at [49, 85] on div "Policy documents" at bounding box center [50, 82] width 66 height 10
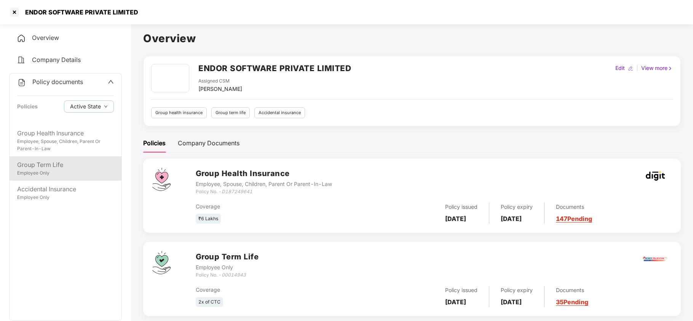
click at [53, 168] on div "Group Term Life" at bounding box center [65, 165] width 97 height 10
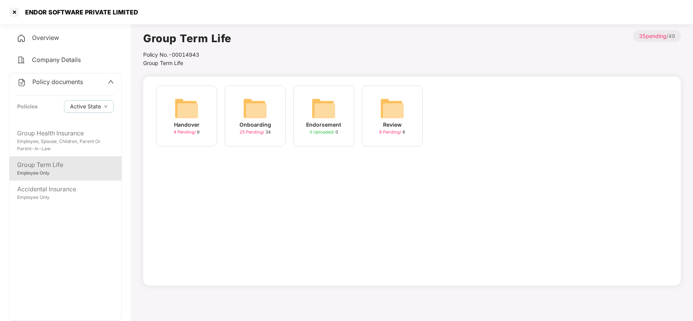
click at [247, 115] on img at bounding box center [255, 108] width 24 height 24
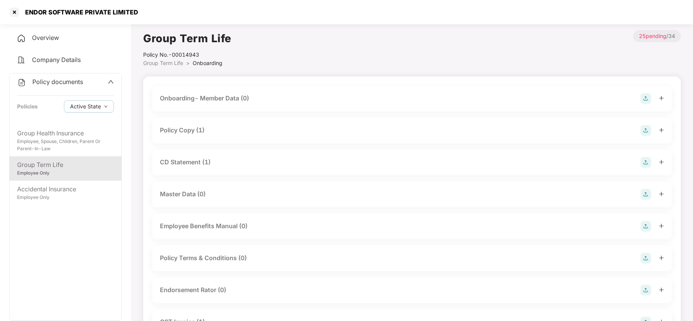
click at [193, 129] on div "Policy Copy (1)" at bounding box center [182, 131] width 45 height 10
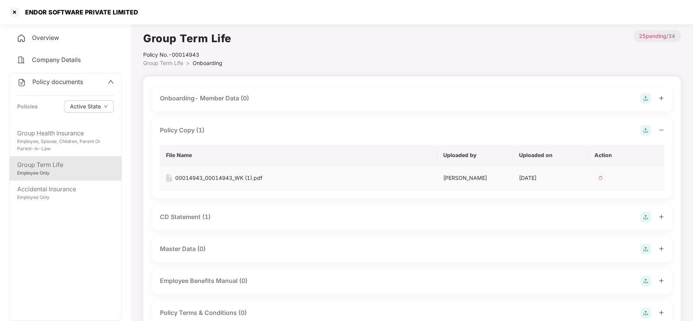
click at [203, 177] on div "00014943_00014943_WK (1).pdf" at bounding box center [218, 178] width 87 height 8
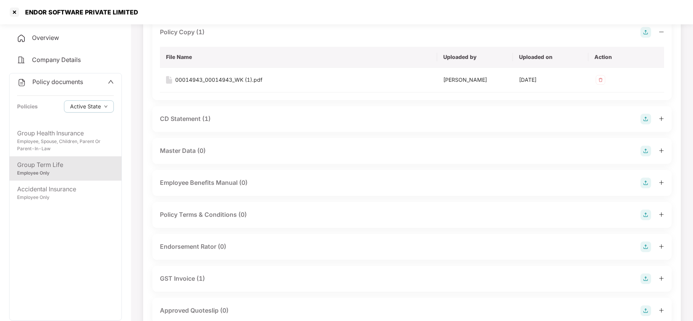
scroll to position [101, 0]
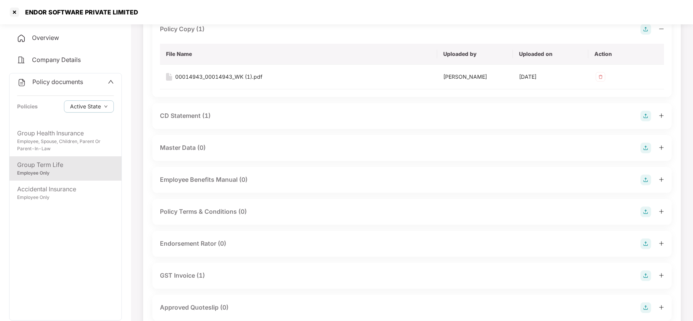
click at [186, 119] on div "CD Statement (1)" at bounding box center [185, 116] width 51 height 10
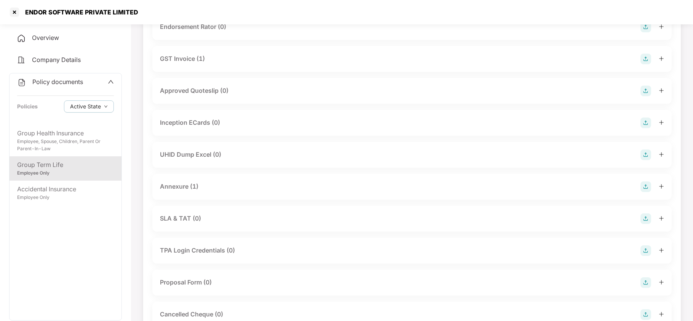
scroll to position [406, 0]
click at [192, 155] on div "Annexure (1)" at bounding box center [179, 154] width 38 height 10
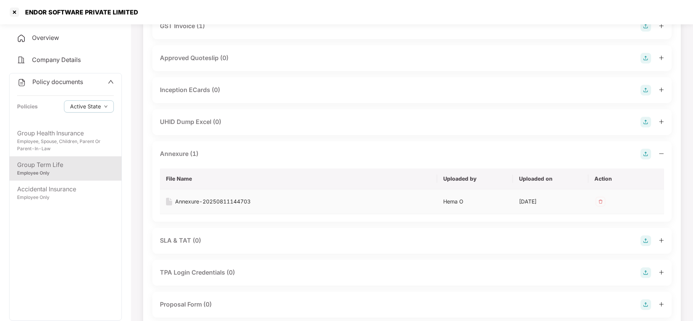
click at [213, 200] on div "Annexure-20250811144703" at bounding box center [212, 202] width 75 height 8
click at [14, 10] on div at bounding box center [14, 12] width 12 height 12
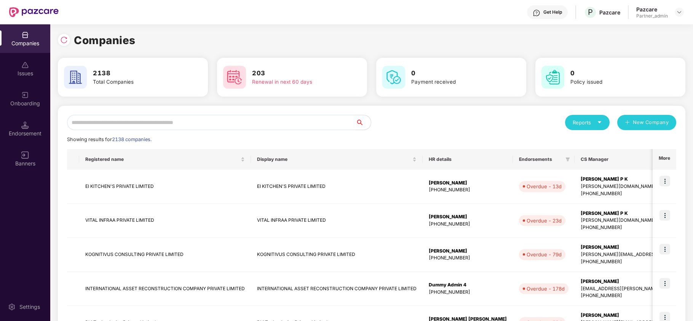
scroll to position [0, 0]
click at [171, 125] on input "text" at bounding box center [211, 122] width 288 height 15
paste input "**********"
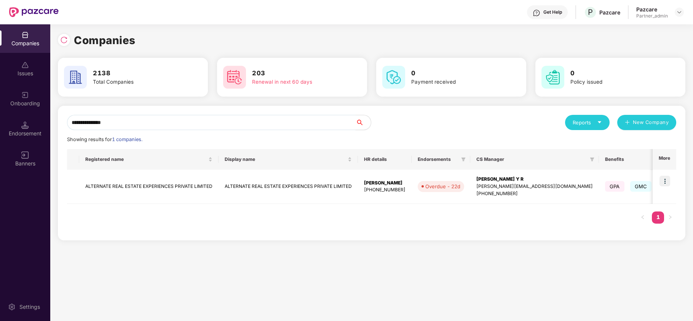
type input "**********"
click at [663, 182] on img at bounding box center [664, 181] width 11 height 11
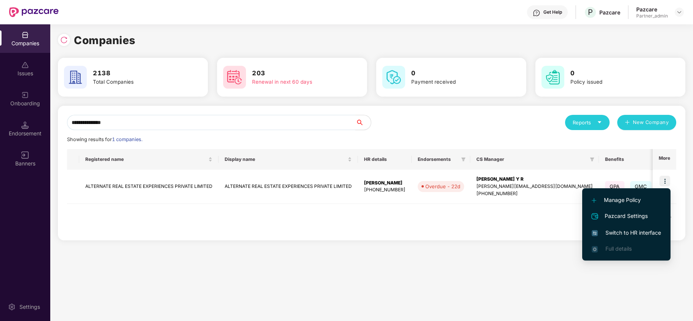
click at [638, 231] on span "Switch to HR interface" at bounding box center [625, 233] width 69 height 8
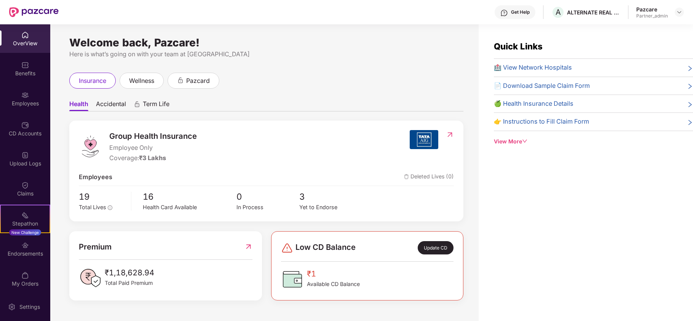
click at [22, 71] on div "Benefits" at bounding box center [25, 74] width 50 height 8
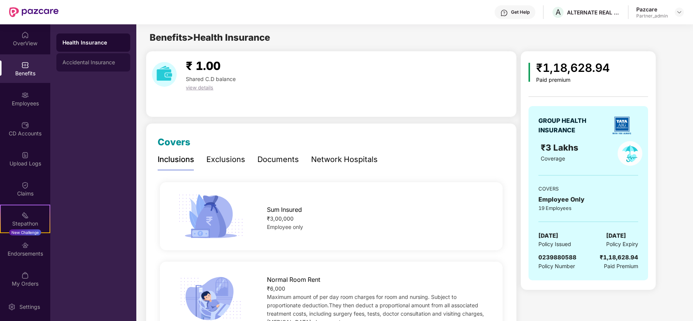
click at [101, 62] on div "Accidental Insurance" at bounding box center [93, 62] width 62 height 6
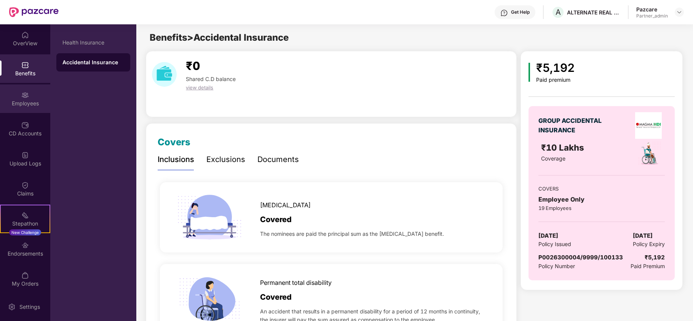
click at [20, 100] on div "Employees" at bounding box center [25, 104] width 50 height 8
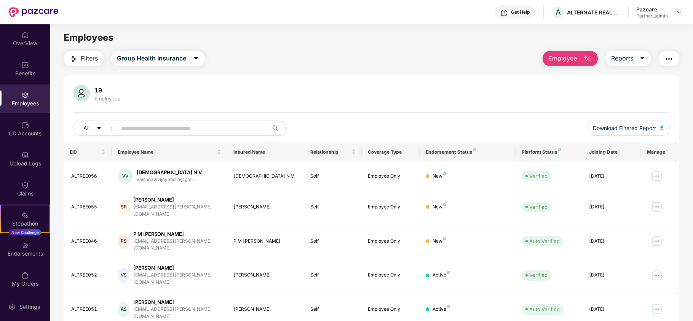
click at [88, 57] on span "Filters" at bounding box center [89, 59] width 17 height 10
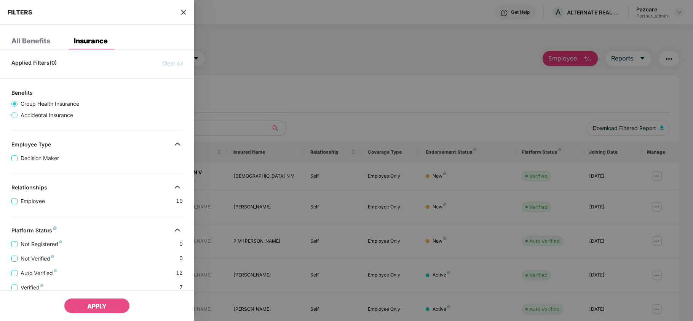
scroll to position [151, 0]
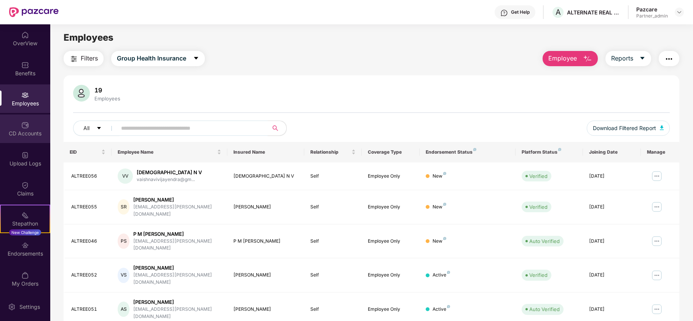
click at [13, 131] on div "CD Accounts" at bounding box center [25, 134] width 50 height 8
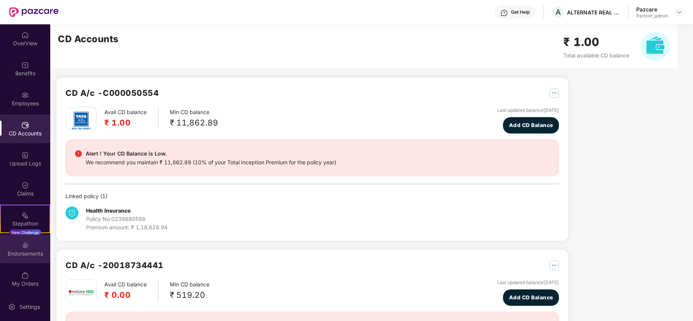
click at [11, 254] on div "Endorsements" at bounding box center [25, 254] width 50 height 8
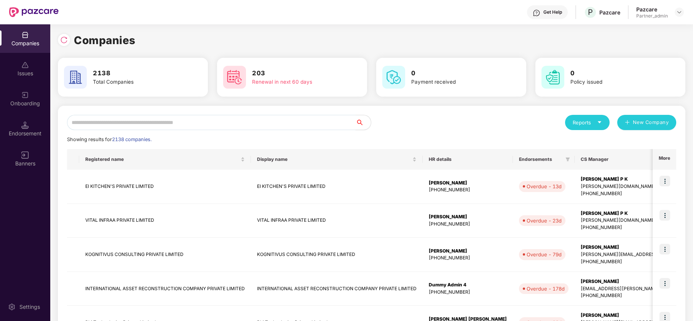
click at [127, 122] on input "text" at bounding box center [211, 122] width 288 height 15
paste input "**********"
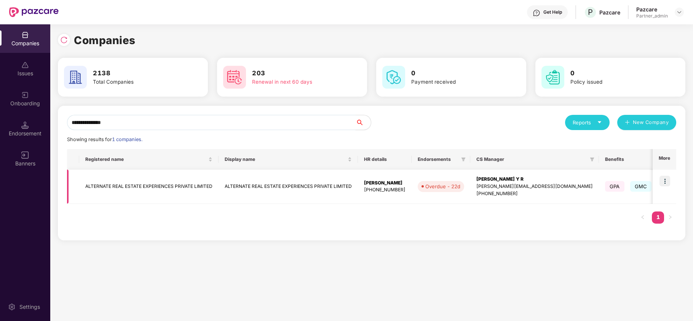
type input "**********"
click at [105, 190] on td "ALTERNATE REAL ESTATE EXPERIENCES PRIVATE LIMITED" at bounding box center [148, 187] width 139 height 34
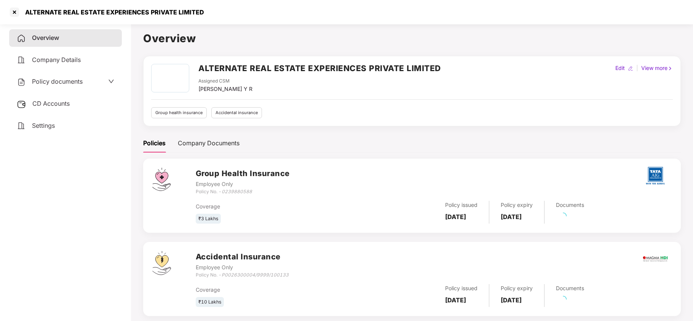
click at [35, 129] on div "Settings" at bounding box center [65, 126] width 113 height 18
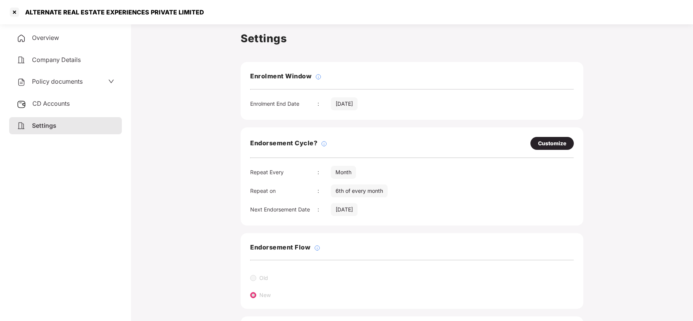
click at [64, 81] on span "Policy documents" at bounding box center [57, 82] width 51 height 8
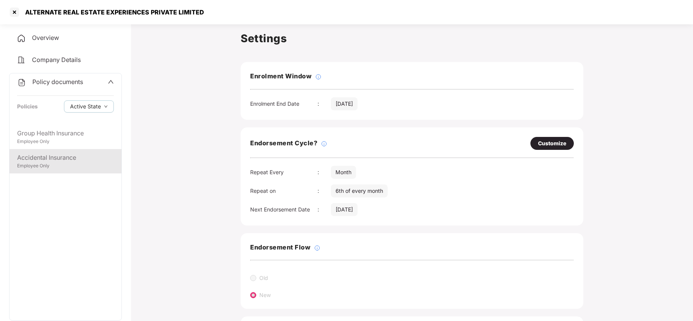
click at [46, 171] on div "Accidental Insurance Employee Only" at bounding box center [66, 161] width 112 height 24
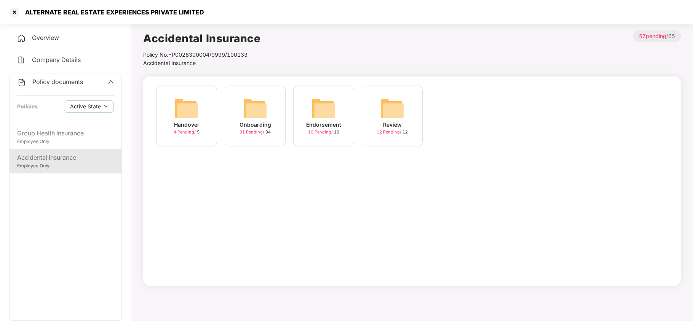
click at [257, 105] on img at bounding box center [255, 108] width 24 height 24
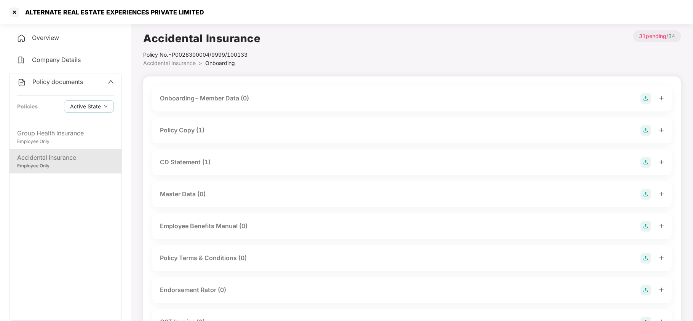
click at [197, 128] on div "Policy Copy (1)" at bounding box center [182, 131] width 45 height 10
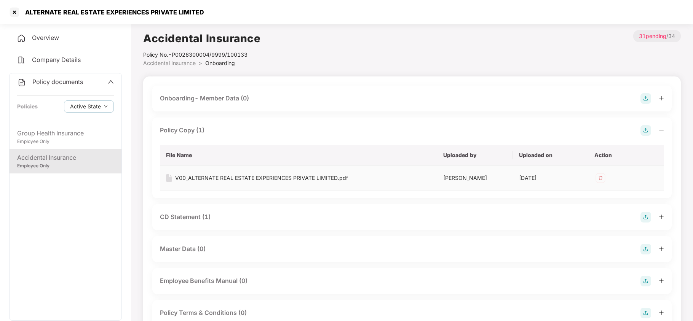
click at [219, 183] on td "V00_ALTERNATE REAL ESTATE EXPERIENCES PRIVATE LIMITED.pdf" at bounding box center [298, 178] width 277 height 25
click at [220, 178] on div "V00_ALTERNATE REAL ESTATE EXPERIENCES PRIVATE LIMITED.pdf" at bounding box center [261, 178] width 173 height 8
click at [275, 180] on div "V00_ALTERNATE REAL ESTATE EXPERIENCES PRIVATE LIMITED.pdf" at bounding box center [261, 178] width 173 height 8
click at [66, 131] on div "Group Health Insurance" at bounding box center [65, 134] width 97 height 10
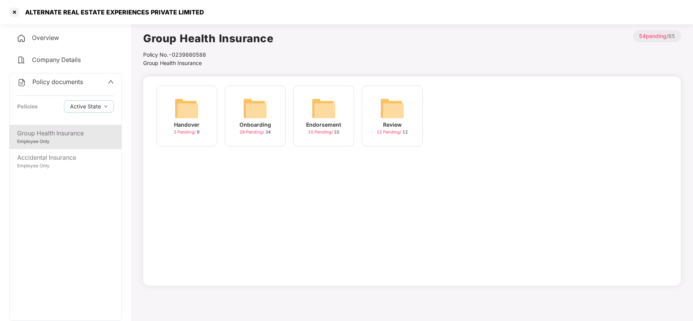
click at [254, 110] on img at bounding box center [255, 108] width 24 height 24
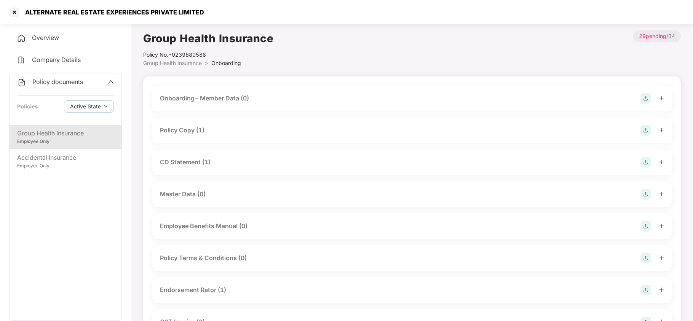
click at [193, 130] on div "Policy Copy (1)" at bounding box center [182, 131] width 45 height 10
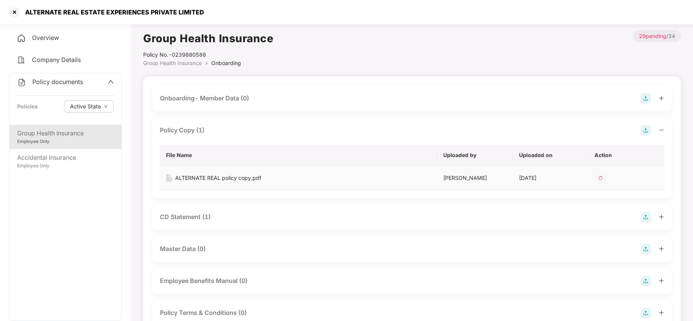
click at [233, 177] on div "ALTERNATE REAL policy copy.pdf" at bounding box center [218, 178] width 86 height 8
click at [14, 11] on div at bounding box center [14, 12] width 12 height 12
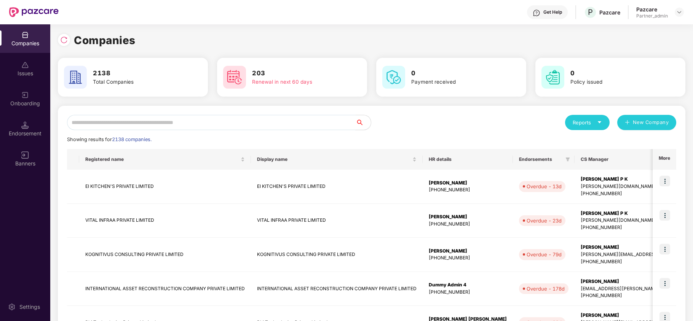
click at [200, 120] on input "text" at bounding box center [211, 122] width 288 height 15
paste input "**********"
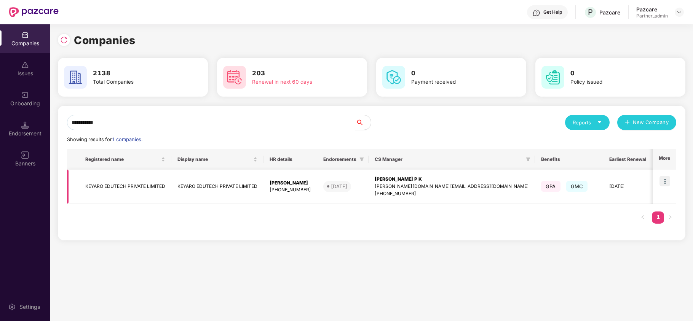
type input "**********"
click at [667, 180] on img at bounding box center [664, 181] width 11 height 11
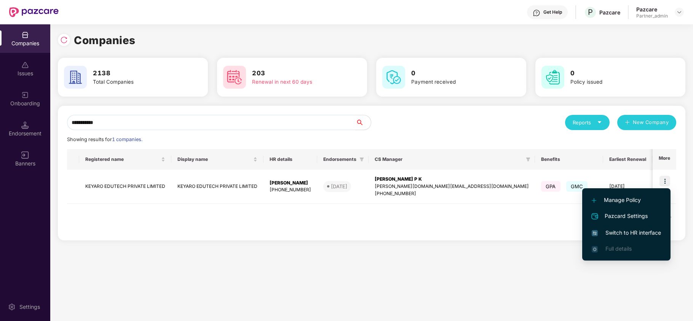
click at [645, 231] on span "Switch to HR interface" at bounding box center [625, 233] width 69 height 8
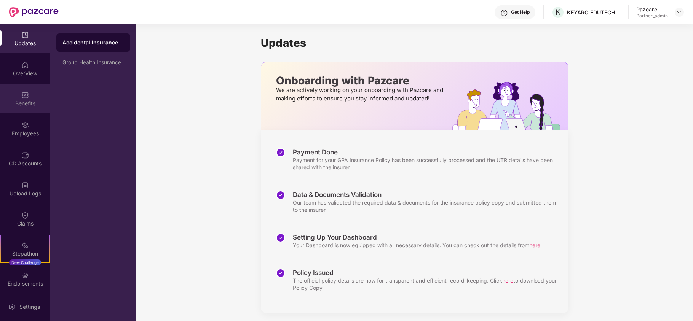
click at [29, 92] on div "Benefits" at bounding box center [25, 98] width 50 height 29
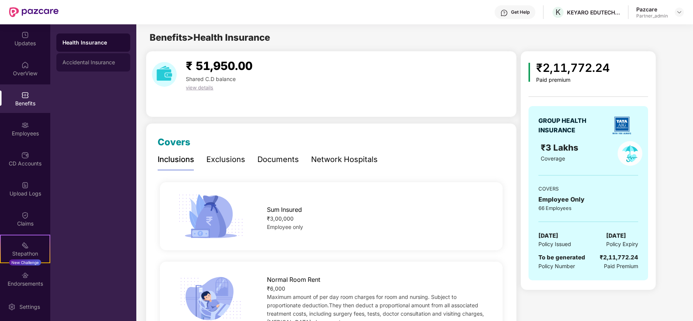
click at [93, 64] on div "Accidental Insurance" at bounding box center [93, 62] width 62 height 6
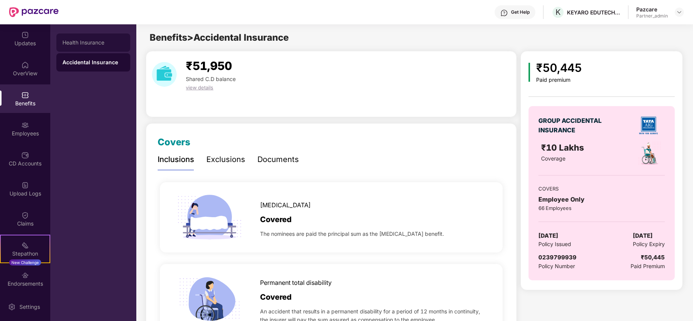
click at [100, 40] on div "Health Insurance" at bounding box center [93, 43] width 62 height 6
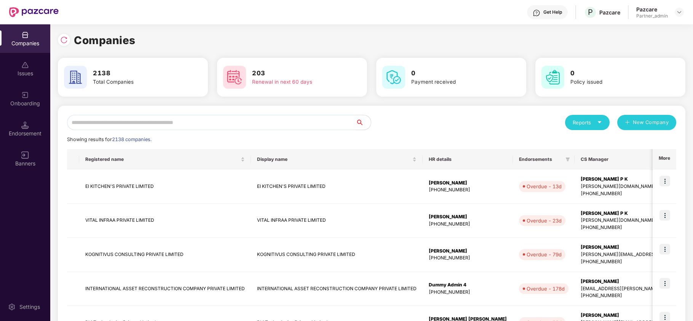
click at [86, 121] on input "text" at bounding box center [211, 122] width 288 height 15
paste input "**********"
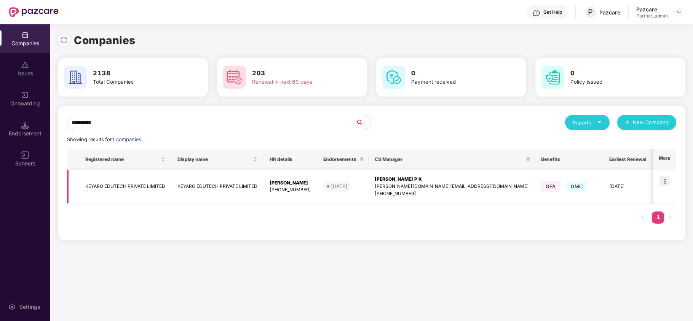
type input "**********"
click at [88, 186] on td "KEYARO EDUTECH PRIVATE LIMITED" at bounding box center [125, 187] width 92 height 34
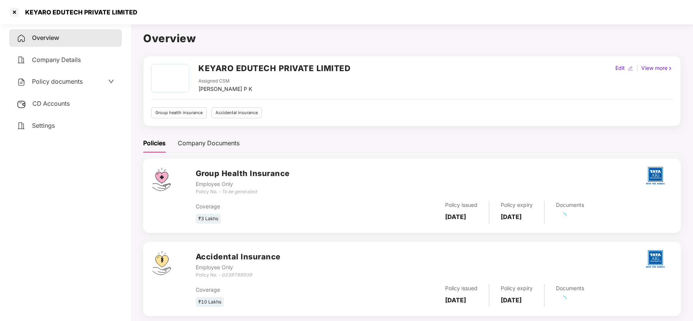
click at [45, 78] on span "Policy documents" at bounding box center [57, 82] width 51 height 8
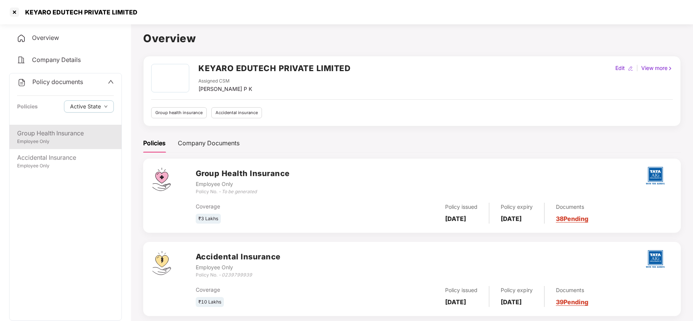
click at [56, 148] on div "Group Health Insurance Employee Only" at bounding box center [66, 137] width 112 height 24
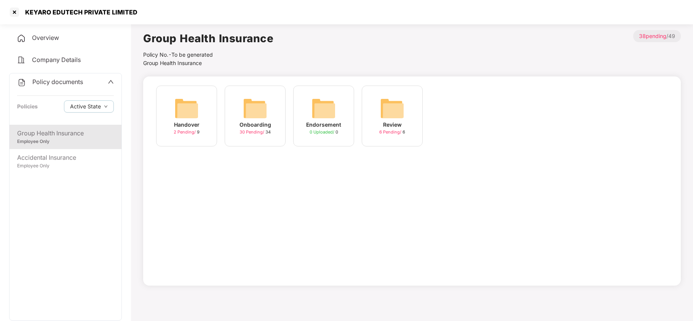
click at [257, 115] on img at bounding box center [255, 108] width 24 height 24
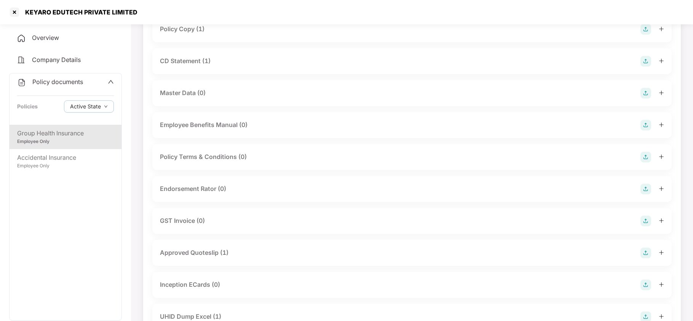
scroll to position [51, 0]
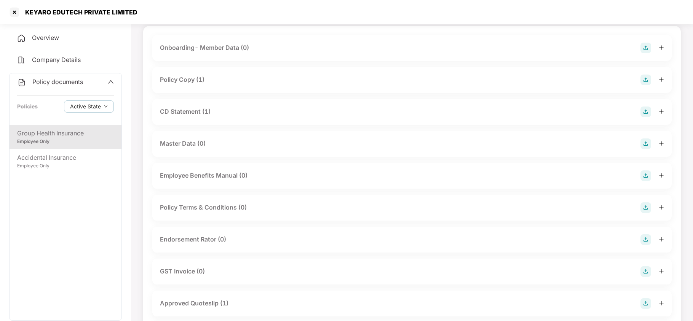
click at [194, 71] on div "Policy Copy (1)" at bounding box center [411, 80] width 519 height 26
click at [194, 76] on div "Policy Copy (1)" at bounding box center [182, 80] width 45 height 10
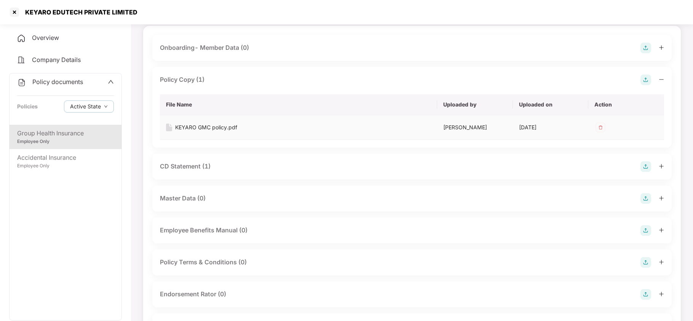
click at [217, 125] on div "KEYARO GMC policy.pdf" at bounding box center [206, 127] width 62 height 8
click at [13, 13] on div at bounding box center [14, 12] width 12 height 12
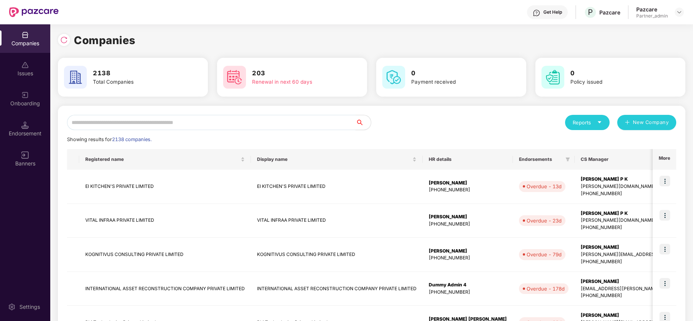
click at [157, 122] on input "text" at bounding box center [211, 122] width 288 height 15
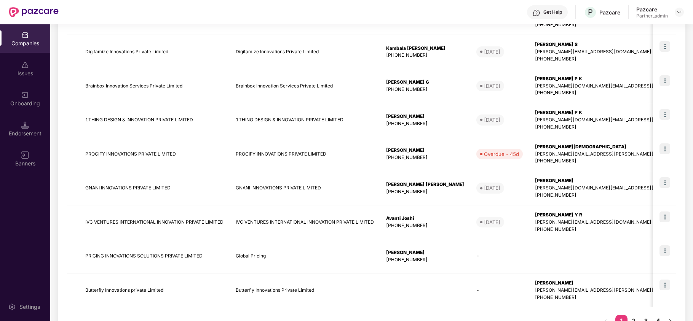
scroll to position [233, 0]
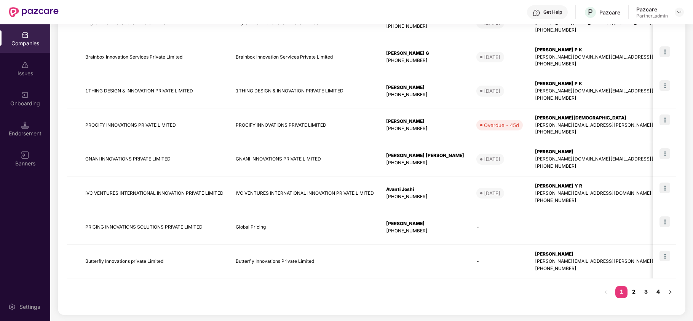
click at [633, 291] on link "2" at bounding box center [633, 291] width 12 height 11
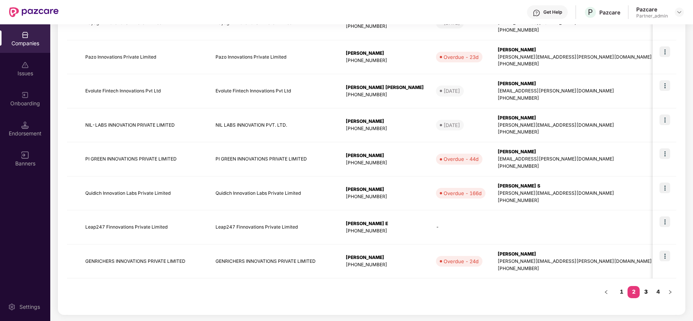
click at [642, 290] on link "3" at bounding box center [645, 291] width 12 height 11
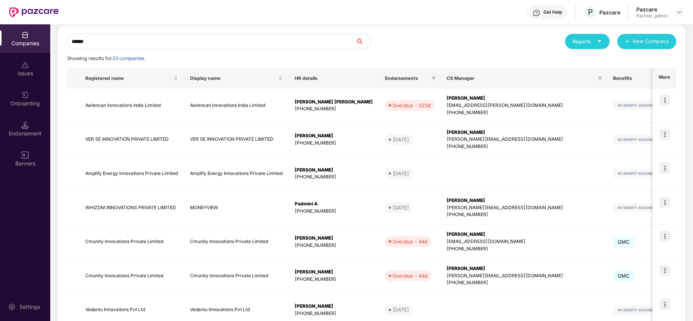
scroll to position [30, 0]
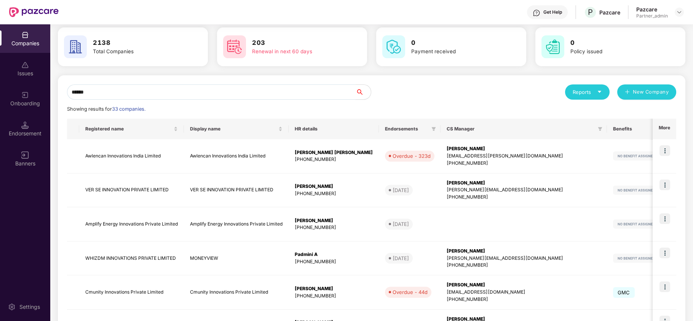
click at [80, 92] on input "******" at bounding box center [211, 91] width 288 height 15
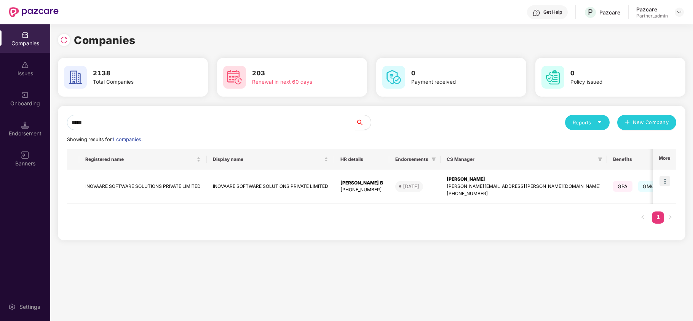
type input "*****"
